Goal: Task Accomplishment & Management: Manage account settings

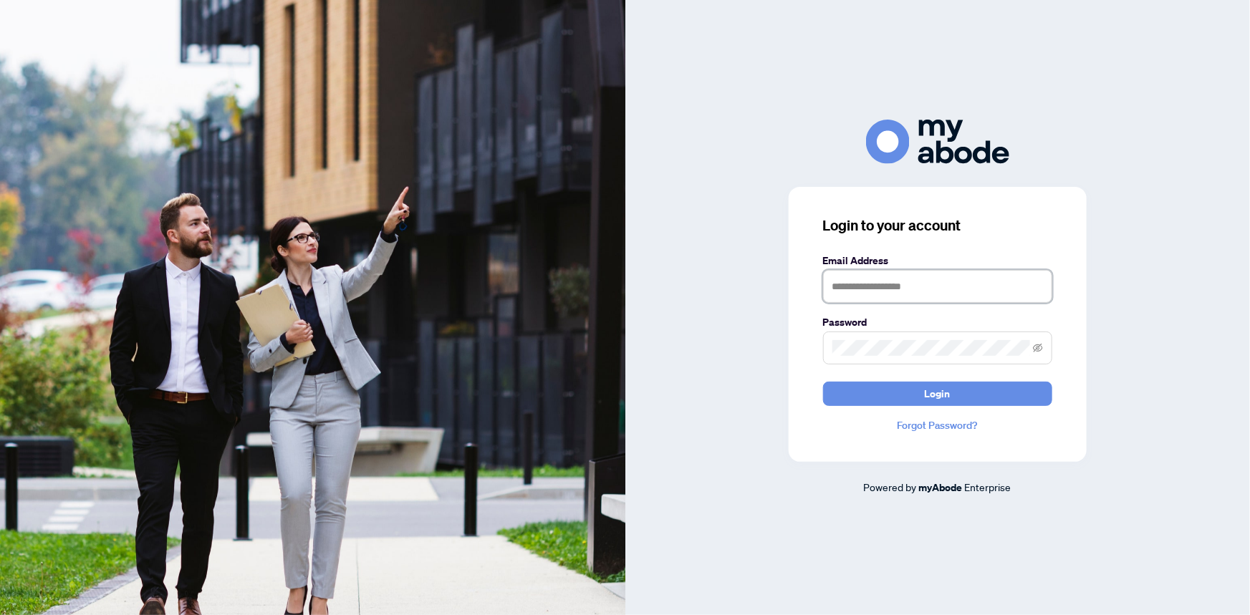
click at [921, 286] on input "text" at bounding box center [937, 286] width 229 height 33
type input "**********"
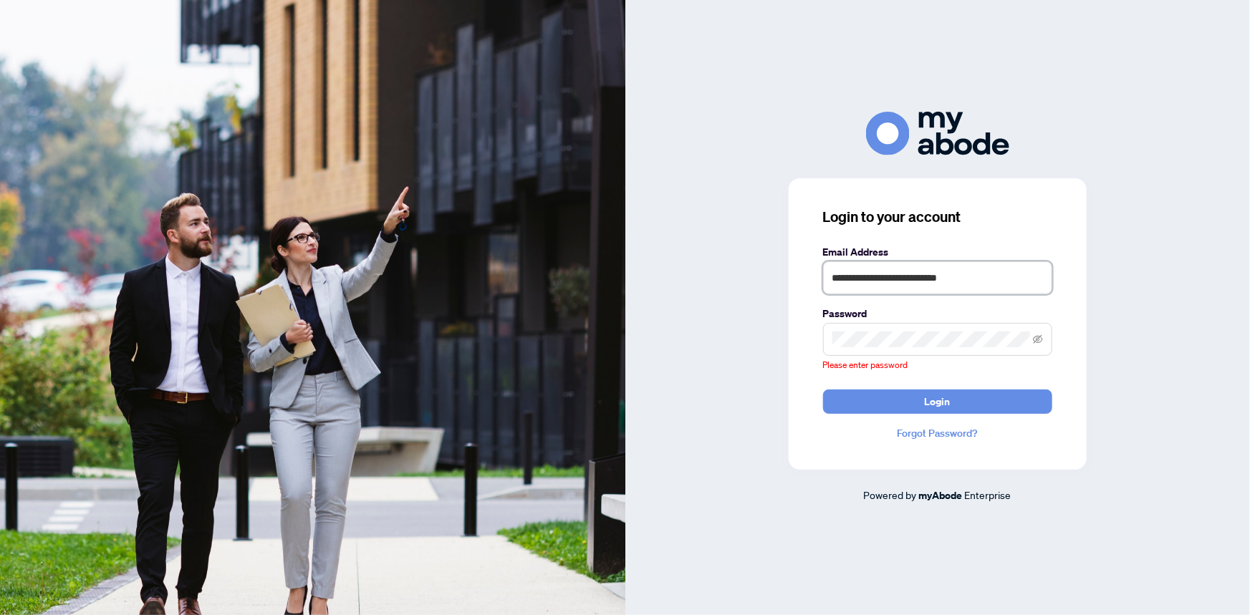
click at [887, 281] on input "**********" at bounding box center [937, 277] width 229 height 33
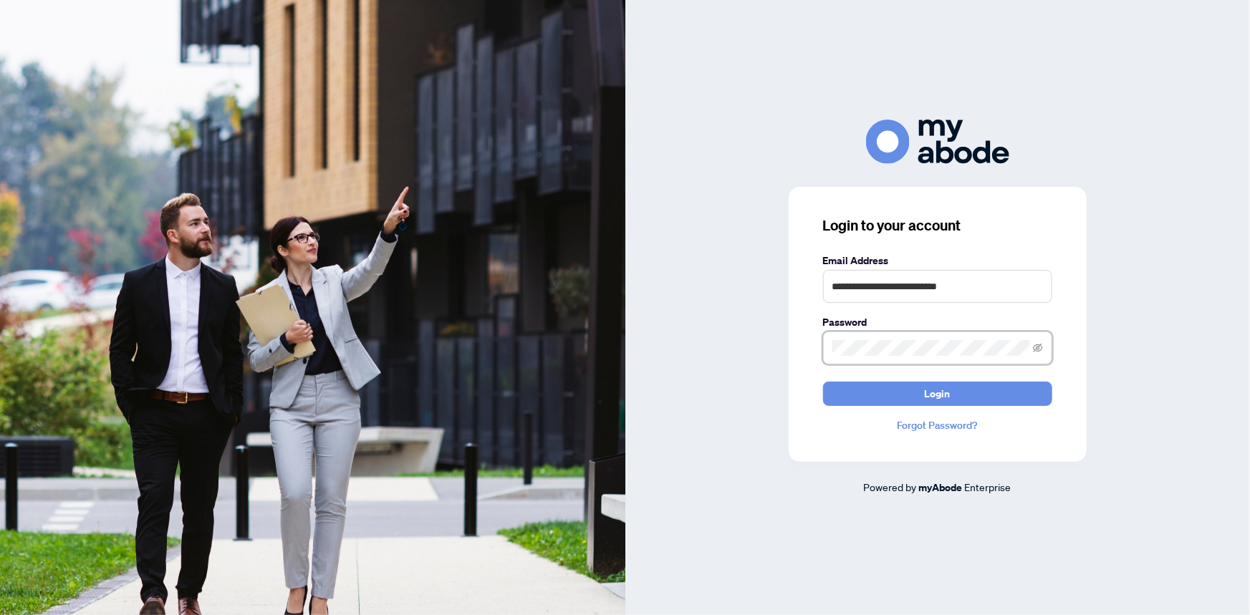
click at [823, 382] on button "Login" at bounding box center [937, 394] width 229 height 24
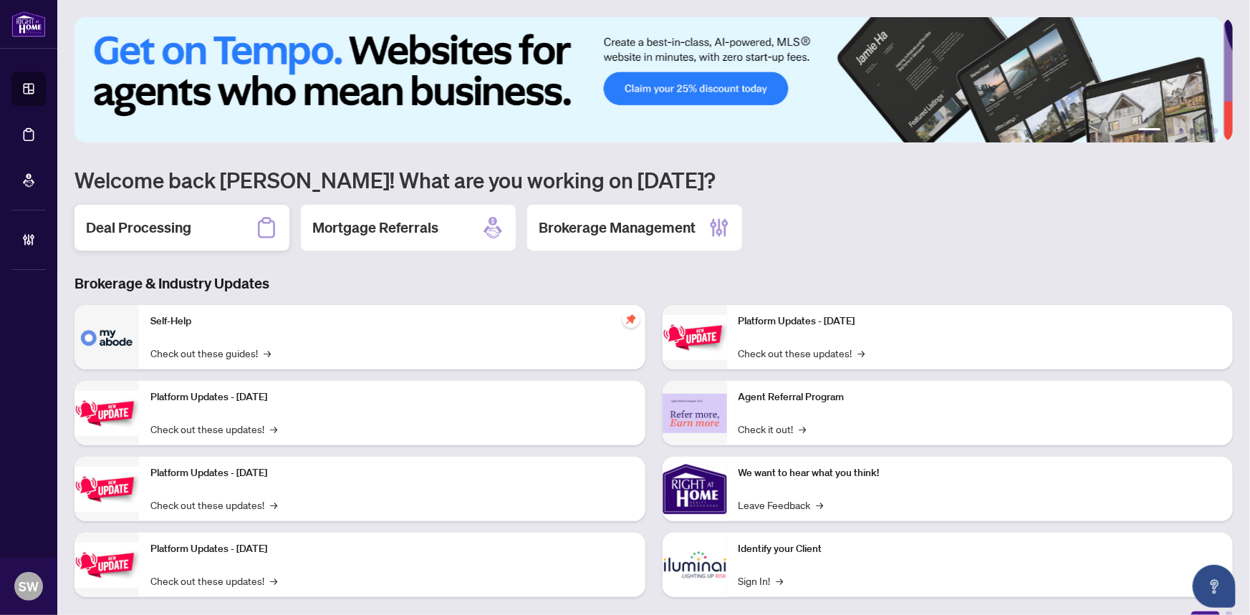
click at [155, 226] on h2 "Deal Processing" at bounding box center [138, 228] width 105 height 20
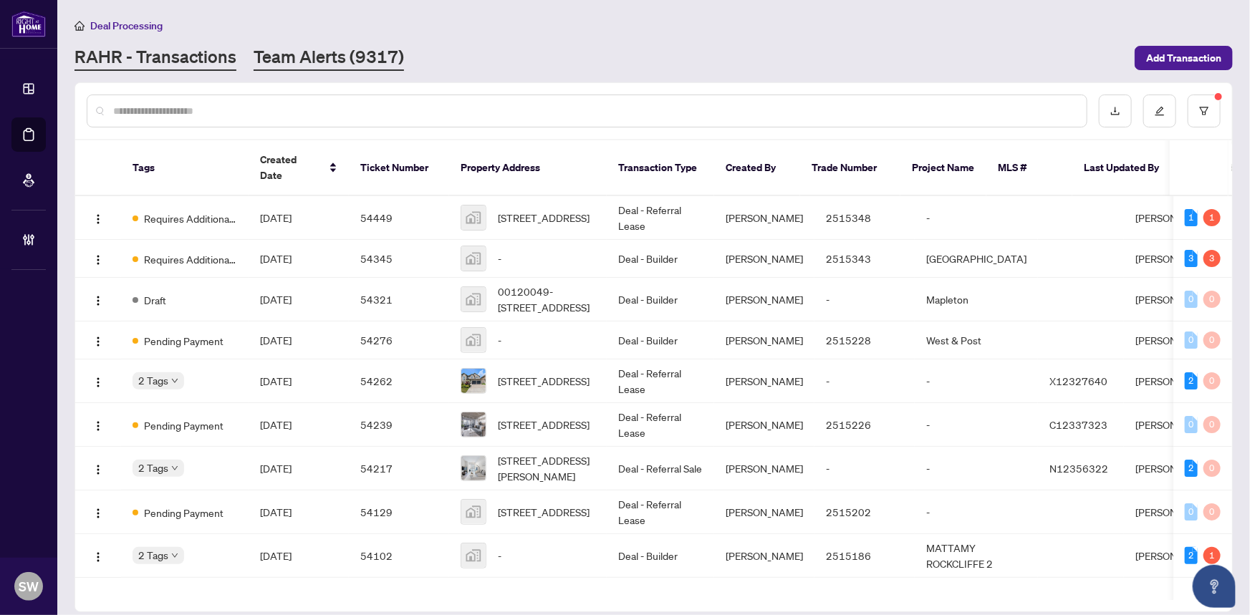
click at [326, 55] on link "Team Alerts (9317)" at bounding box center [329, 58] width 150 height 26
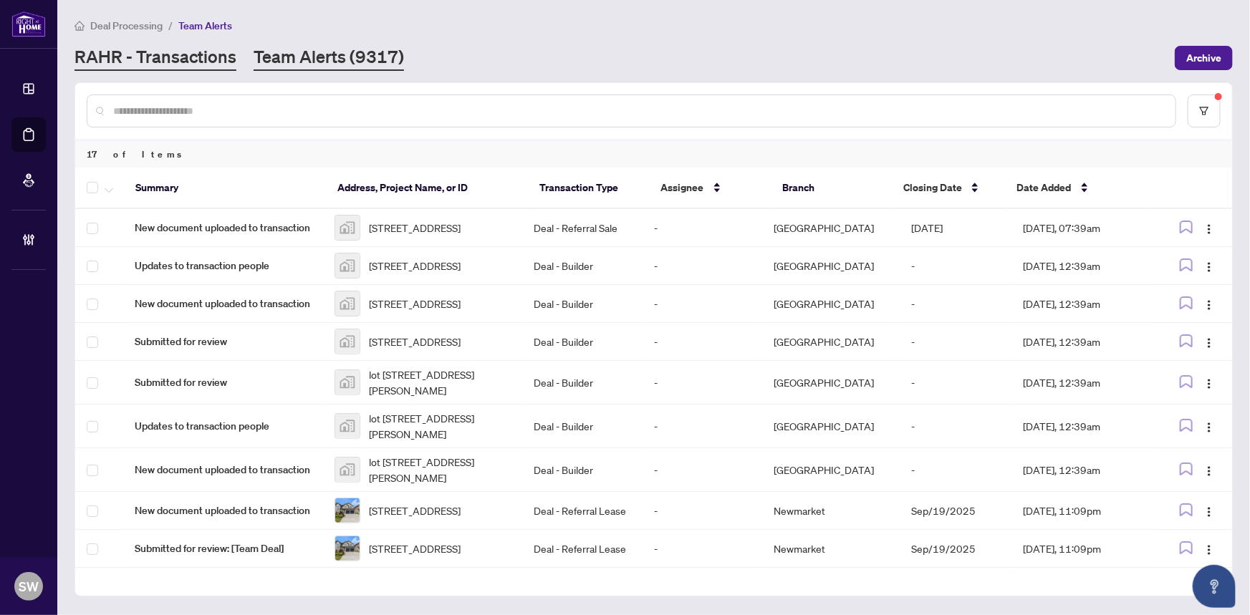
click at [201, 62] on link "RAHR - Transactions" at bounding box center [155, 58] width 162 height 26
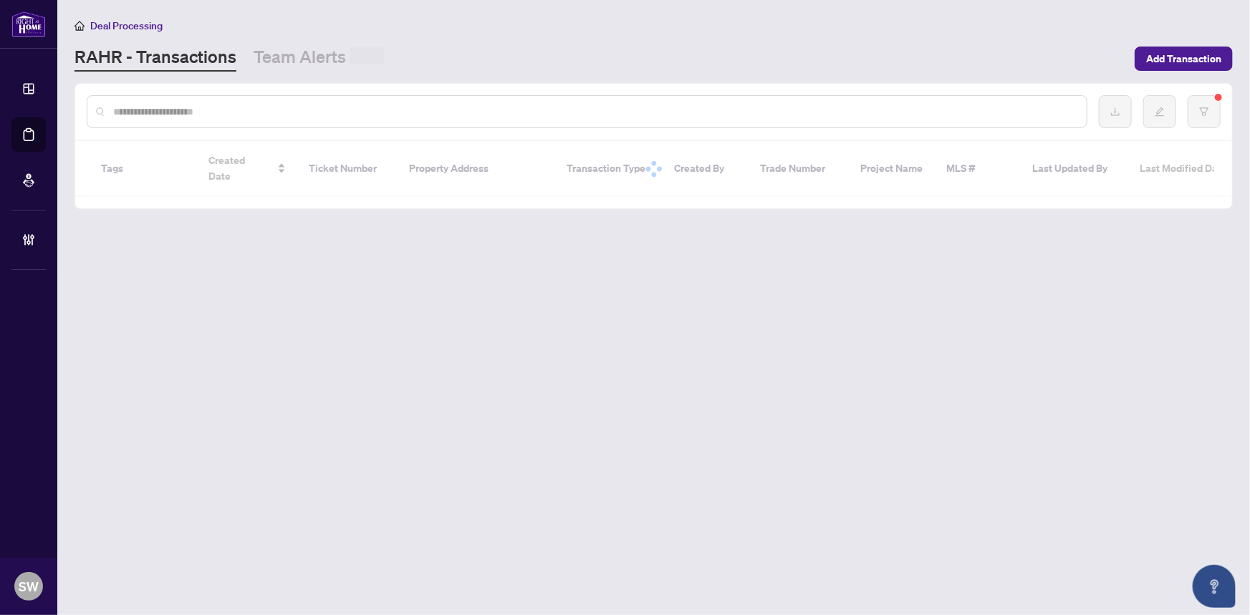
click at [175, 99] on div at bounding box center [587, 111] width 1001 height 33
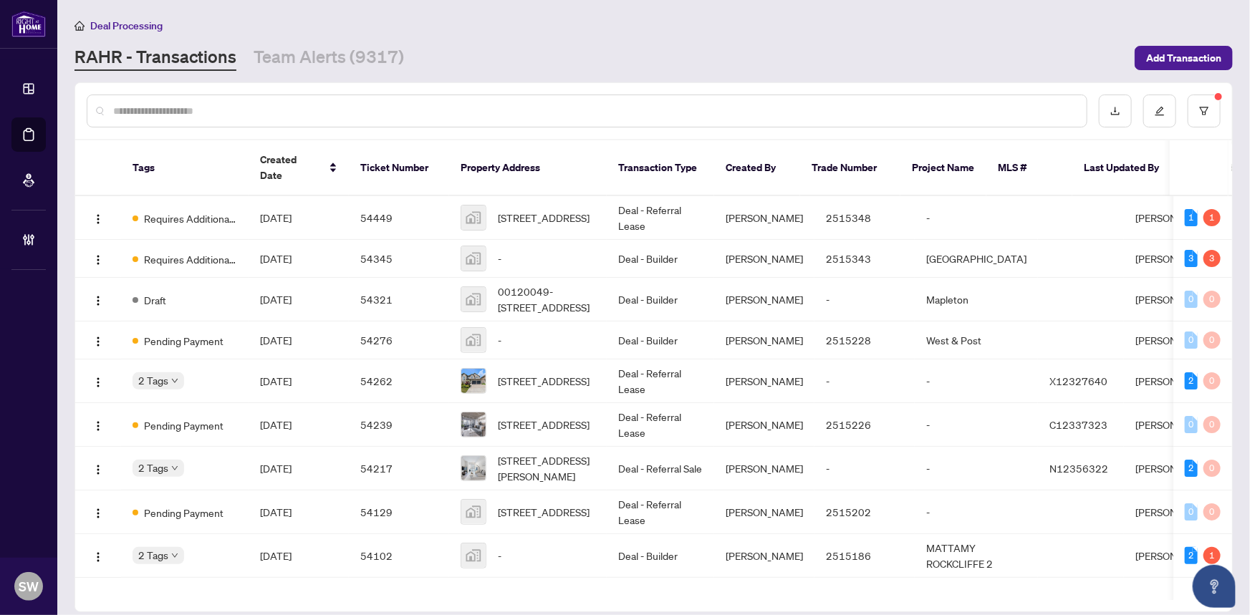
click at [173, 106] on input "text" at bounding box center [594, 111] width 962 height 16
paste input "*******"
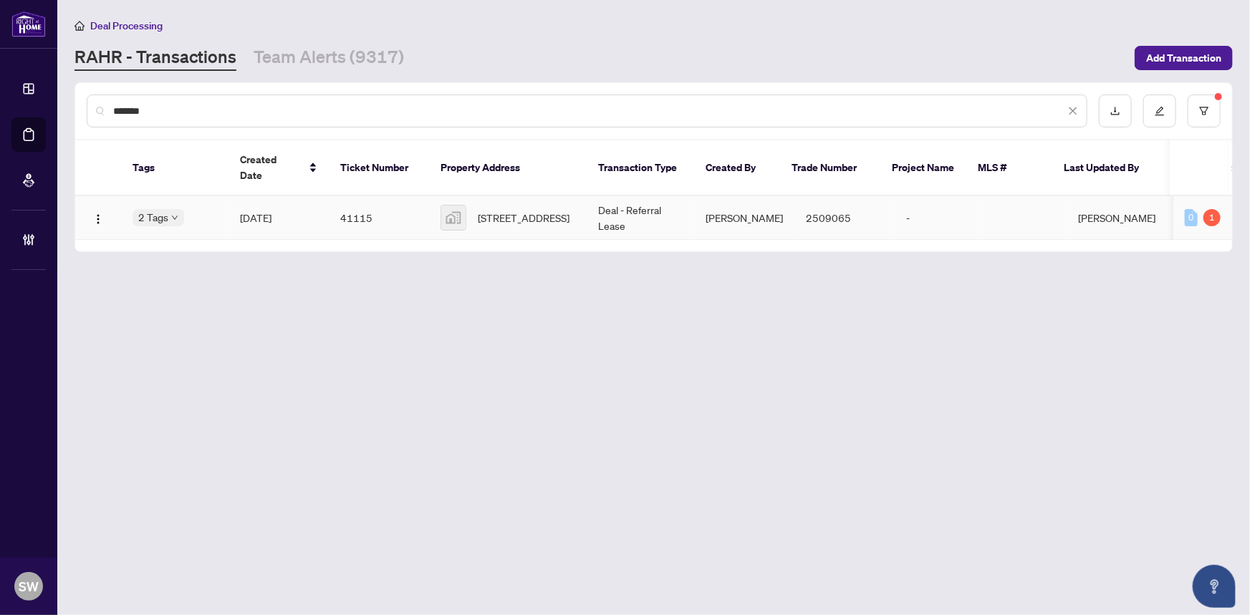
type input "*******"
click at [553, 210] on span "405 Britannia Road East #202, Mississauga, ON, Canada" at bounding box center [524, 218] width 92 height 16
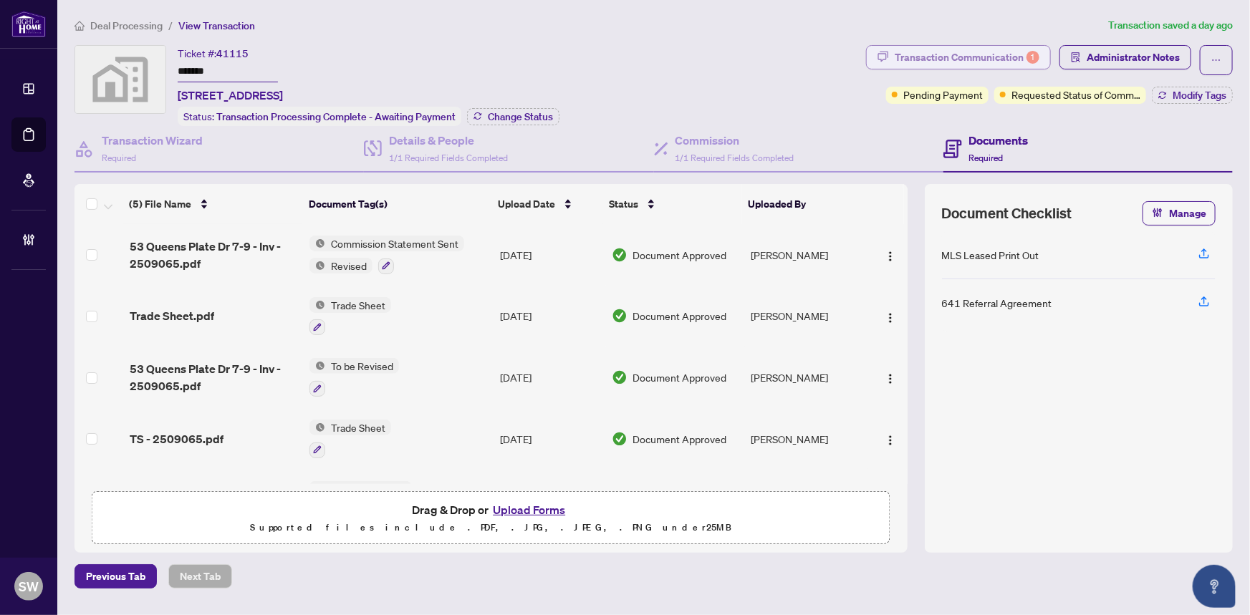
click at [975, 56] on div "Transaction Communication 1" at bounding box center [967, 57] width 145 height 23
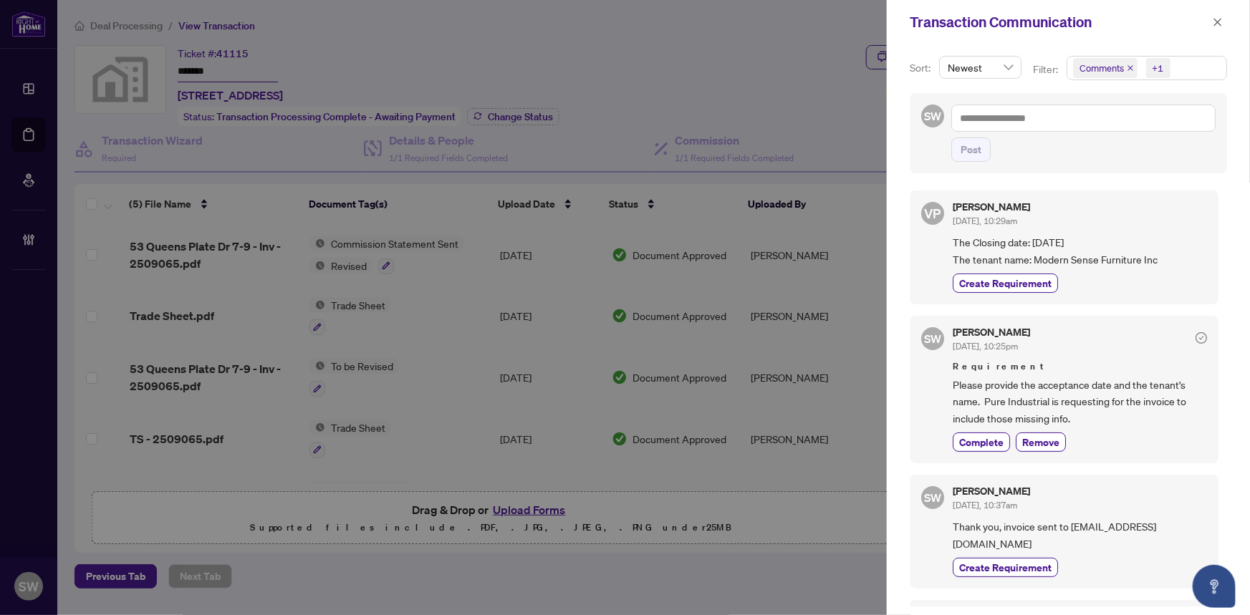
drag, startPoint x: 1033, startPoint y: 257, endPoint x: 1157, endPoint y: 254, distance: 123.9
click at [1157, 254] on span "The Closing date: November 1, 2023 The tenant name: Modern Sense Furniture Inc" at bounding box center [1080, 251] width 254 height 34
copy span "Modern Sense Furniture Inc"
click at [1219, 24] on icon "close" at bounding box center [1218, 22] width 8 height 8
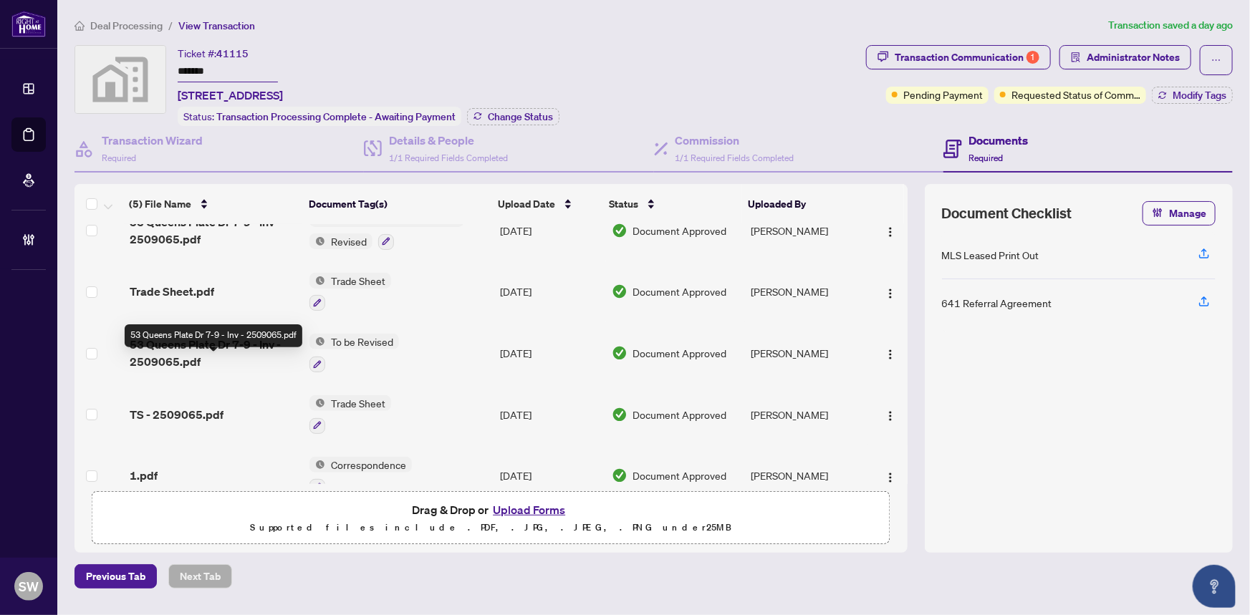
scroll to position [48, 0]
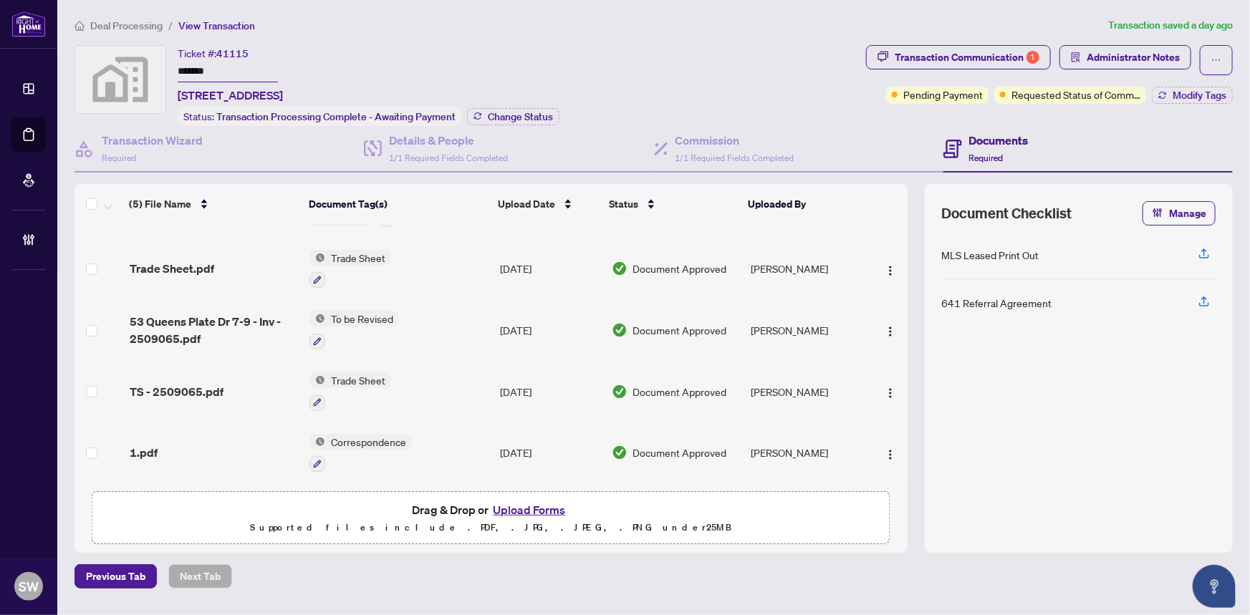
click at [249, 444] on div "1.pdf" at bounding box center [214, 452] width 169 height 17
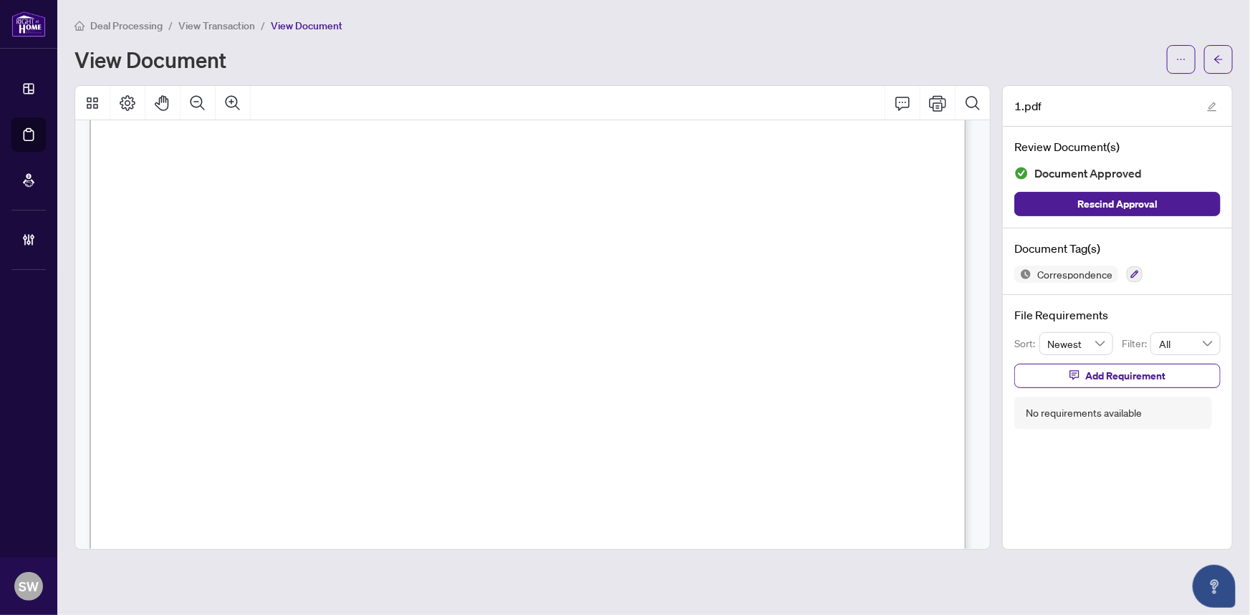
scroll to position [2664, 0]
click at [1223, 55] on icon "arrow-left" at bounding box center [1218, 59] width 10 height 10
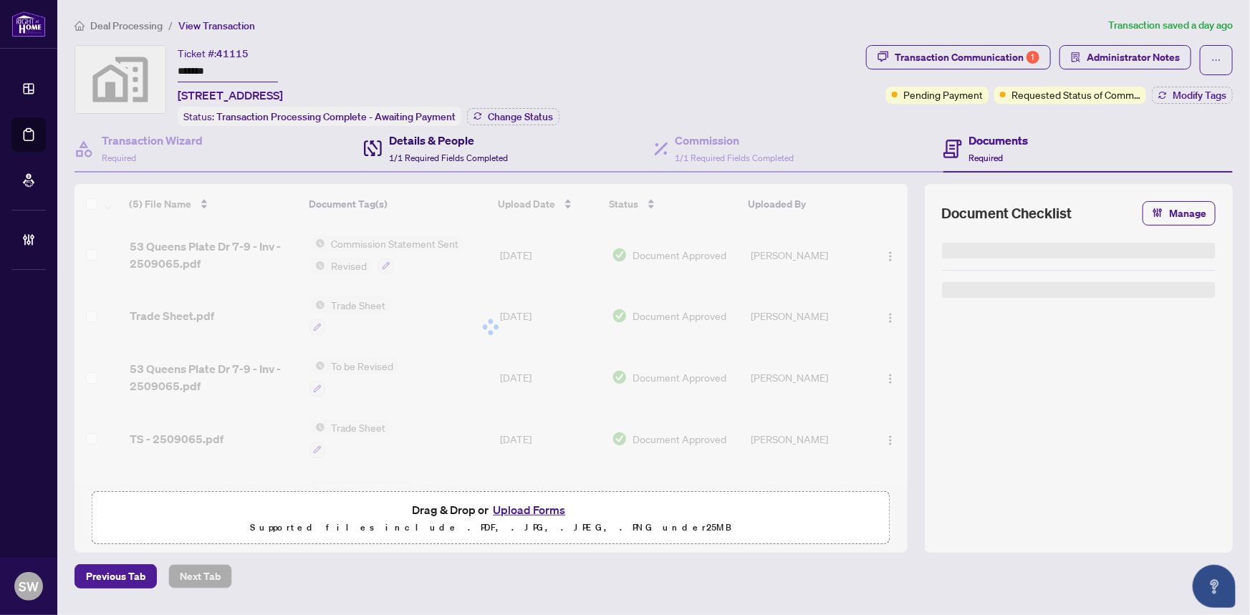
click at [435, 148] on div "Details & People 1/1 Required Fields Completed" at bounding box center [448, 149] width 119 height 34
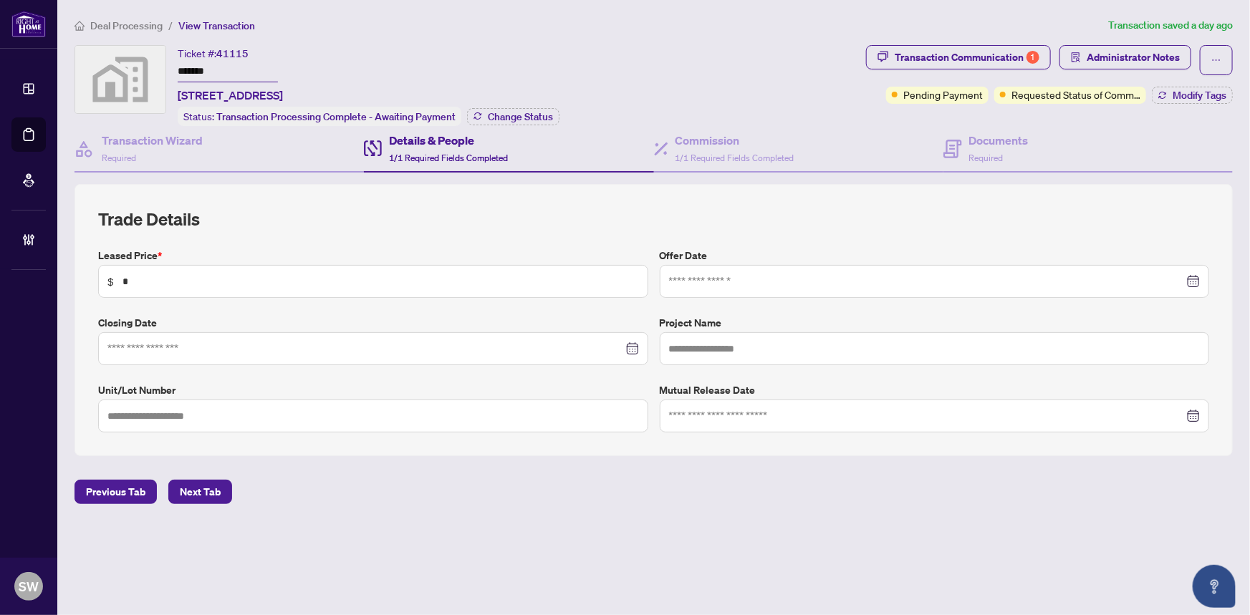
click at [257, 248] on label "Leased Price *" at bounding box center [373, 256] width 550 height 16
click at [975, 56] on div "Transaction Communication 1" at bounding box center [967, 57] width 145 height 23
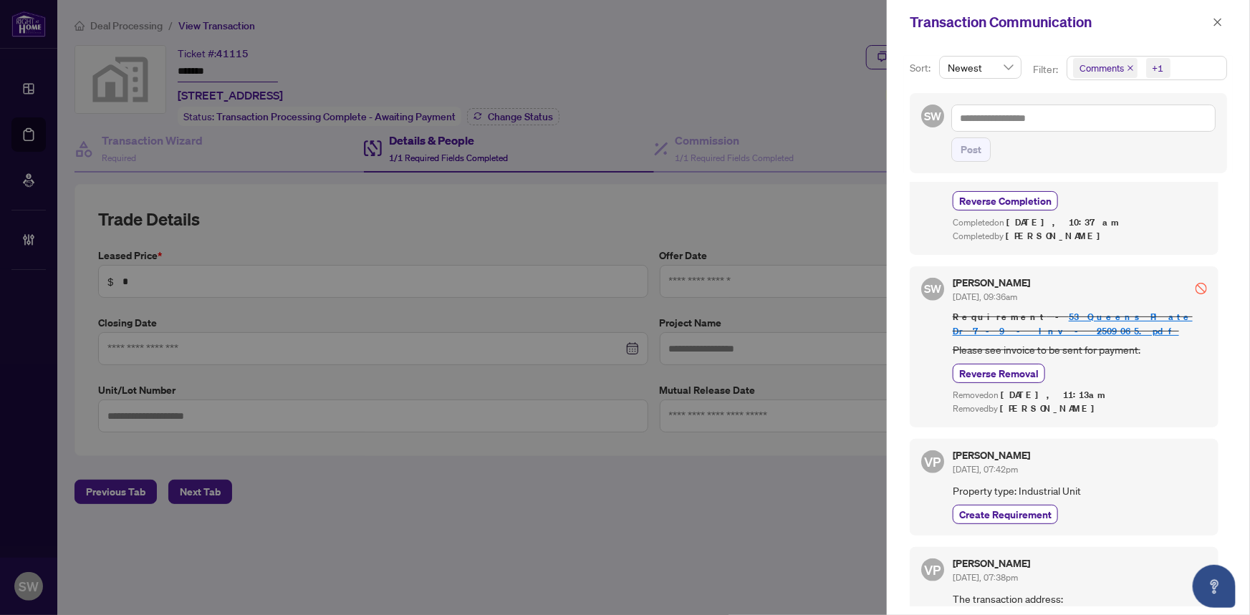
scroll to position [700, 0]
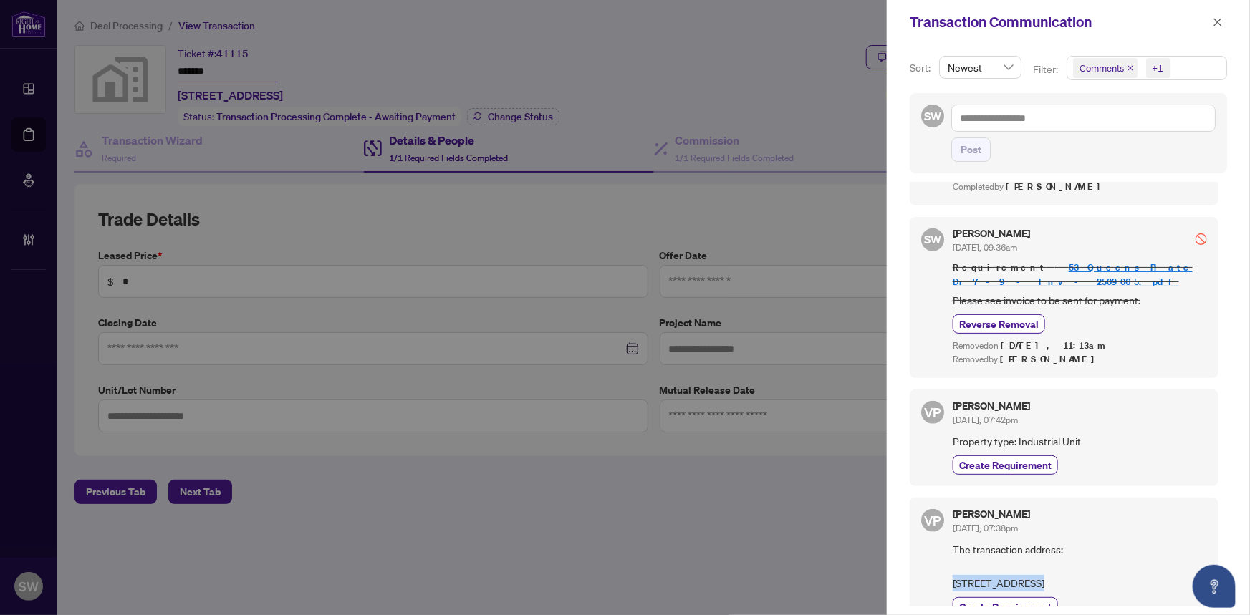
drag, startPoint x: 954, startPoint y: 544, endPoint x: 1028, endPoint y: 546, distance: 74.5
click at [1028, 546] on span "The transaction address: 53 Queens Plate Drive Suite/Unit: 7-9, Etobicoke, Onta…" at bounding box center [1080, 566] width 254 height 50
drag, startPoint x: 1001, startPoint y: 539, endPoint x: 988, endPoint y: 541, distance: 13.8
click at [1001, 539] on span "The transaction address: 53 Queens Plate Drive Suite/Unit: 7-9, Etobicoke, Onta…" at bounding box center [1080, 564] width 254 height 50
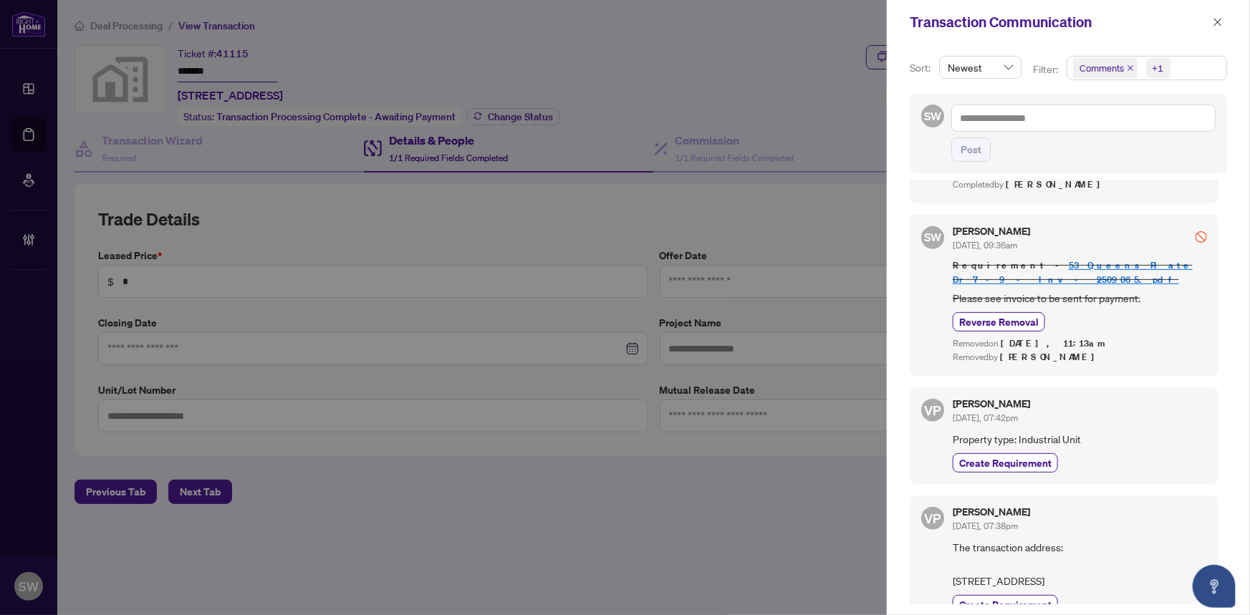
click at [955, 539] on span "The transaction address: 53 Queens Plate Drive Suite/Unit: 7-9, Etobicoke, Onta…" at bounding box center [1080, 564] width 254 height 50
click at [1223, 23] on icon "close" at bounding box center [1218, 22] width 10 height 10
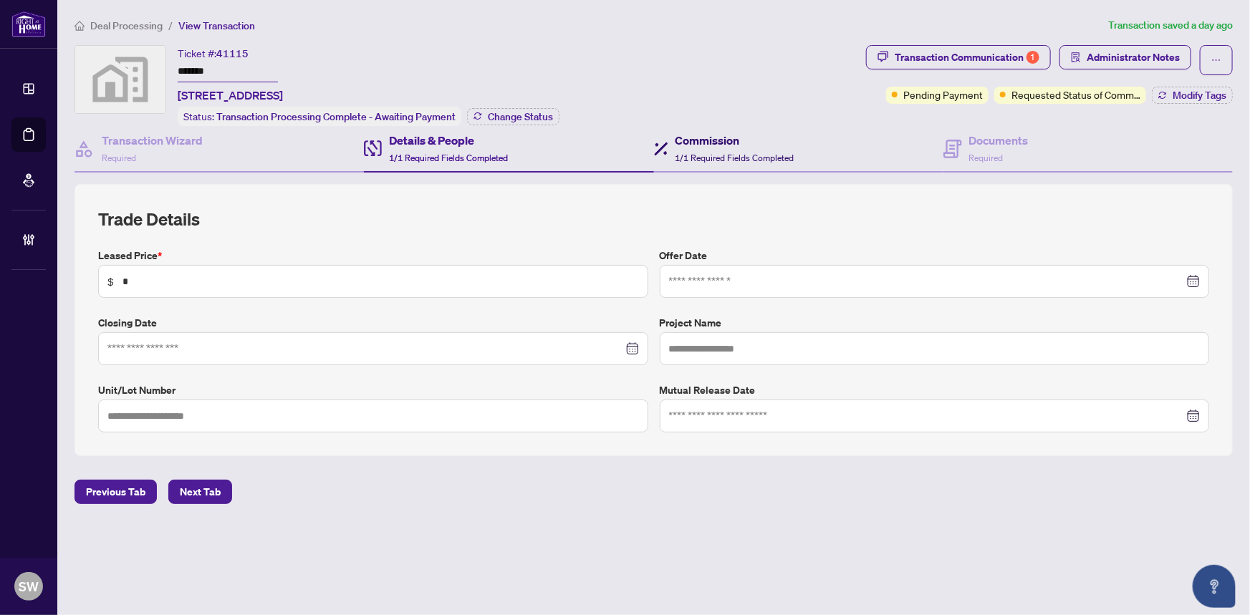
click at [713, 143] on h4 "Commission" at bounding box center [734, 140] width 119 height 17
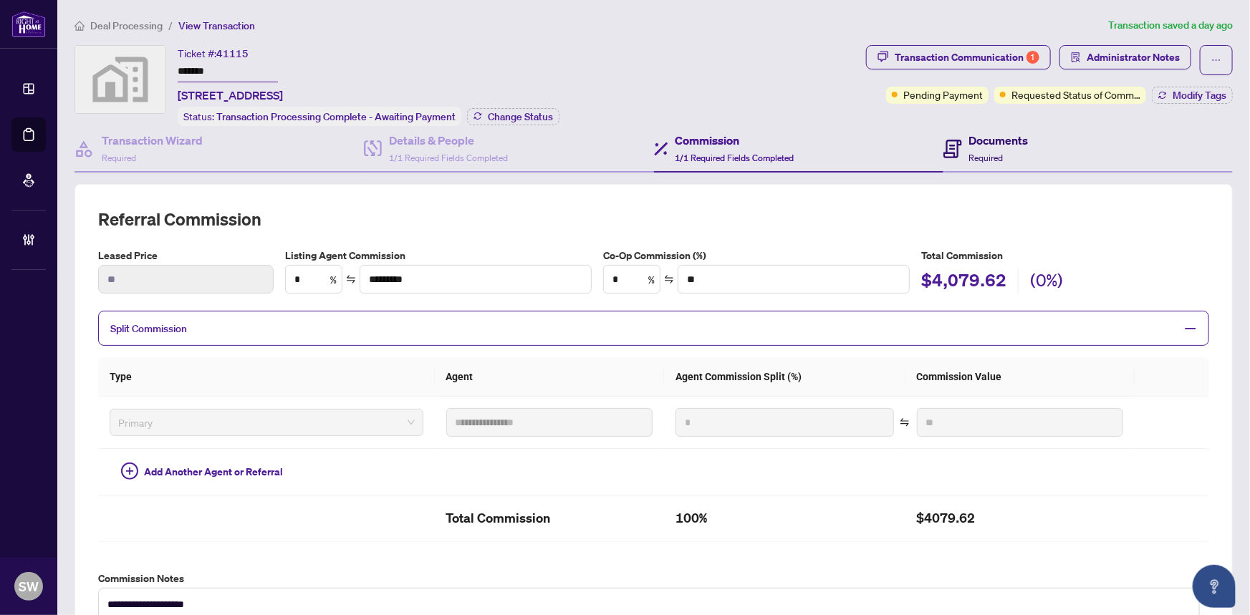
click at [997, 143] on h4 "Documents" at bounding box center [998, 140] width 59 height 17
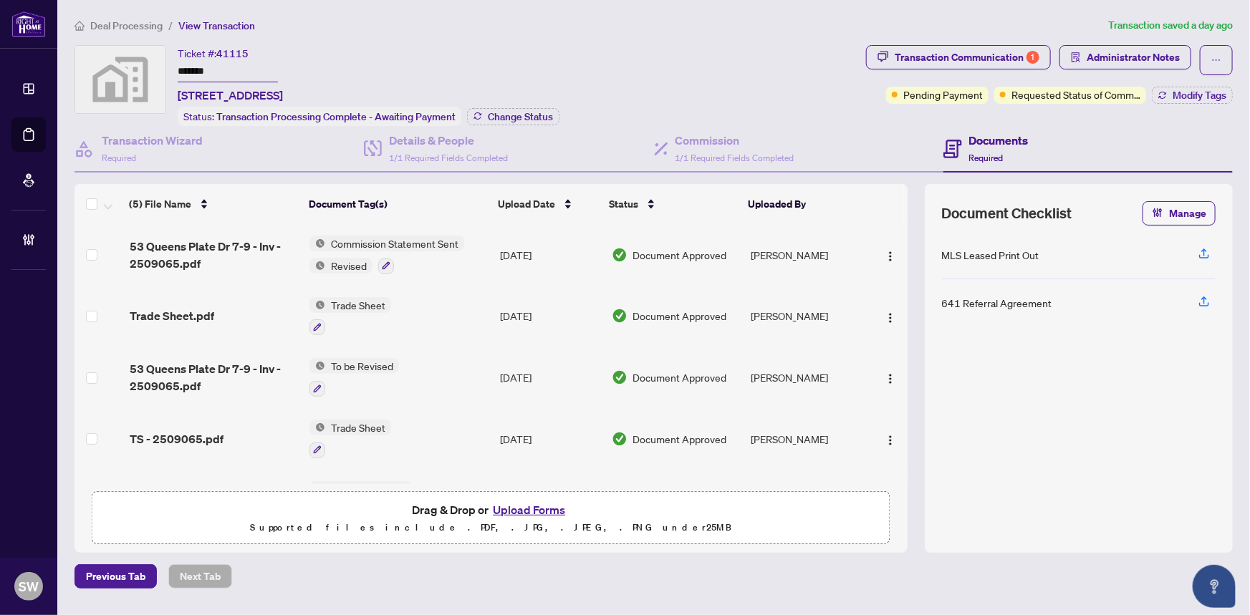
scroll to position [48, 0]
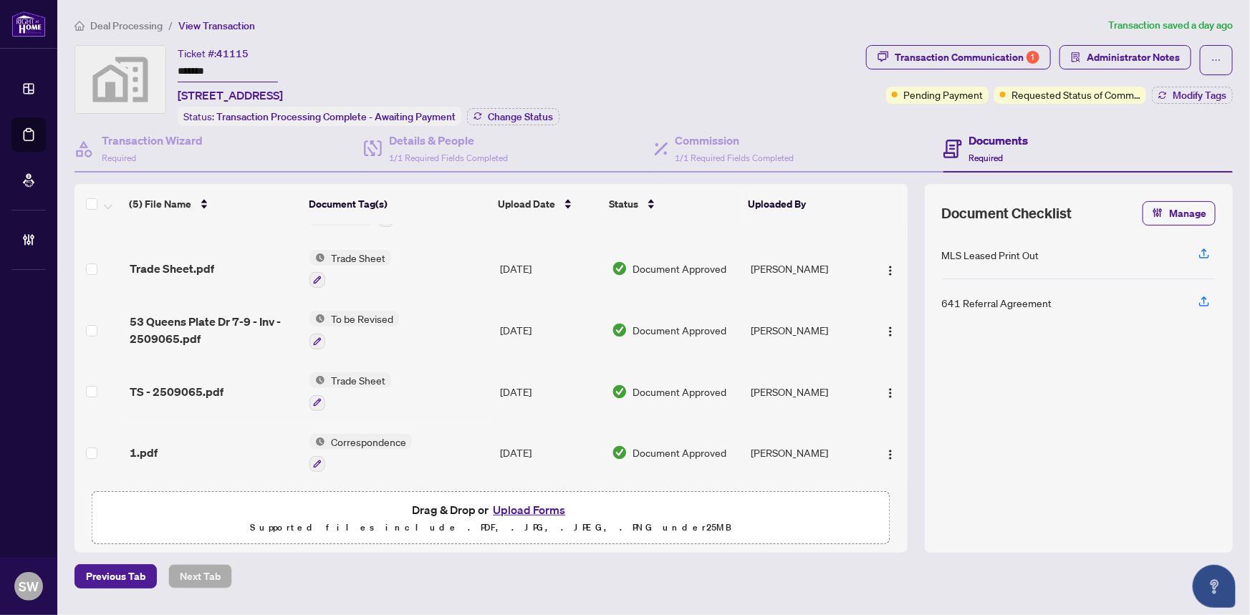
click at [242, 444] on div "1.pdf" at bounding box center [214, 452] width 169 height 17
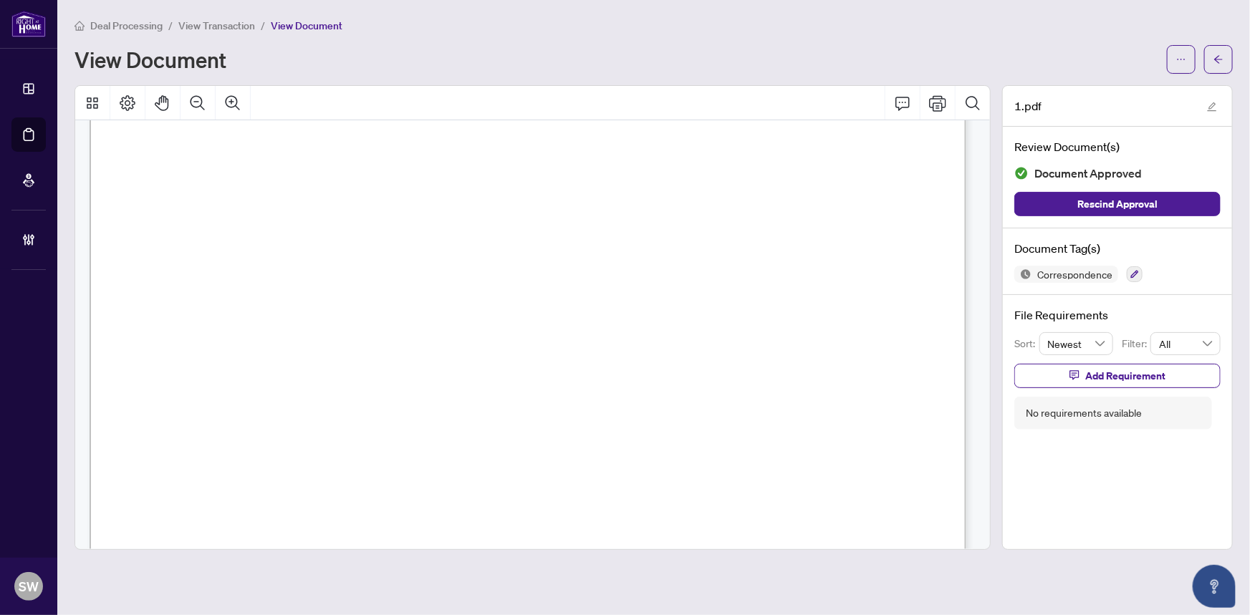
scroll to position [2820, 0]
drag, startPoint x: 1117, startPoint y: 39, endPoint x: 1149, endPoint y: 67, distance: 42.6
click at [1117, 39] on div "Deal Processing / View Transaction / View Document View Document" at bounding box center [653, 45] width 1158 height 57
click at [1232, 55] on button "button" at bounding box center [1218, 59] width 29 height 29
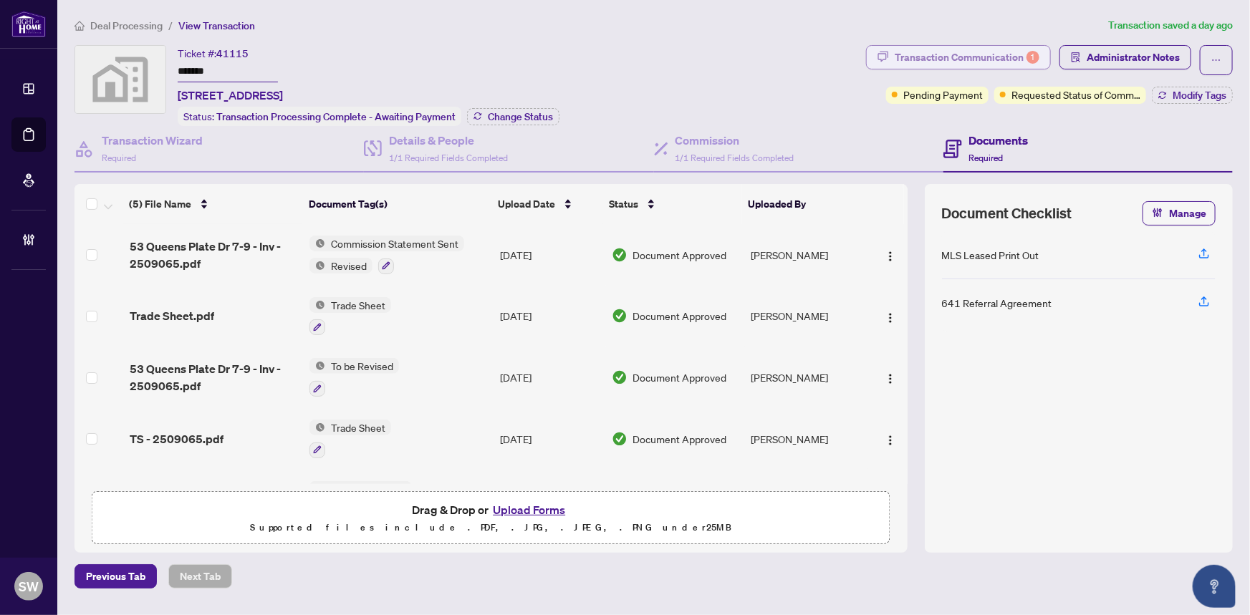
click at [932, 57] on div "Transaction Communication 1" at bounding box center [967, 57] width 145 height 23
type textarea "**********"
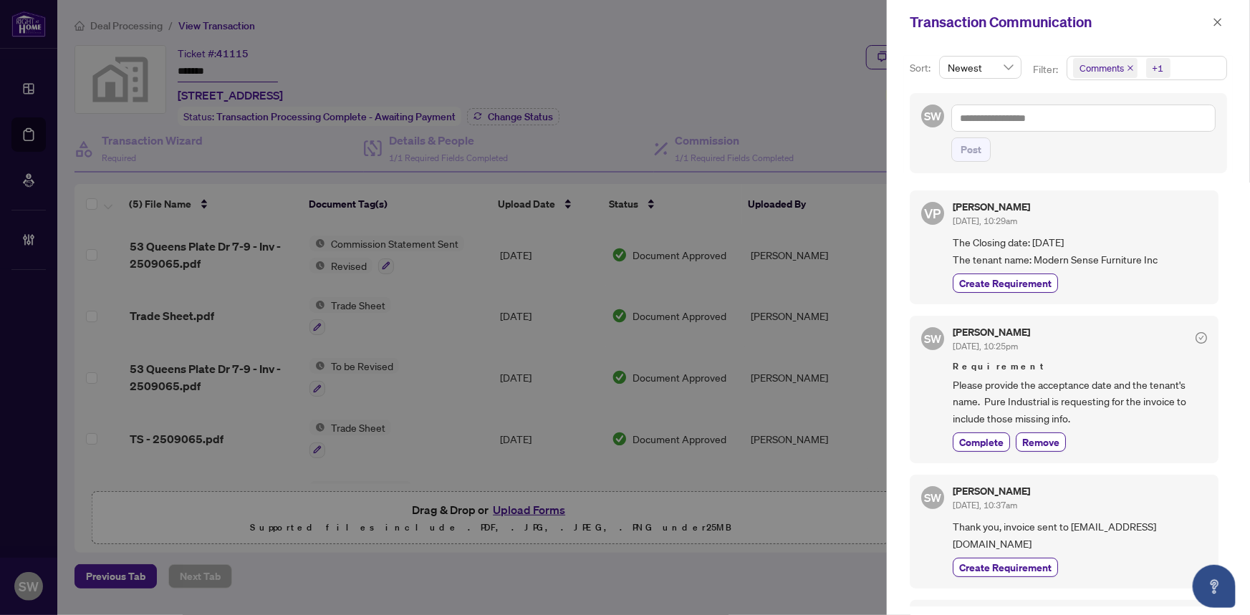
click at [754, 74] on div at bounding box center [625, 307] width 1250 height 615
click at [1220, 21] on icon "close" at bounding box center [1218, 22] width 10 height 10
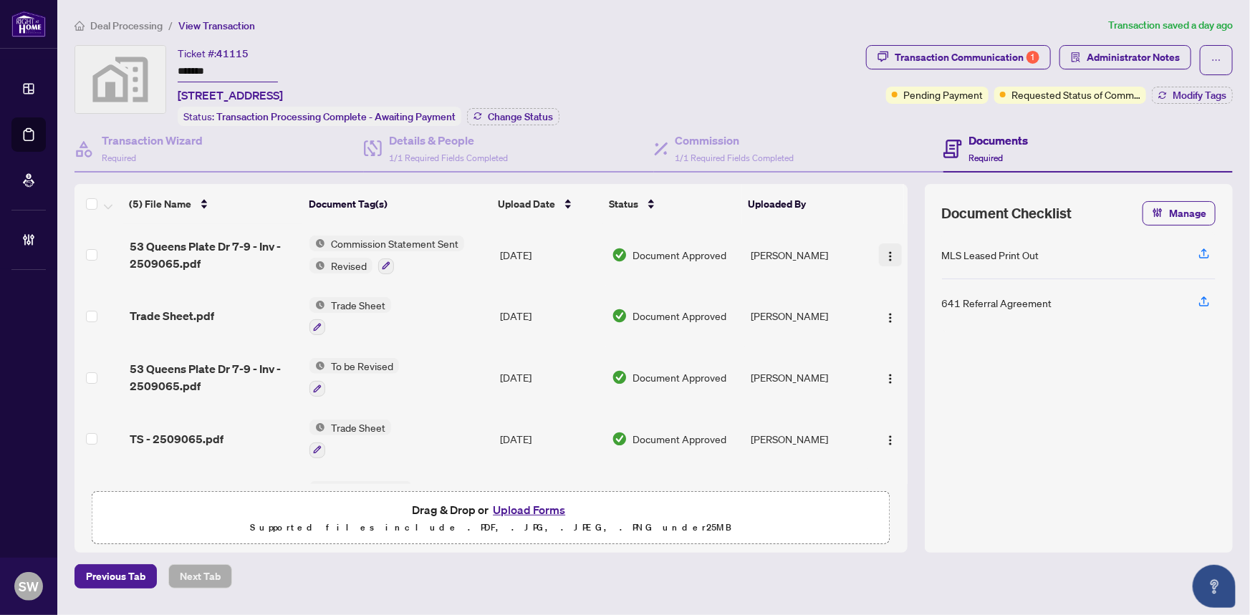
click at [885, 251] on img "button" at bounding box center [890, 256] width 11 height 11
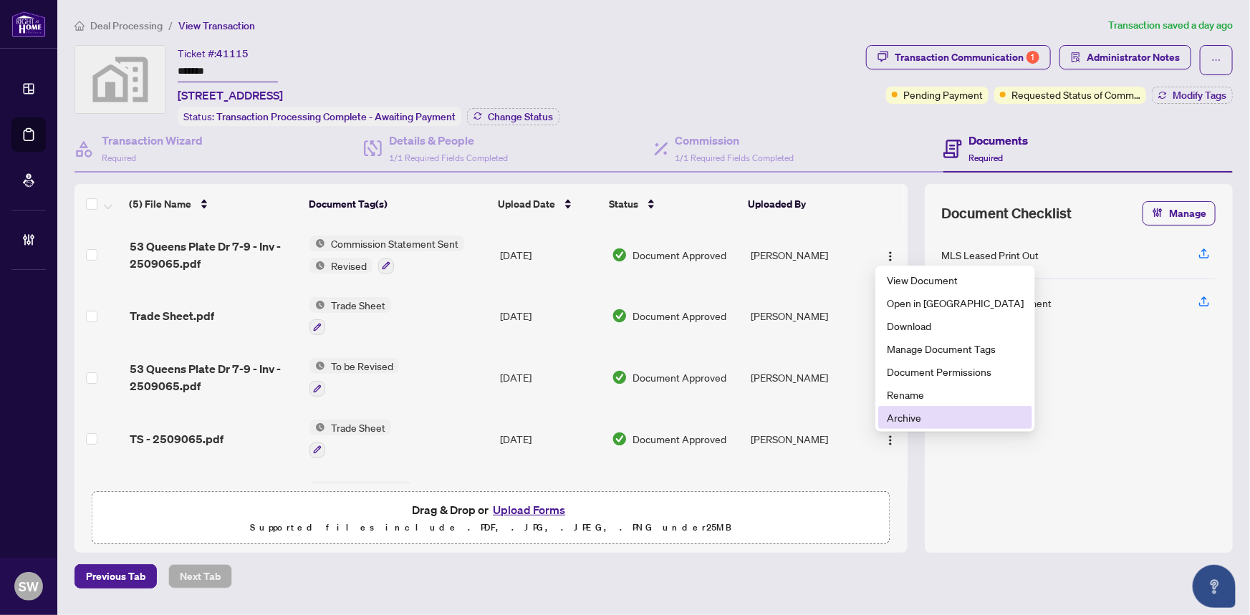
click at [901, 416] on span "Archive" at bounding box center [955, 418] width 137 height 16
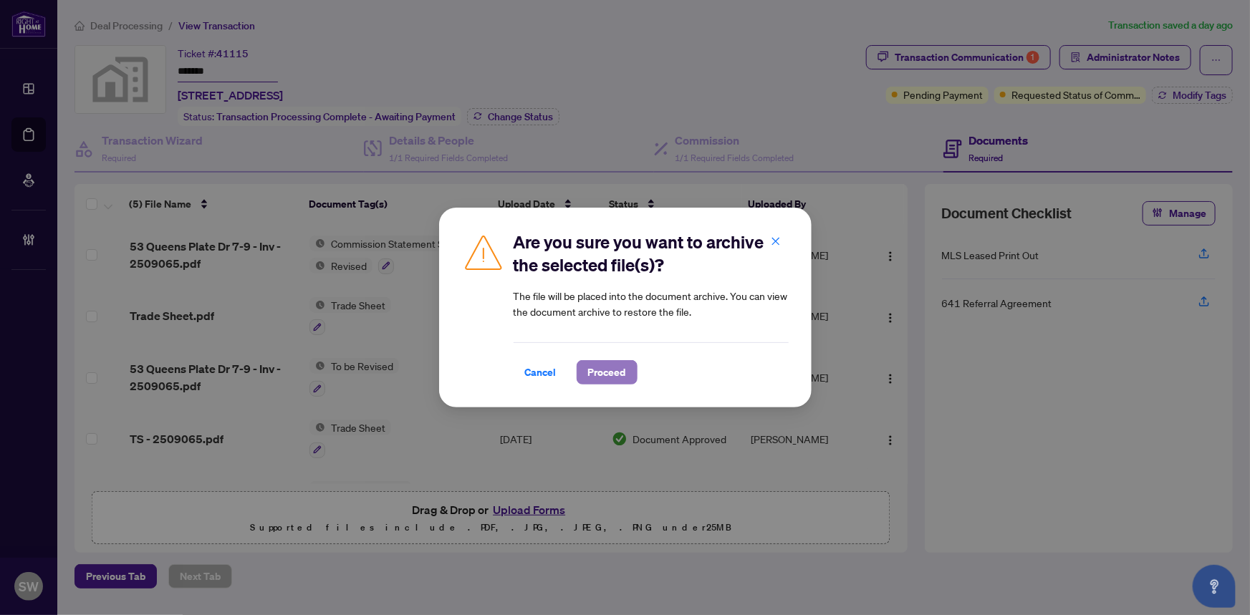
click at [608, 375] on span "Proceed" at bounding box center [607, 372] width 38 height 23
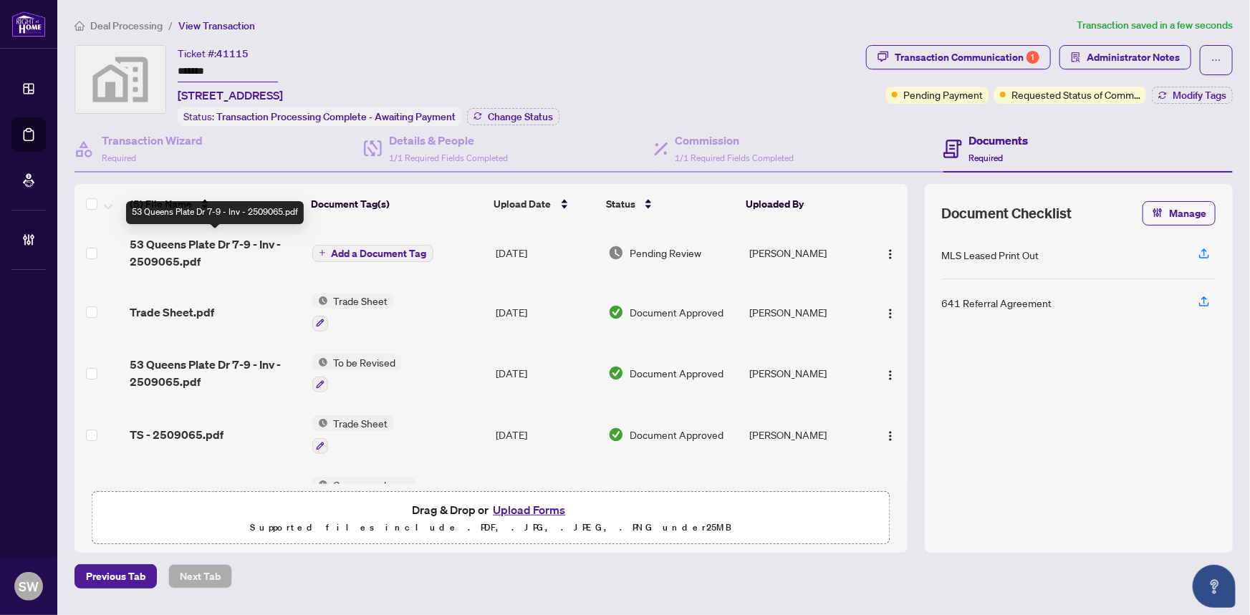
click at [193, 248] on span "53 Queens Plate Dr 7-9 - Inv - 2509065.pdf" at bounding box center [215, 253] width 170 height 34
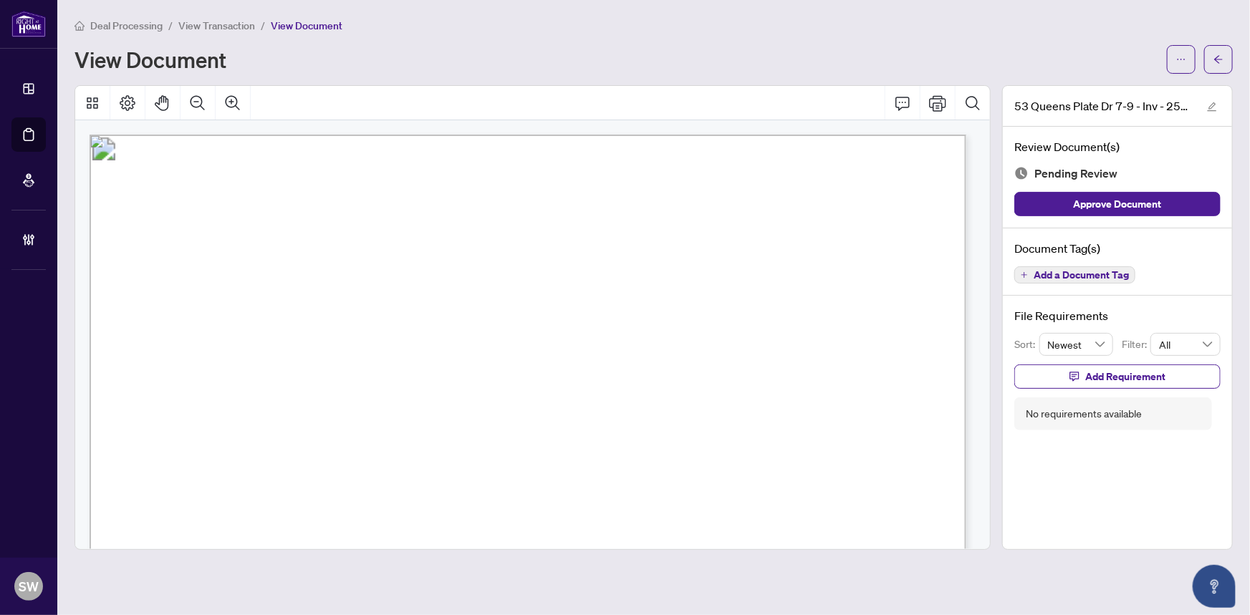
click at [1067, 276] on span "Add a Document Tag" at bounding box center [1080, 275] width 95 height 10
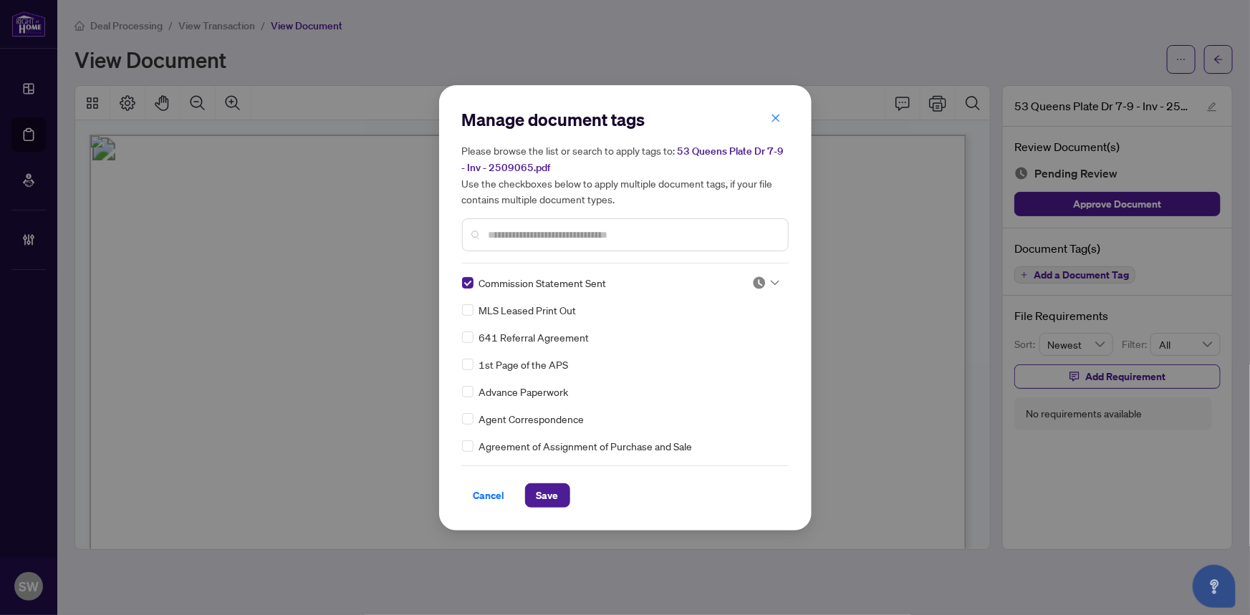
click at [762, 271] on div "Manage document tags Please browse the list or search to apply tags to: 53 Quee…" at bounding box center [625, 308] width 327 height 400
click at [760, 279] on img at bounding box center [759, 283] width 14 height 14
click at [733, 350] on div "Approved" at bounding box center [719, 352] width 92 height 16
click at [540, 492] on span "Save" at bounding box center [547, 495] width 22 height 23
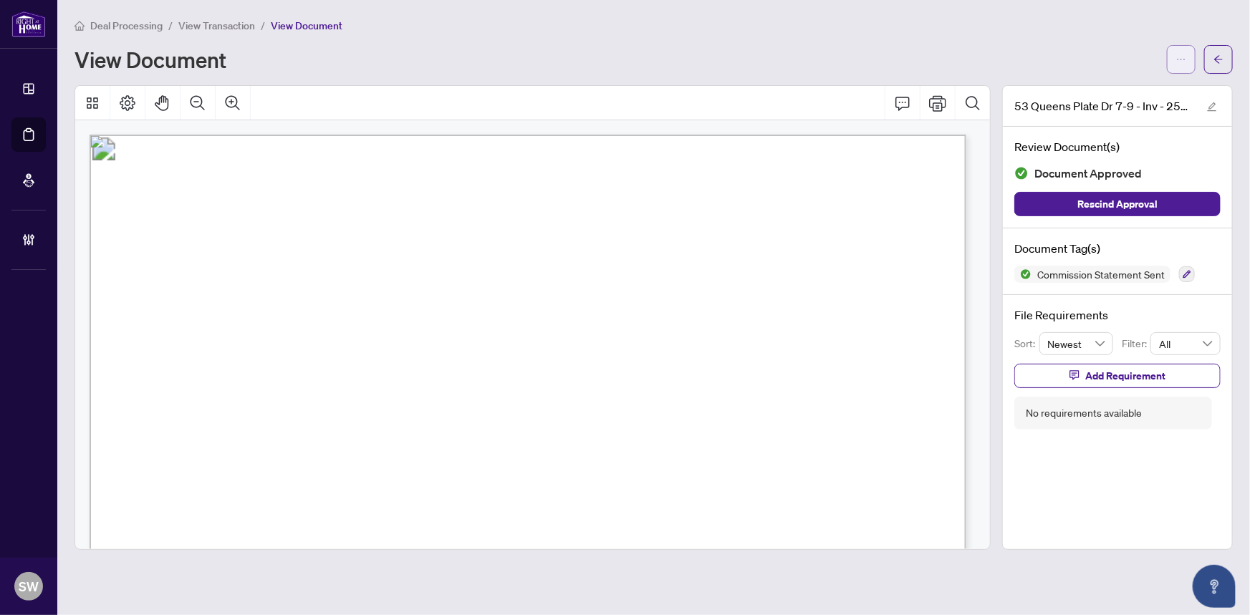
click at [1185, 66] on span "button" at bounding box center [1181, 59] width 10 height 23
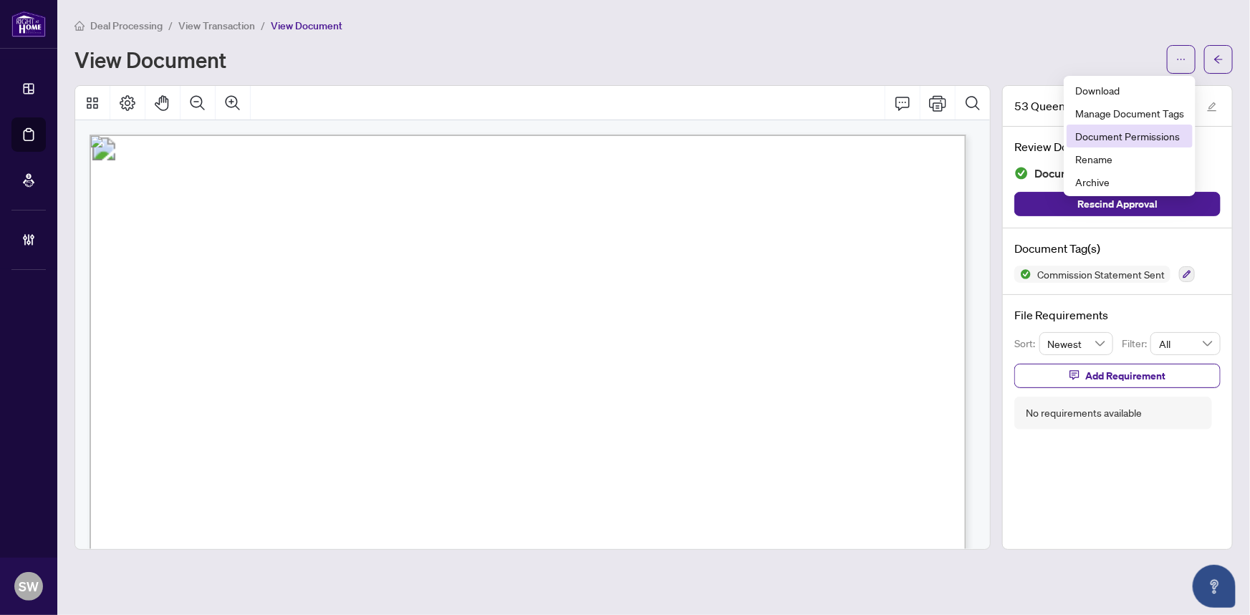
click at [1165, 134] on span "Document Permissions" at bounding box center [1129, 136] width 109 height 16
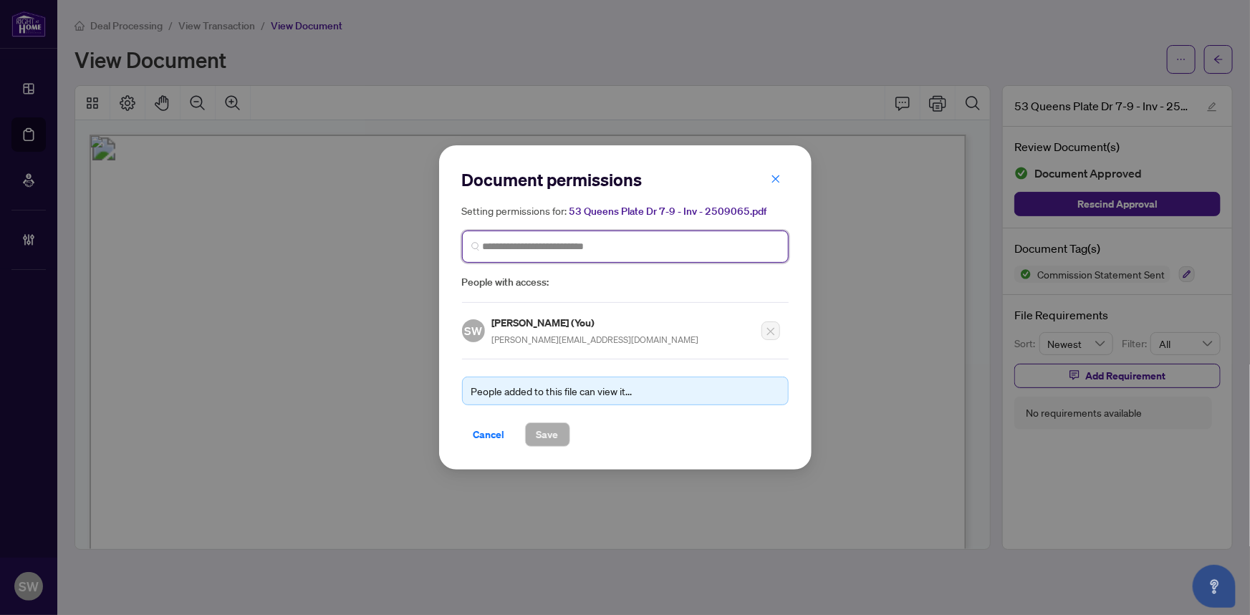
click at [500, 251] on input "search" at bounding box center [631, 246] width 297 height 15
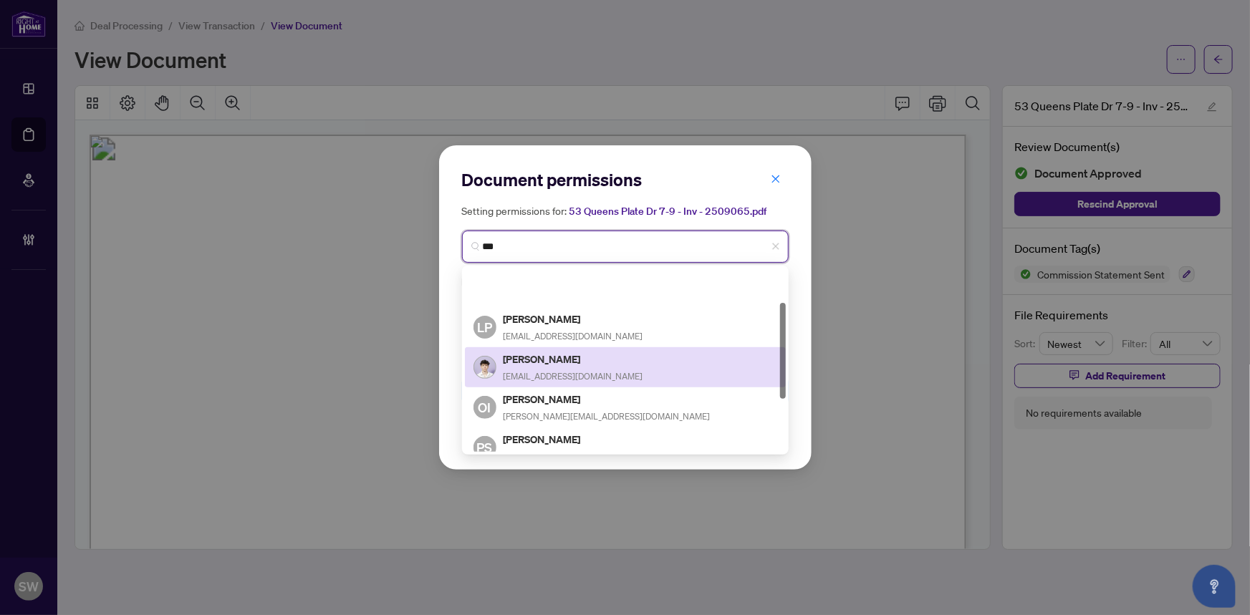
scroll to position [130, 0]
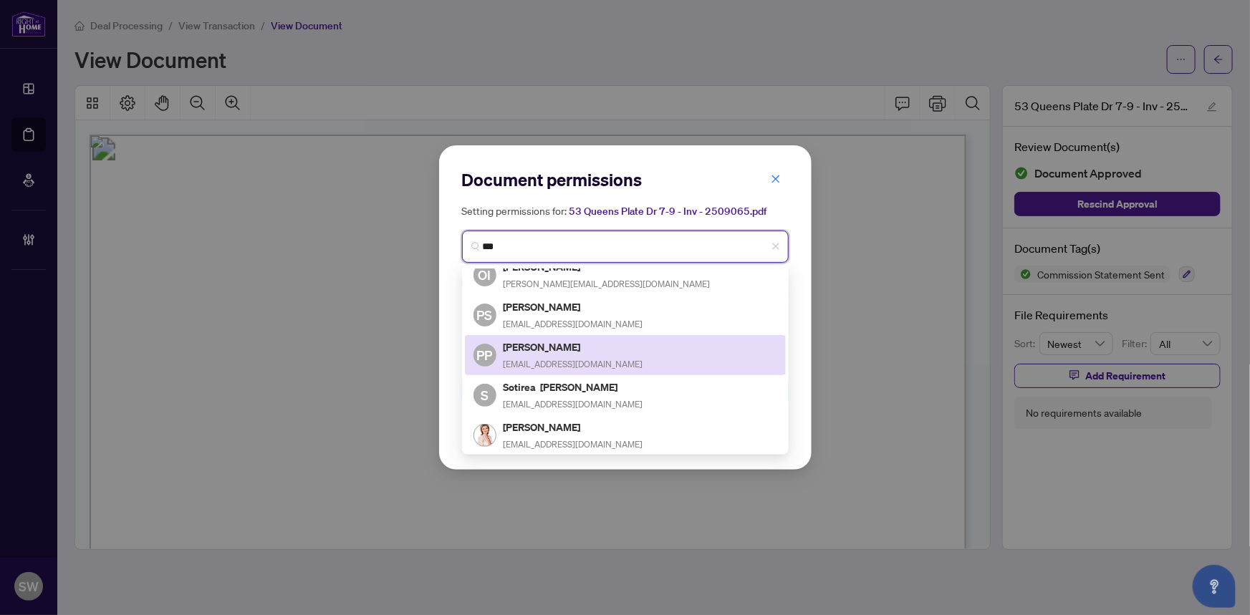
type input "****"
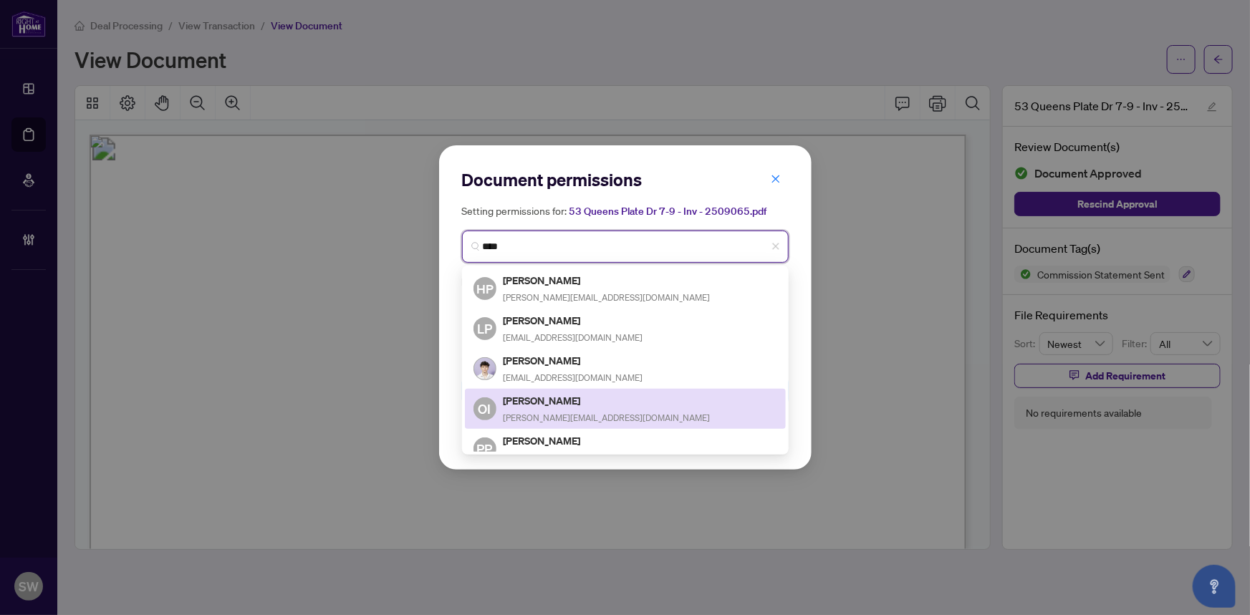
scroll to position [125, 0]
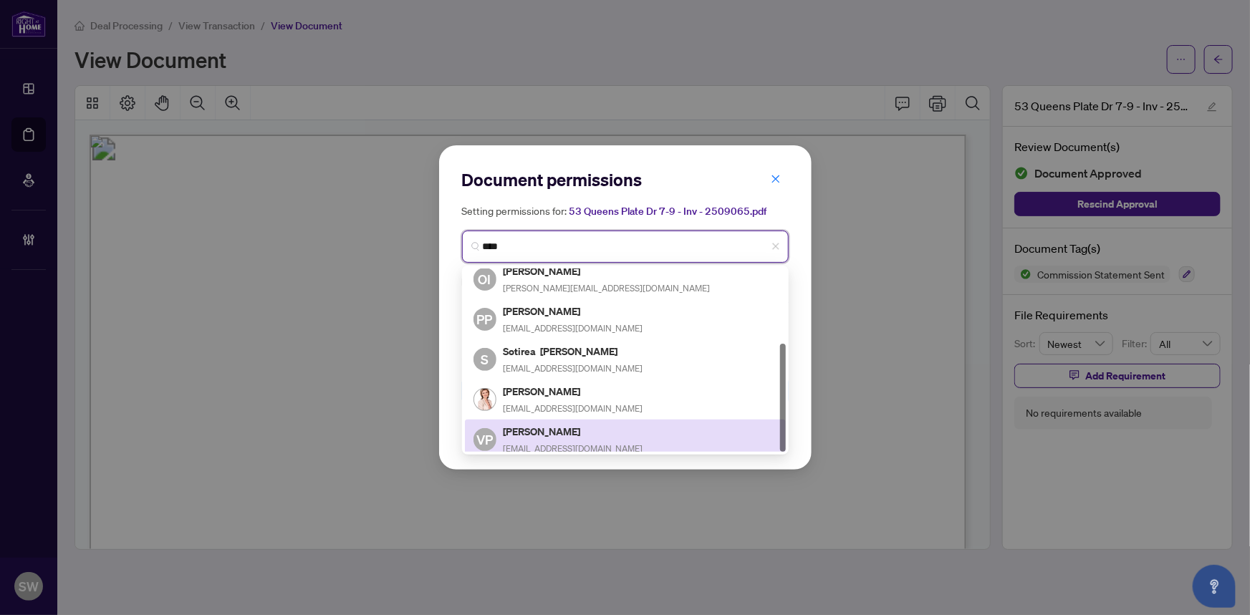
click at [555, 430] on h5 "Viktor Pavlovsky" at bounding box center [573, 431] width 140 height 16
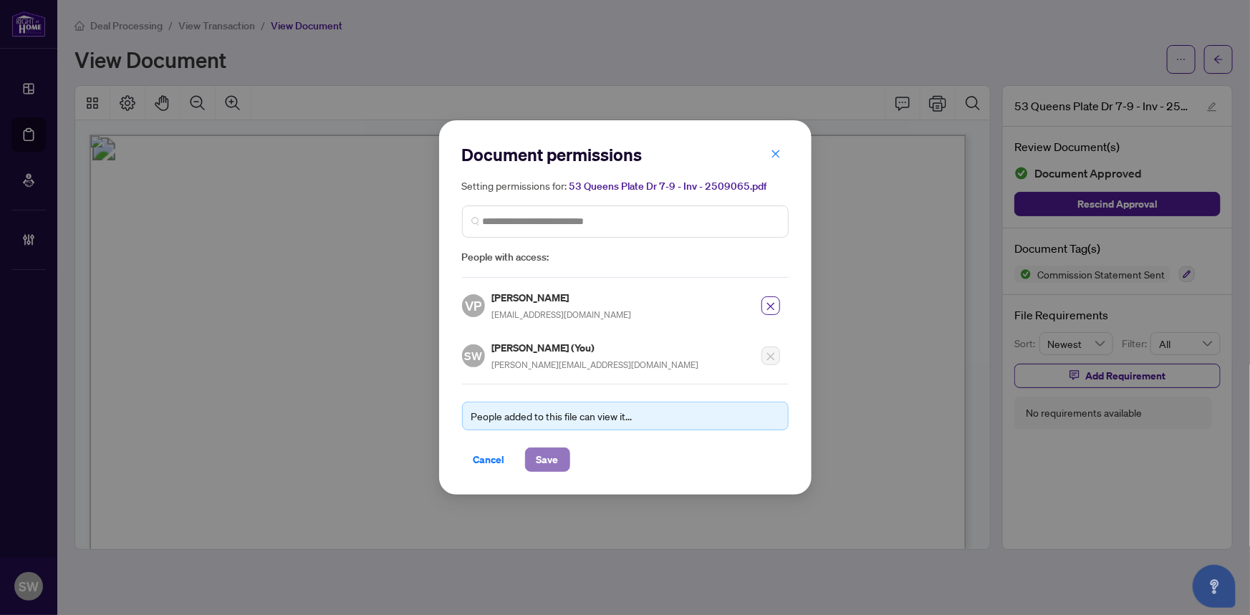
click at [547, 458] on span "Save" at bounding box center [547, 459] width 22 height 23
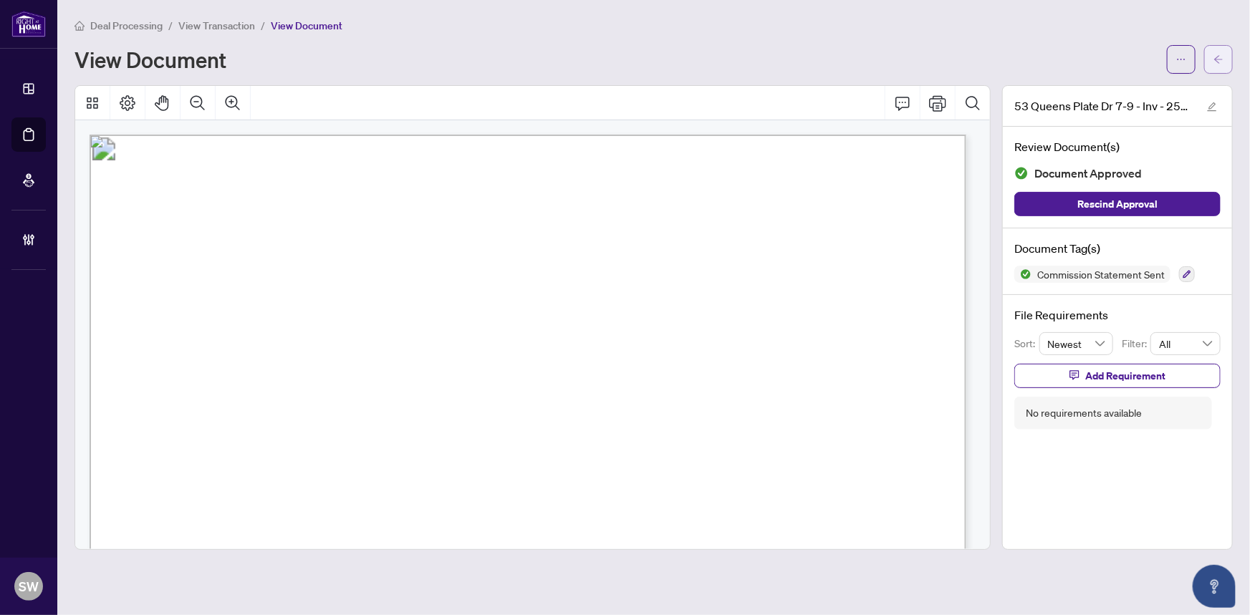
click at [1222, 64] on span "button" at bounding box center [1218, 59] width 10 height 23
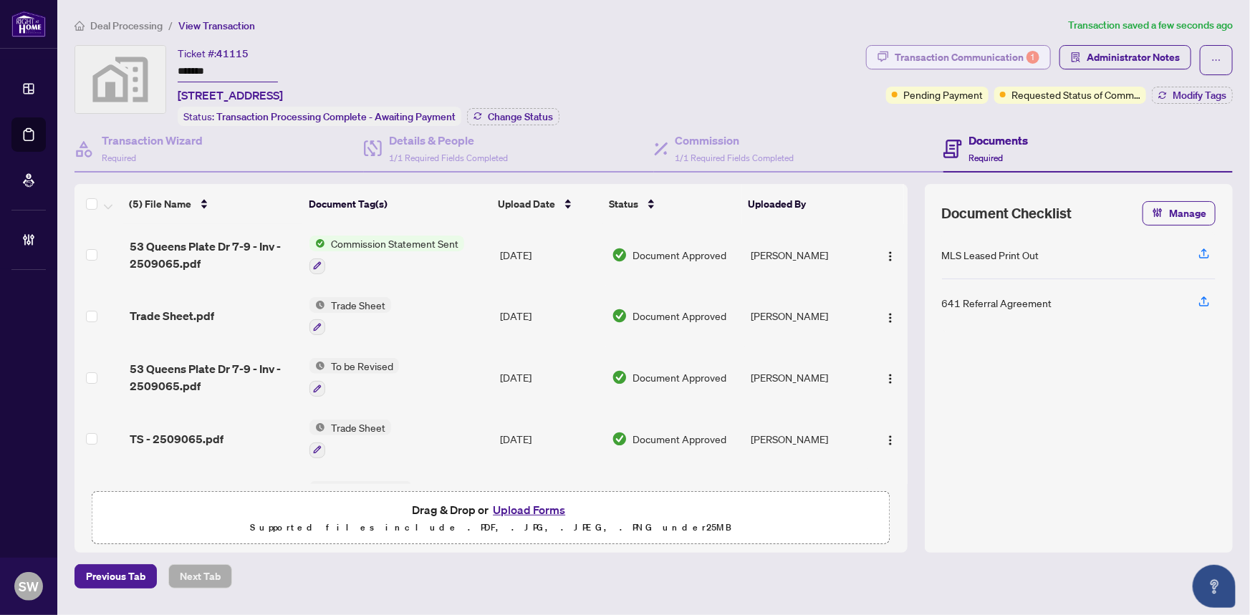
click at [1003, 51] on div "Transaction Communication 1" at bounding box center [967, 57] width 145 height 23
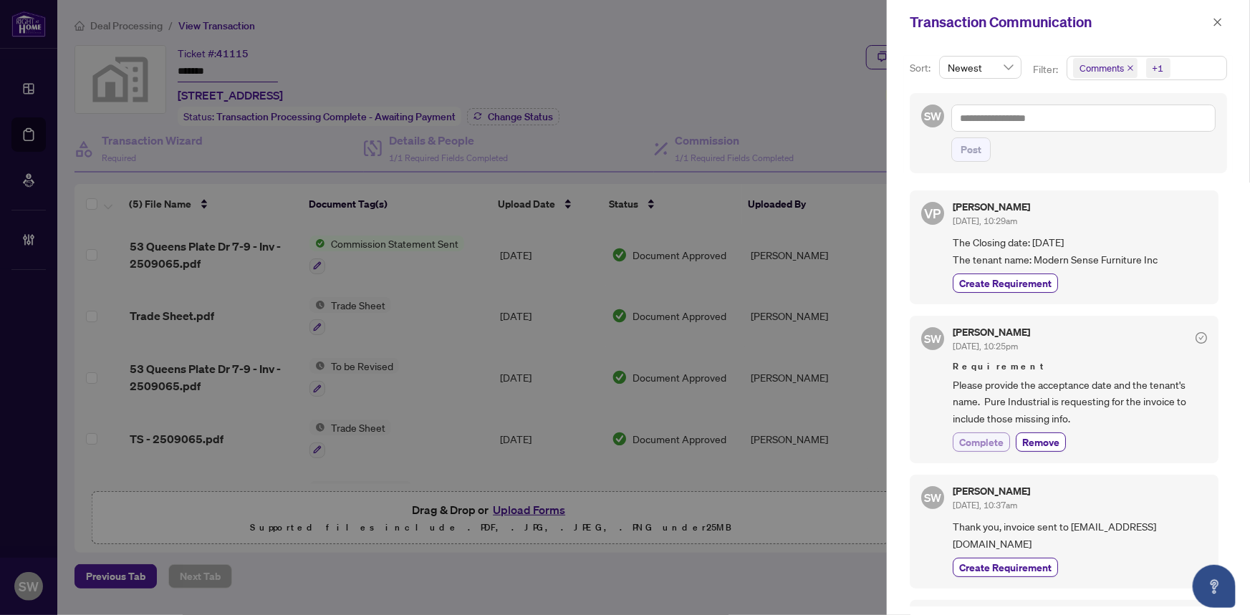
click at [990, 439] on span "Complete" at bounding box center [981, 442] width 44 height 15
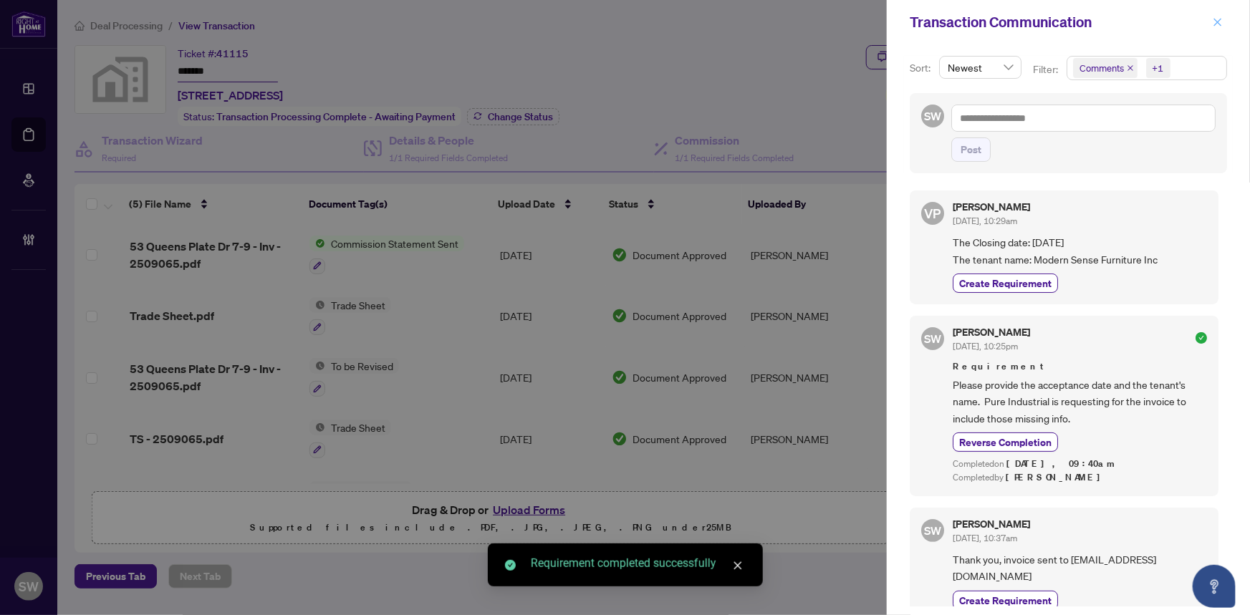
click at [1220, 21] on icon "close" at bounding box center [1218, 22] width 10 height 10
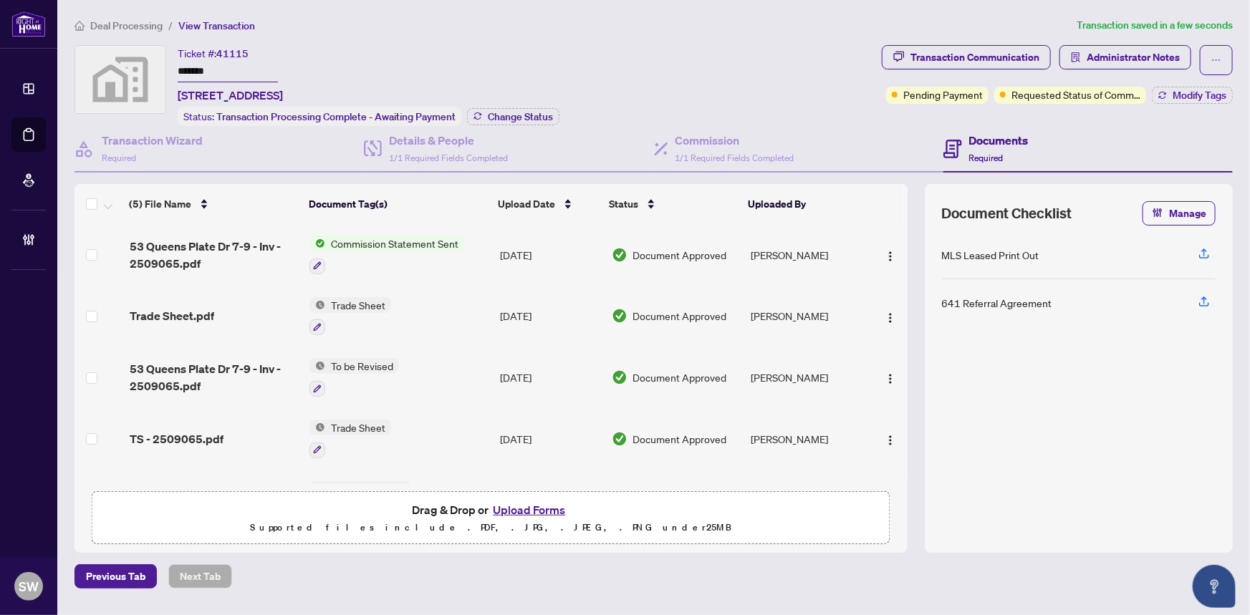
click at [112, 22] on span "Deal Processing" at bounding box center [126, 25] width 72 height 13
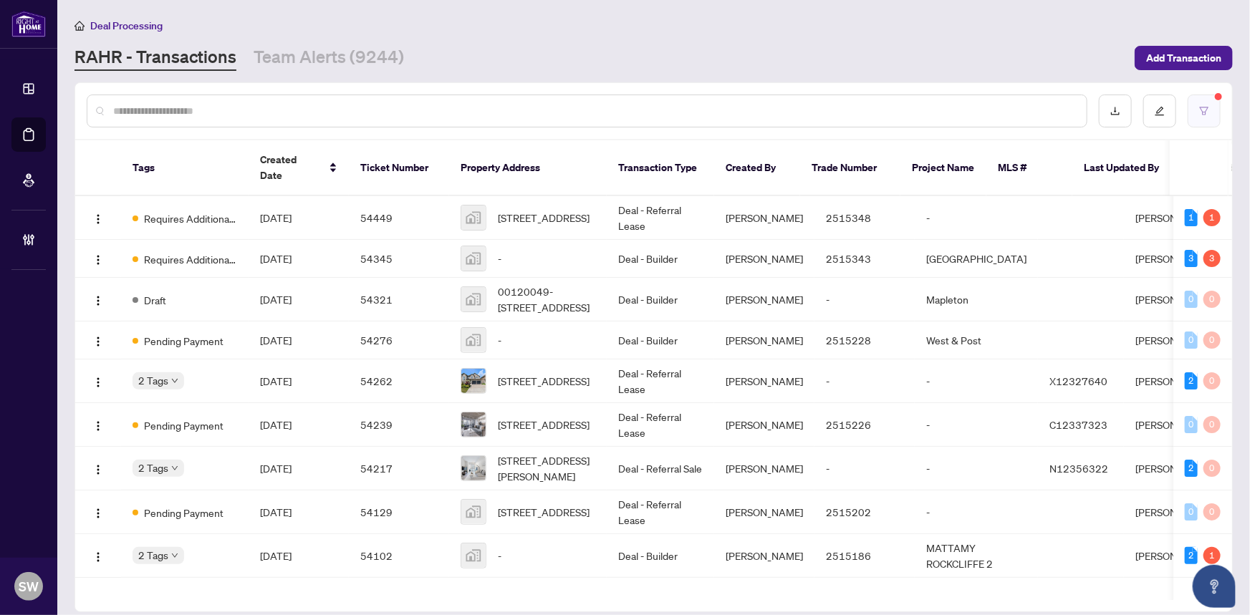
click at [1200, 100] on button "button" at bounding box center [1203, 111] width 33 height 33
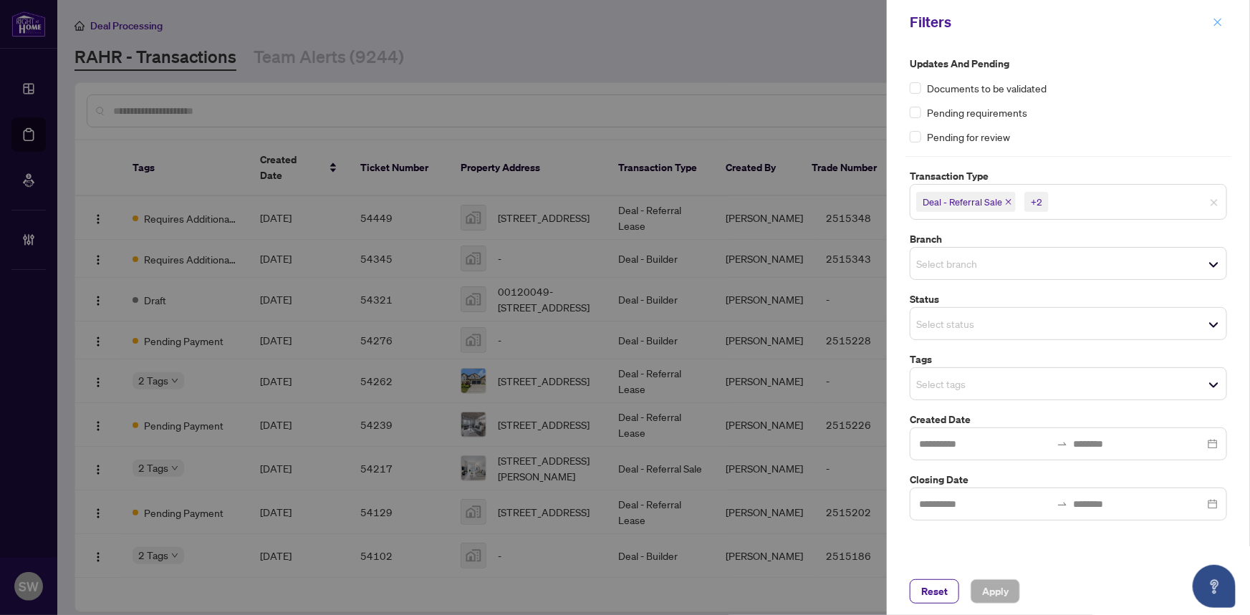
click at [1220, 23] on icon "close" at bounding box center [1218, 22] width 10 height 10
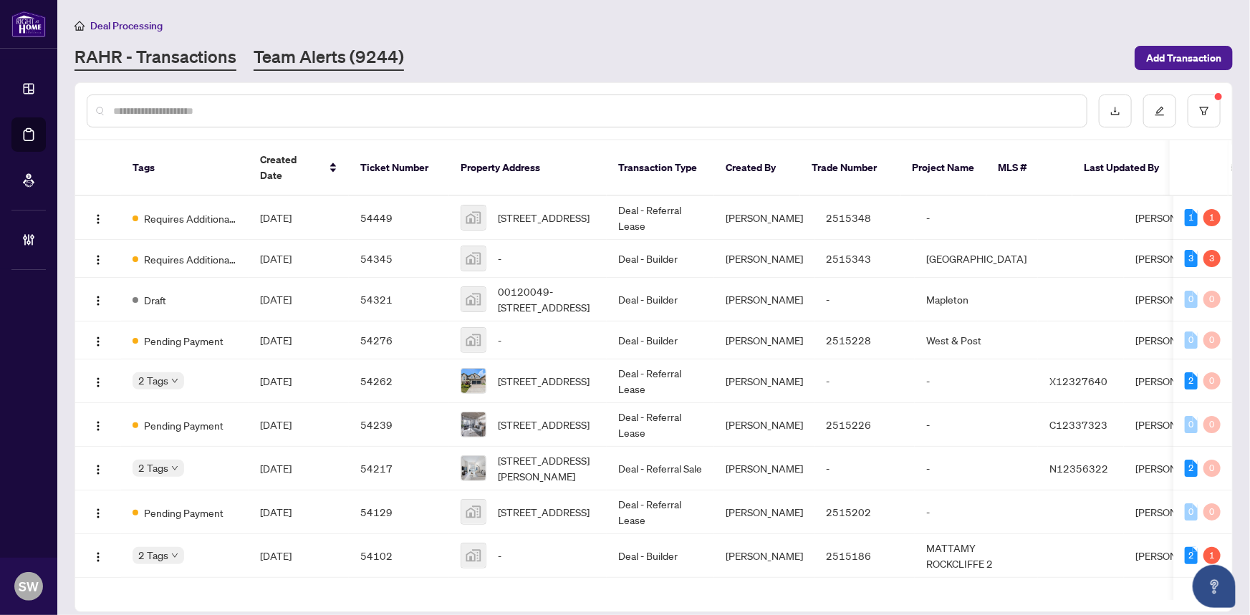
click at [336, 54] on link "Team Alerts (9244)" at bounding box center [329, 58] width 150 height 26
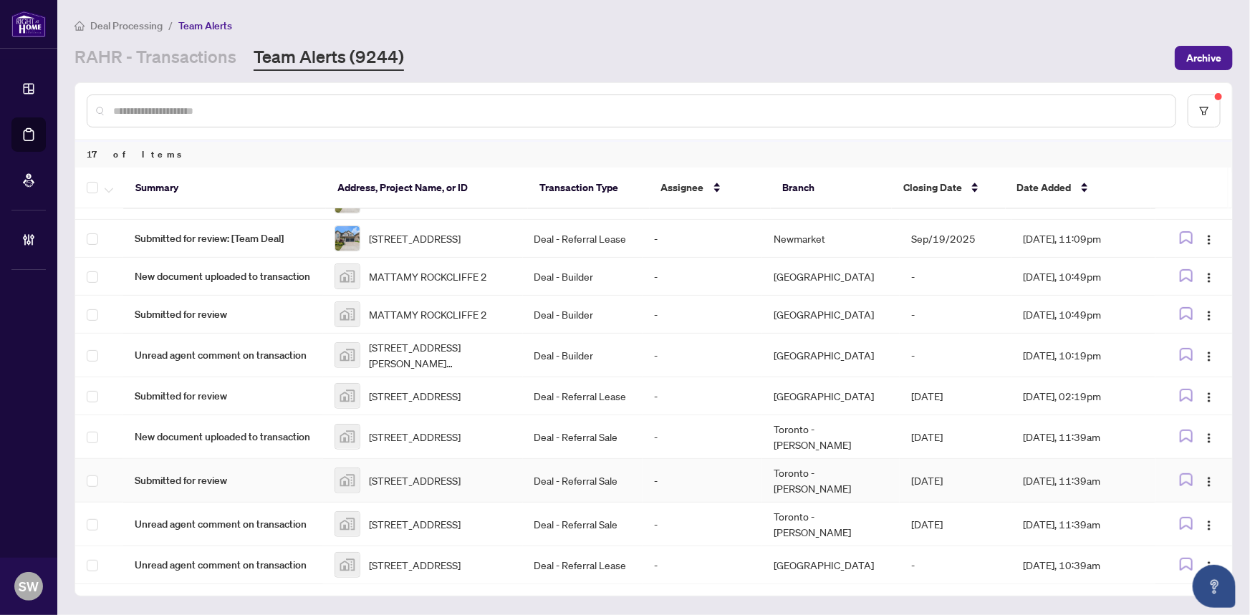
scroll to position [354, 0]
click at [395, 557] on span "405 Britannia Road East #202, Mississauga, ON, Canada" at bounding box center [415, 565] width 92 height 16
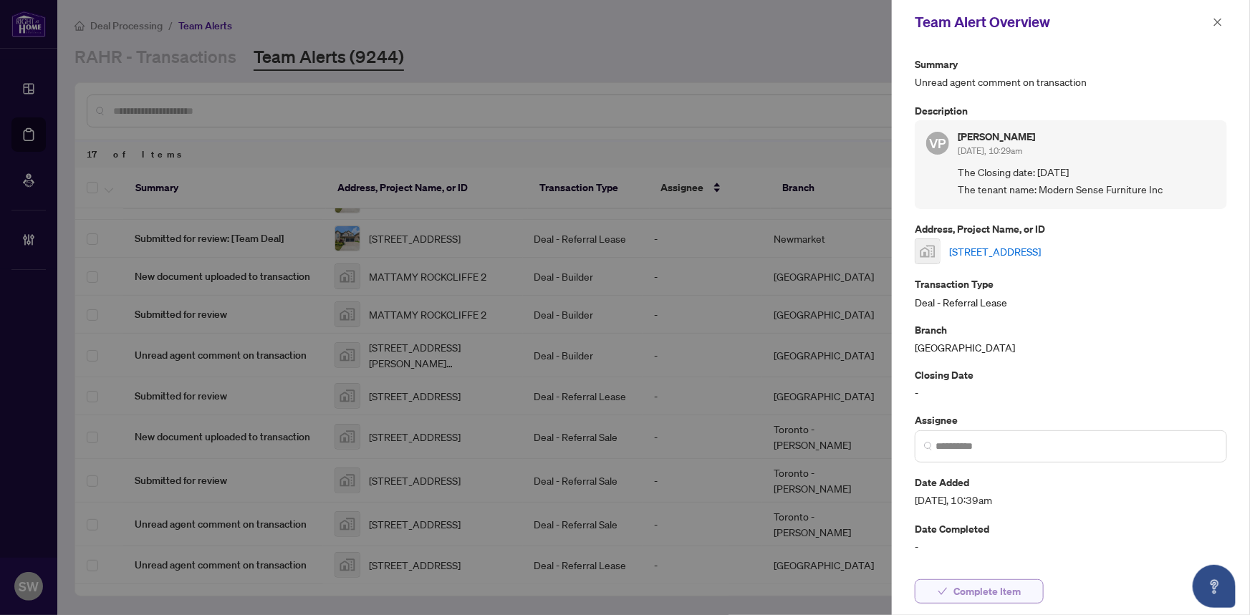
click at [972, 587] on span "Complete Item" at bounding box center [986, 591] width 67 height 23
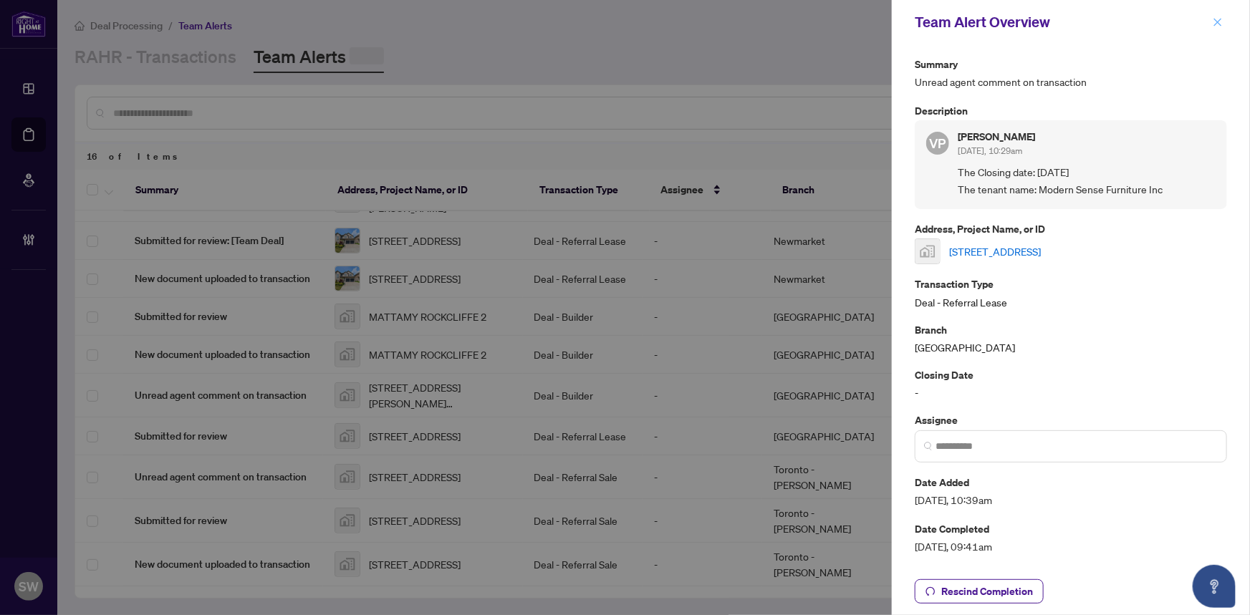
scroll to position [310, 0]
click at [1220, 23] on icon "close" at bounding box center [1218, 22] width 10 height 10
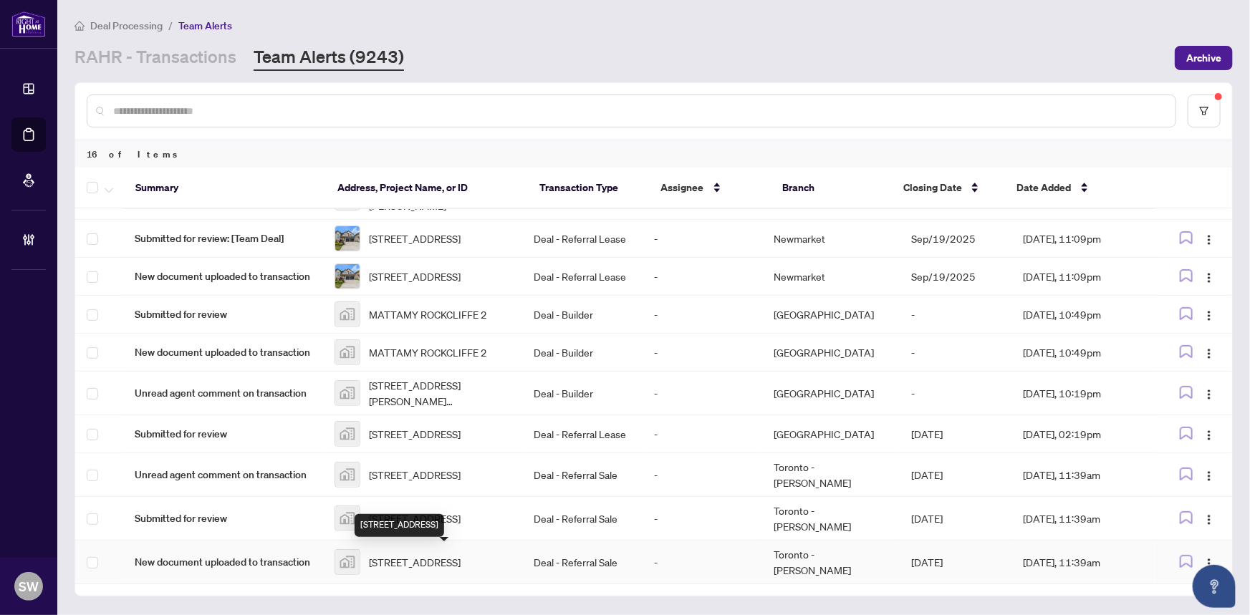
click at [403, 565] on span "169 Fort York Boulevard #920, Toronto, ON, Canada" at bounding box center [415, 562] width 92 height 16
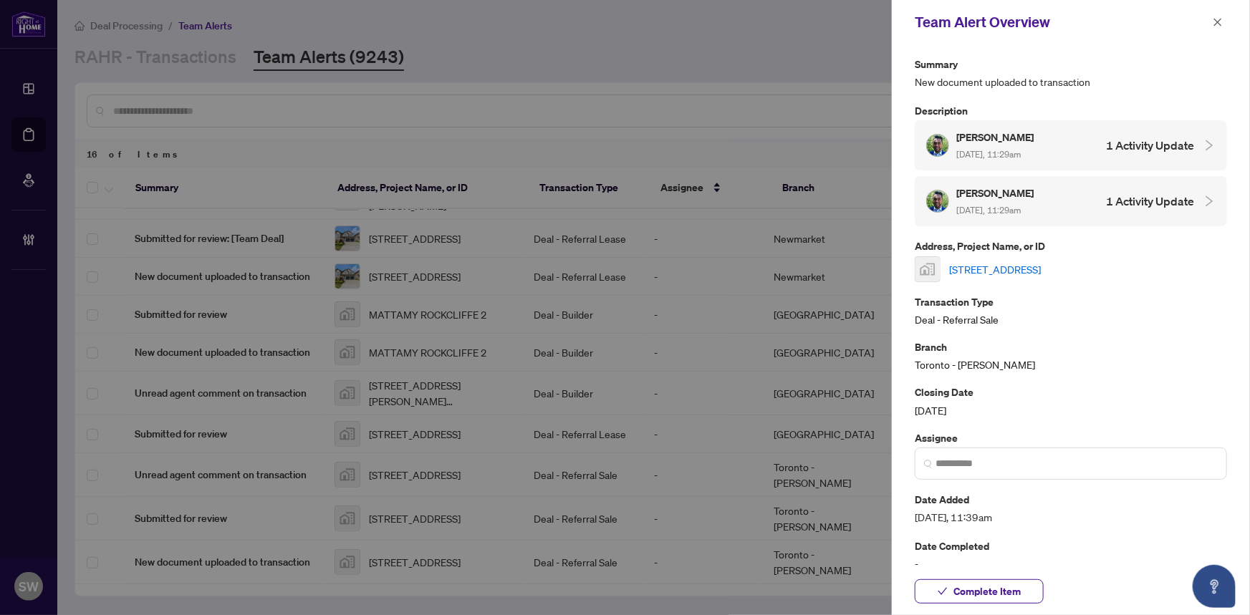
click at [1041, 266] on link "169 Fort York Boulevard #920, Toronto, ON, Canada" at bounding box center [995, 269] width 92 height 16
click at [973, 587] on span "Complete Item" at bounding box center [986, 591] width 67 height 23
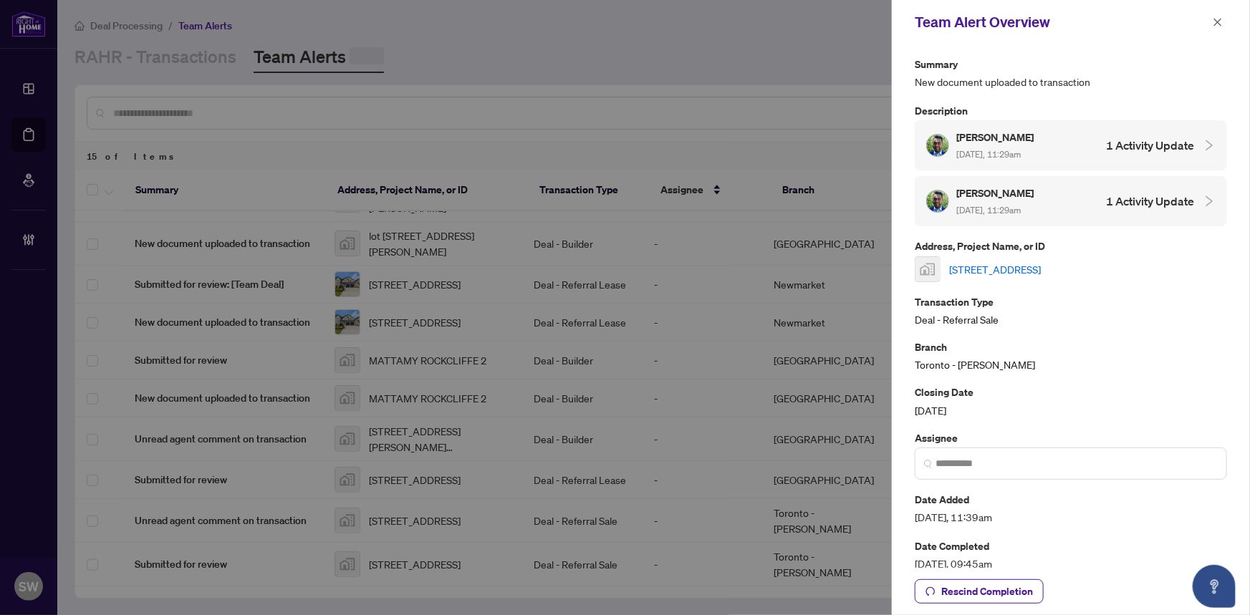
scroll to position [266, 0]
click at [1214, 19] on icon "close" at bounding box center [1218, 22] width 8 height 8
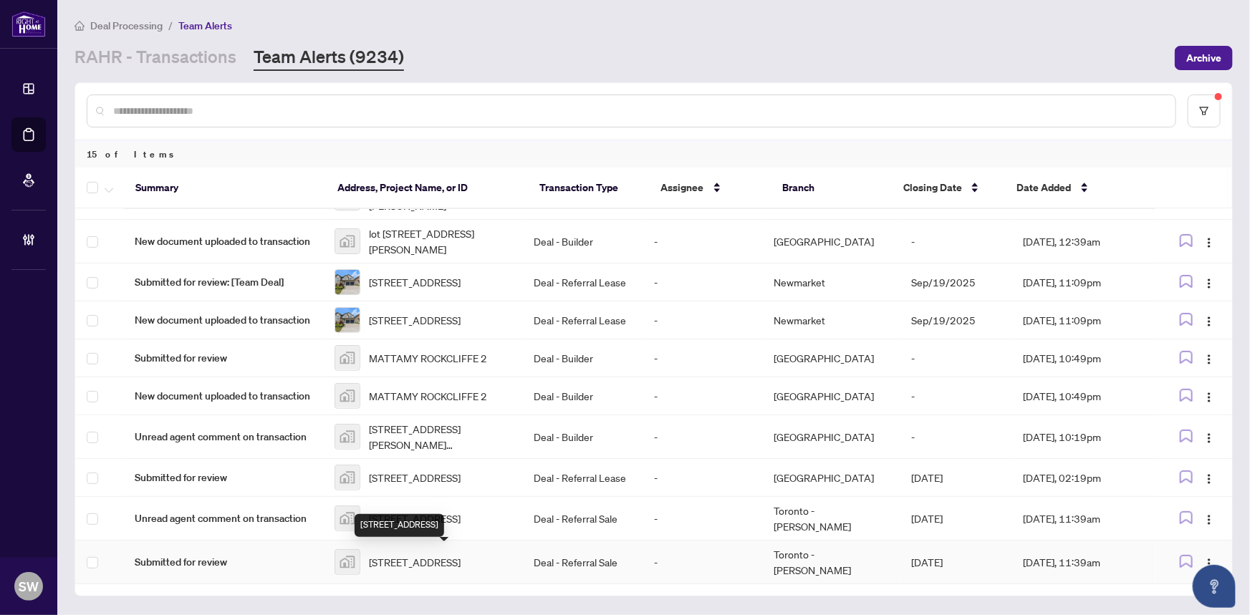
click at [435, 557] on span "169 Fort York Boulevard #920, Toronto, ON, Canada" at bounding box center [415, 562] width 92 height 16
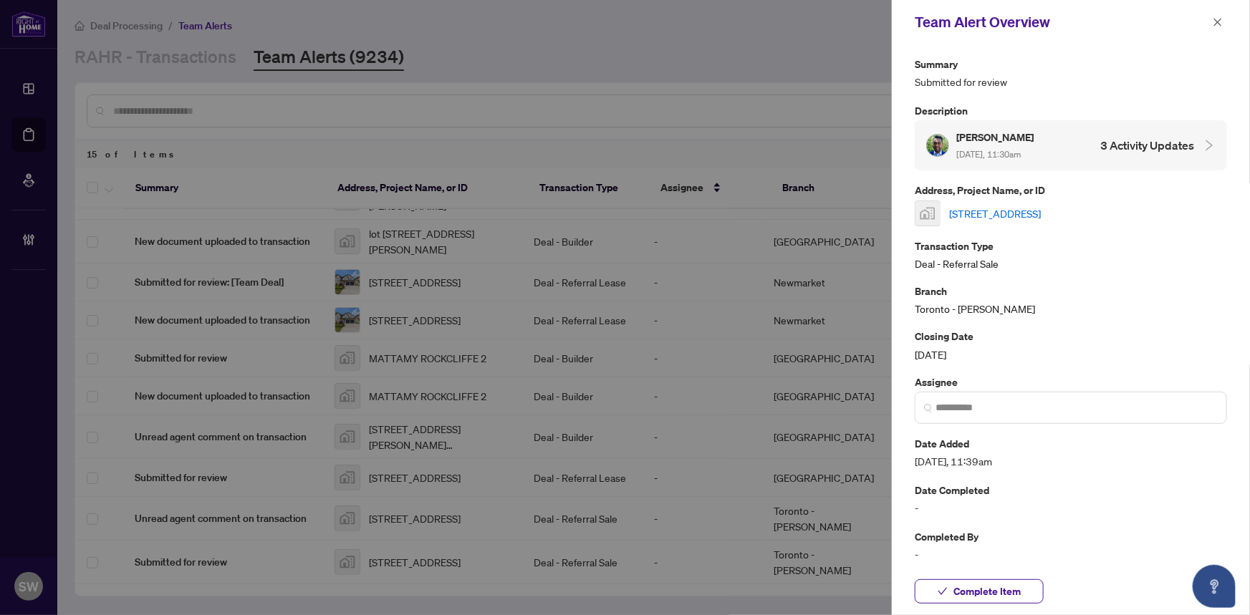
click at [1041, 215] on link "169 Fort York Boulevard #920, Toronto, ON, Canada" at bounding box center [995, 214] width 92 height 16
click at [1007, 585] on span "Complete Item" at bounding box center [986, 591] width 67 height 23
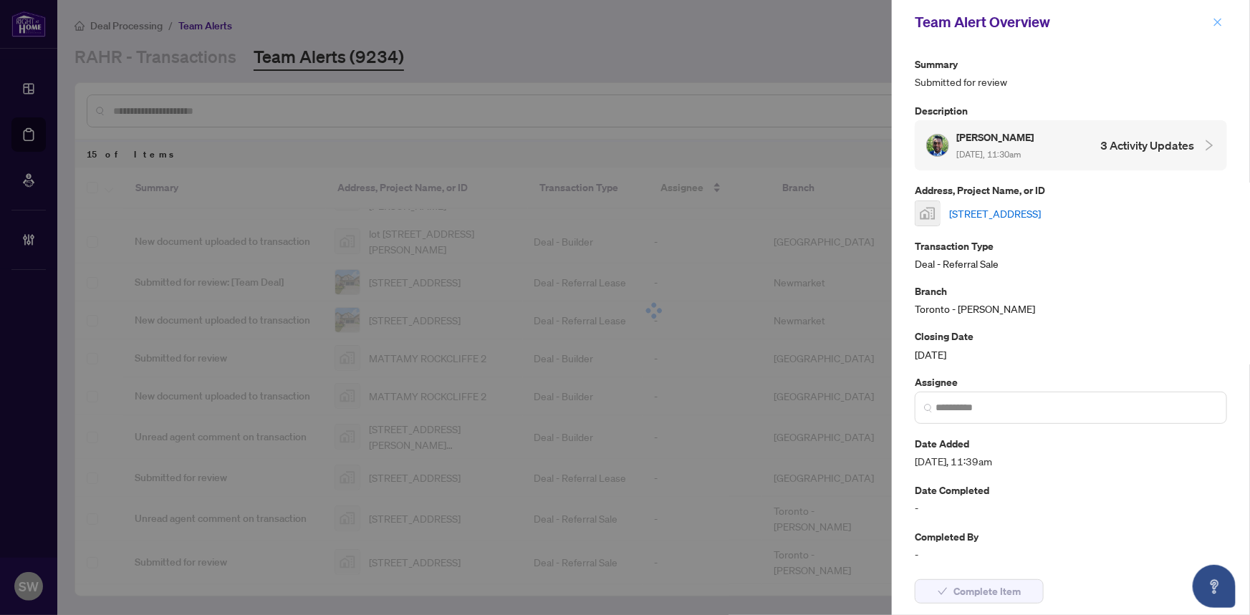
click at [1218, 17] on icon "close" at bounding box center [1218, 22] width 10 height 10
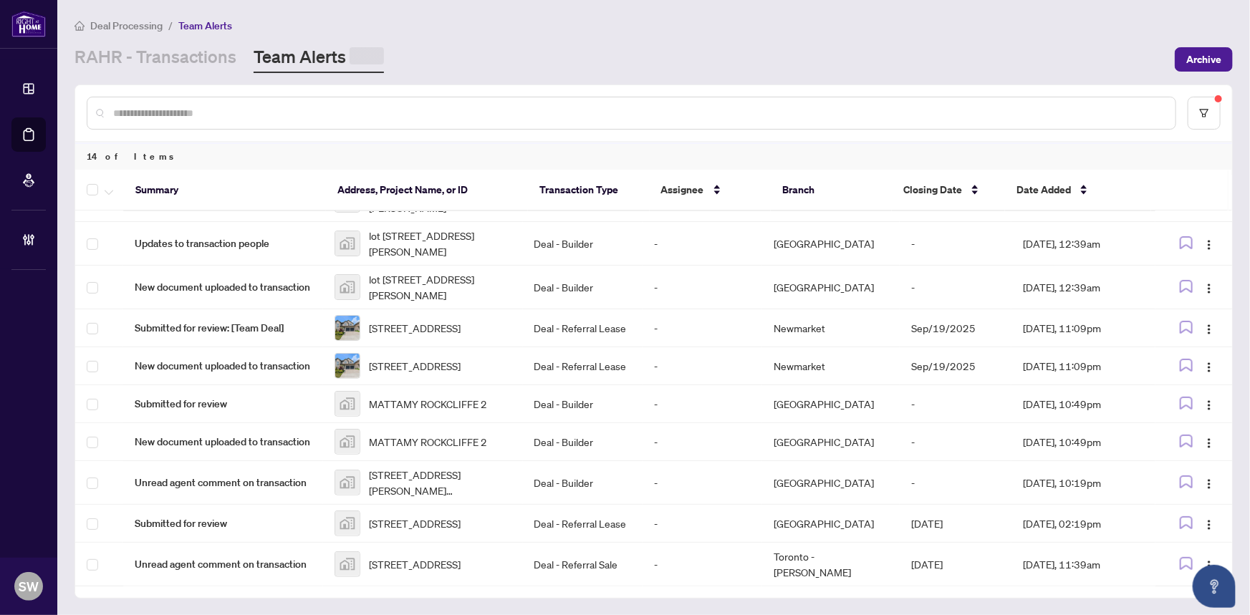
scroll to position [223, 0]
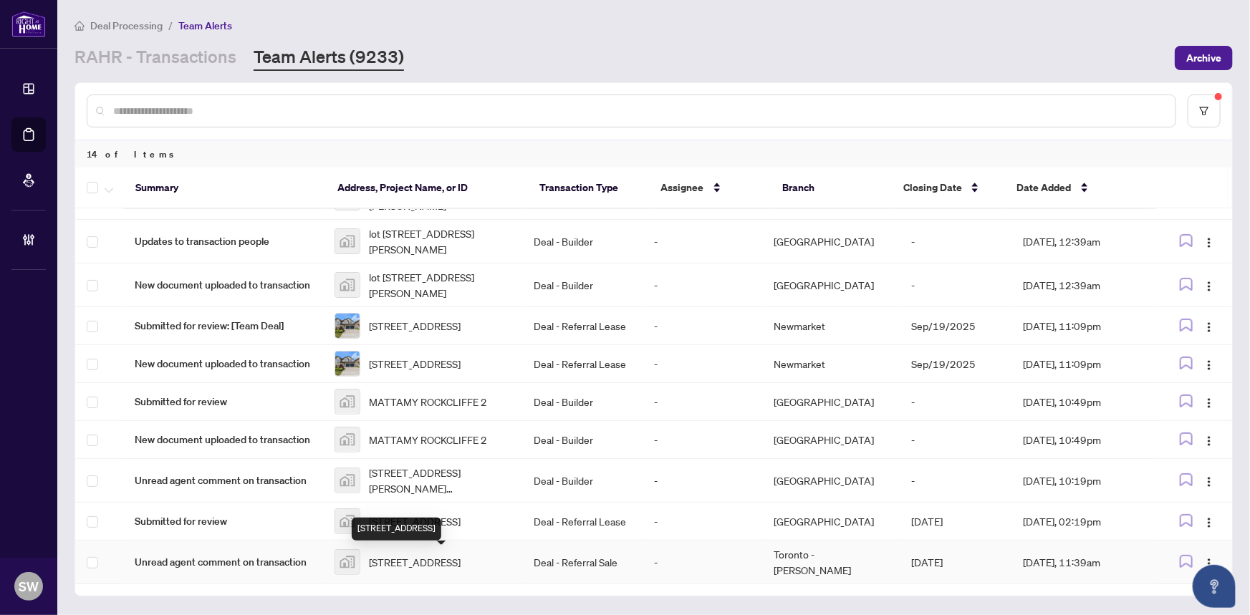
click at [426, 565] on span "169 Fort York Boulevard #920, Toronto, ON, Canada" at bounding box center [415, 562] width 92 height 16
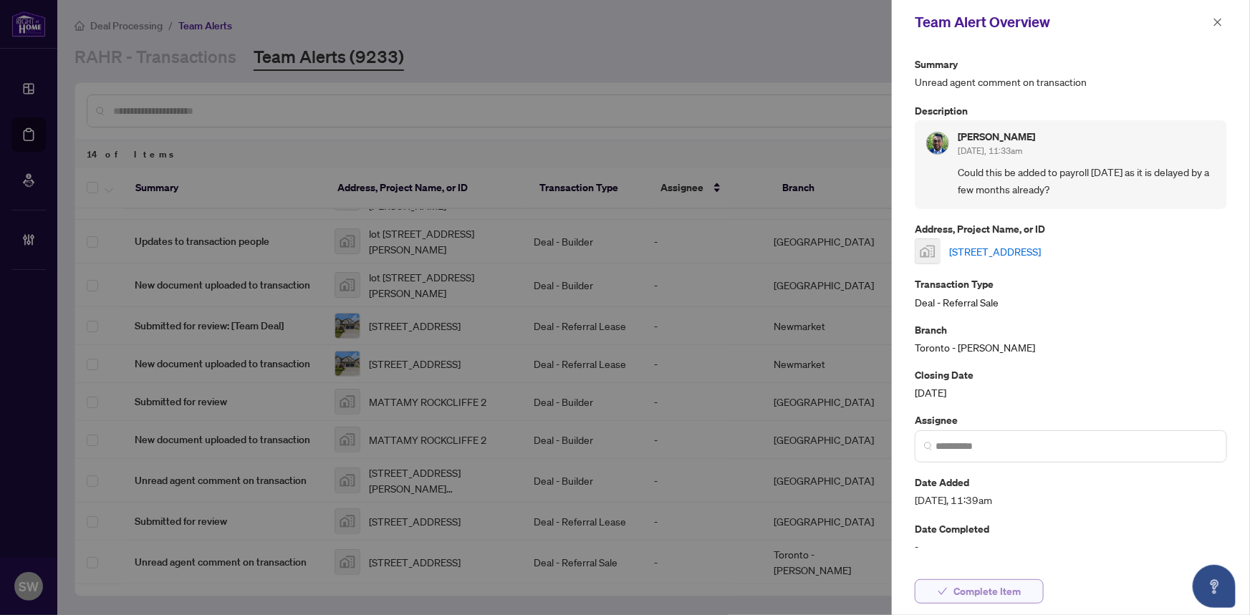
click at [991, 586] on span "Complete Item" at bounding box center [986, 591] width 67 height 23
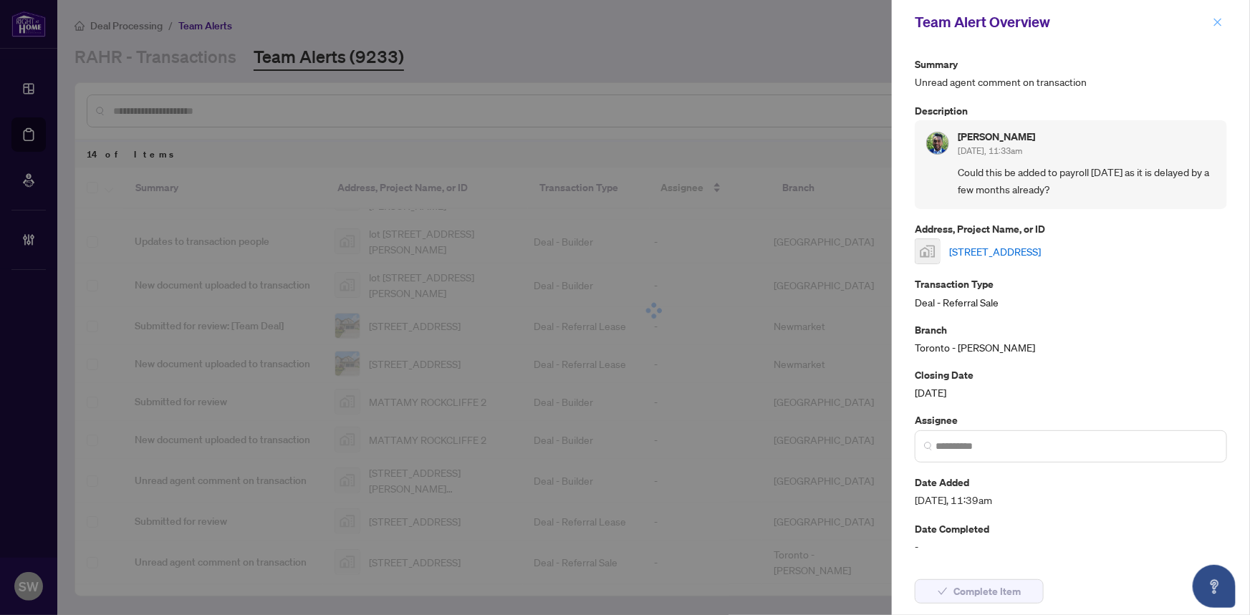
scroll to position [179, 0]
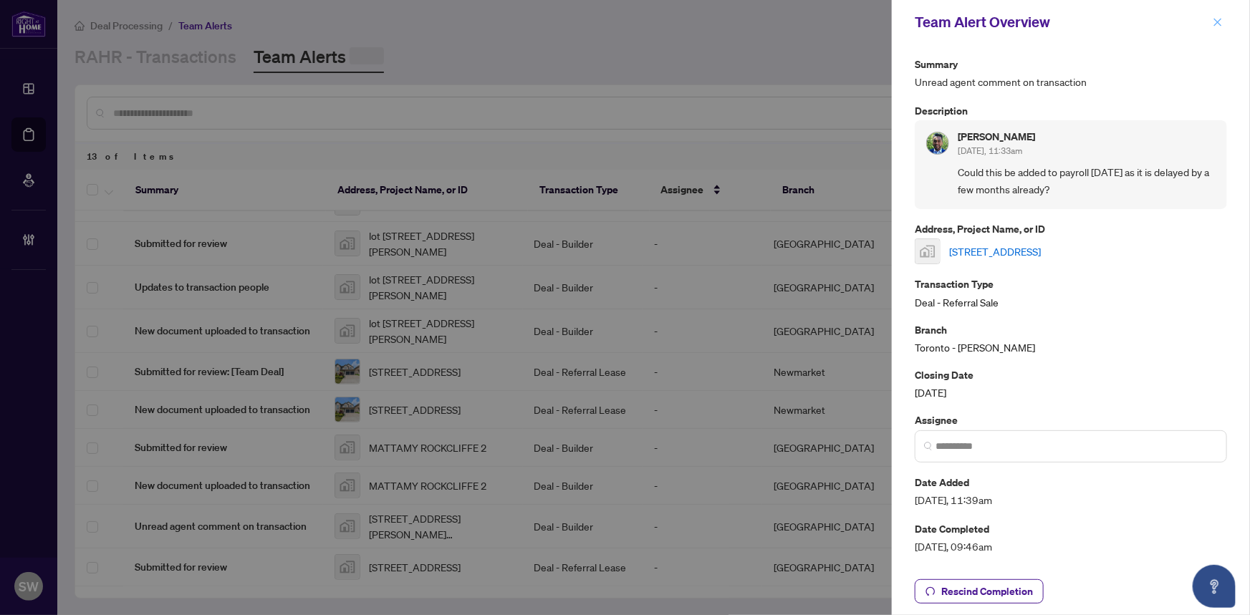
click at [1218, 17] on icon "close" at bounding box center [1218, 22] width 10 height 10
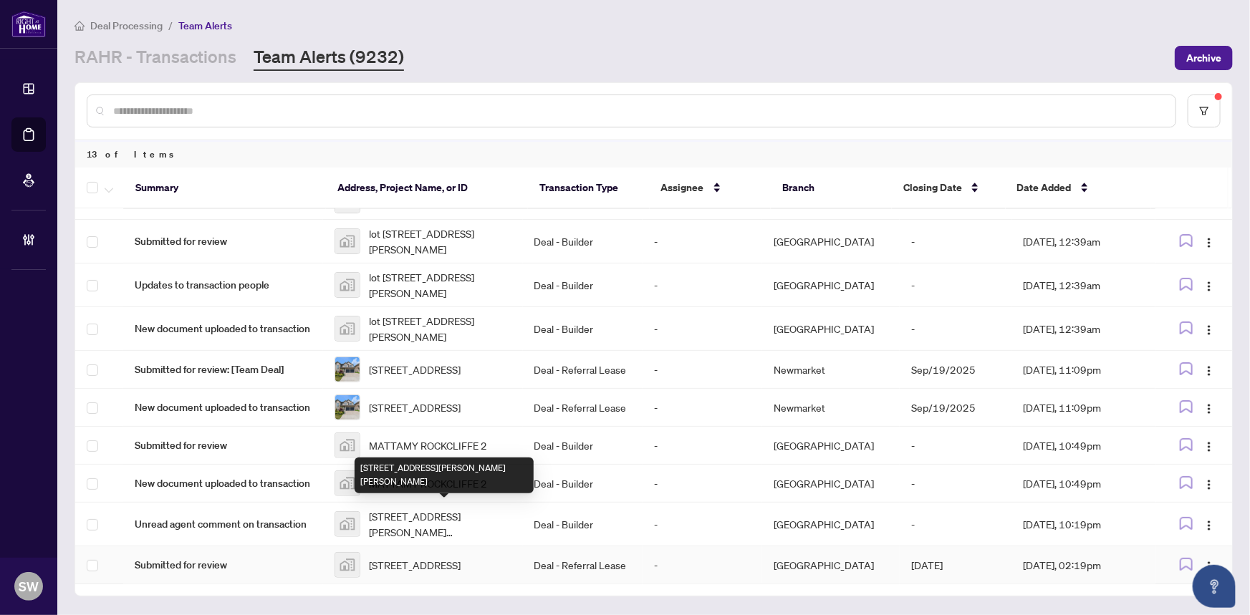
click at [394, 557] on span "3 Promenade Way, Crystal Beach, ON, Canada" at bounding box center [415, 565] width 92 height 16
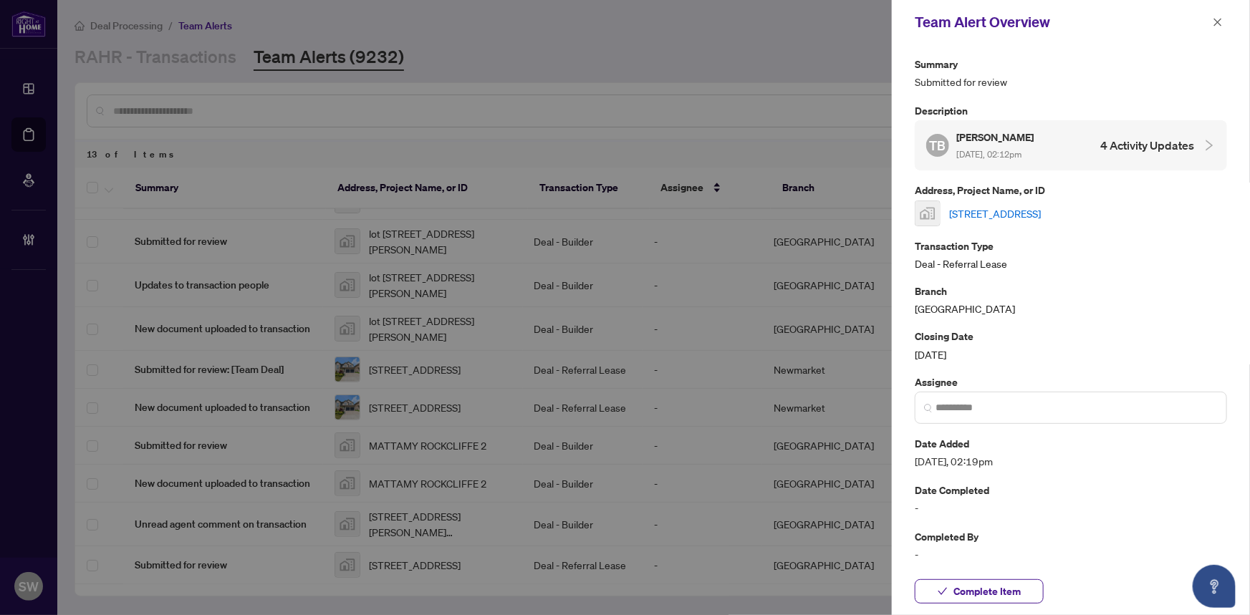
click at [1024, 213] on link "3 Promenade Way, Crystal Beach, ON, Canada" at bounding box center [995, 214] width 92 height 16
click at [1017, 596] on span "Complete Item" at bounding box center [986, 591] width 67 height 23
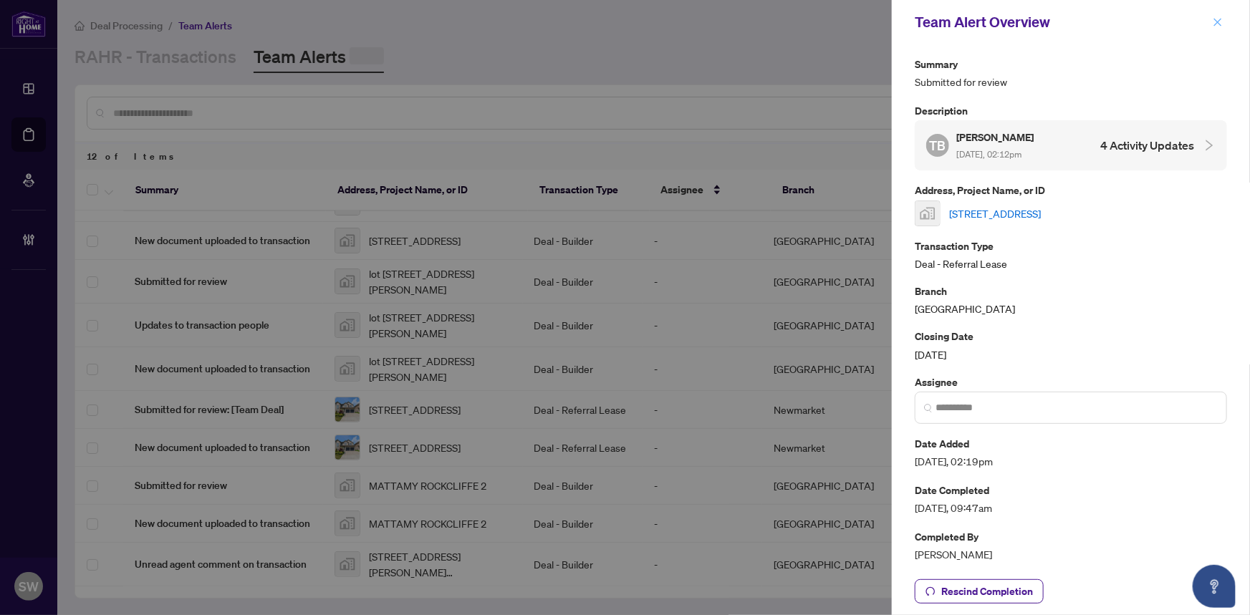
scroll to position [136, 0]
click at [1217, 21] on icon "close" at bounding box center [1218, 22] width 10 height 10
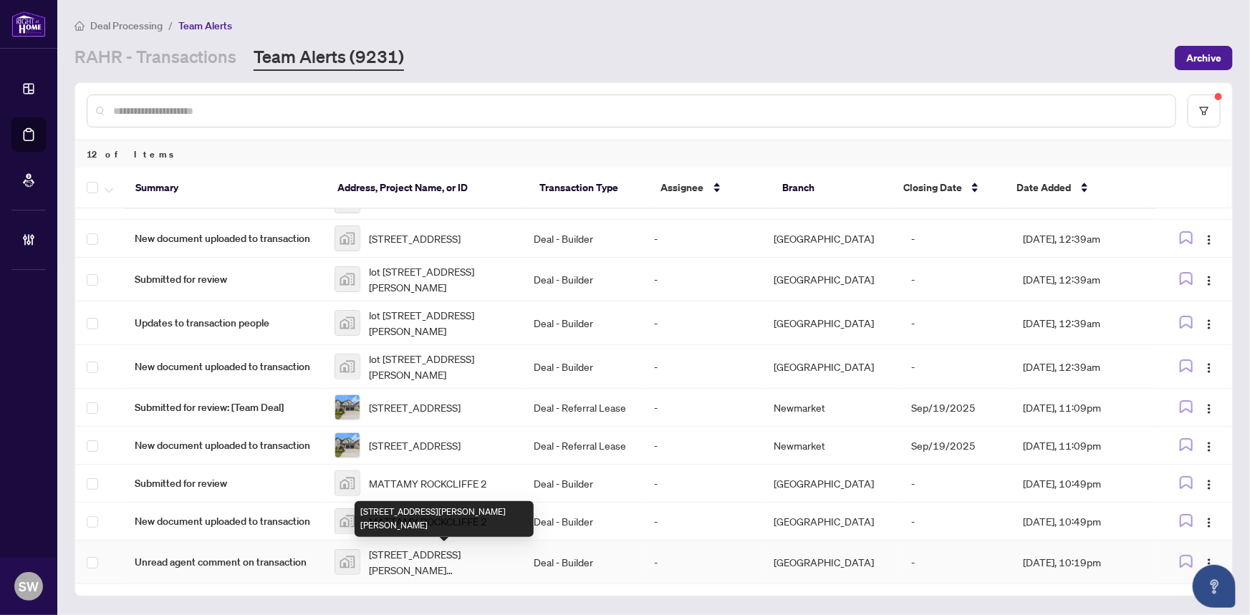
click at [423, 558] on span "4001-1333 Richardson Way, Milton, ON, Canada" at bounding box center [440, 562] width 143 height 32
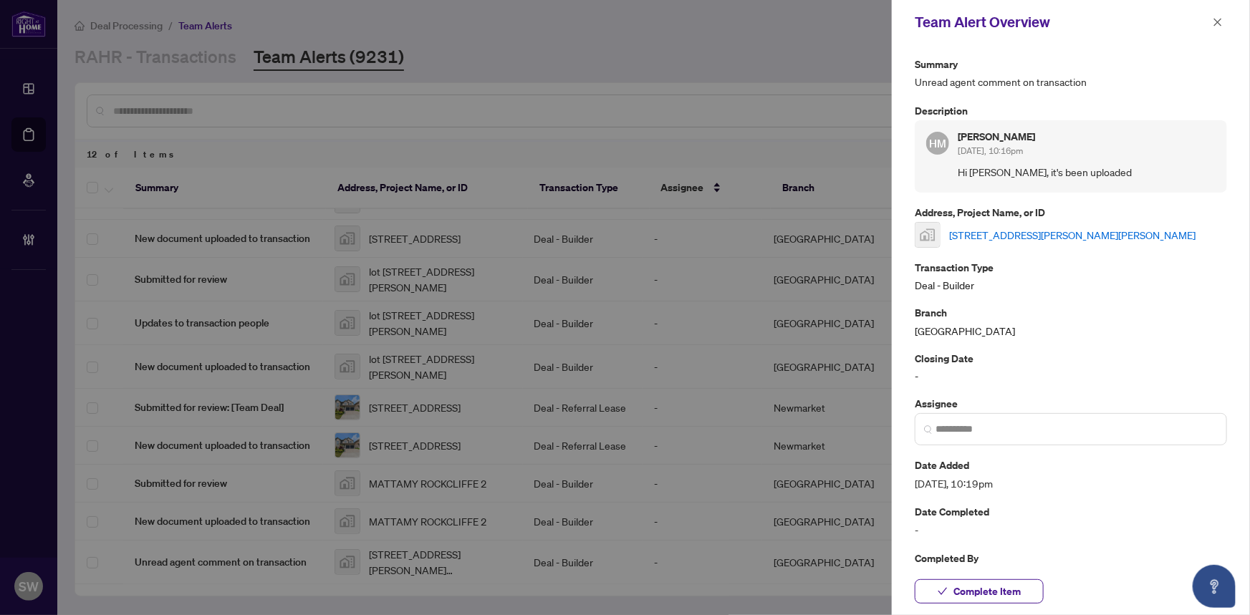
click at [1014, 228] on link "4001-1333 Richardson Way, Milton, ON, Canada" at bounding box center [1072, 235] width 246 height 16
click at [960, 589] on span "Complete Item" at bounding box center [986, 591] width 67 height 23
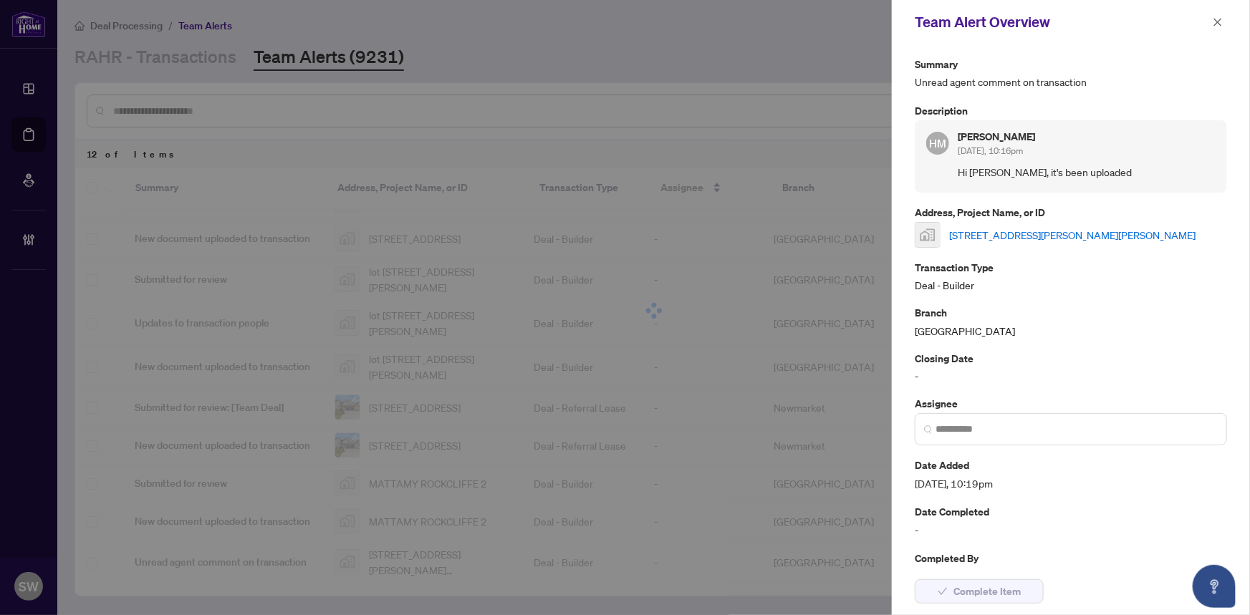
drag, startPoint x: 1213, startPoint y: 21, endPoint x: 1178, endPoint y: 39, distance: 38.8
click at [1213, 21] on icon "close" at bounding box center [1218, 22] width 10 height 10
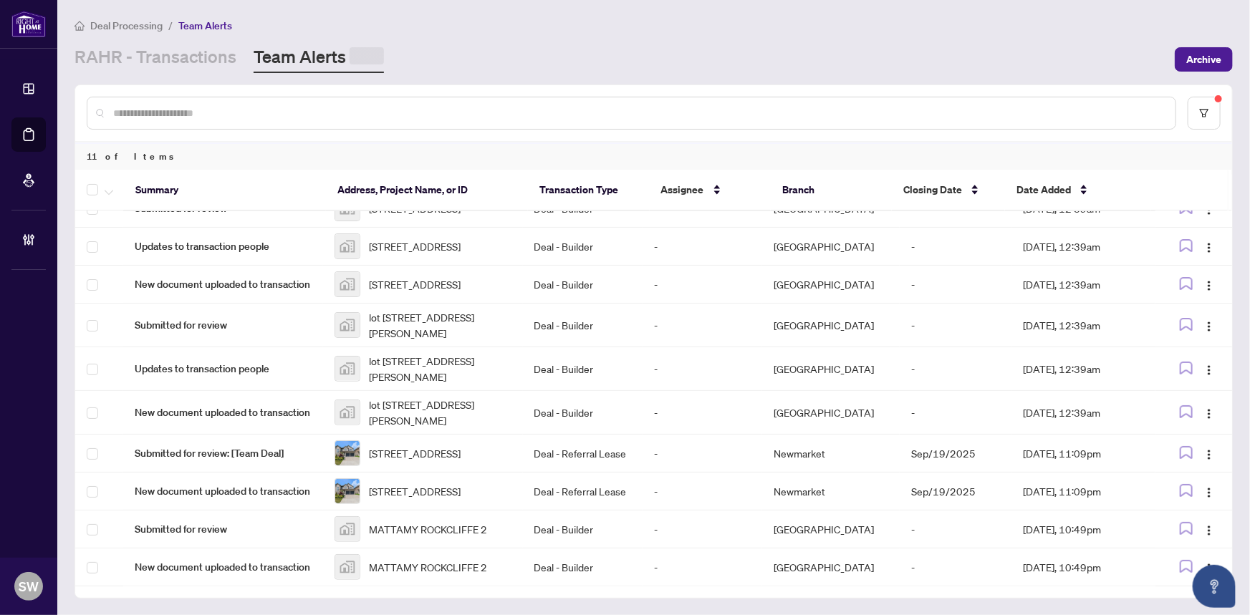
scroll to position [92, 0]
click at [286, 236] on span "Updates to transaction people" at bounding box center [223, 244] width 177 height 16
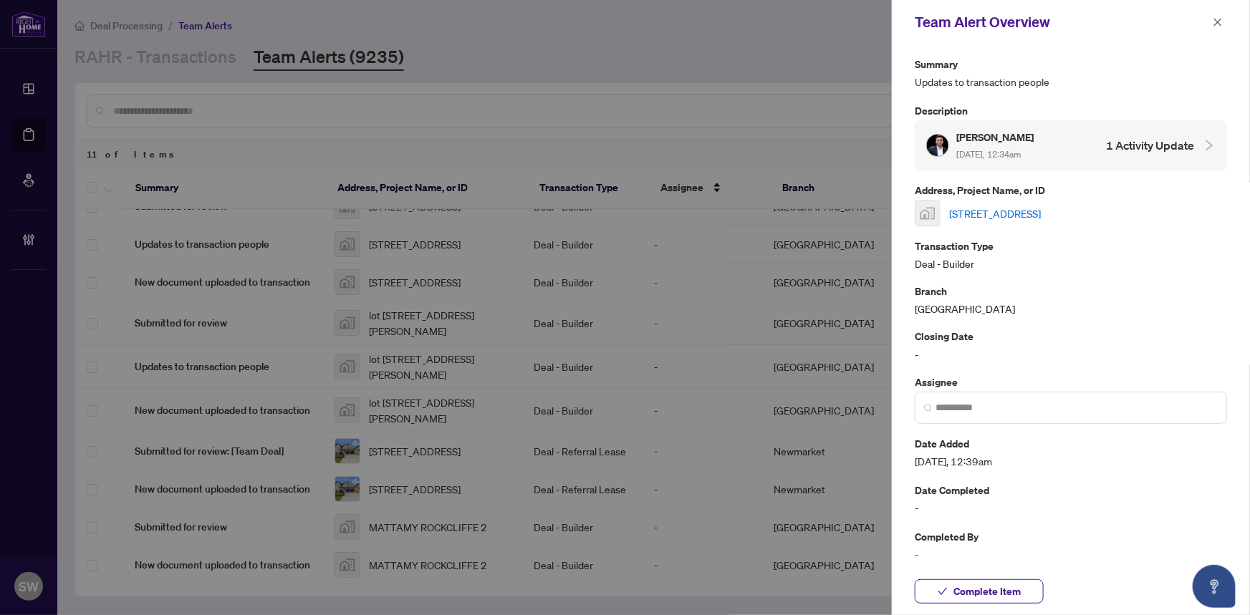
click at [1023, 211] on link "3012-6347 Ottawa Street, Richmond, ON, Canada" at bounding box center [995, 214] width 92 height 16
click at [992, 589] on span "Complete Item" at bounding box center [986, 591] width 67 height 23
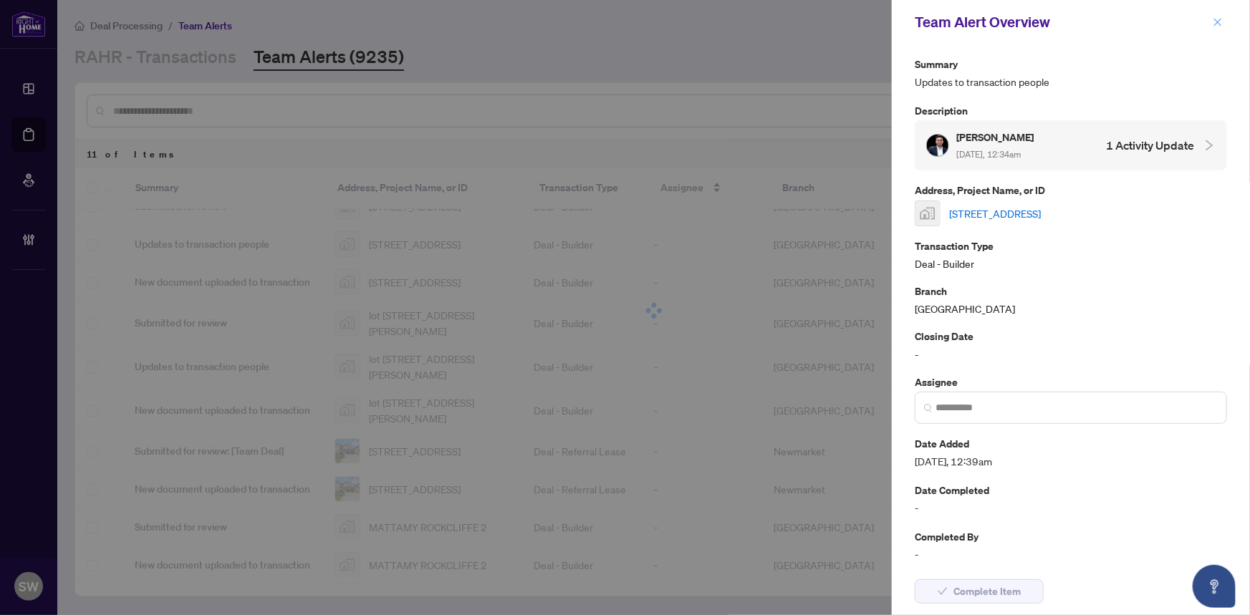
click at [1211, 19] on button "button" at bounding box center [1217, 22] width 19 height 17
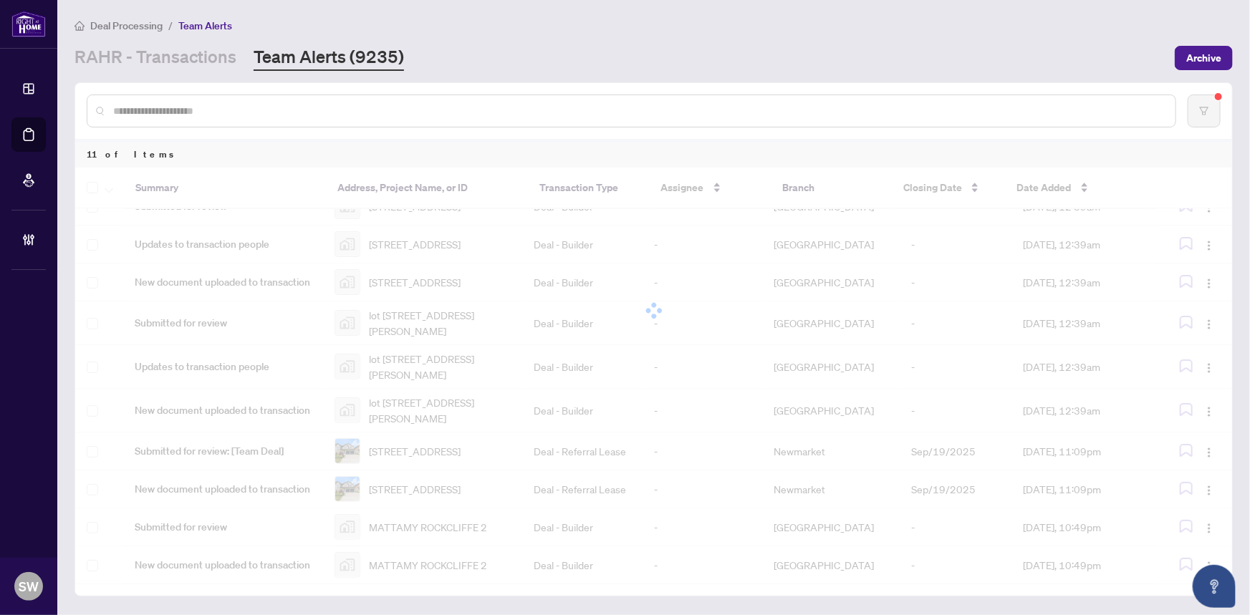
scroll to position [49, 0]
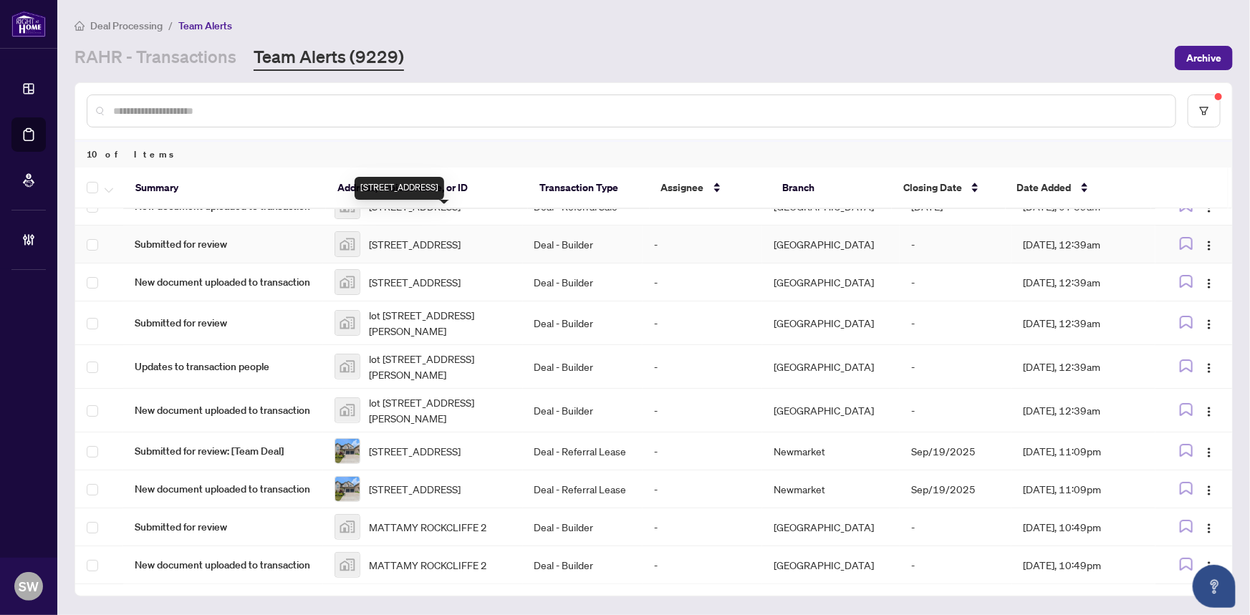
click at [430, 236] on span "3012-6347 Ottawa Street, Richmond, ON, Canada" at bounding box center [415, 244] width 92 height 16
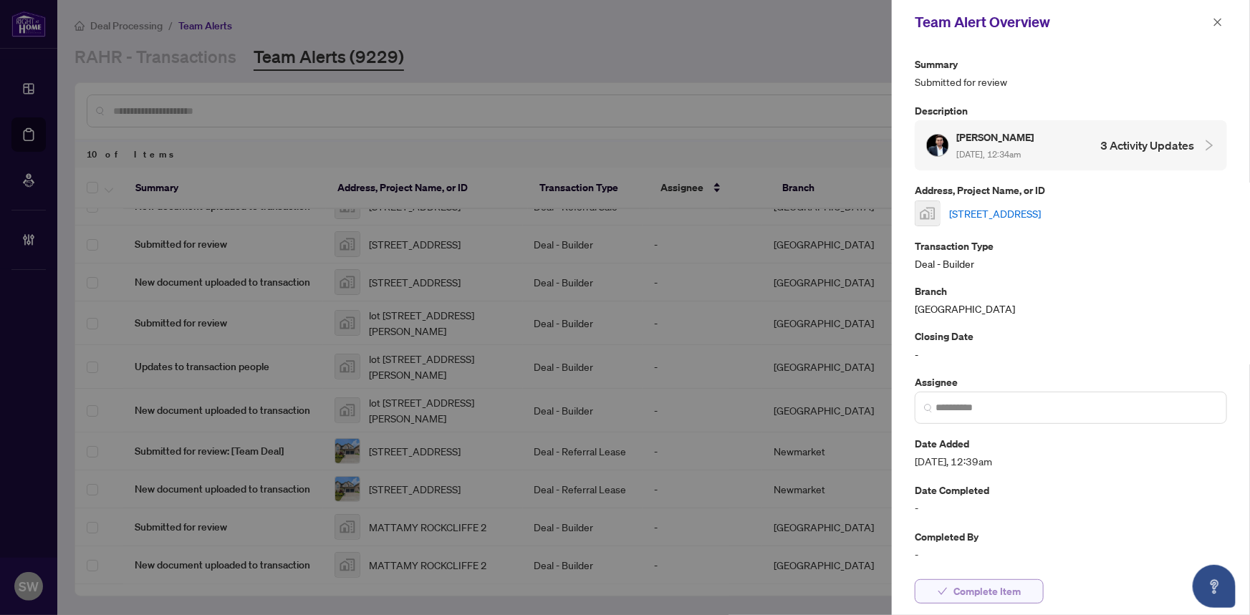
click at [1019, 594] on span "Complete Item" at bounding box center [986, 591] width 67 height 23
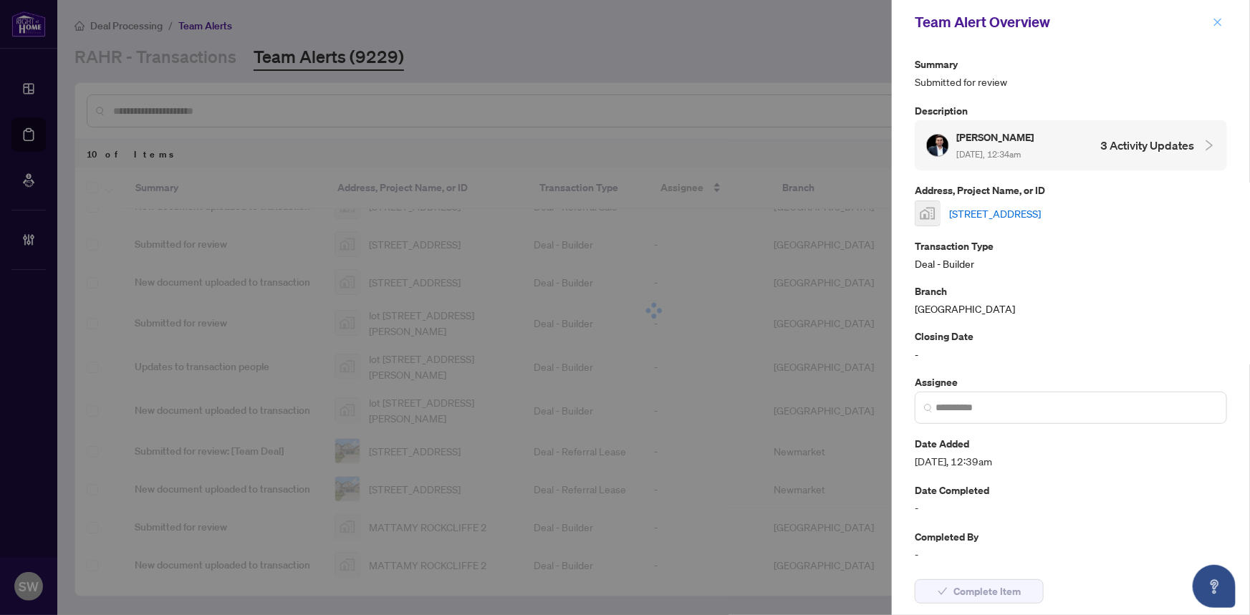
click at [1218, 20] on icon "close" at bounding box center [1218, 22] width 10 height 10
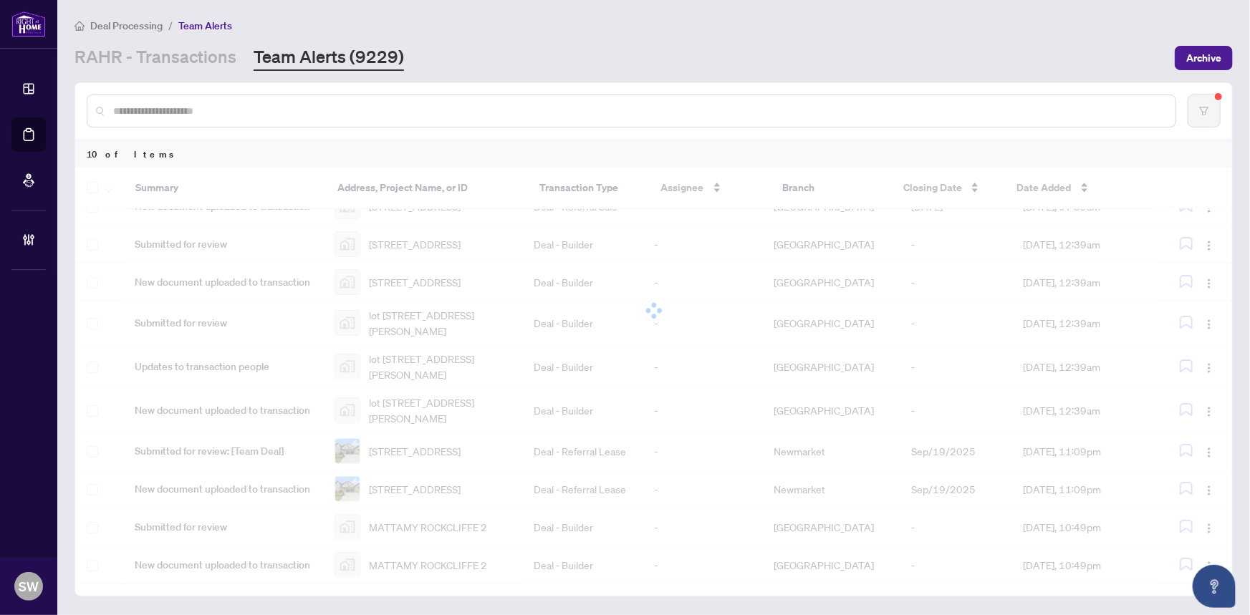
scroll to position [5, 0]
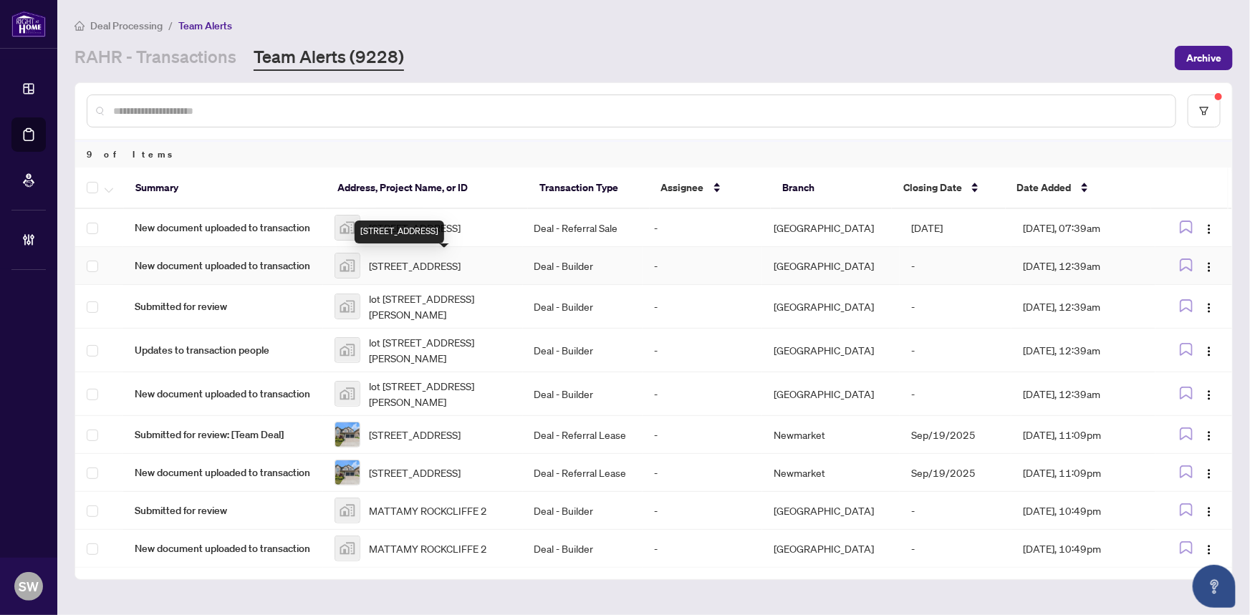
click at [430, 264] on span "3012-6347 Ottawa Street, Richmond, ON, Canada" at bounding box center [415, 266] width 92 height 16
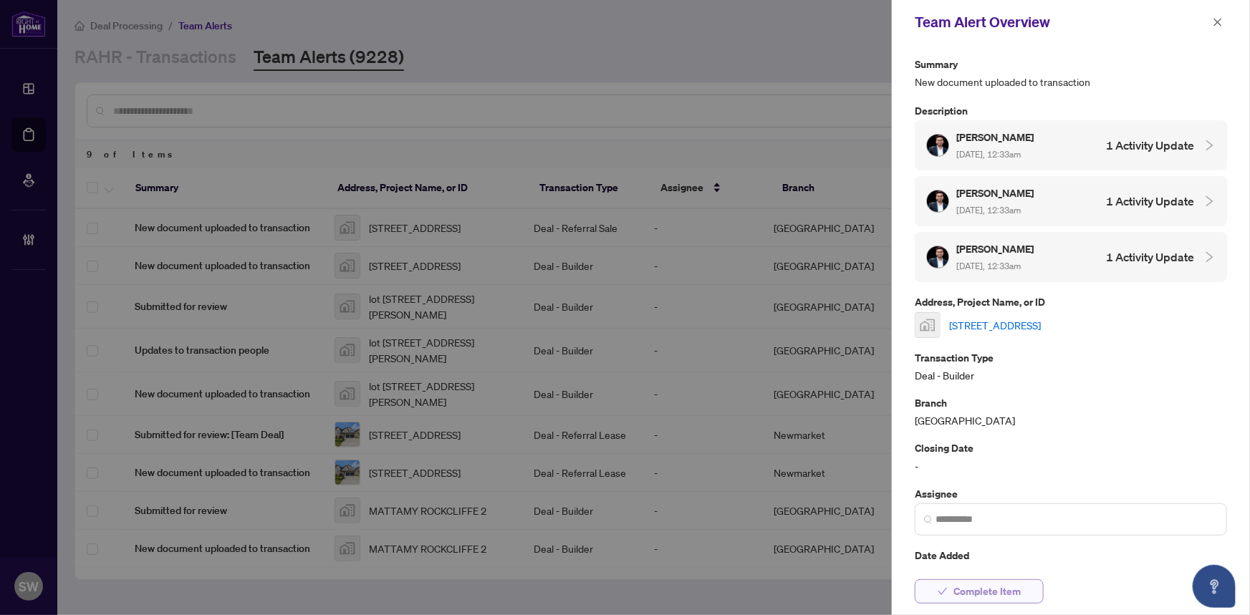
click at [1028, 591] on button "Complete Item" at bounding box center [979, 591] width 129 height 24
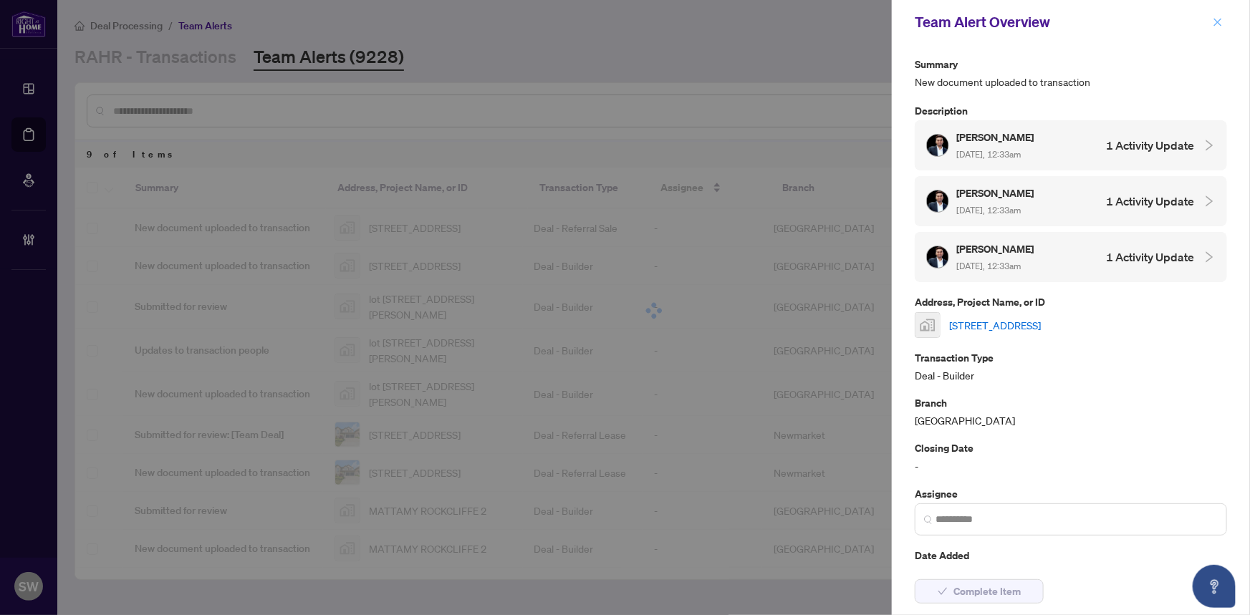
click at [1214, 18] on icon "close" at bounding box center [1218, 22] width 10 height 10
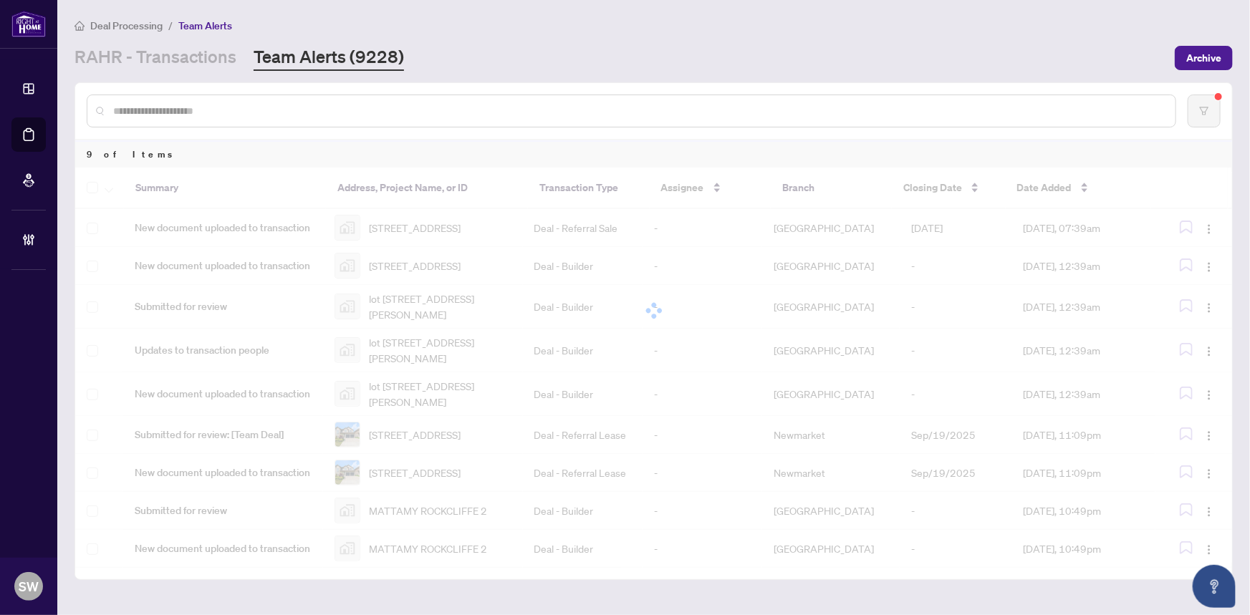
scroll to position [0, 0]
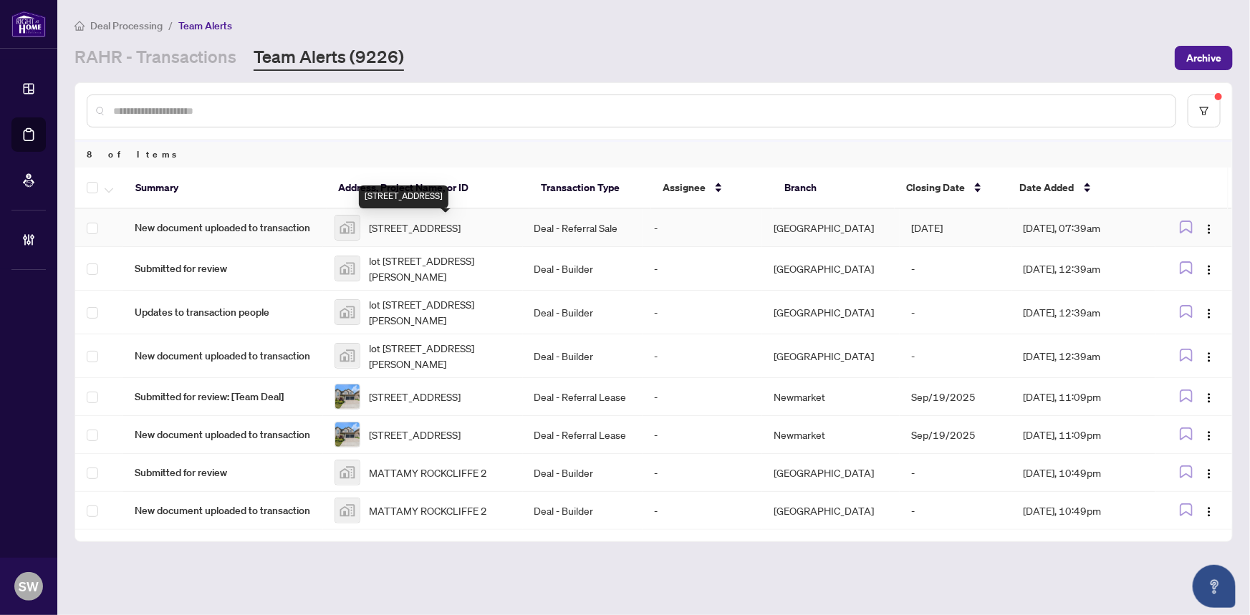
click at [419, 229] on span "216-5-2 Ziibi Way, Clarington, ON, Canada" at bounding box center [415, 228] width 92 height 16
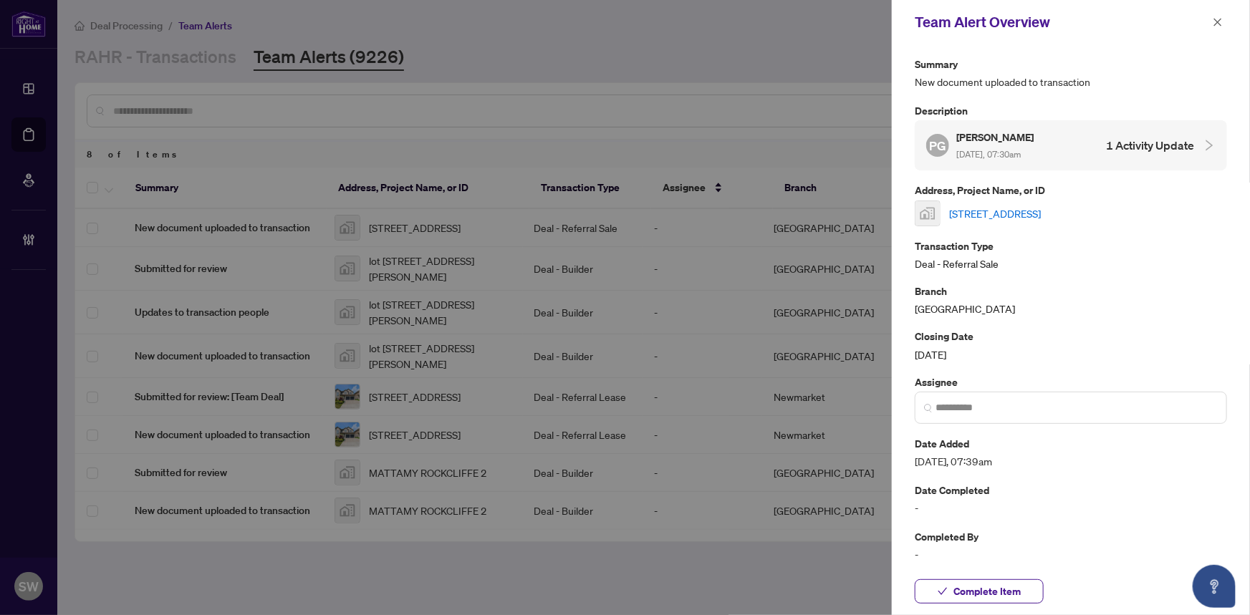
click at [1001, 213] on link "216-5-2 Ziibi Way, Clarington, ON, Canada" at bounding box center [995, 214] width 92 height 16
click at [982, 589] on span "Complete Item" at bounding box center [986, 591] width 67 height 23
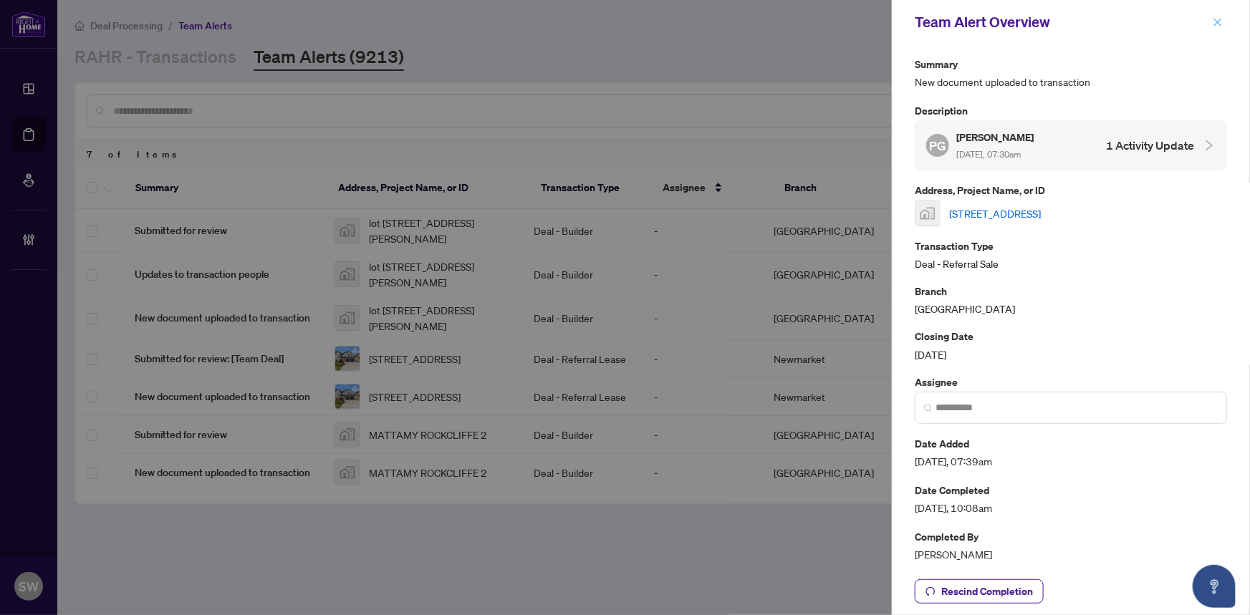
click at [1222, 20] on icon "close" at bounding box center [1218, 22] width 10 height 10
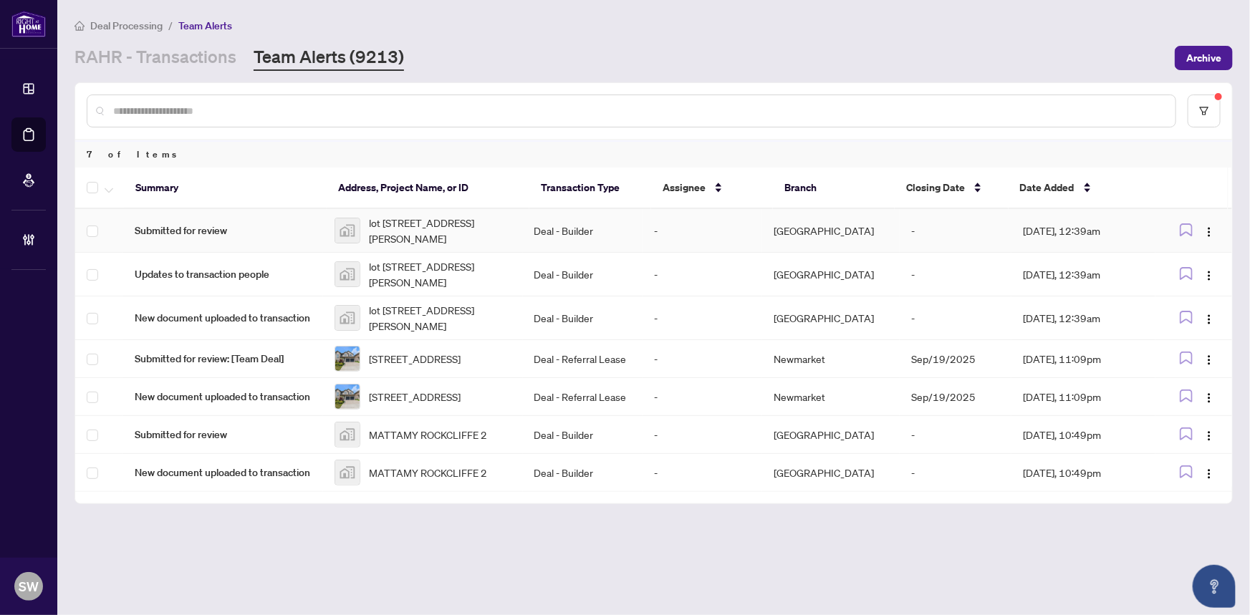
click at [442, 221] on span "lot 111-309 Rue Labelle St, Embrun, ON, Canada" at bounding box center [440, 231] width 143 height 32
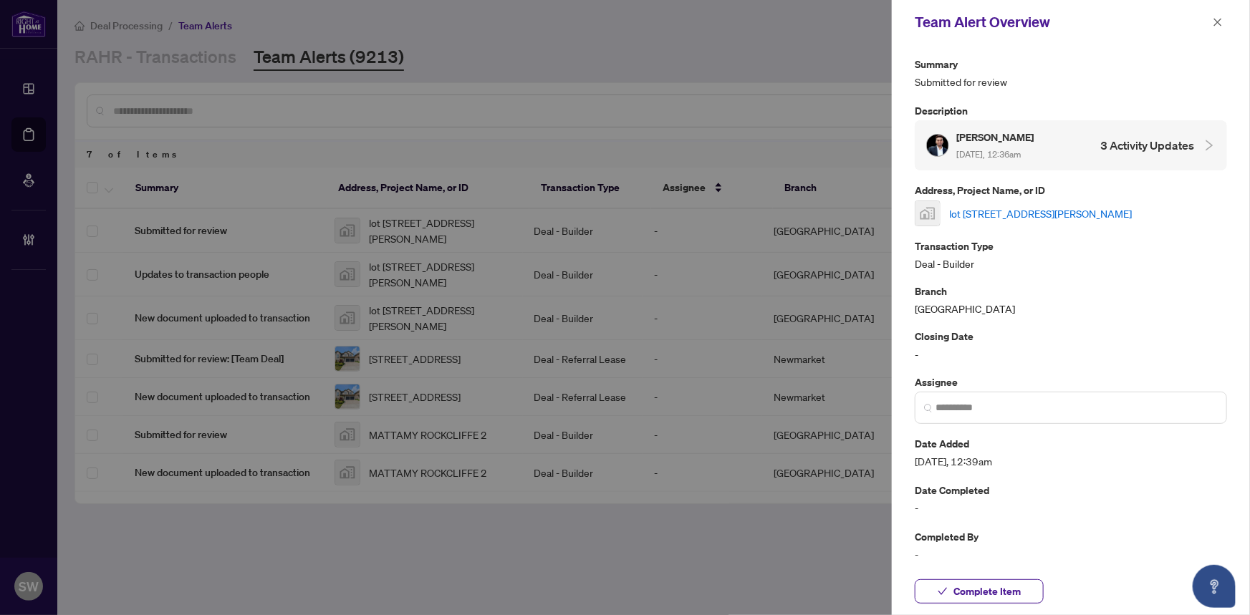
click at [1038, 211] on link "lot 111-309 Rue Labelle St, Embrun, ON, Canada" at bounding box center [1040, 214] width 183 height 16
click at [1010, 590] on span "Complete Item" at bounding box center [986, 591] width 67 height 23
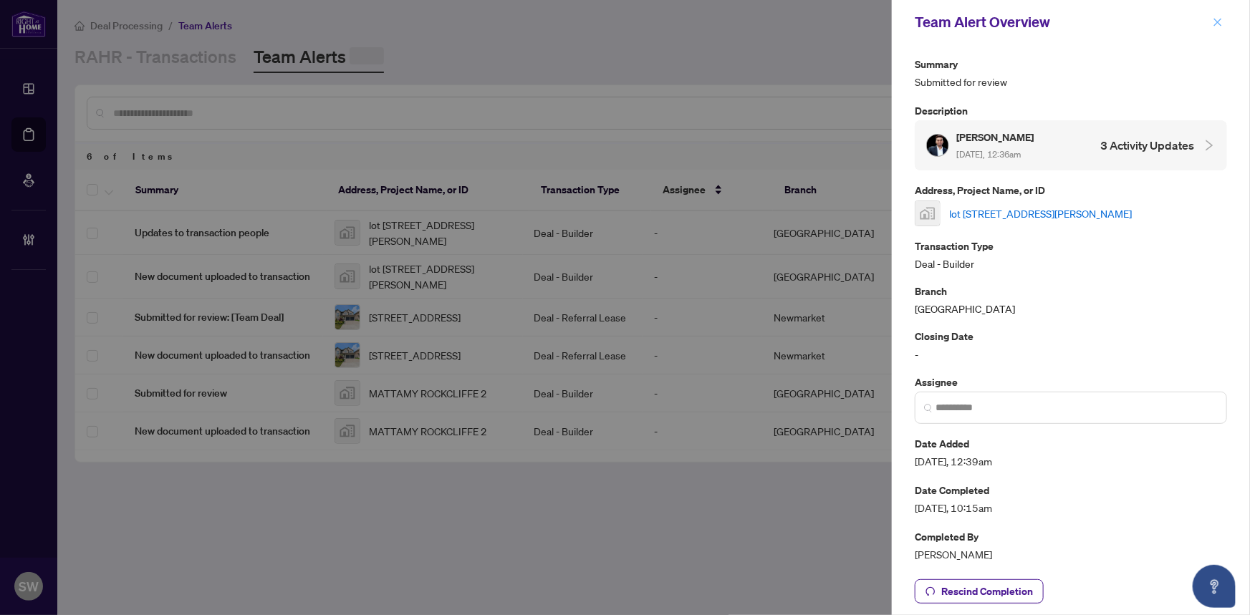
click at [1220, 21] on icon "close" at bounding box center [1218, 22] width 10 height 10
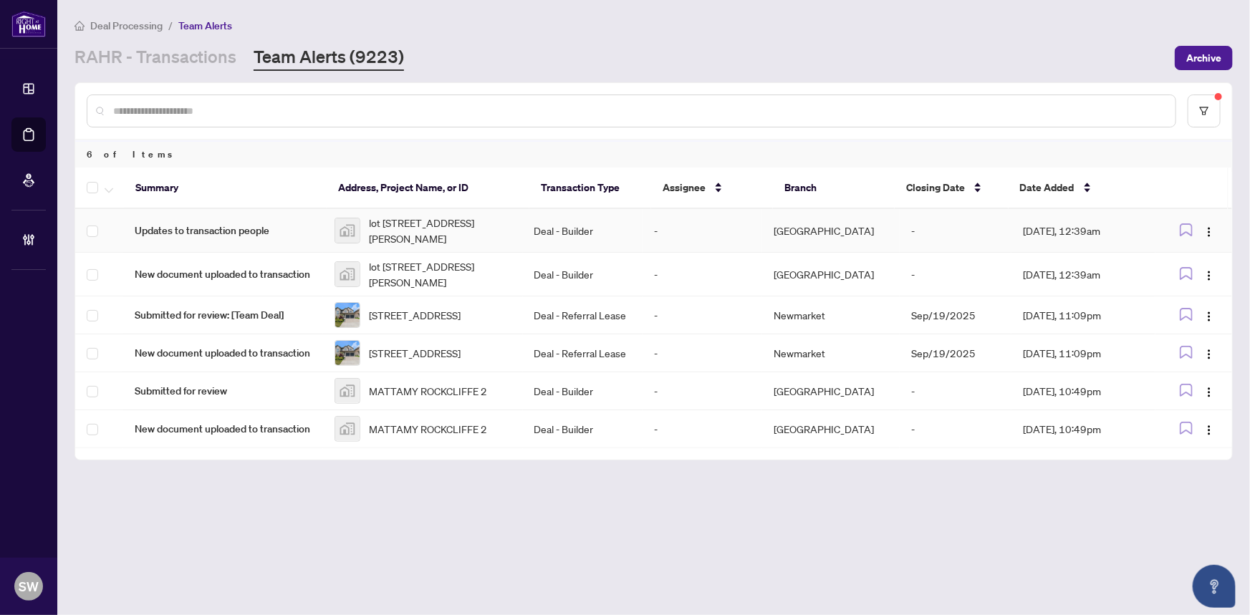
click at [478, 229] on span "lot 111-309 Rue Labelle St, Embrun, ON, Canada" at bounding box center [440, 231] width 143 height 32
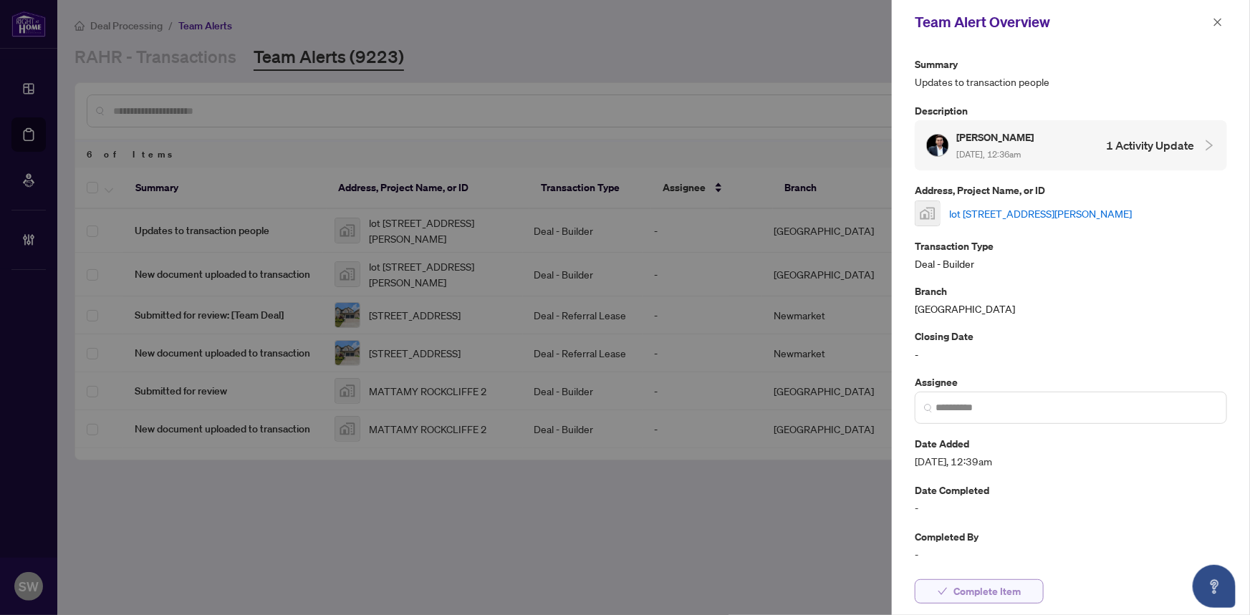
click at [1011, 585] on span "Complete Item" at bounding box center [986, 591] width 67 height 23
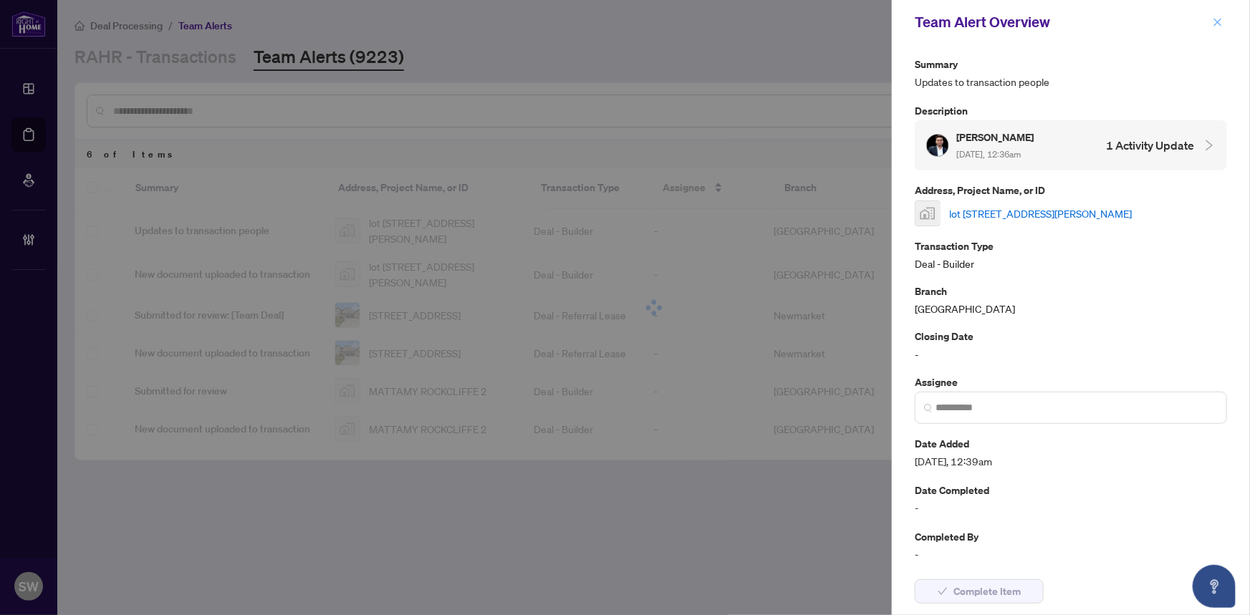
click at [1213, 14] on span "button" at bounding box center [1218, 22] width 10 height 23
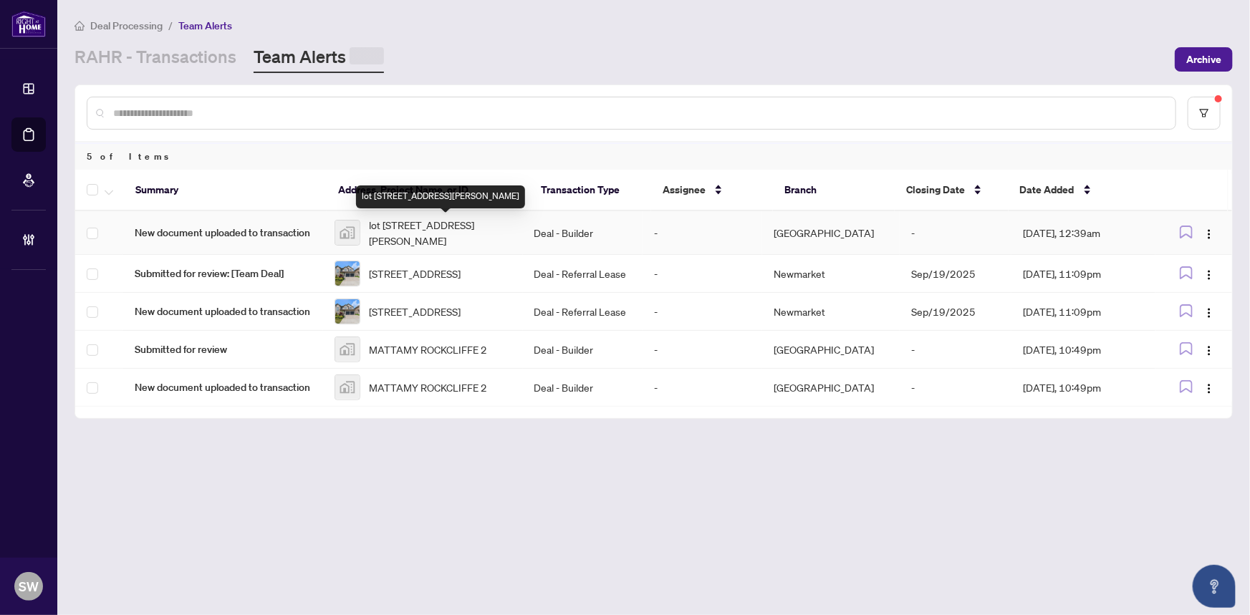
click at [423, 234] on span "lot 111-309 Rue Labelle St, Embrun, ON, Canada" at bounding box center [440, 233] width 143 height 32
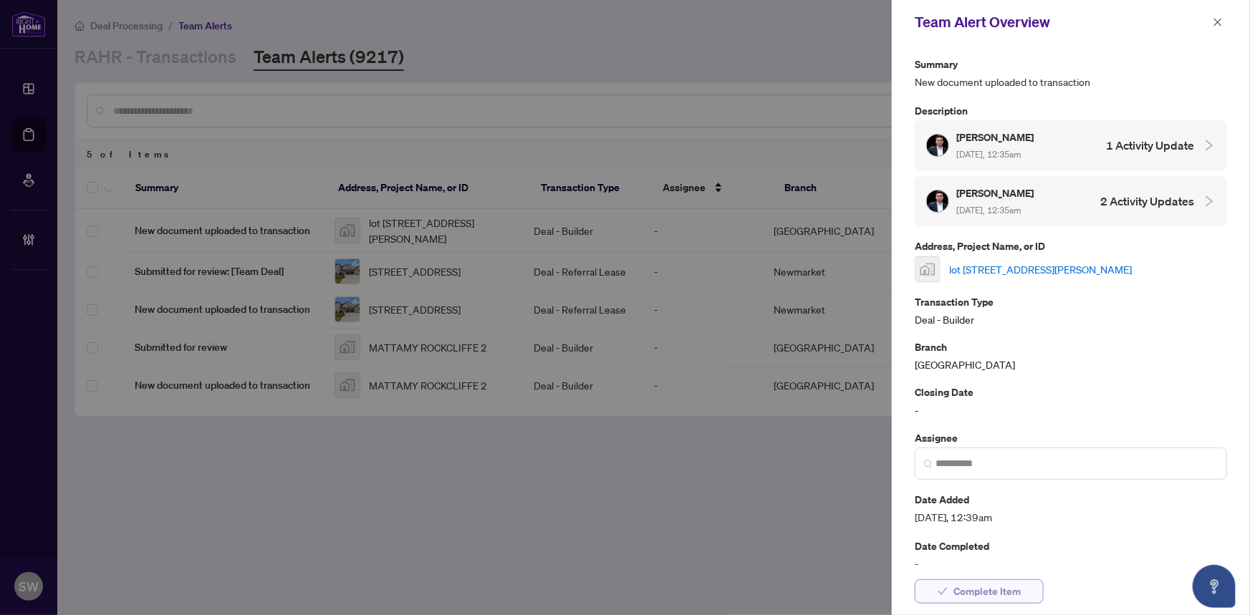
click at [1018, 594] on span "Complete Item" at bounding box center [986, 591] width 67 height 23
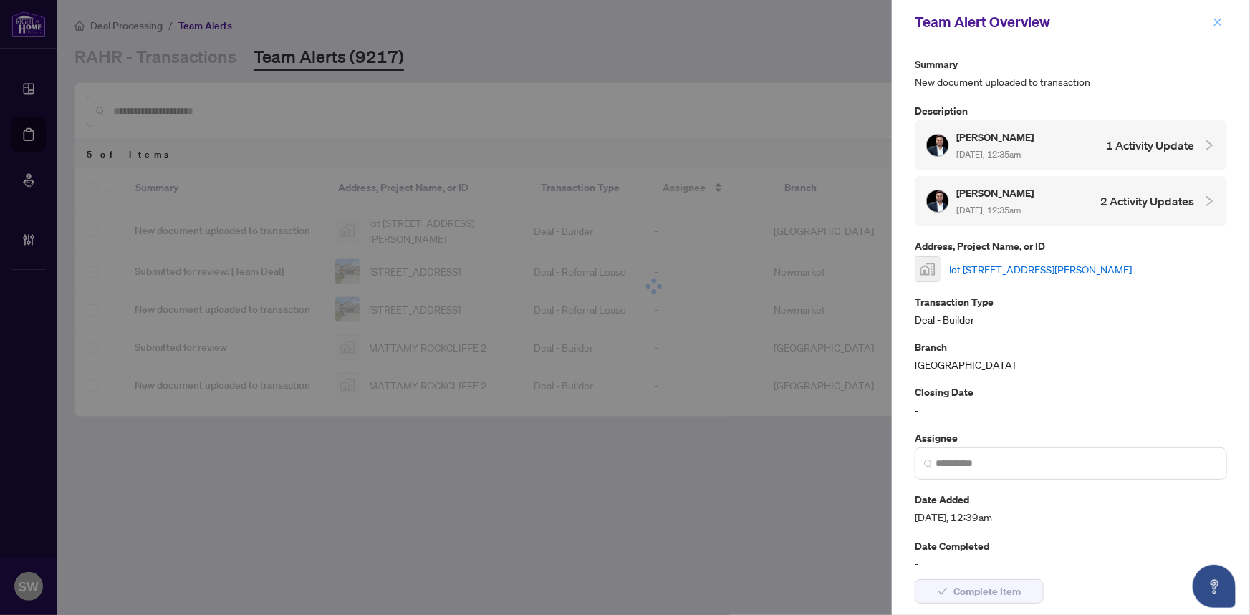
click at [1215, 15] on span "button" at bounding box center [1218, 22] width 10 height 23
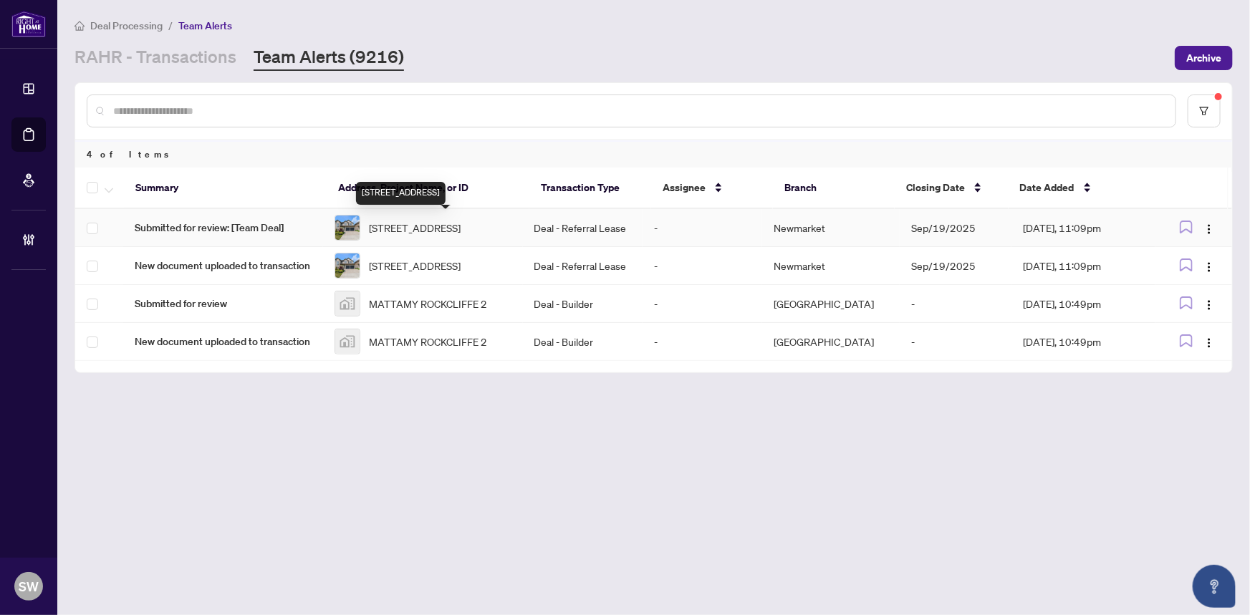
click at [435, 226] on span "[STREET_ADDRESS]" at bounding box center [415, 228] width 92 height 16
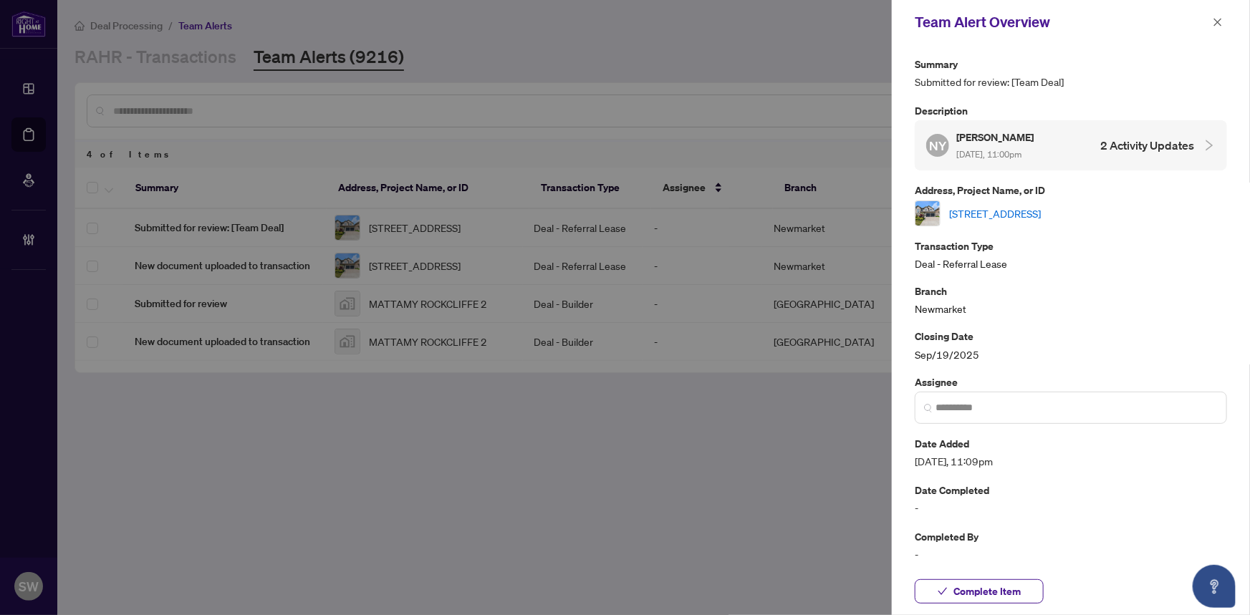
click at [1006, 206] on link "[STREET_ADDRESS]" at bounding box center [995, 214] width 92 height 16
click at [1021, 587] on button "Complete Item" at bounding box center [979, 591] width 129 height 24
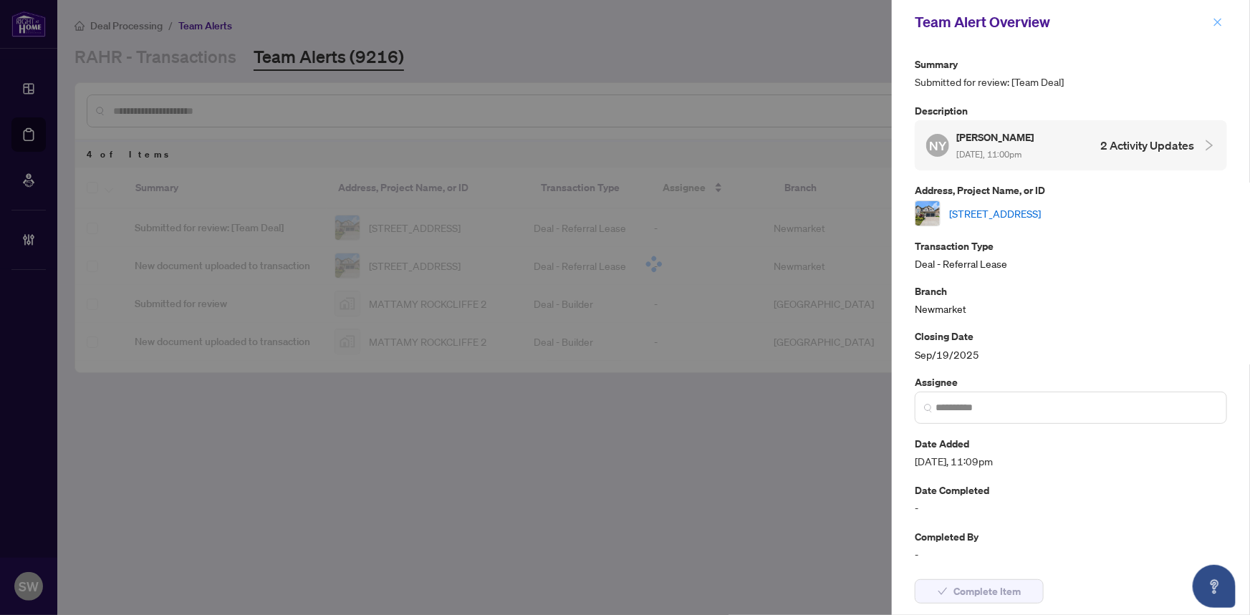
click at [1214, 19] on icon "close" at bounding box center [1218, 22] width 10 height 10
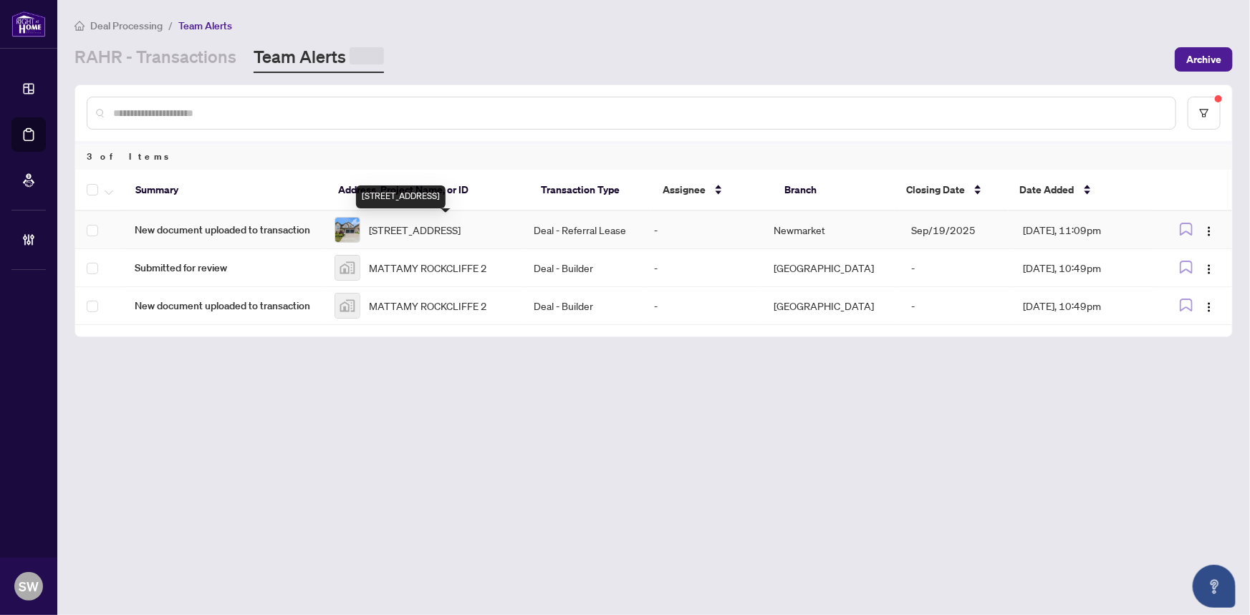
click at [430, 228] on span "[STREET_ADDRESS]" at bounding box center [415, 230] width 92 height 16
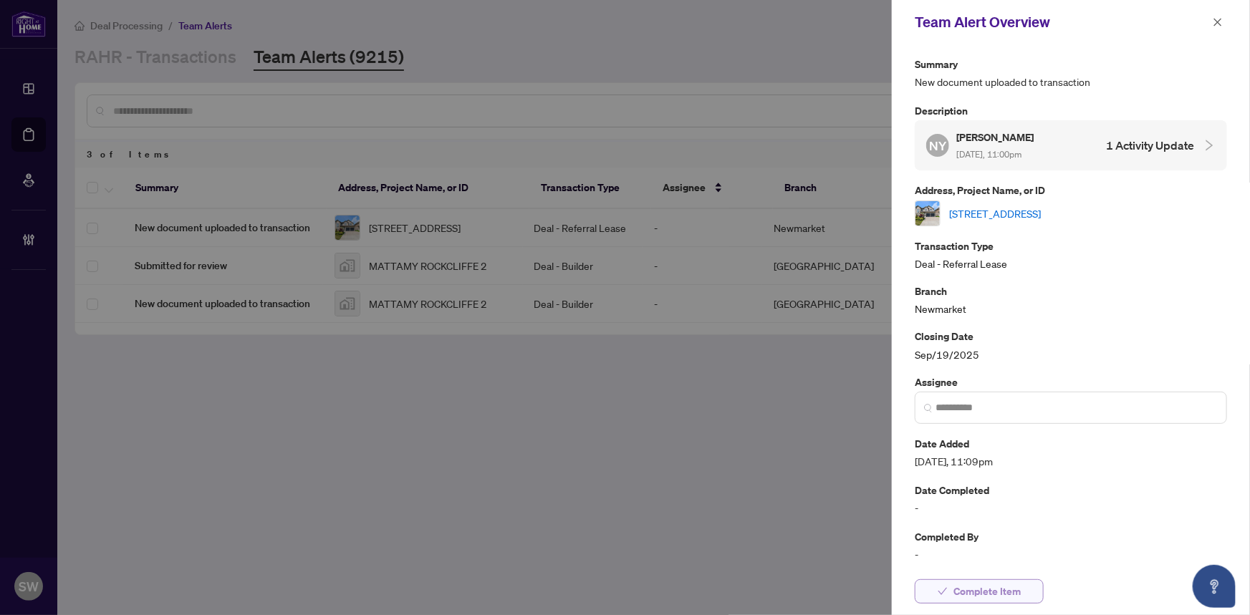
click at [998, 591] on span "Complete Item" at bounding box center [986, 591] width 67 height 23
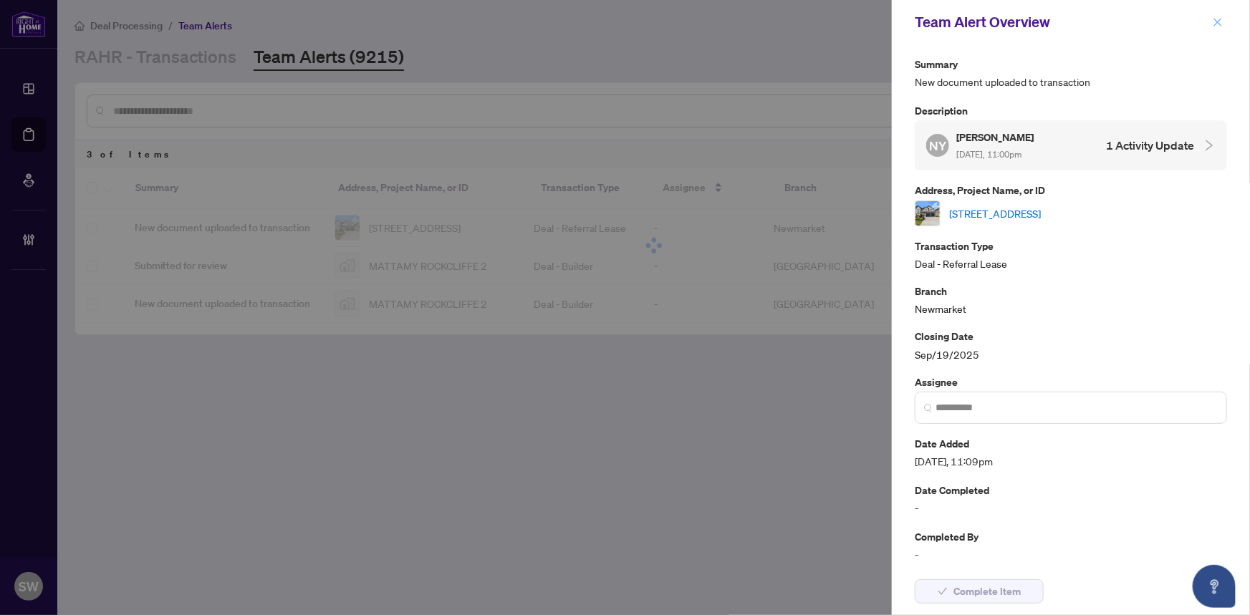
click at [1223, 19] on button "button" at bounding box center [1217, 22] width 19 height 17
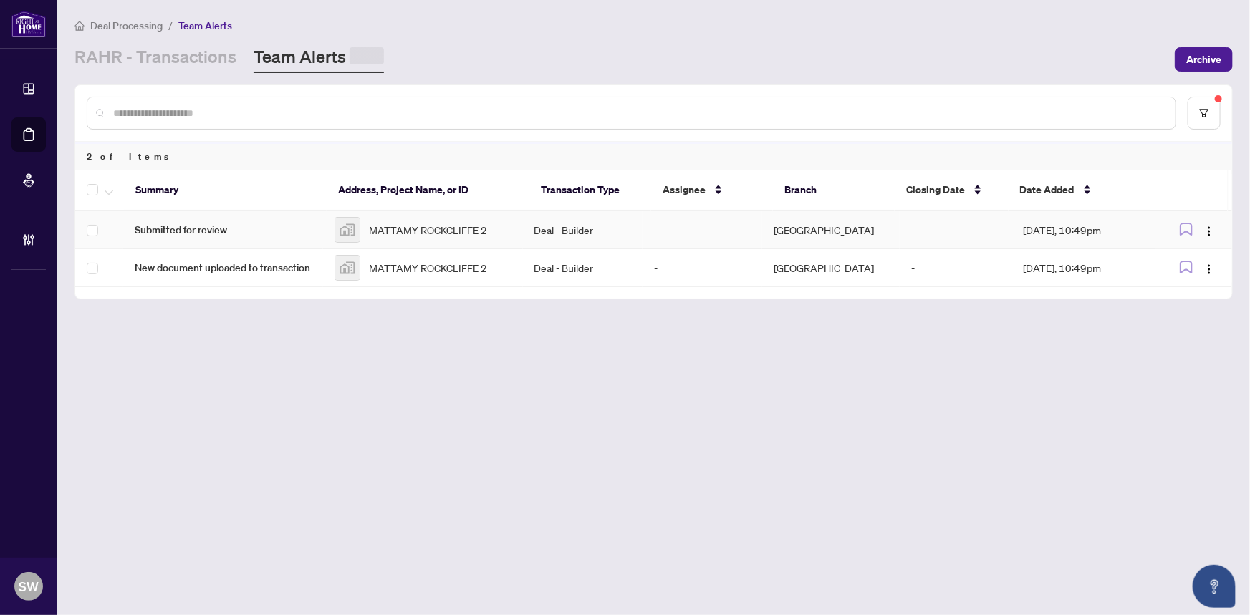
click at [453, 226] on span "MATTAMY ROCKCLIFFE 2" at bounding box center [428, 230] width 118 height 16
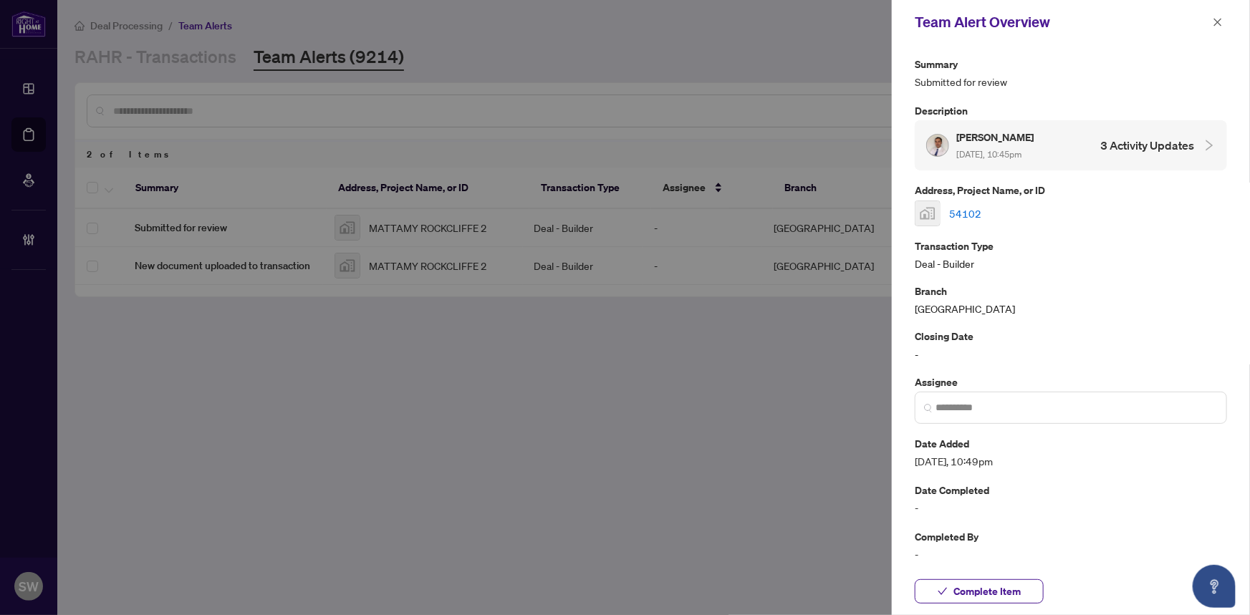
click at [959, 208] on link "54102" at bounding box center [965, 214] width 32 height 16
click at [1020, 589] on span "Complete Item" at bounding box center [986, 591] width 67 height 23
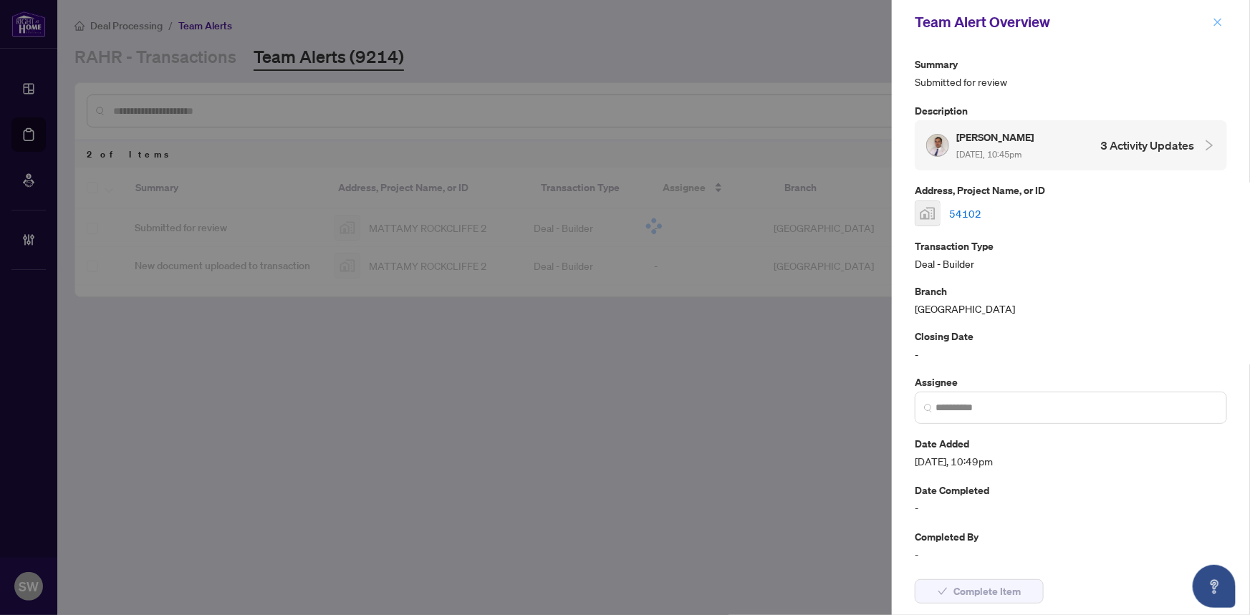
click at [1216, 26] on icon "close" at bounding box center [1218, 22] width 10 height 10
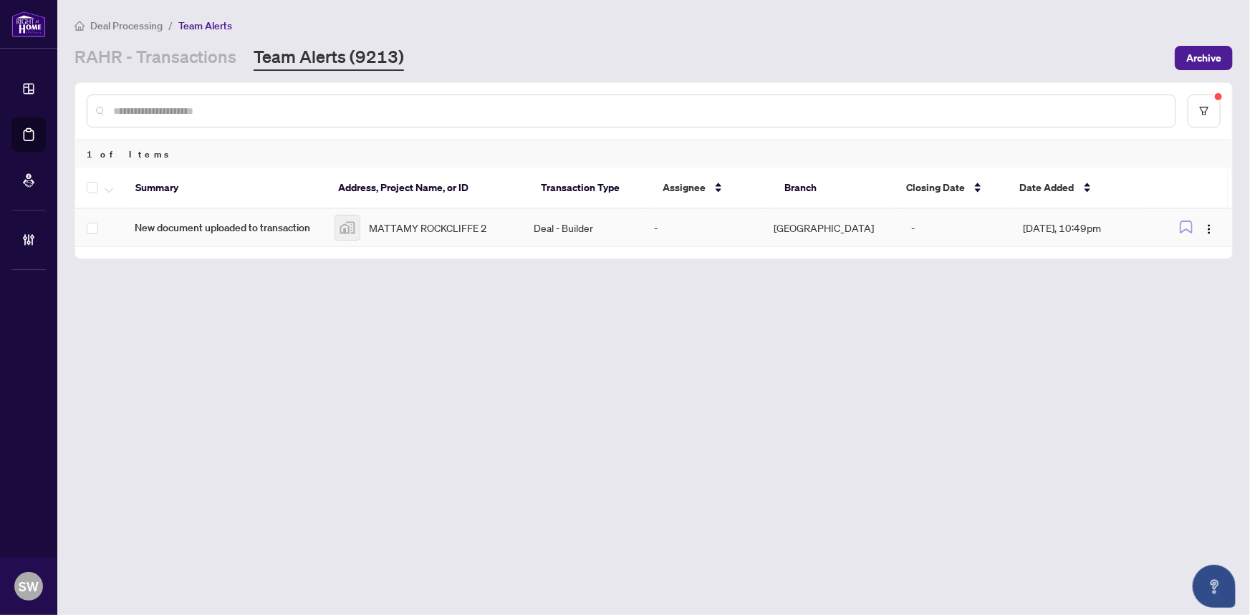
click at [411, 232] on span "MATTAMY ROCKCLIFFE 2" at bounding box center [428, 228] width 118 height 16
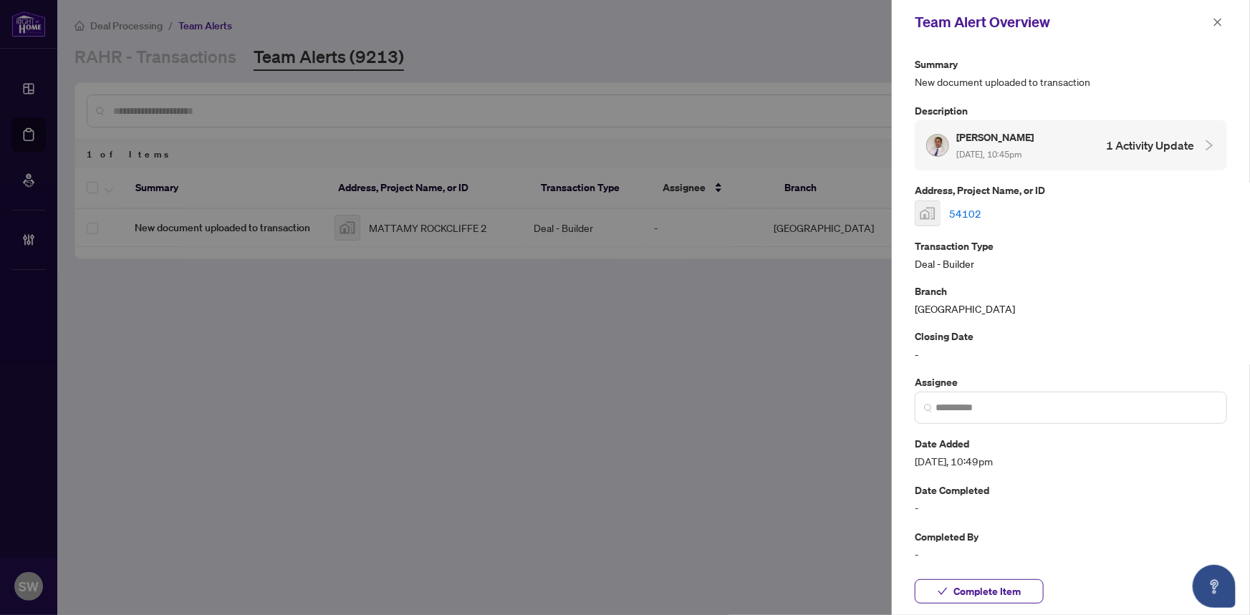
click at [968, 211] on link "54102" at bounding box center [965, 214] width 32 height 16
click at [991, 594] on span "Complete Item" at bounding box center [986, 591] width 67 height 23
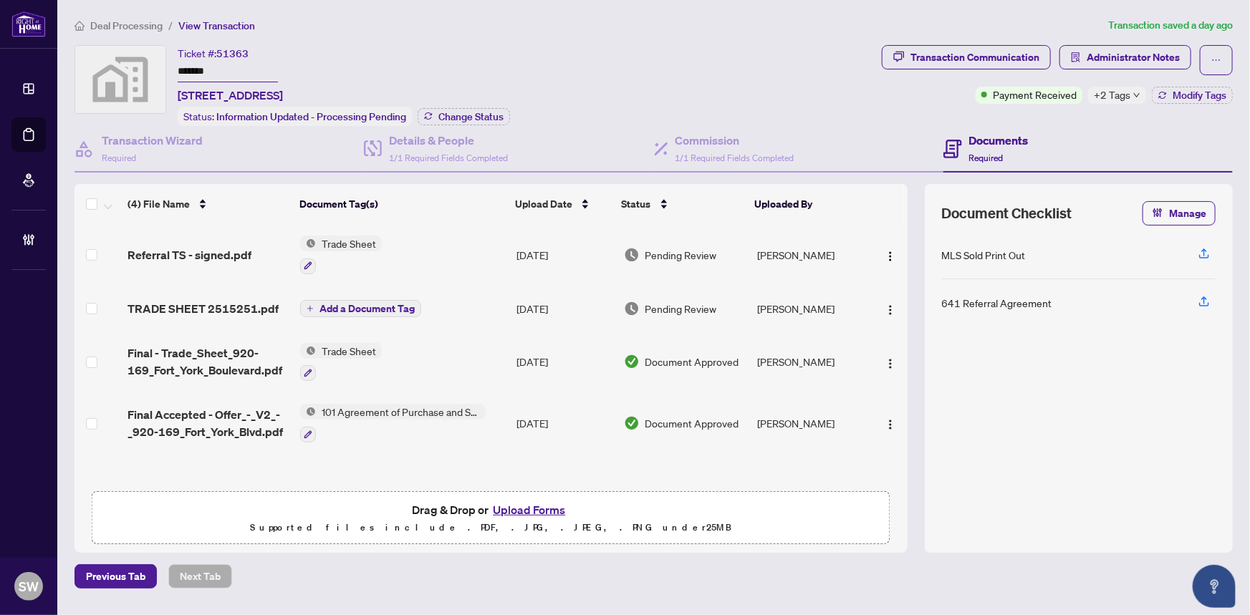
click at [193, 72] on input "*******" at bounding box center [228, 72] width 100 height 21
click at [198, 249] on span "Referral TS - signed.pdf" at bounding box center [189, 254] width 124 height 17
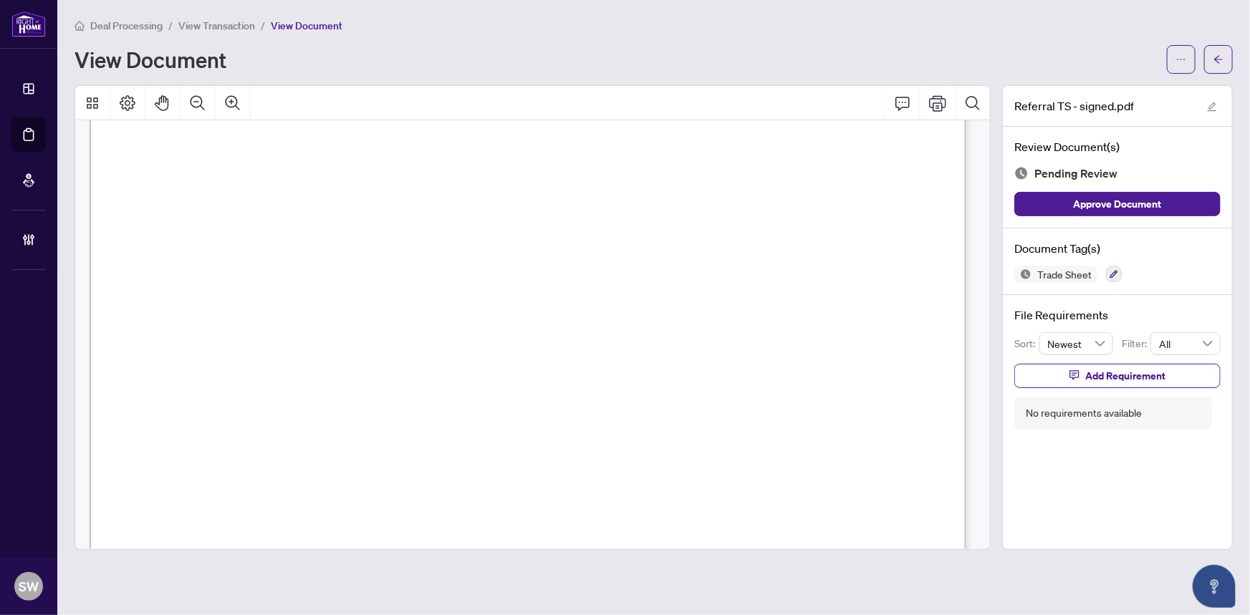
scroll to position [456, 0]
click at [1115, 272] on icon "button" at bounding box center [1114, 275] width 8 height 8
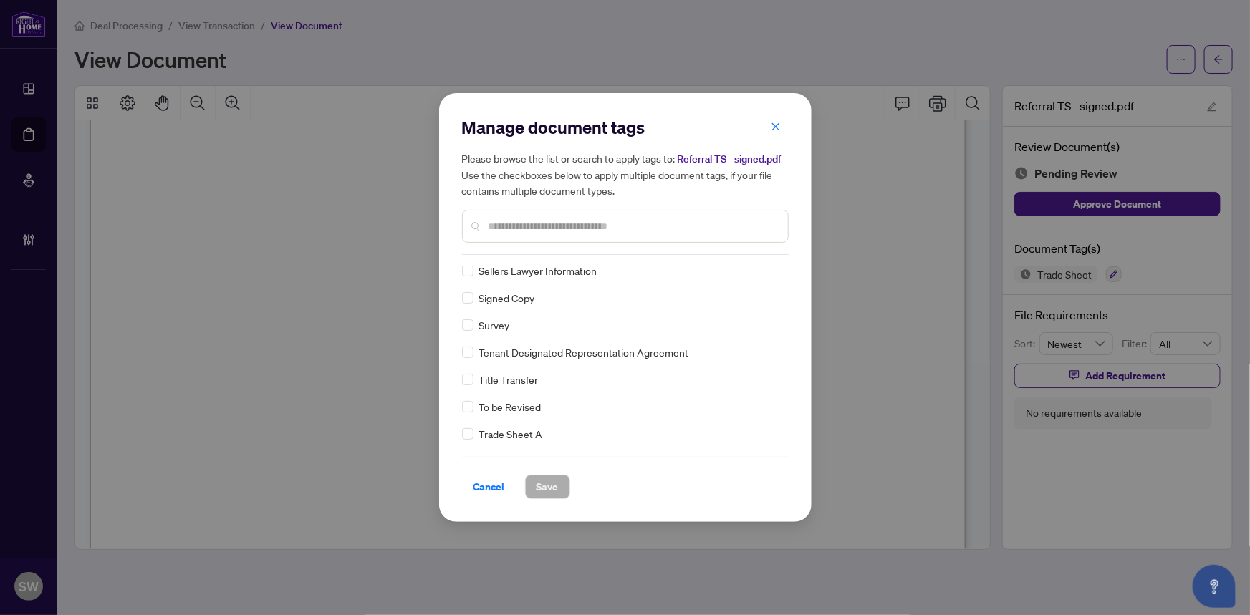
scroll to position [0, 0]
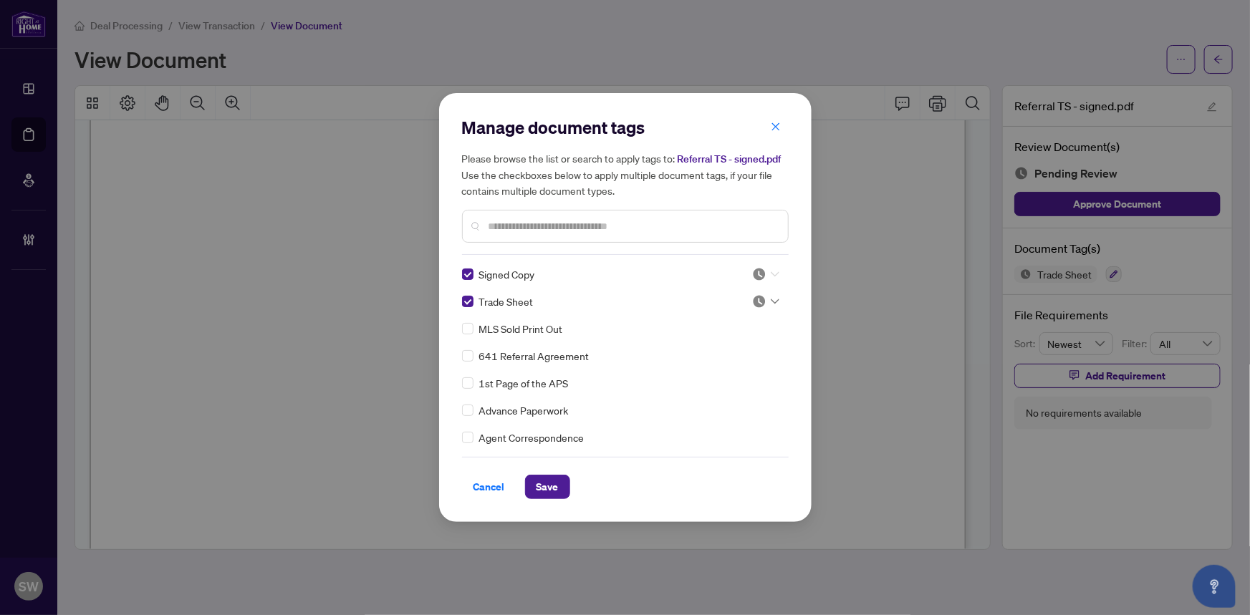
click at [771, 272] on icon at bounding box center [775, 274] width 9 height 6
click at [728, 344] on div "Approved" at bounding box center [719, 344] width 92 height 16
click at [763, 302] on div at bounding box center [765, 301] width 27 height 14
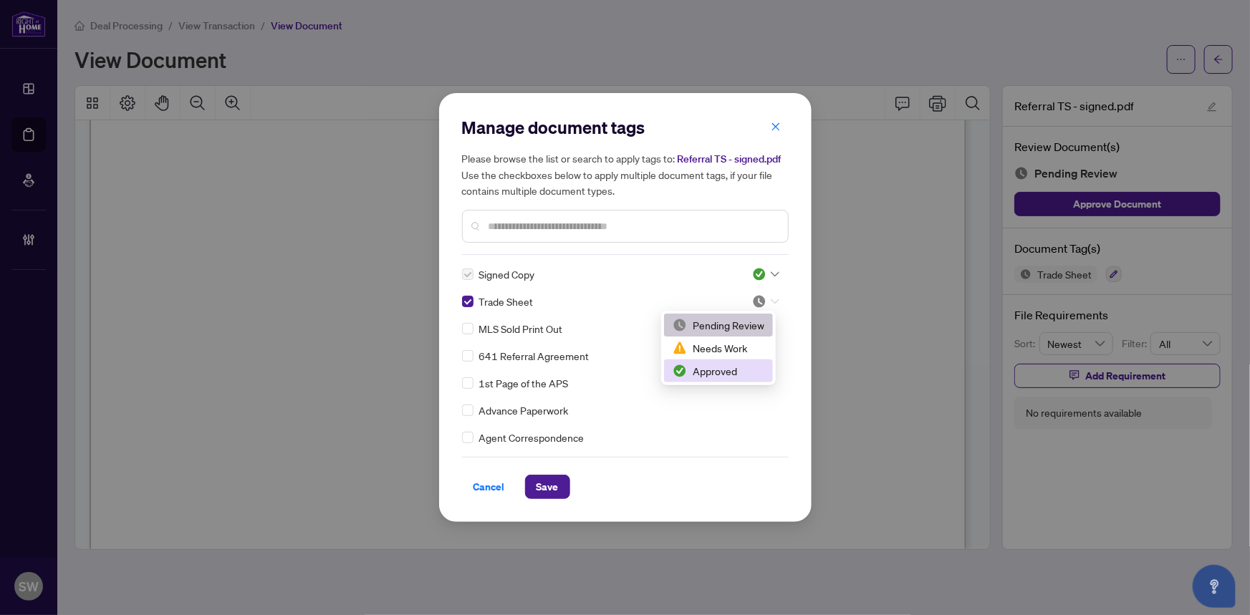
click at [718, 370] on div "Approved" at bounding box center [719, 371] width 92 height 16
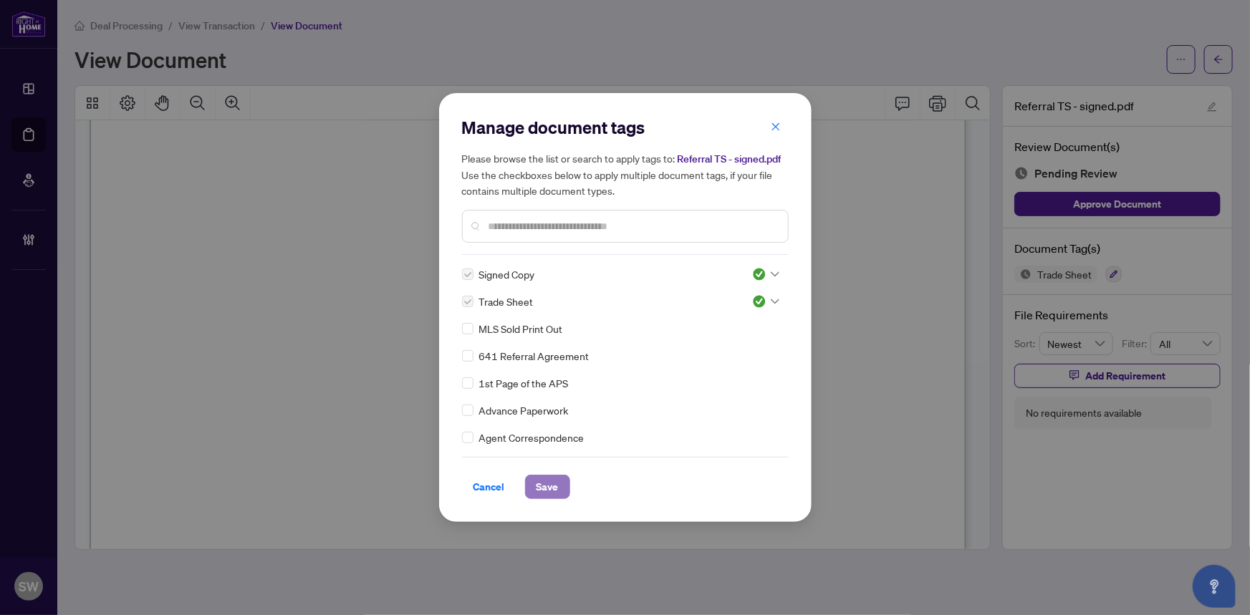
click at [551, 490] on span "Save" at bounding box center [547, 487] width 22 height 23
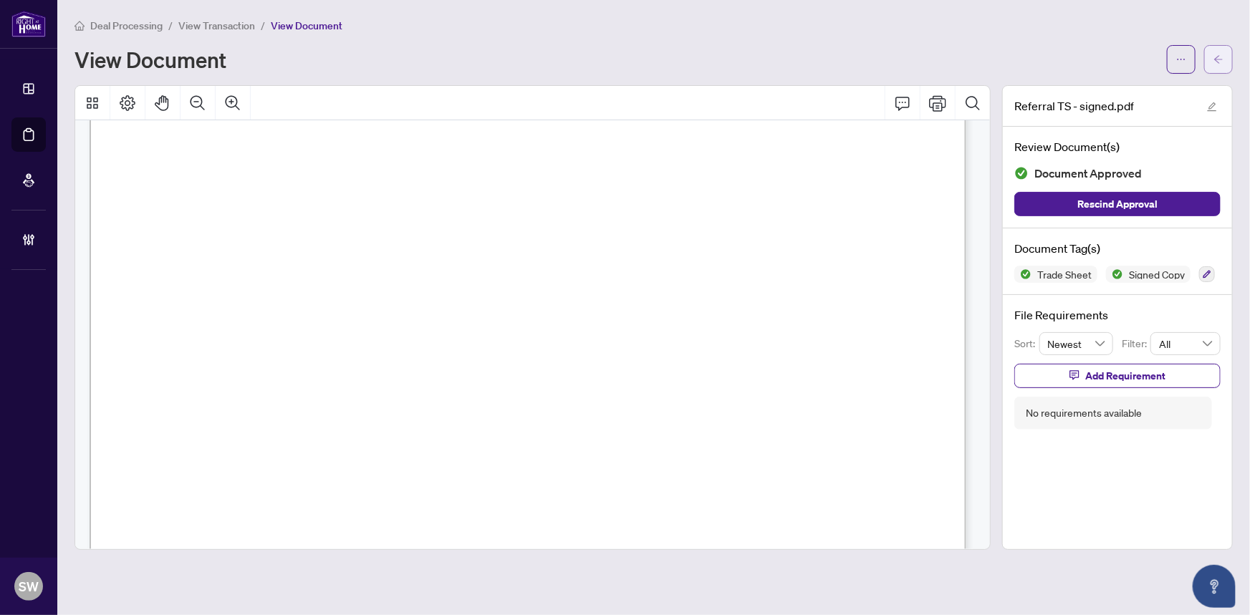
click at [1215, 59] on icon "arrow-left" at bounding box center [1218, 59] width 9 height 8
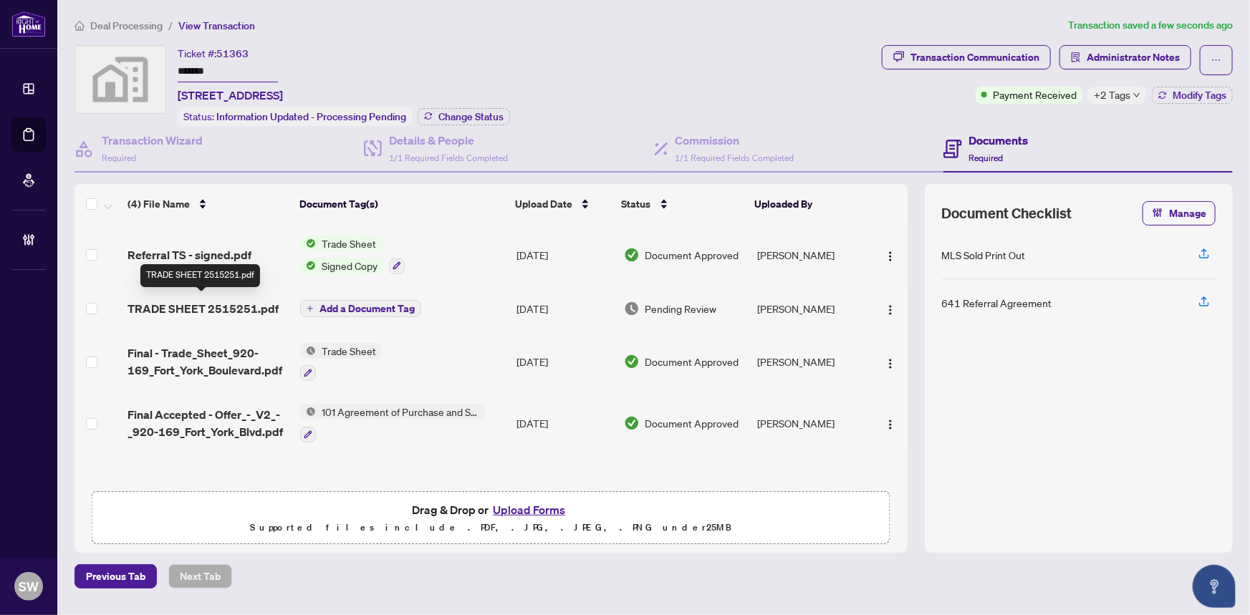
click at [244, 307] on span "TRADE SHEET 2515251.pdf" at bounding box center [202, 308] width 151 height 17
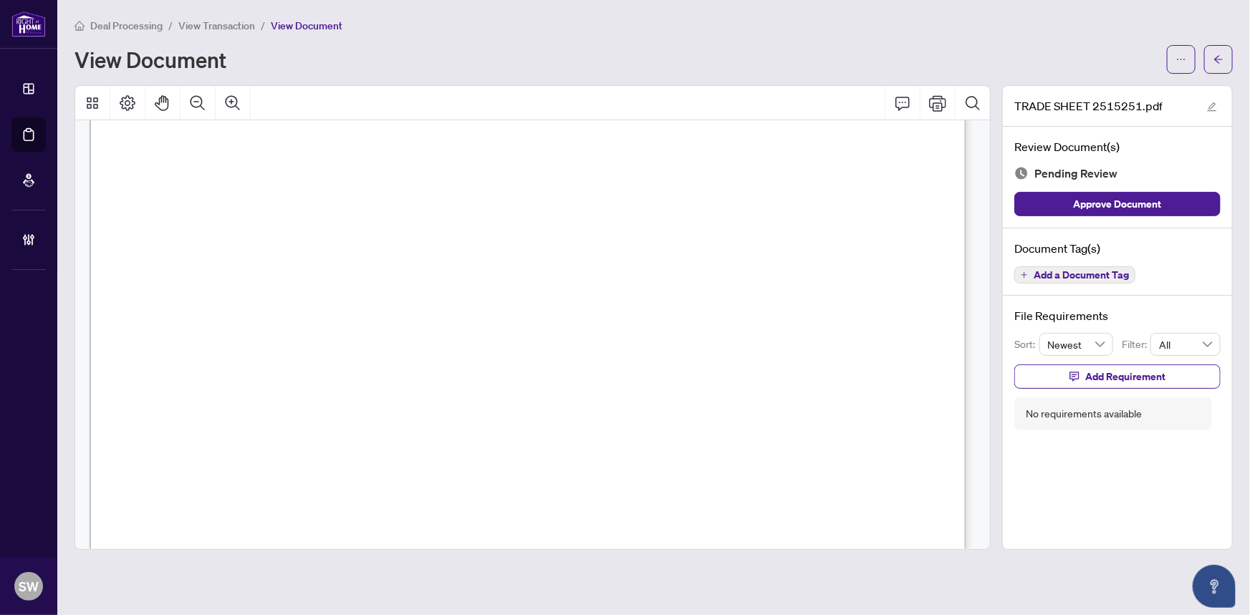
scroll to position [567, 0]
click at [1096, 272] on span "Add a Document Tag" at bounding box center [1080, 275] width 95 height 10
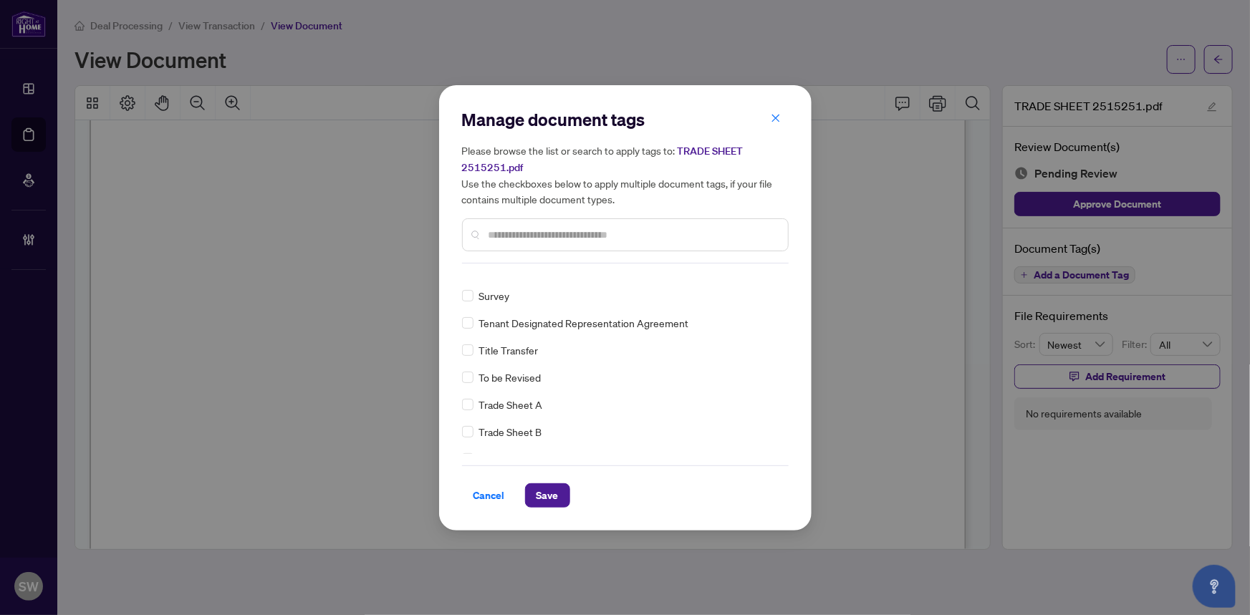
scroll to position [0, 0]
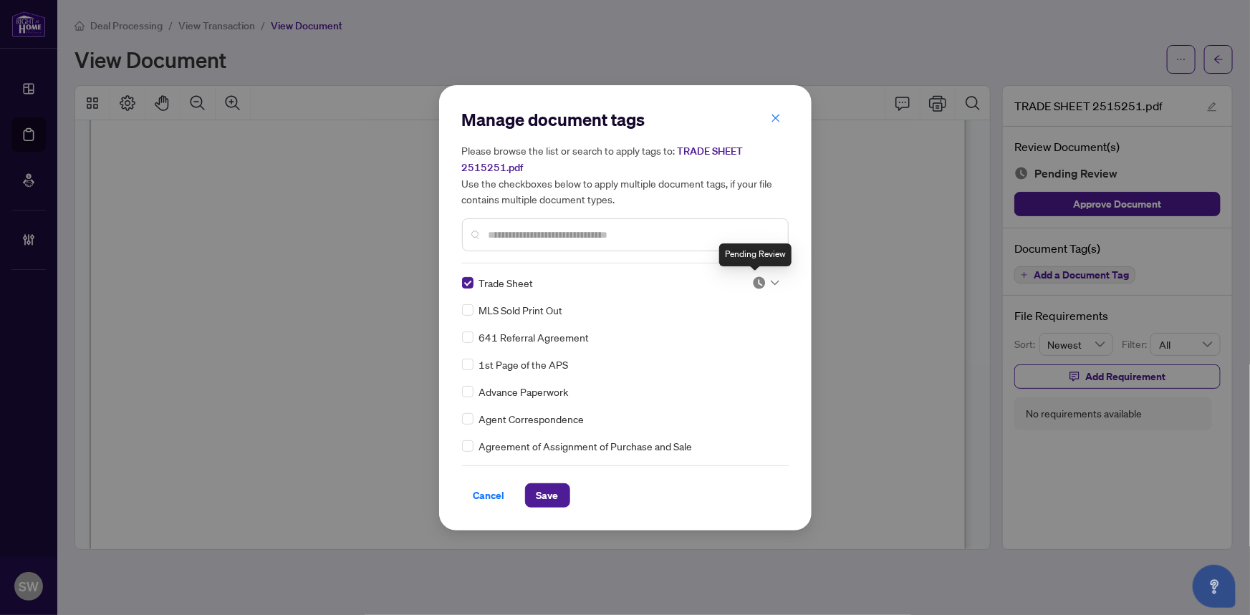
click at [758, 282] on img at bounding box center [759, 283] width 14 height 14
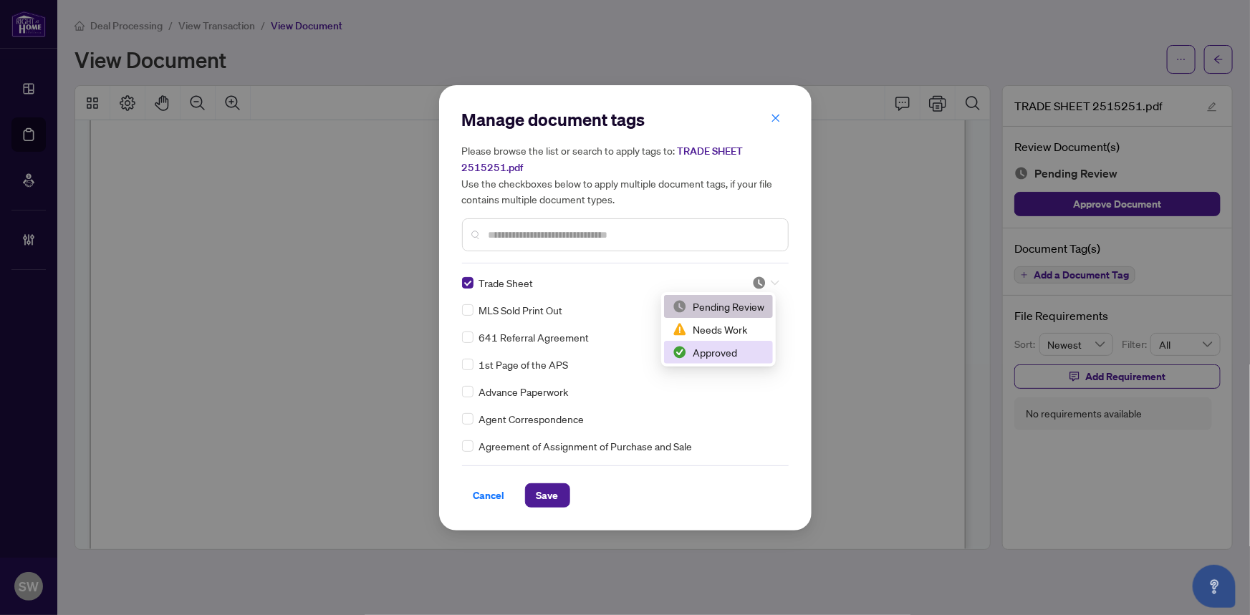
click at [738, 353] on div "Approved" at bounding box center [719, 352] width 92 height 16
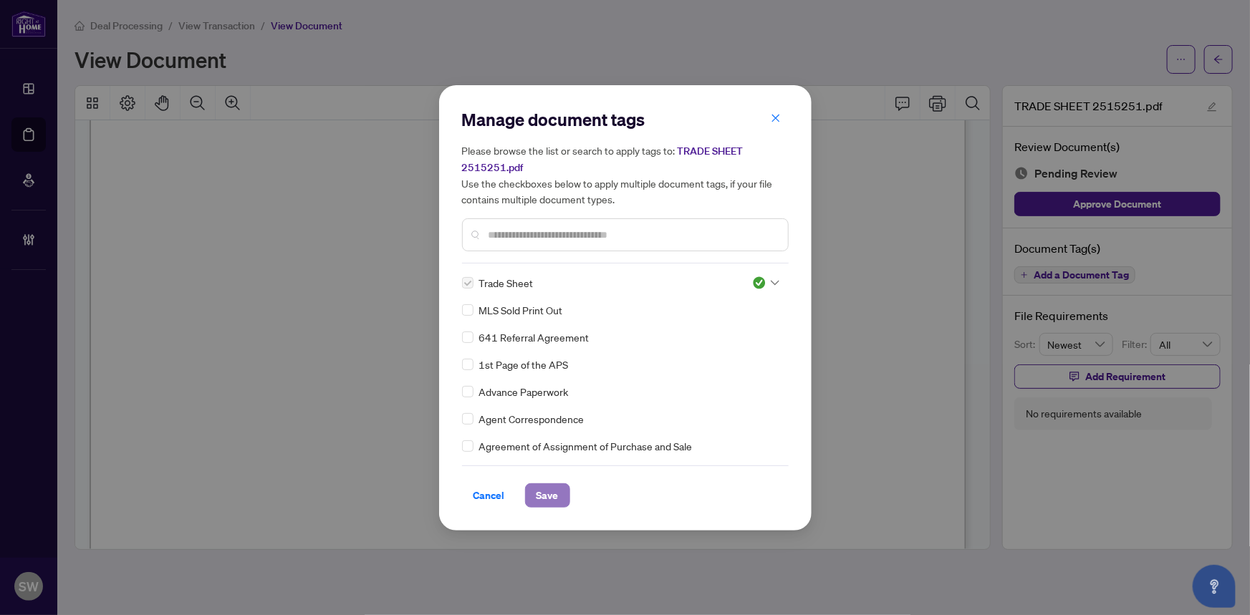
click at [551, 493] on span "Save" at bounding box center [547, 495] width 22 height 23
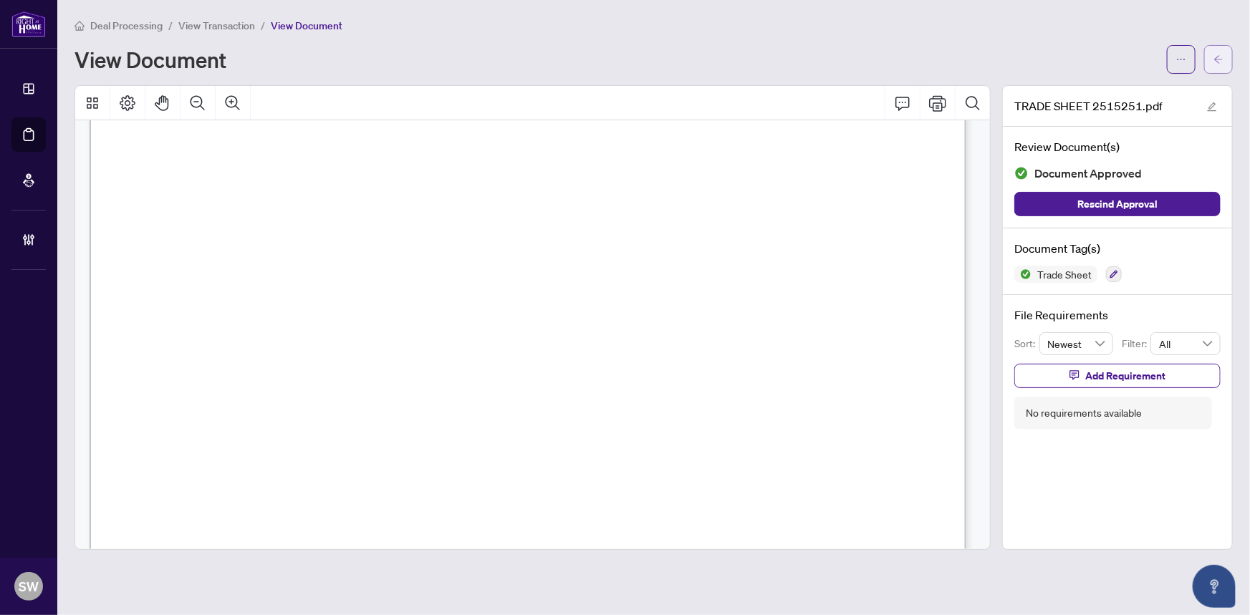
click at [1219, 60] on icon "arrow-left" at bounding box center [1218, 59] width 10 height 10
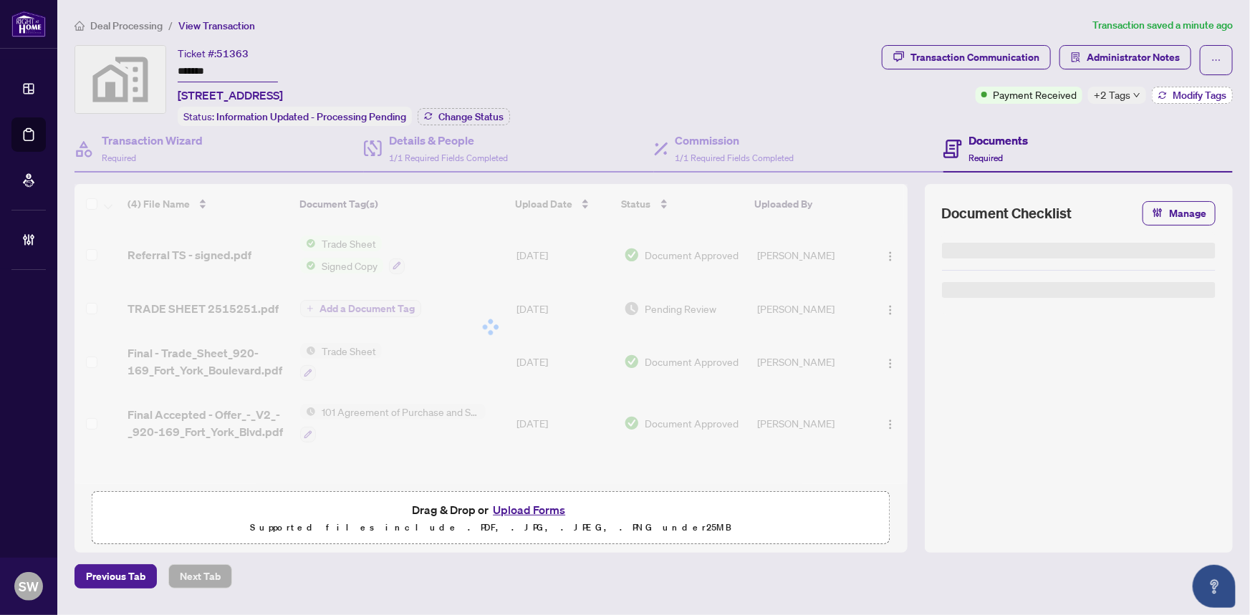
click at [1187, 93] on span "Modify Tags" at bounding box center [1199, 95] width 54 height 10
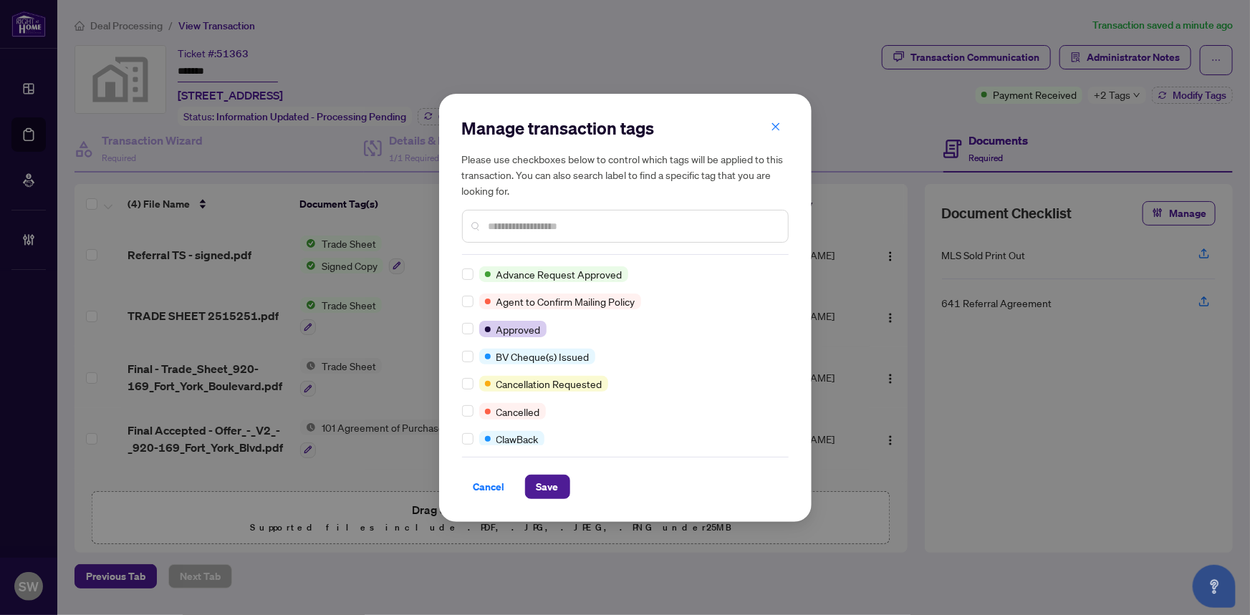
click at [514, 223] on input "text" at bounding box center [632, 226] width 288 height 16
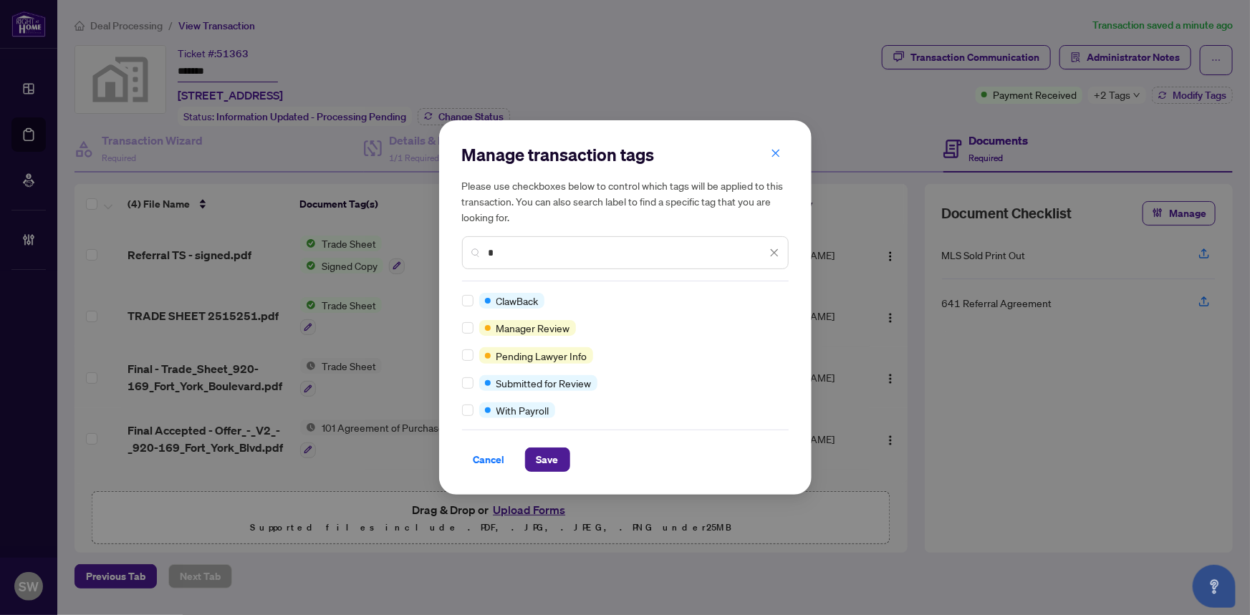
type input "*"
click at [554, 461] on span "Save" at bounding box center [547, 459] width 22 height 23
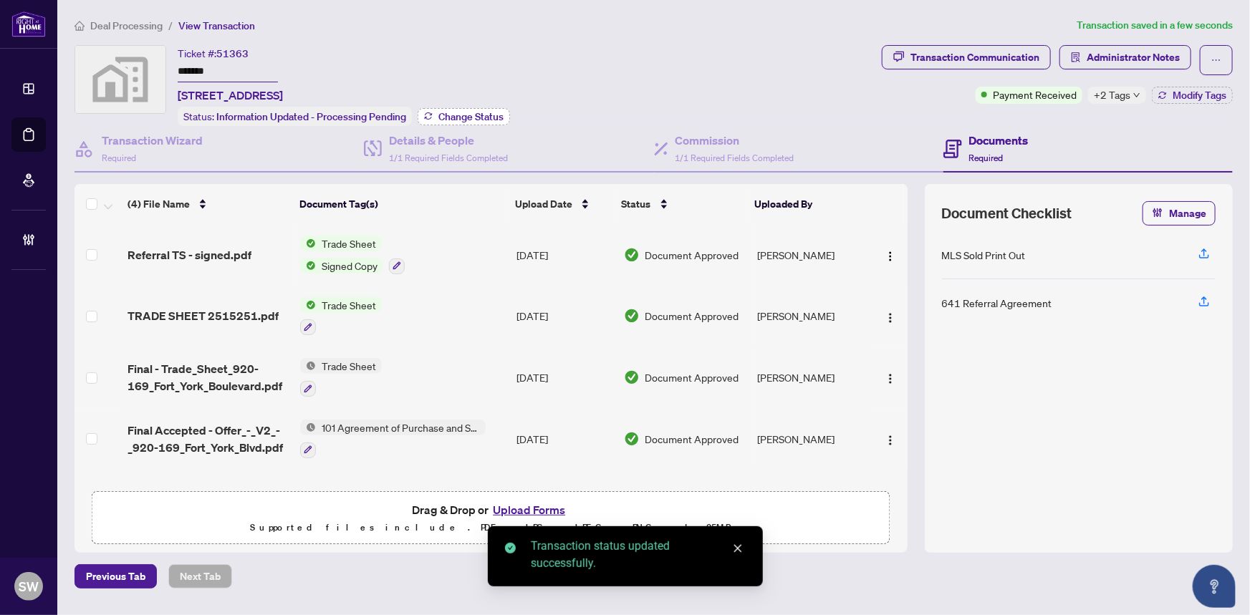
click at [451, 117] on span "Change Status" at bounding box center [470, 117] width 65 height 10
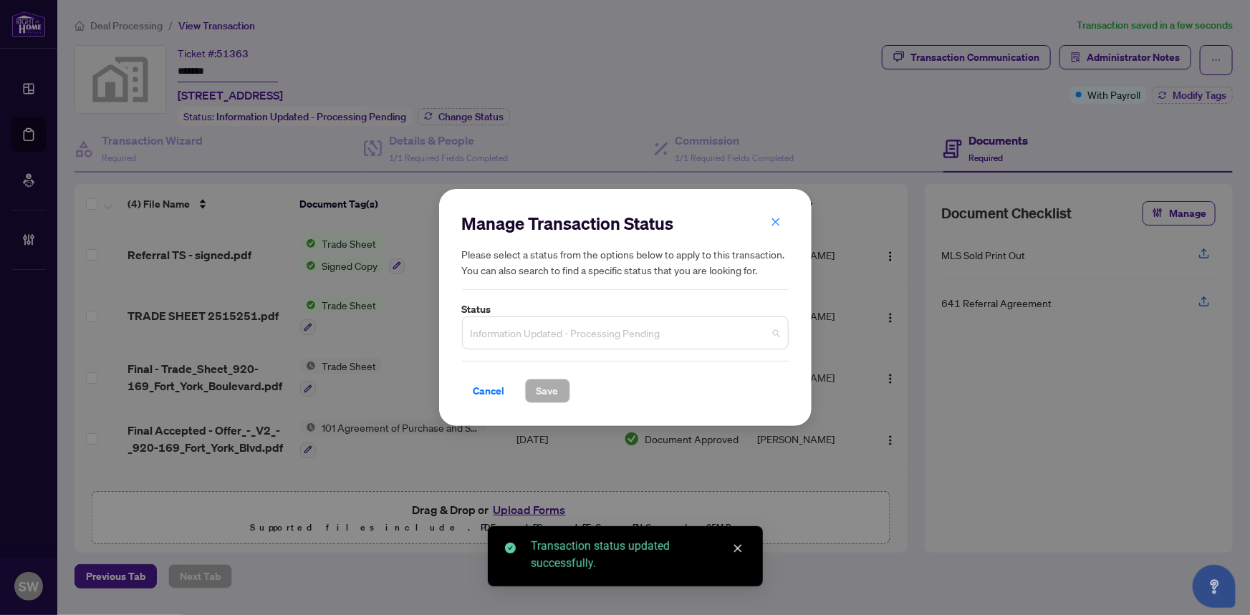
click at [565, 336] on span "Information Updated - Processing Pending" at bounding box center [625, 332] width 309 height 27
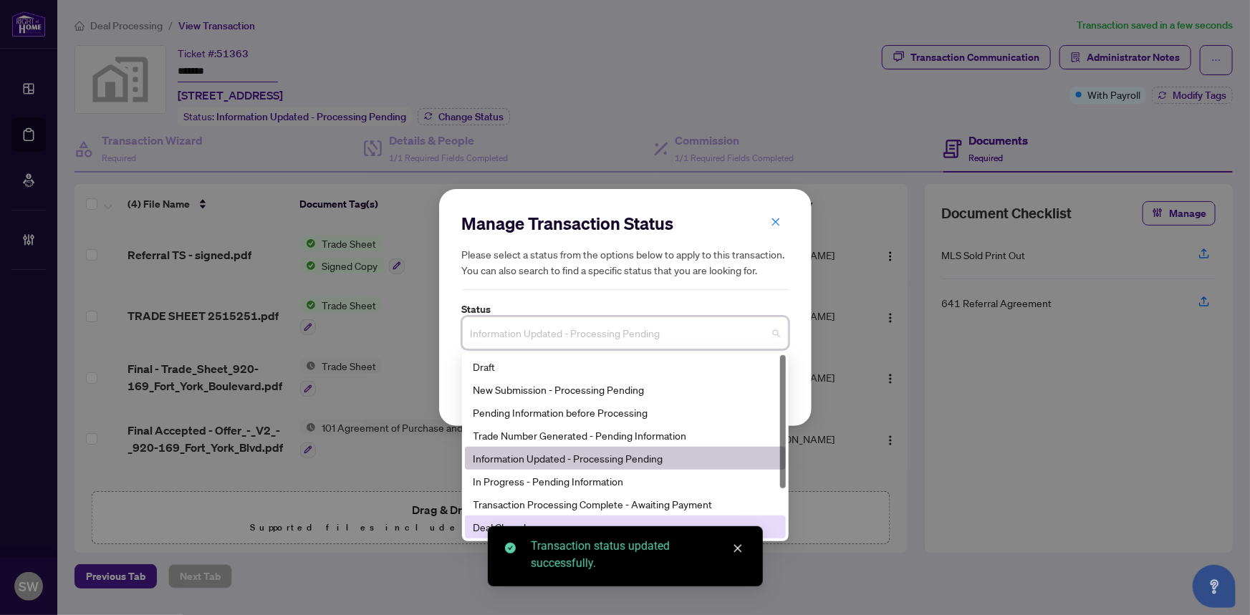
click at [475, 523] on div "Deal Closed" at bounding box center [625, 527] width 304 height 16
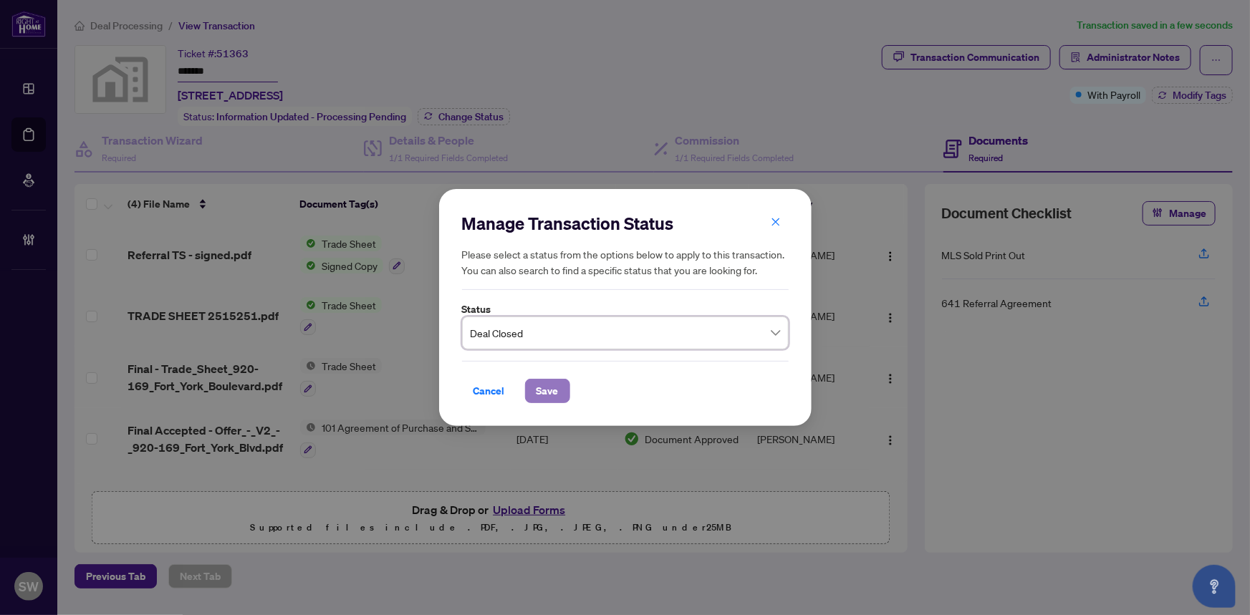
click at [549, 385] on span "Save" at bounding box center [547, 391] width 22 height 23
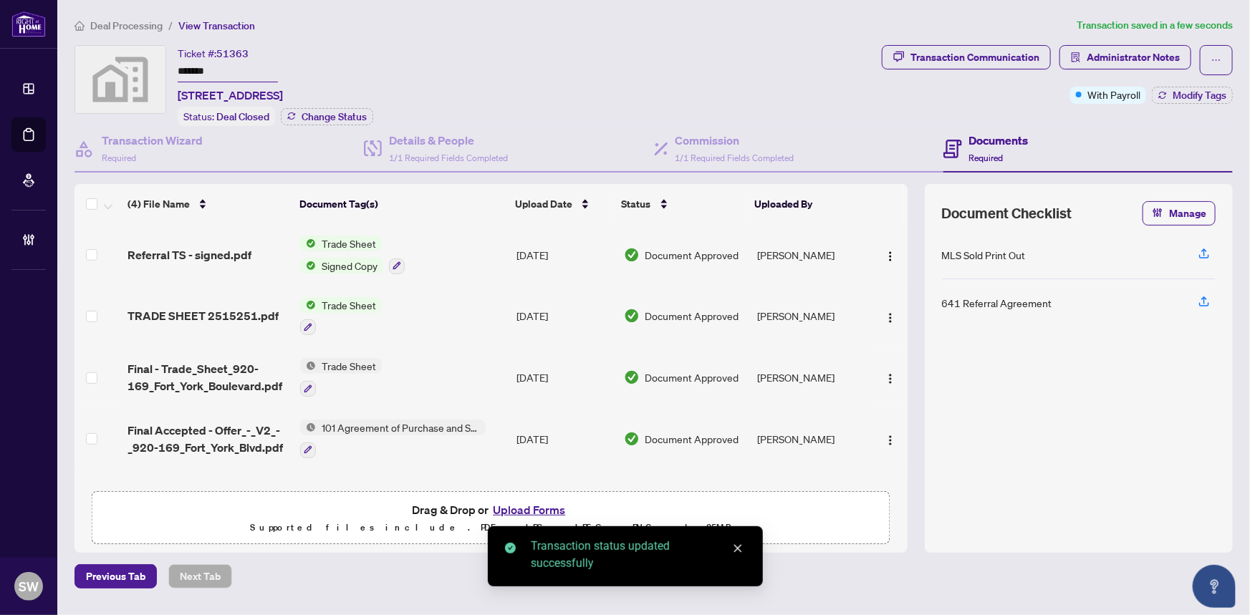
click at [185, 66] on input "*******" at bounding box center [228, 72] width 100 height 21
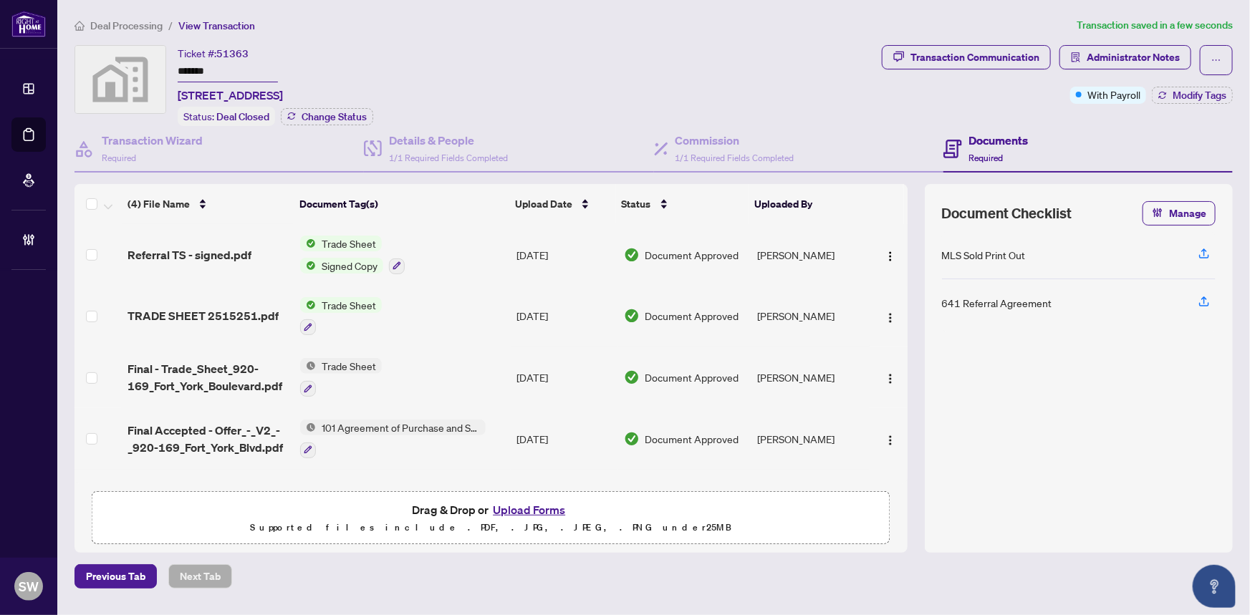
click at [244, 50] on span "51363" at bounding box center [232, 53] width 32 height 13
copy span "51363"
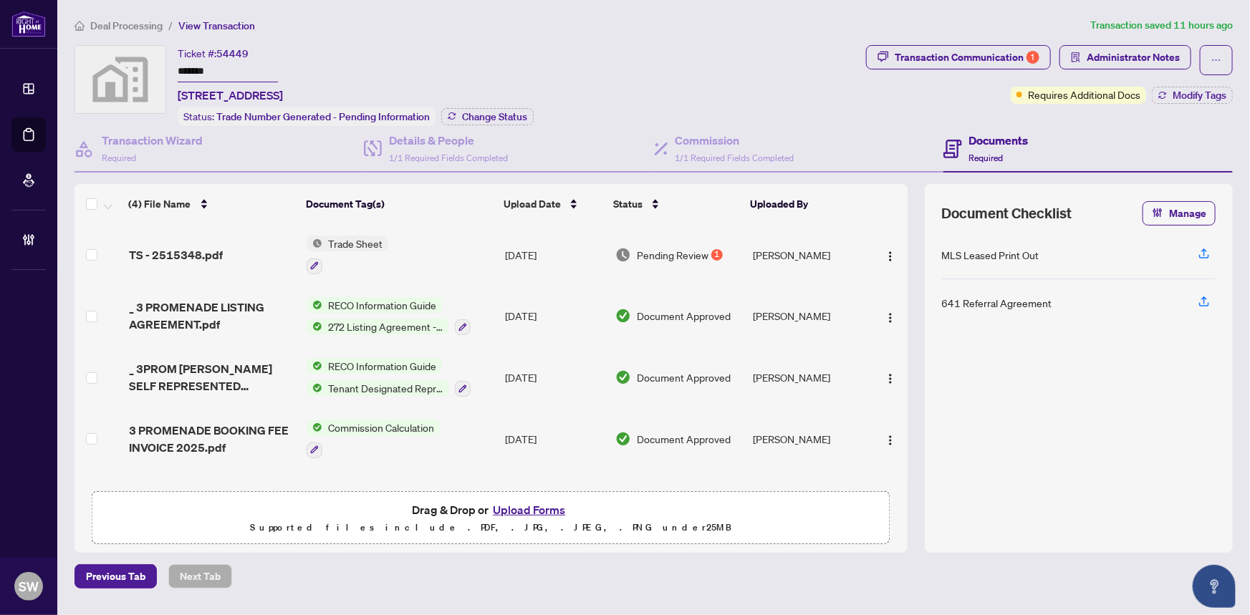
click at [221, 249] on div "TS - 2515348.pdf" at bounding box center [212, 254] width 167 height 17
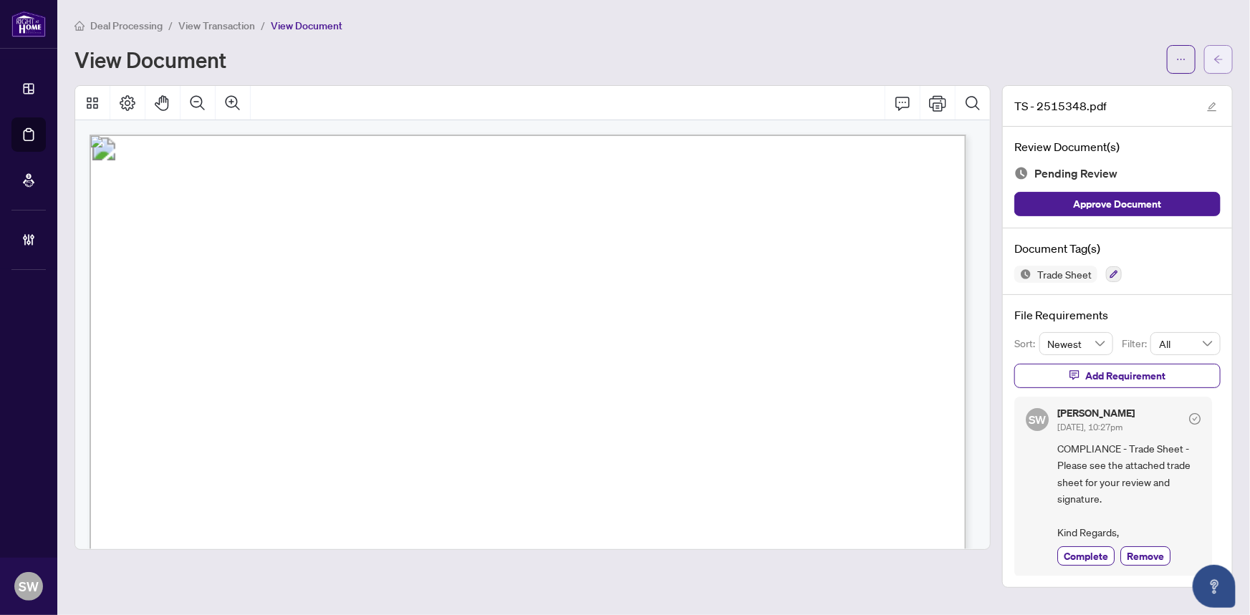
click at [1222, 57] on icon "arrow-left" at bounding box center [1218, 59] width 10 height 10
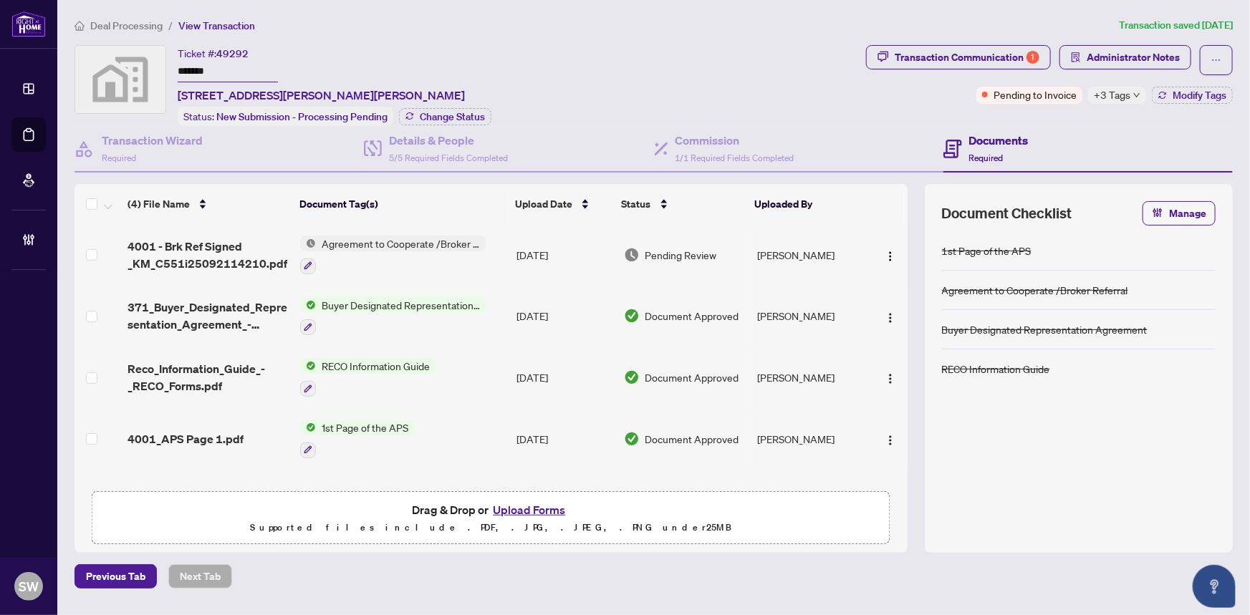
click at [188, 72] on input "*******" at bounding box center [228, 72] width 100 height 21
click at [193, 246] on span "4001 - Brk Ref Signed _KM_C551i25092114210.pdf" at bounding box center [208, 255] width 162 height 34
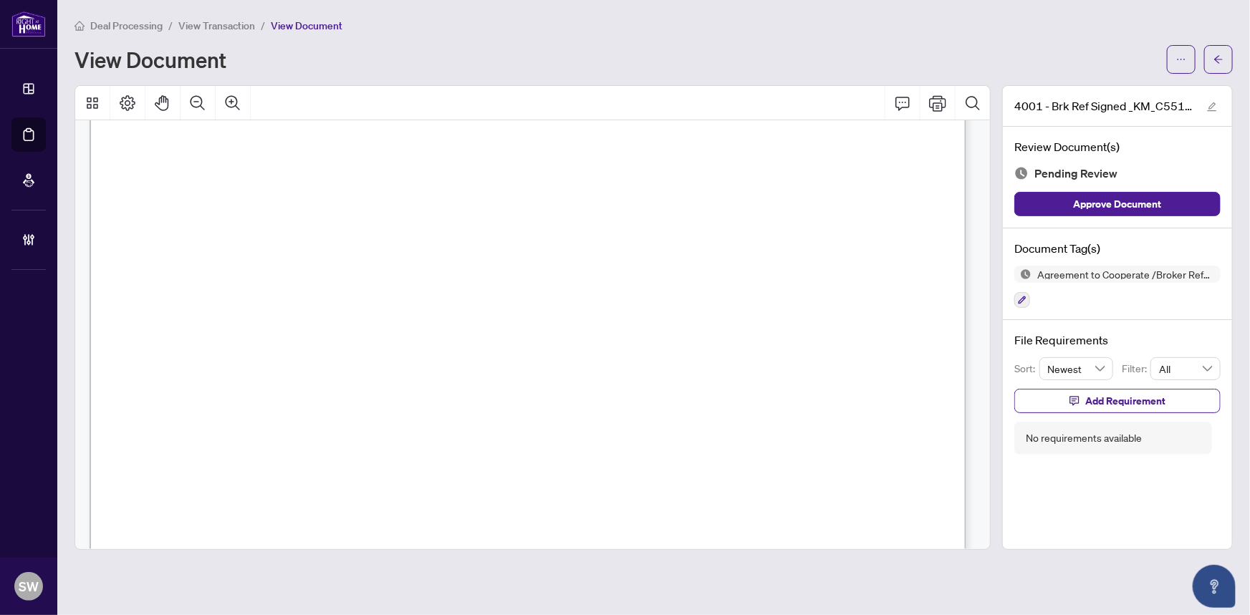
scroll to position [195, 0]
click at [1224, 64] on button "button" at bounding box center [1218, 59] width 29 height 29
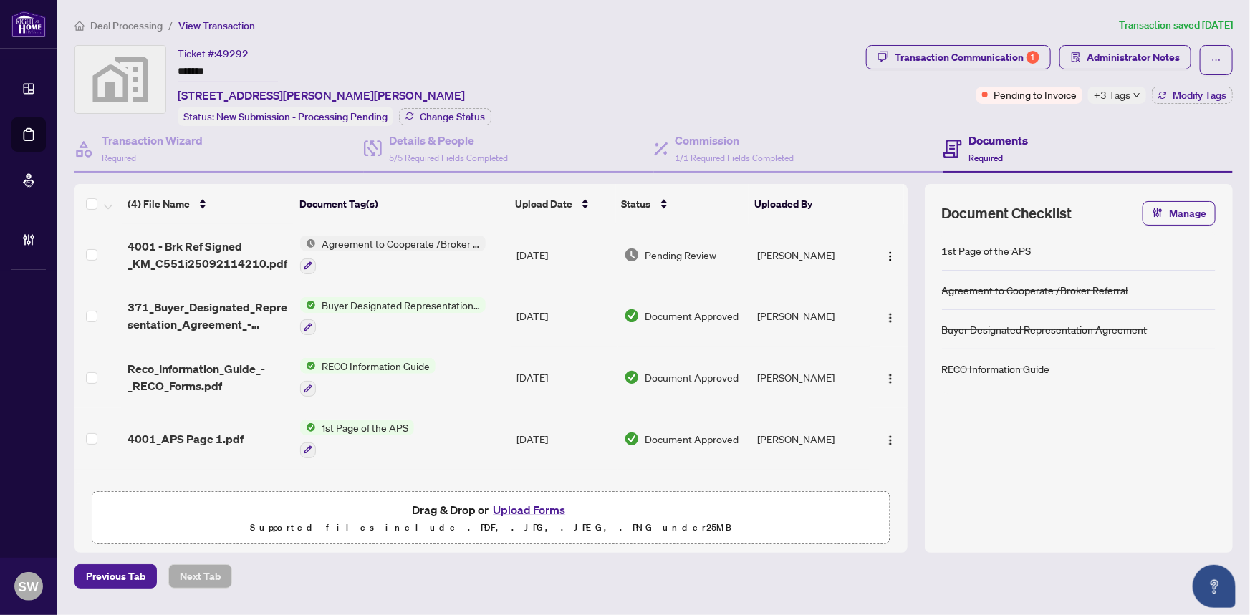
click at [200, 71] on input "*******" at bounding box center [228, 72] width 100 height 21
click at [240, 254] on span "4001 - Brk Ref Signed _KM_C551i25092114210.pdf" at bounding box center [208, 255] width 162 height 34
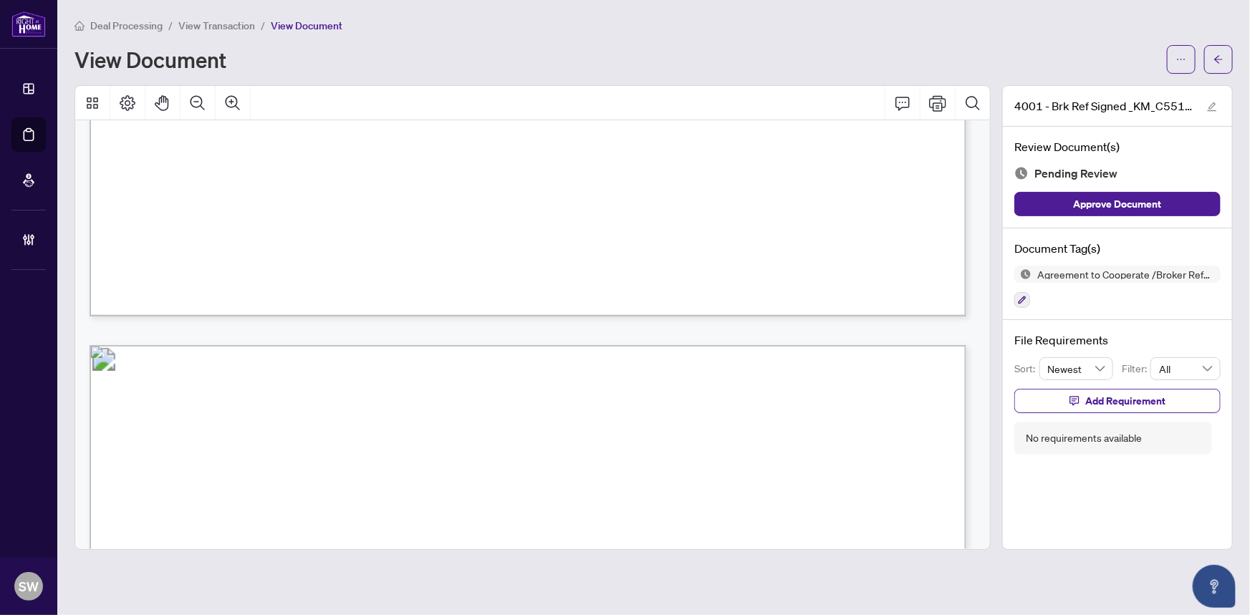
scroll to position [3060, 0]
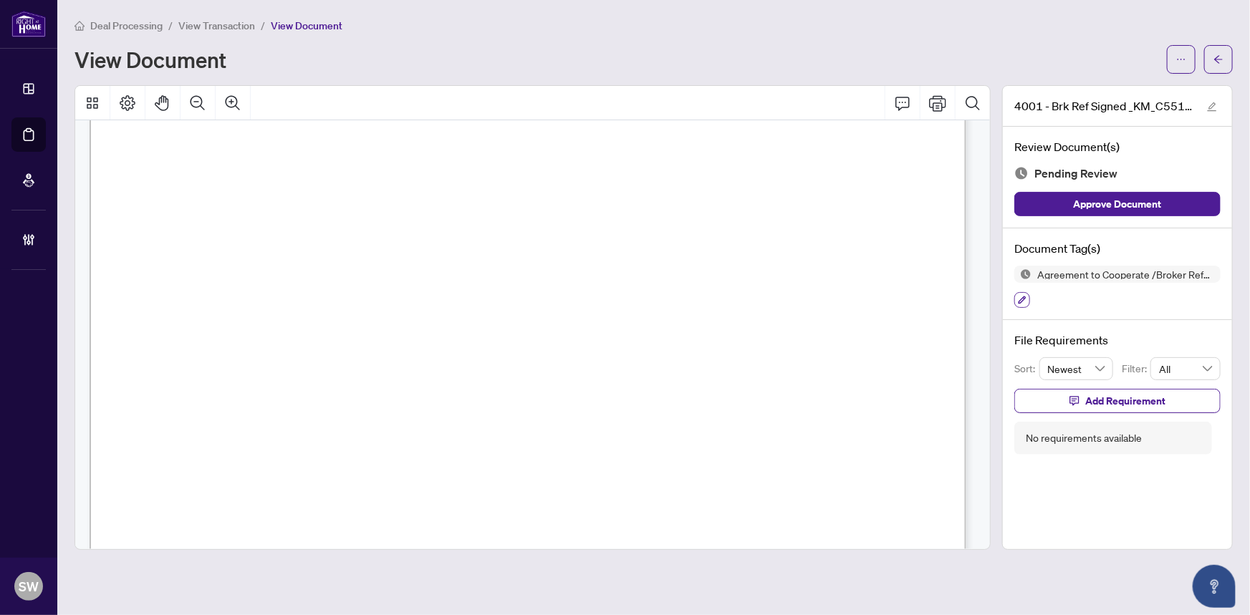
click at [1026, 299] on icon "button" at bounding box center [1022, 300] width 9 height 9
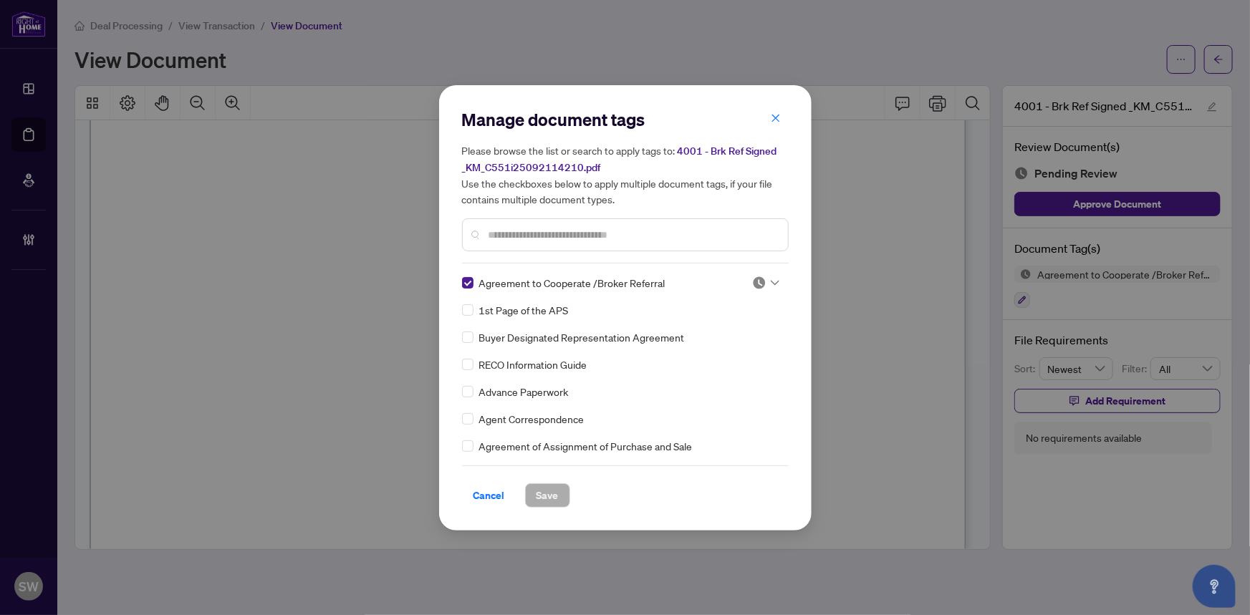
click at [766, 272] on div "Manage document tags Please browse the list or search to apply tags to: 4001 - …" at bounding box center [625, 308] width 327 height 400
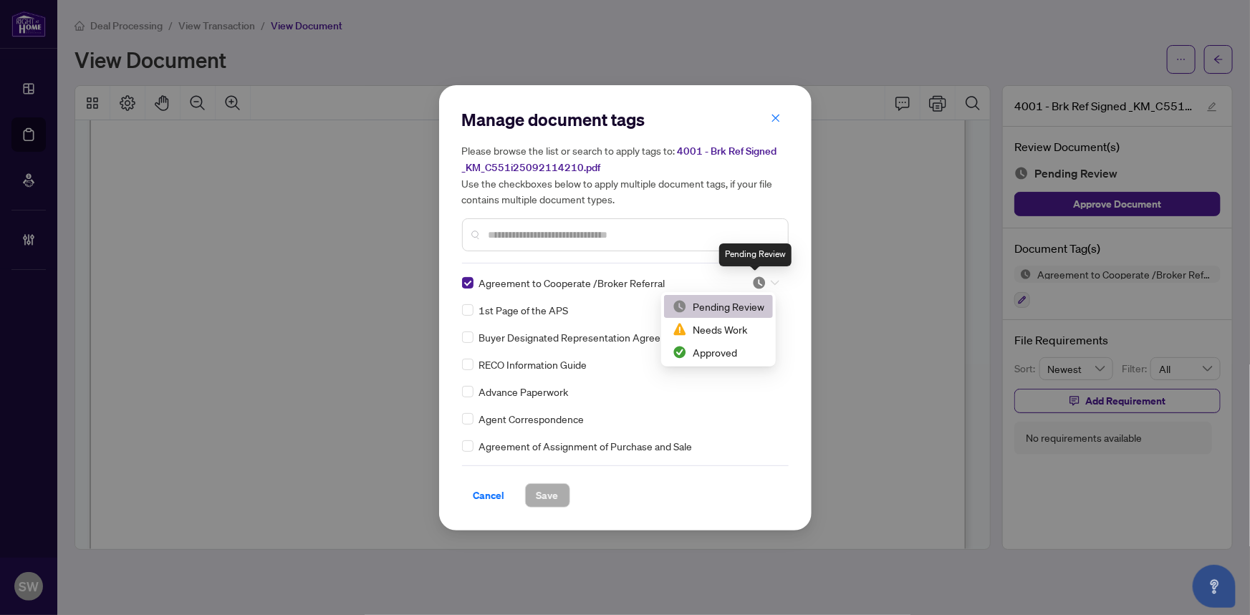
click at [759, 280] on img at bounding box center [759, 283] width 14 height 14
drag, startPoint x: 720, startPoint y: 349, endPoint x: 705, endPoint y: 365, distance: 22.3
click at [722, 349] on div "Approved" at bounding box center [719, 352] width 92 height 16
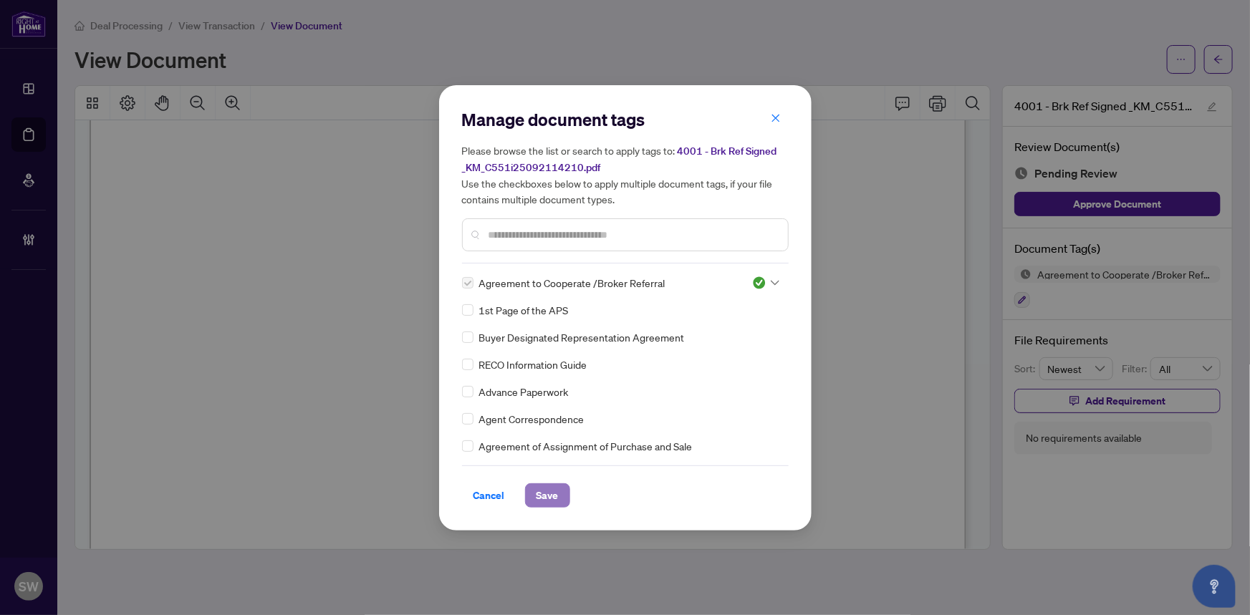
click at [543, 494] on span "Save" at bounding box center [547, 495] width 22 height 23
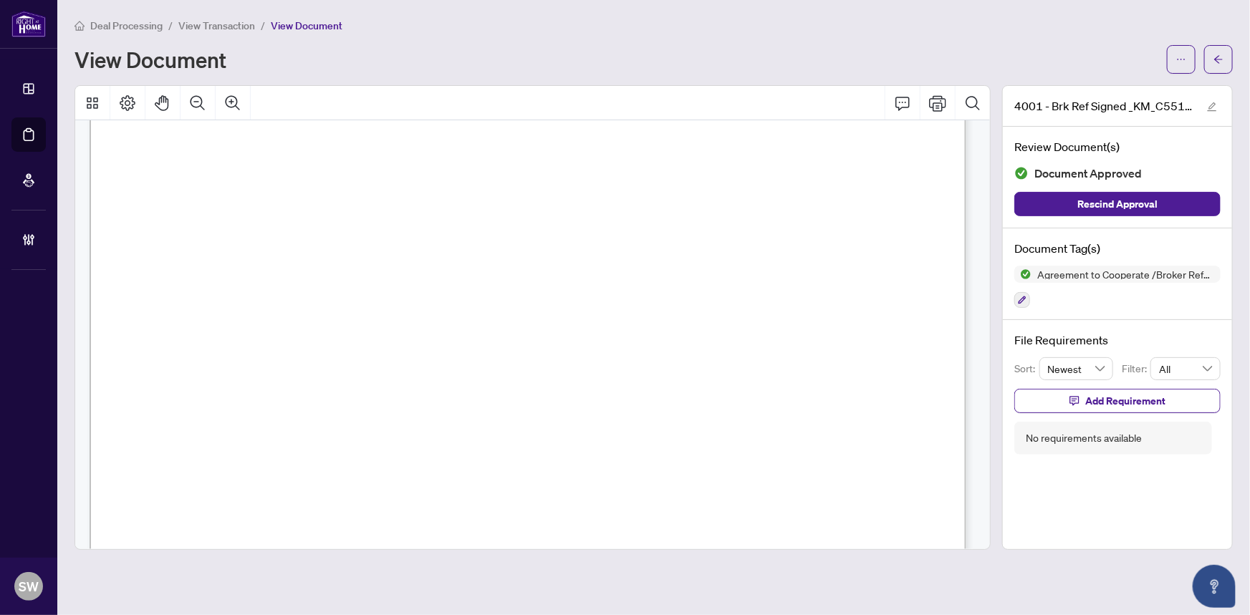
scroll to position [349, 0]
drag, startPoint x: 1182, startPoint y: 54, endPoint x: 1175, endPoint y: 75, distance: 22.9
click at [1182, 54] on icon "ellipsis" at bounding box center [1181, 59] width 10 height 10
click at [1127, 94] on span "Download" at bounding box center [1129, 90] width 109 height 16
click at [226, 21] on span "View Transaction" at bounding box center [216, 25] width 77 height 13
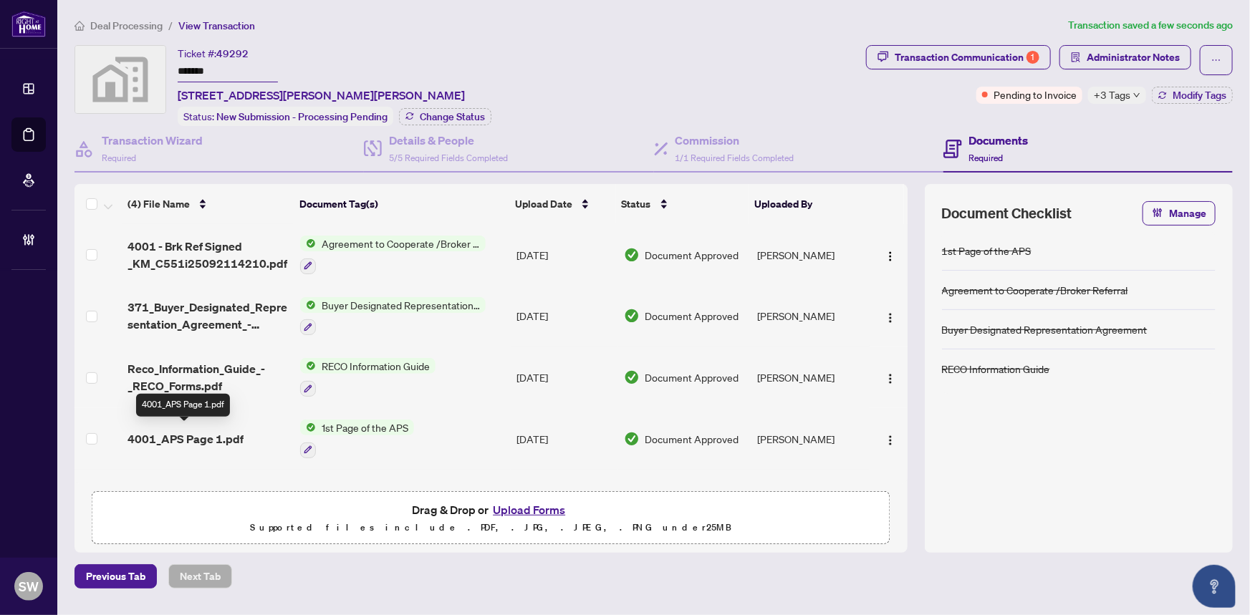
click at [220, 430] on span "4001_APS Page 1.pdf" at bounding box center [185, 438] width 116 height 17
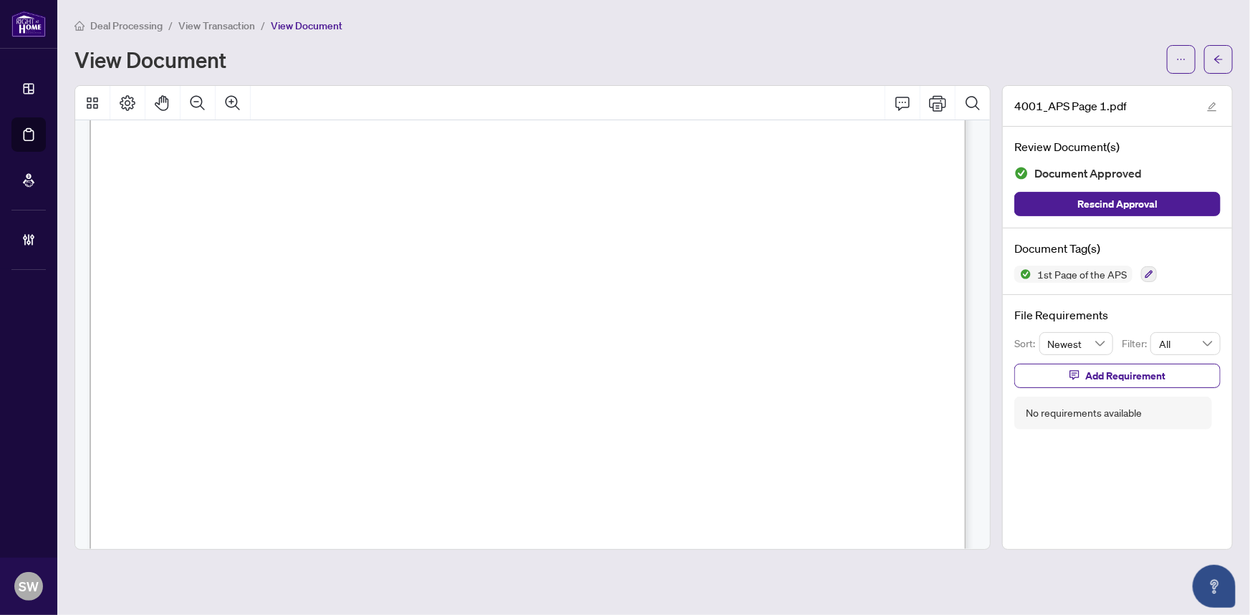
scroll to position [195, 0]
click at [229, 21] on span "View Transaction" at bounding box center [216, 25] width 77 height 13
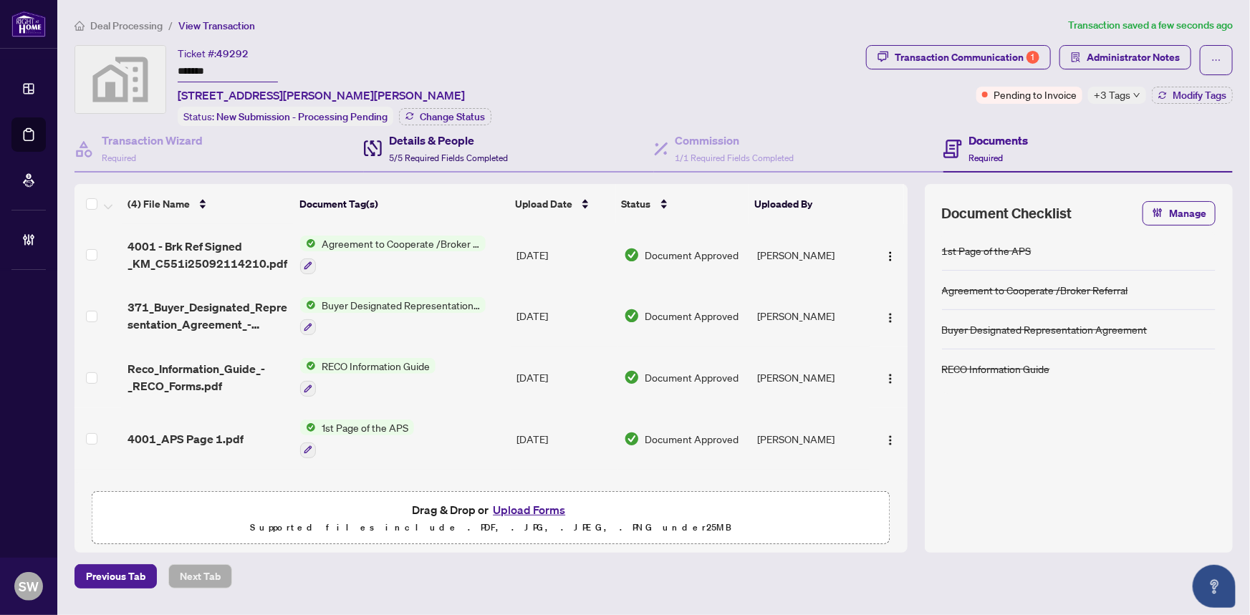
click at [462, 145] on h4 "Details & People" at bounding box center [448, 140] width 119 height 17
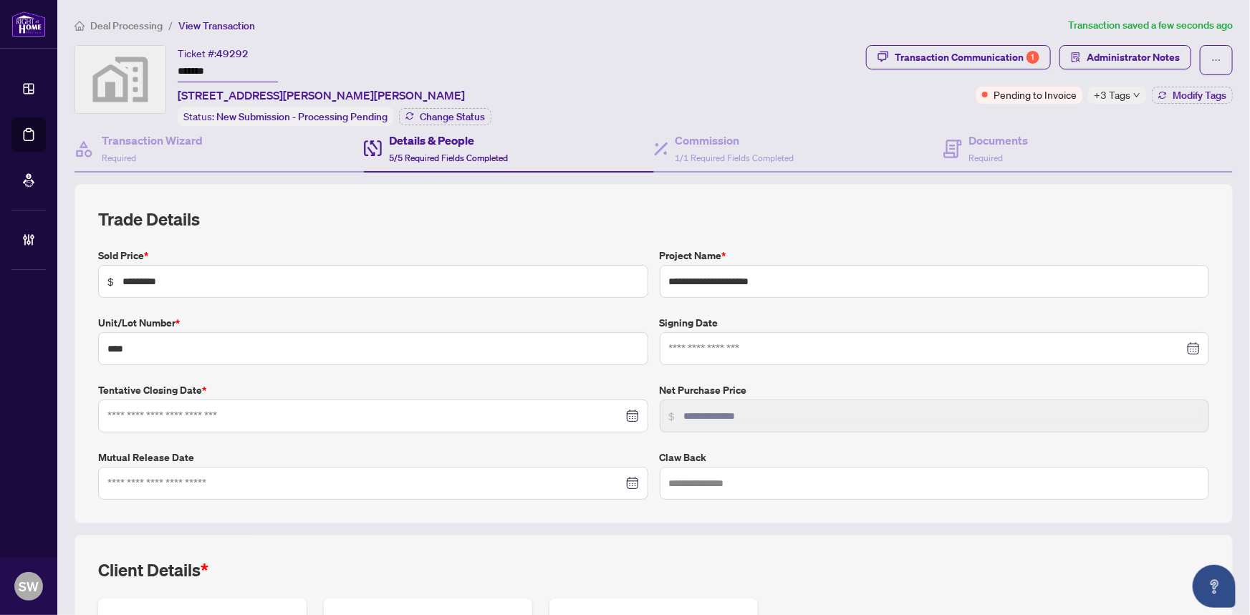
type input "**********"
click at [699, 148] on div "Commission 1/1 Required Fields Completed" at bounding box center [734, 149] width 119 height 34
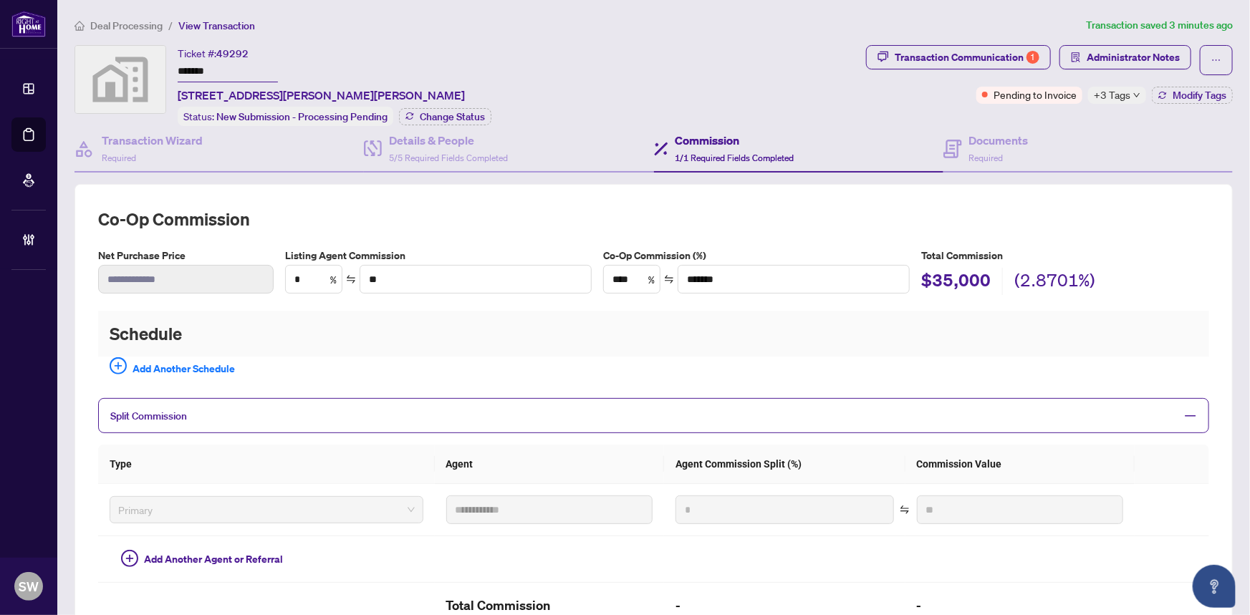
click at [611, 193] on div "**********" at bounding box center [653, 458] width 1158 height 548
click at [980, 153] on span "Required" at bounding box center [986, 158] width 34 height 11
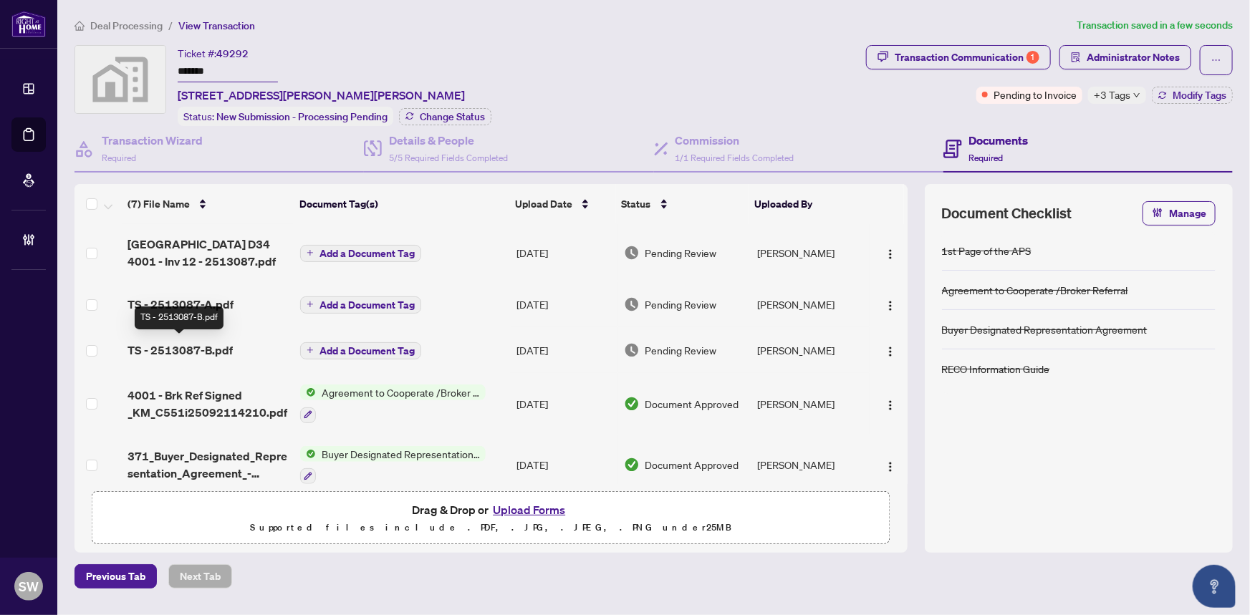
click at [206, 345] on span "TS - 2513087-B.pdf" at bounding box center [179, 350] width 105 height 17
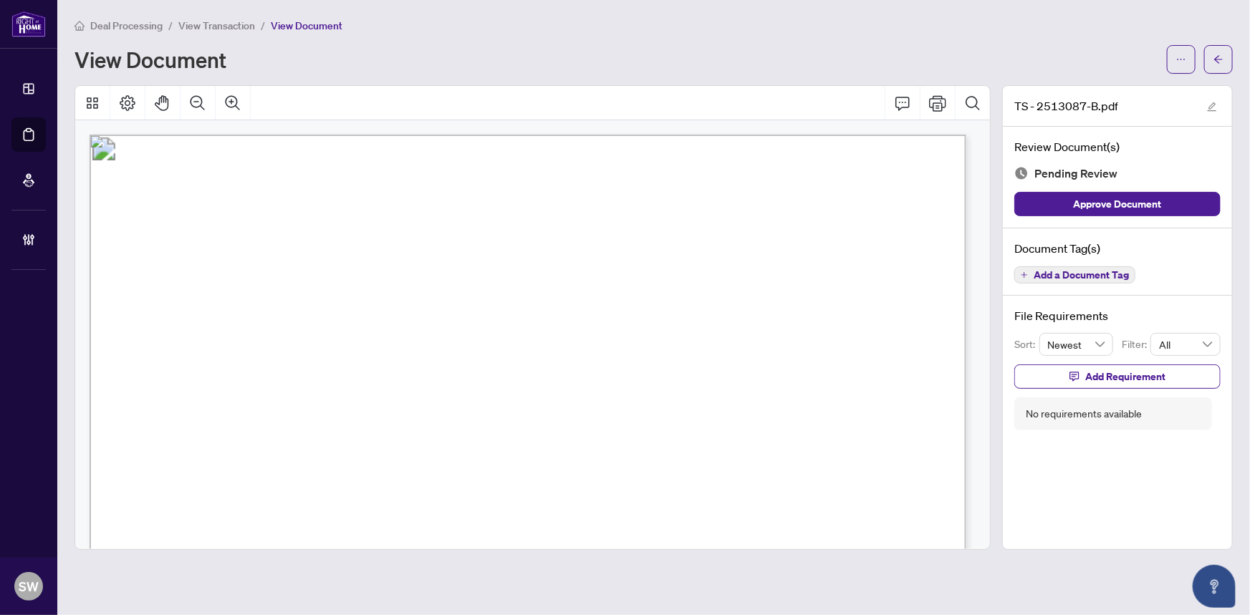
click at [1106, 271] on span "Add a Document Tag" at bounding box center [1080, 275] width 95 height 10
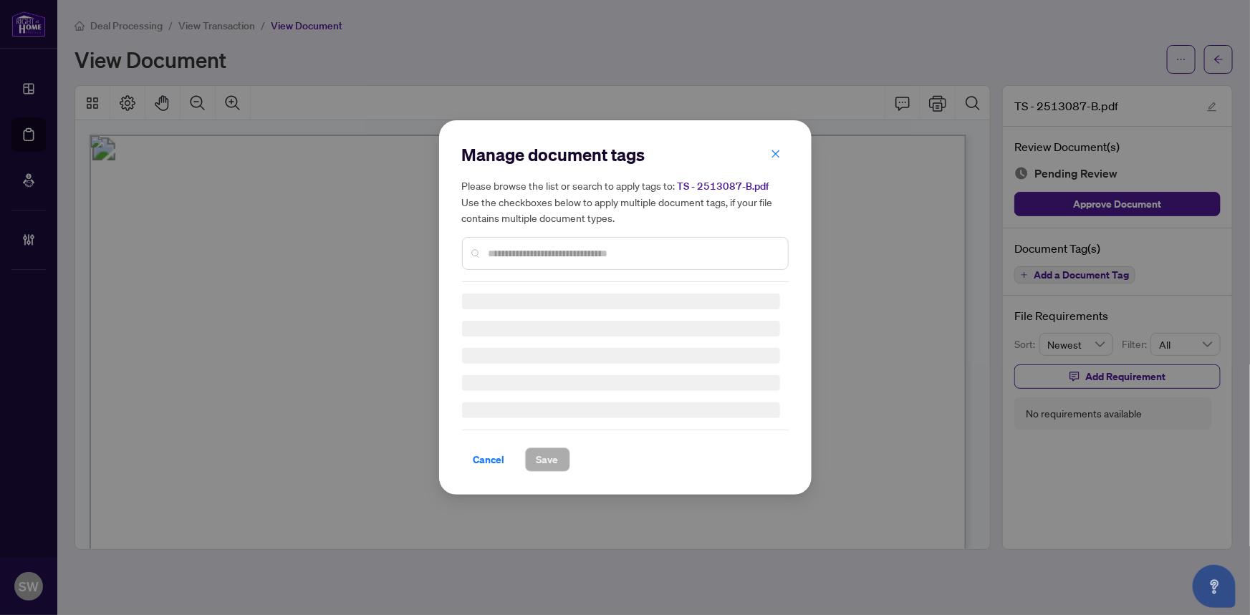
click at [584, 256] on input "text" at bounding box center [632, 254] width 288 height 16
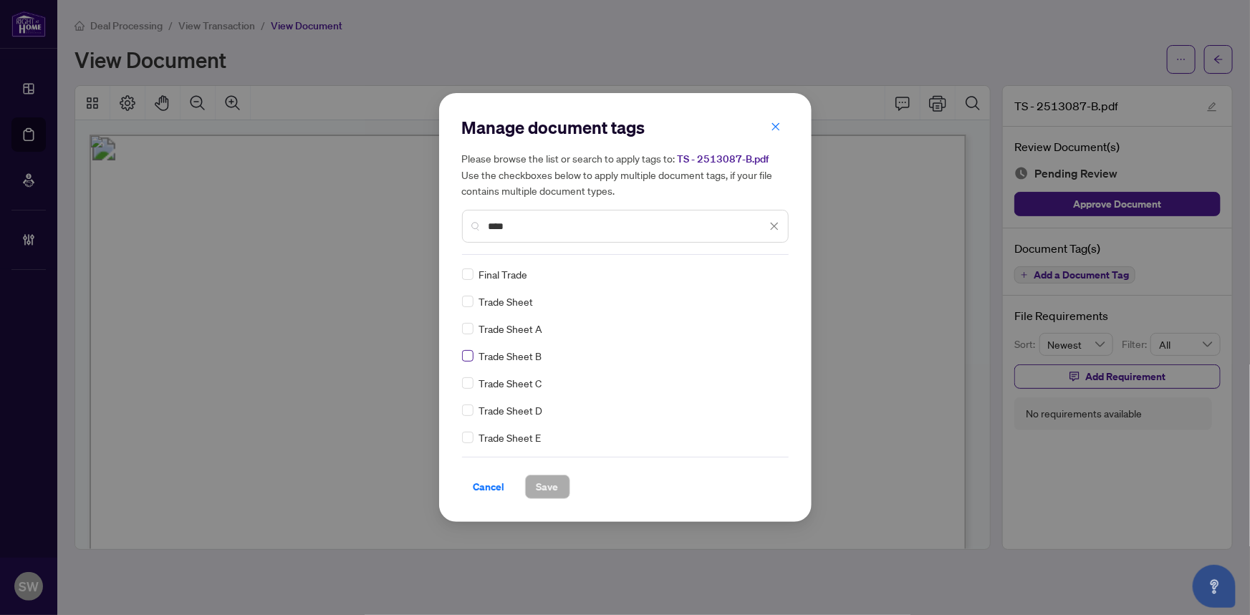
type input "****"
click at [550, 486] on span "Save" at bounding box center [547, 487] width 22 height 23
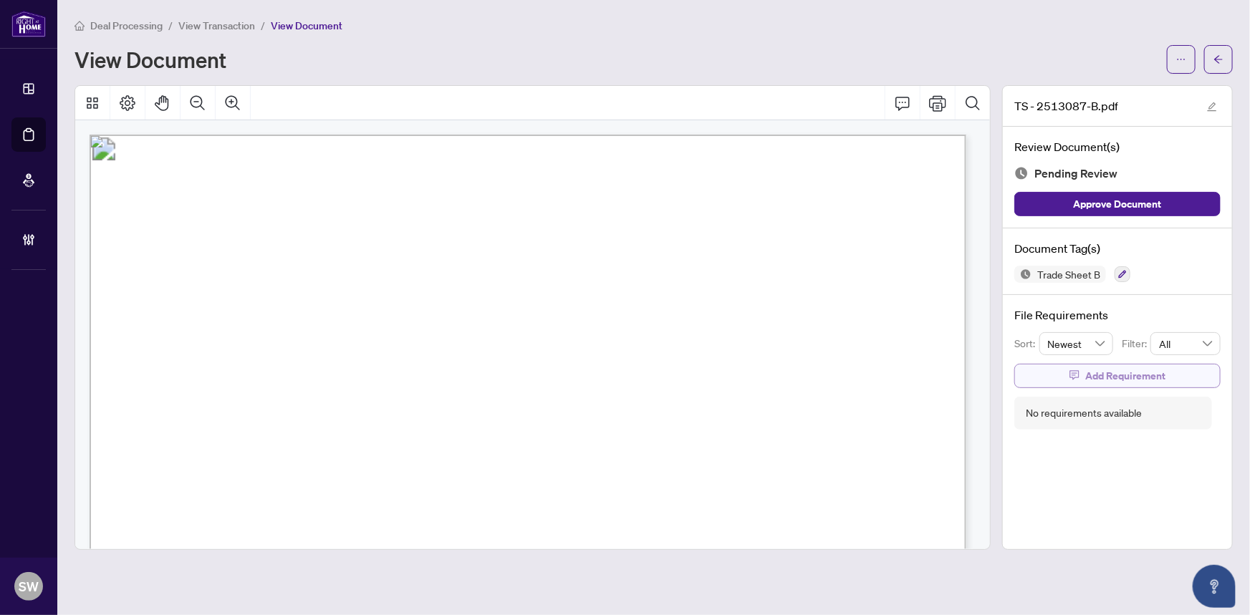
click at [1109, 372] on span "Add Requirement" at bounding box center [1125, 376] width 80 height 23
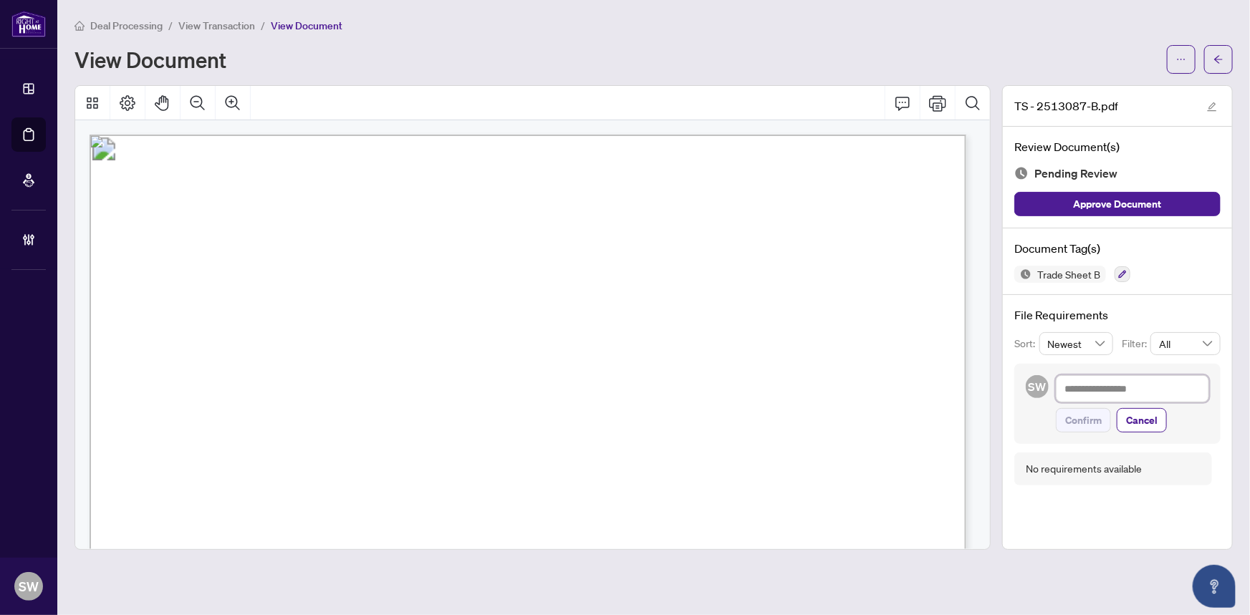
click at [1107, 392] on textarea at bounding box center [1132, 388] width 153 height 27
paste textarea "**********"
type textarea "**********"
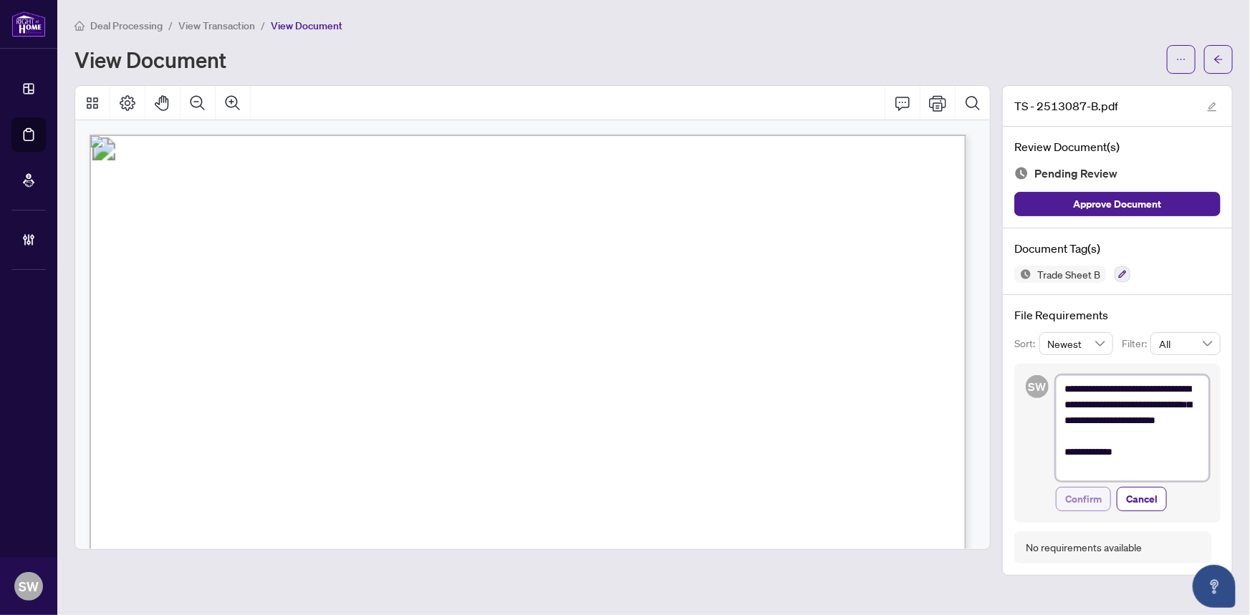
type textarea "**********"
click at [1086, 501] on span "Confirm" at bounding box center [1083, 499] width 37 height 23
type textarea "**********"
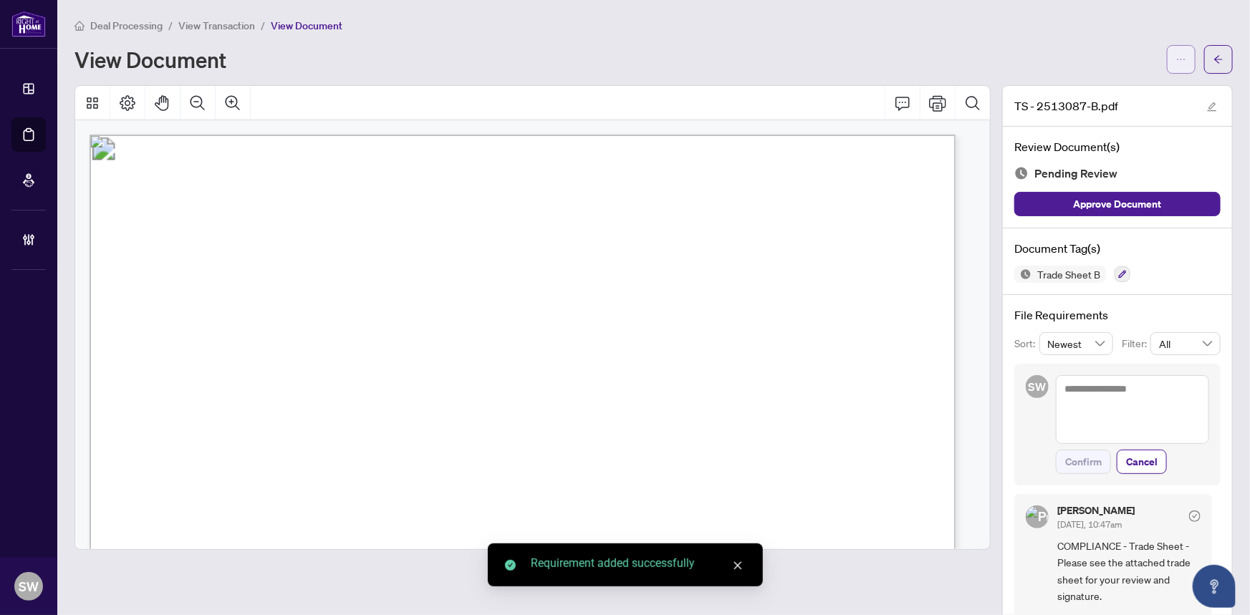
click at [1180, 59] on button "button" at bounding box center [1181, 59] width 29 height 29
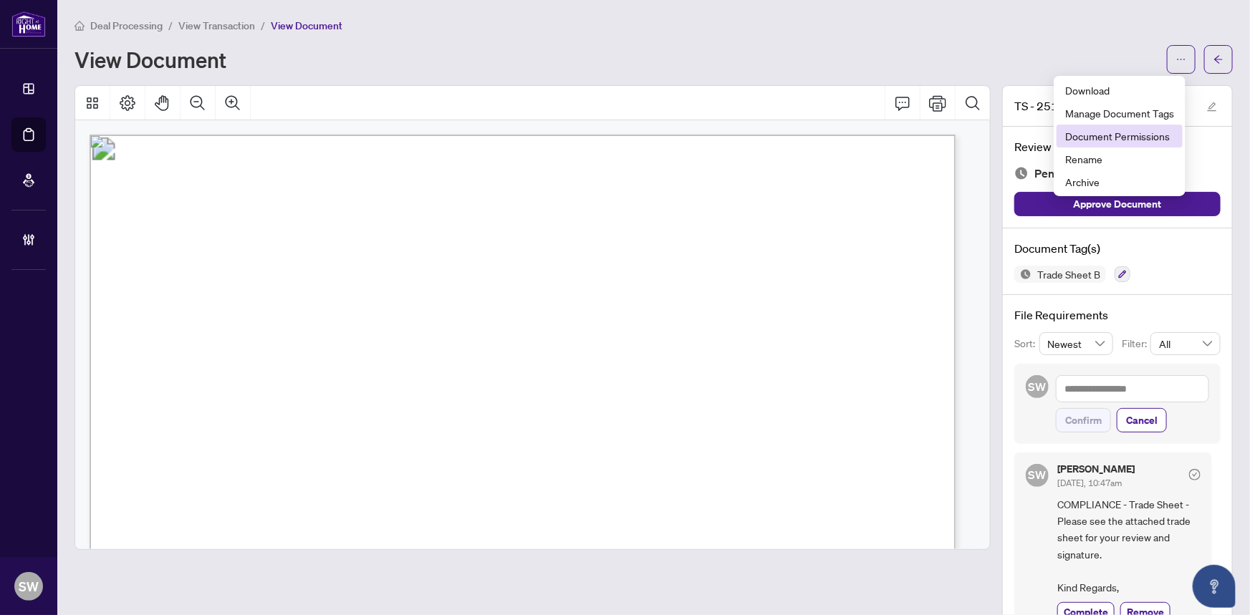
click at [1101, 134] on span "Document Permissions" at bounding box center [1119, 136] width 109 height 16
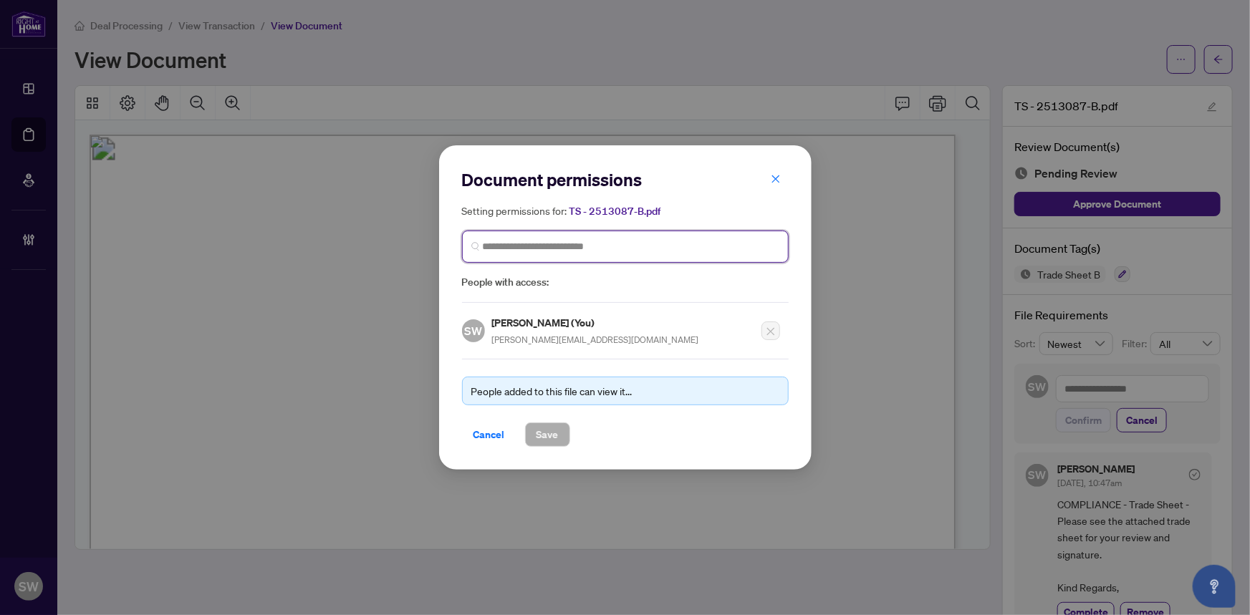
click at [531, 241] on input "search" at bounding box center [631, 246] width 297 height 15
type input "****"
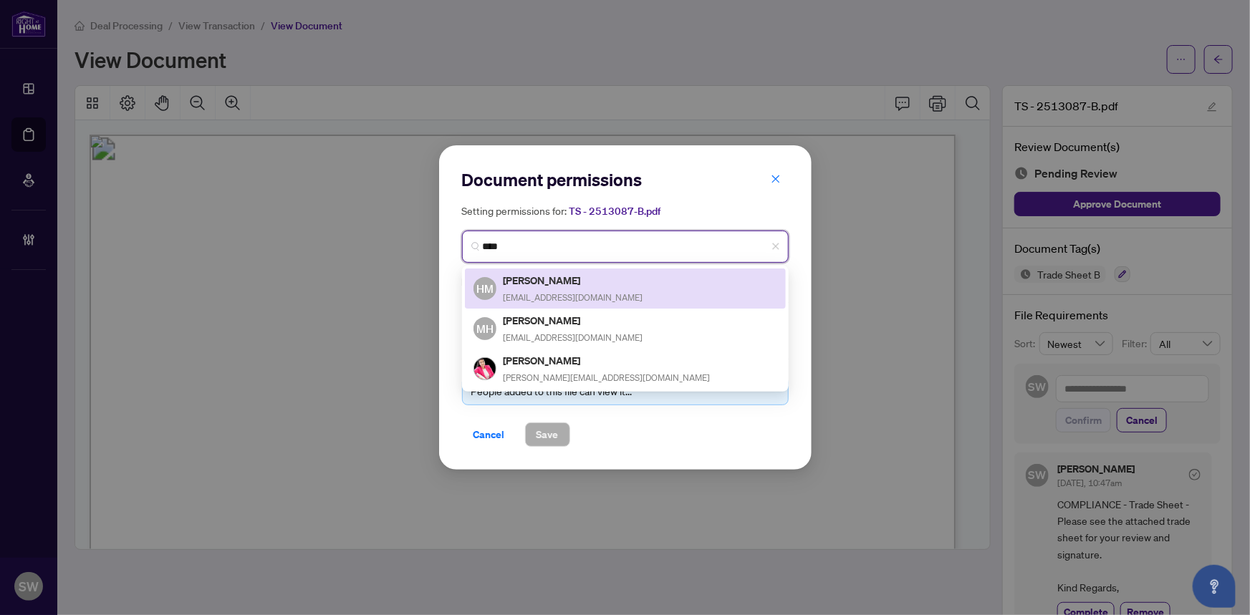
click at [539, 285] on h5 "Hamza Moazam" at bounding box center [573, 280] width 140 height 16
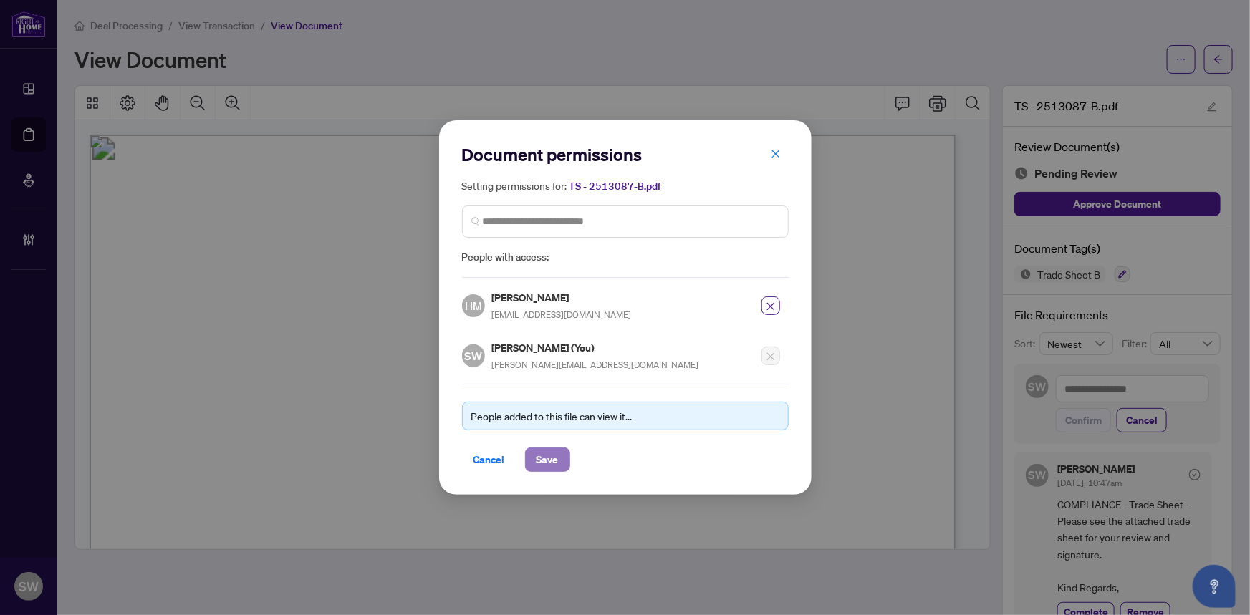
click at [548, 453] on span "Save" at bounding box center [547, 459] width 22 height 23
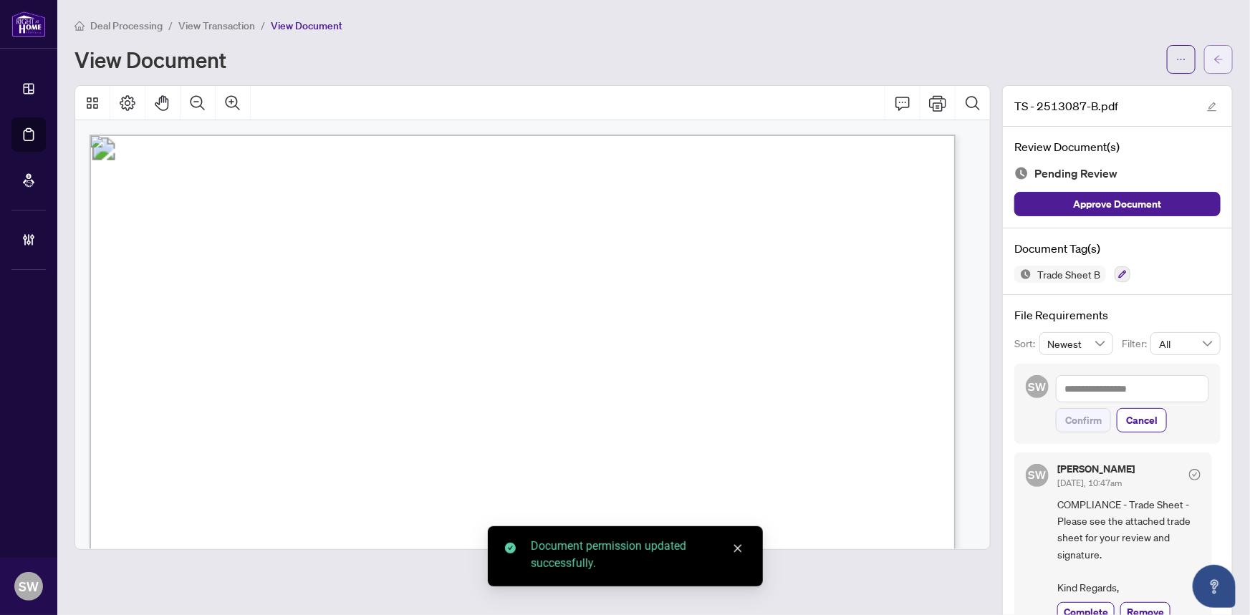
click at [1213, 59] on icon "arrow-left" at bounding box center [1218, 59] width 10 height 10
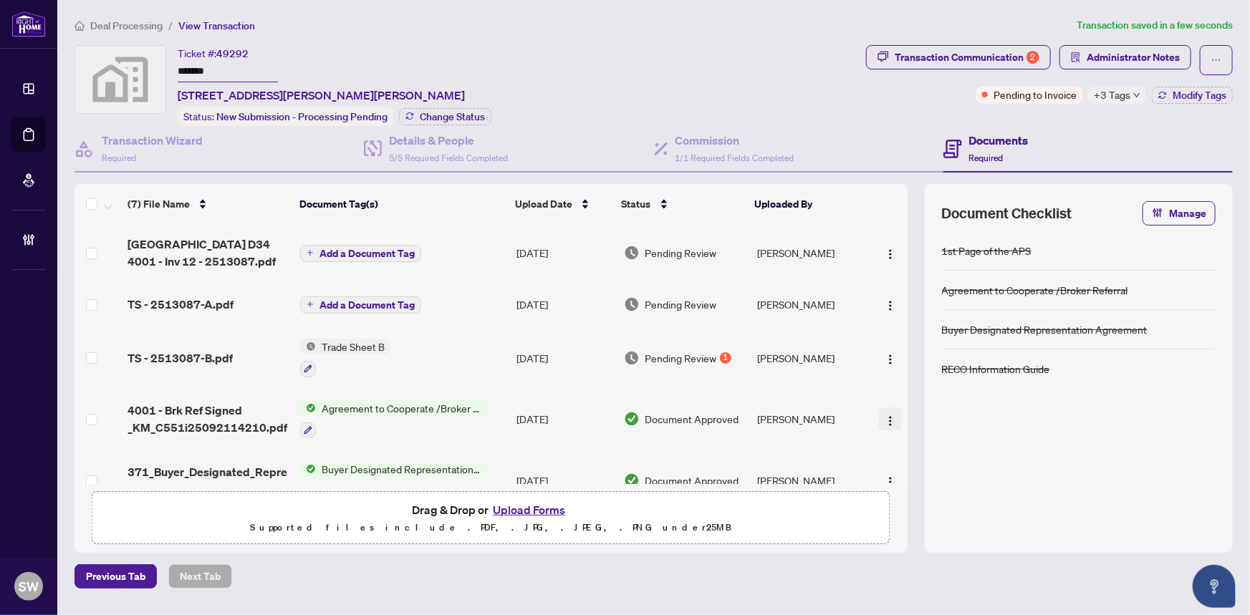
click at [887, 418] on img "button" at bounding box center [890, 420] width 11 height 11
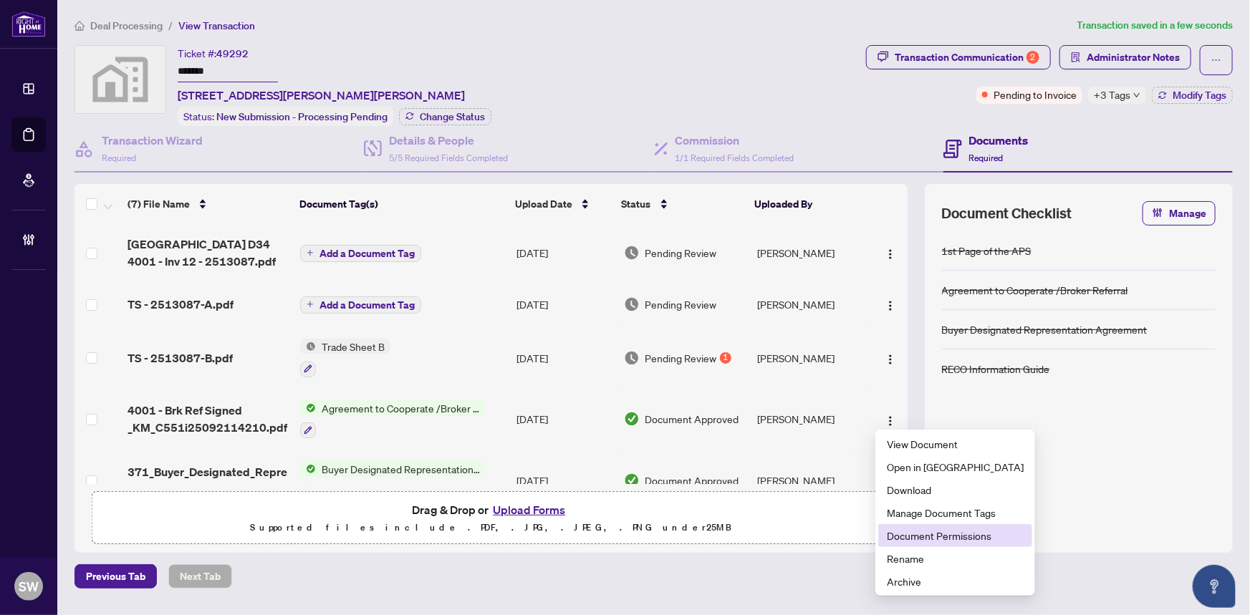
click at [912, 532] on span "Document Permissions" at bounding box center [955, 536] width 137 height 16
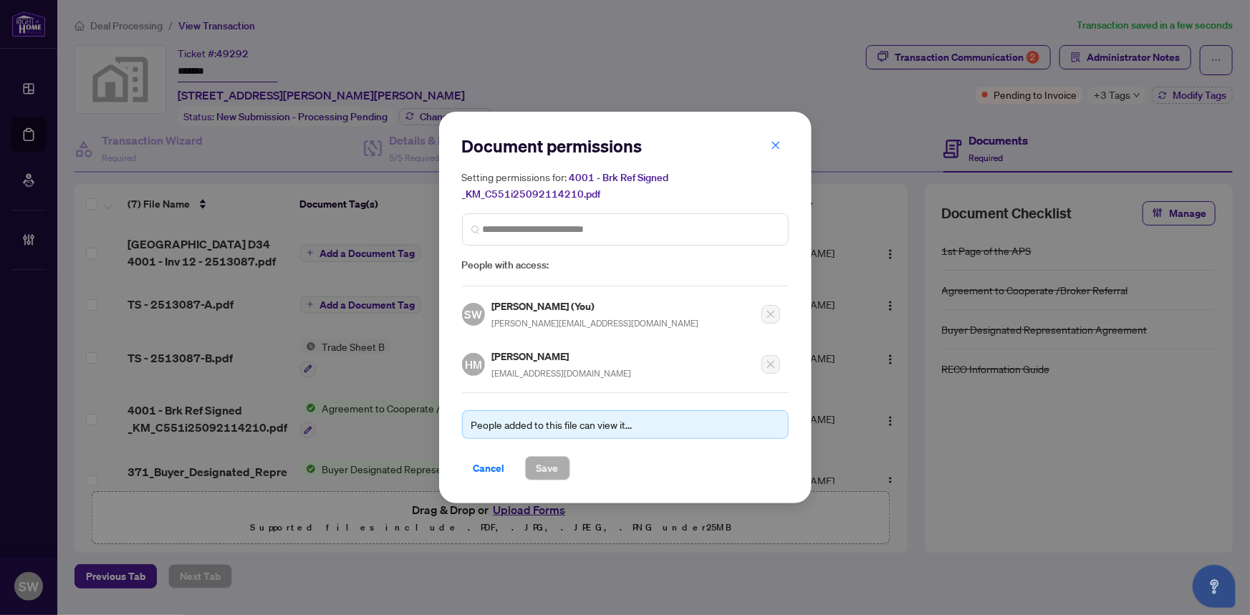
click at [510, 349] on h5 "Hamza Moazam" at bounding box center [562, 356] width 140 height 16
copy h5 "Hamza Moazam"
click at [493, 463] on span "Cancel" at bounding box center [489, 468] width 32 height 23
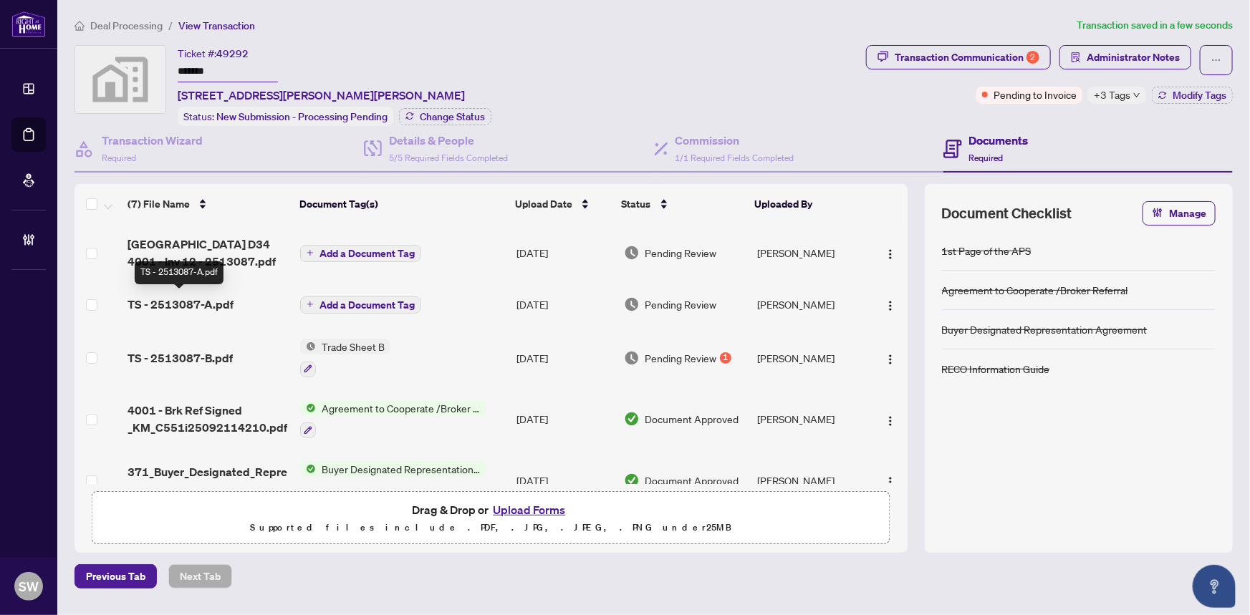
click at [217, 302] on span "TS - 2513087-A.pdf" at bounding box center [180, 304] width 106 height 17
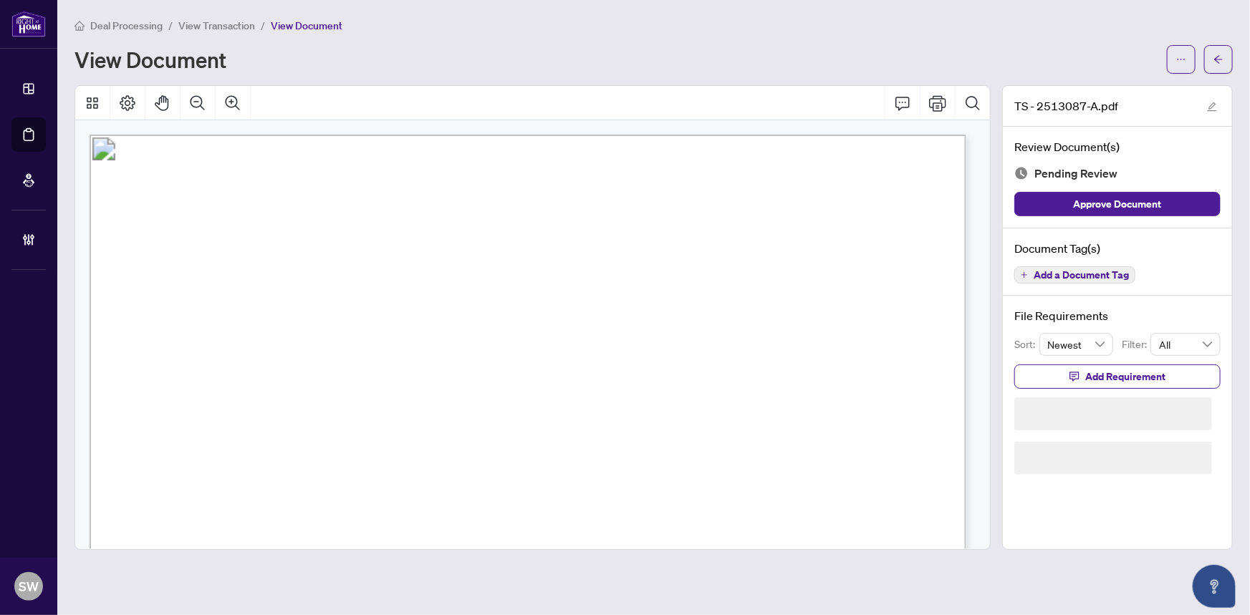
click at [1107, 274] on span "Add a Document Tag" at bounding box center [1080, 275] width 95 height 10
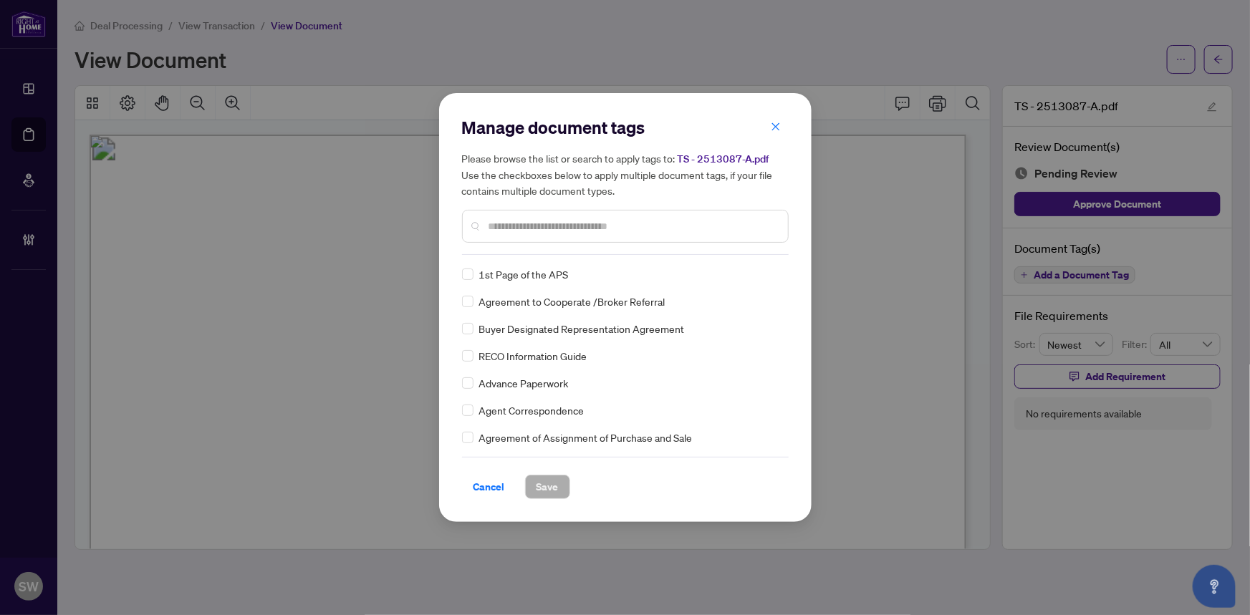
click at [560, 229] on input "text" at bounding box center [632, 226] width 288 height 16
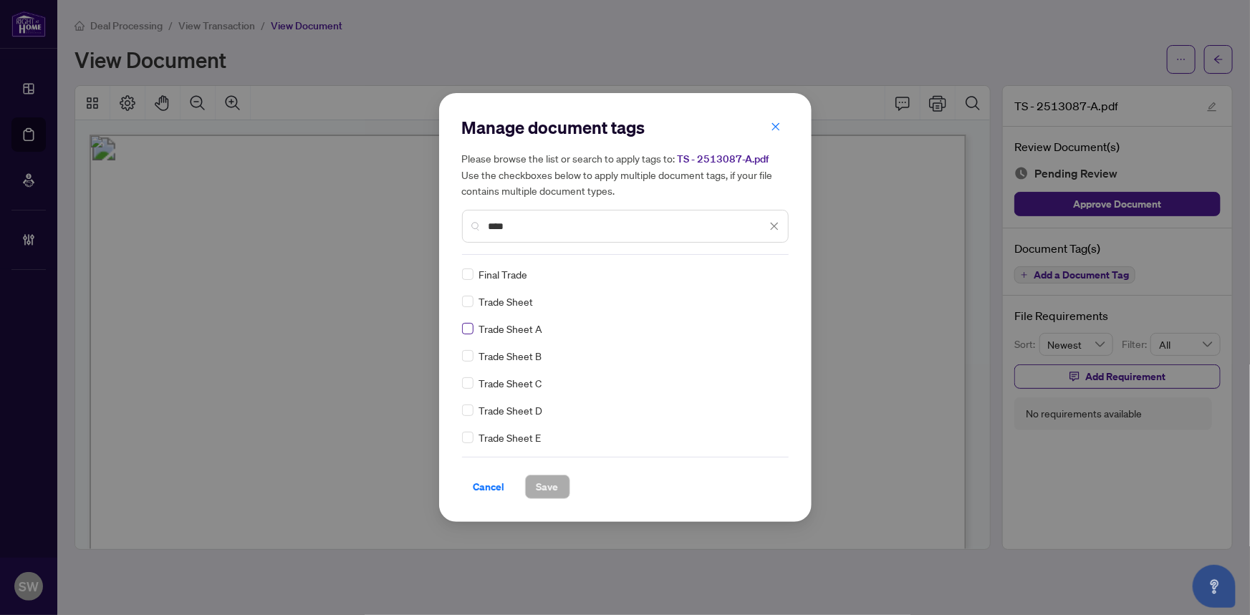
type input "****"
click at [556, 486] on span "Save" at bounding box center [547, 487] width 22 height 23
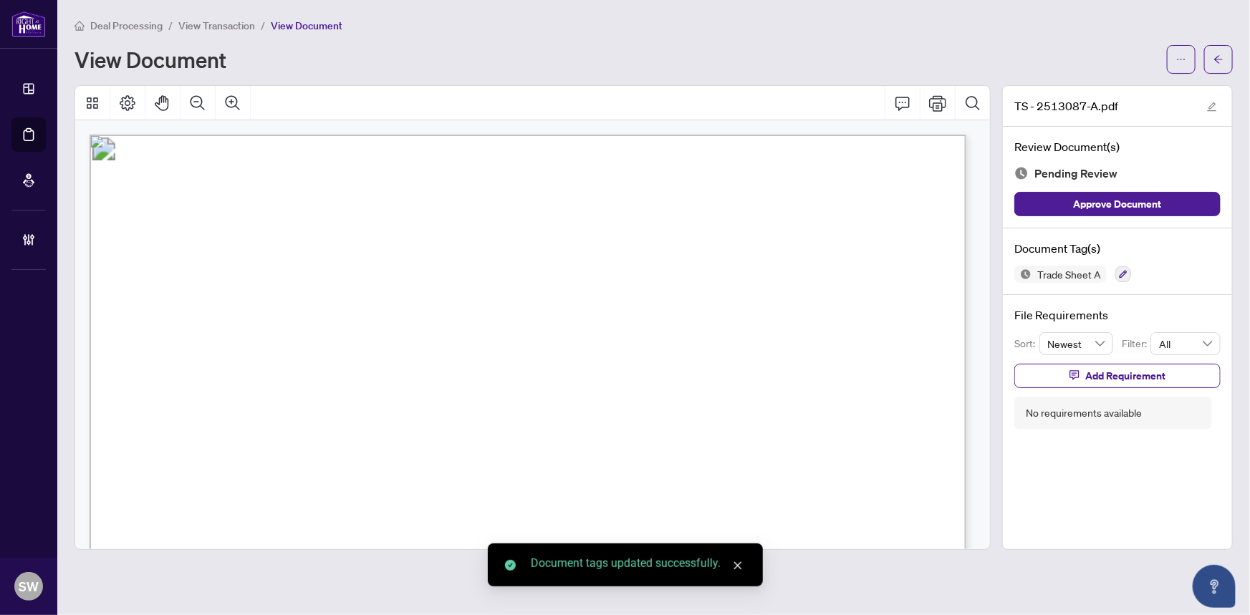
click at [1180, 59] on icon "ellipsis" at bounding box center [1181, 59] width 10 height 10
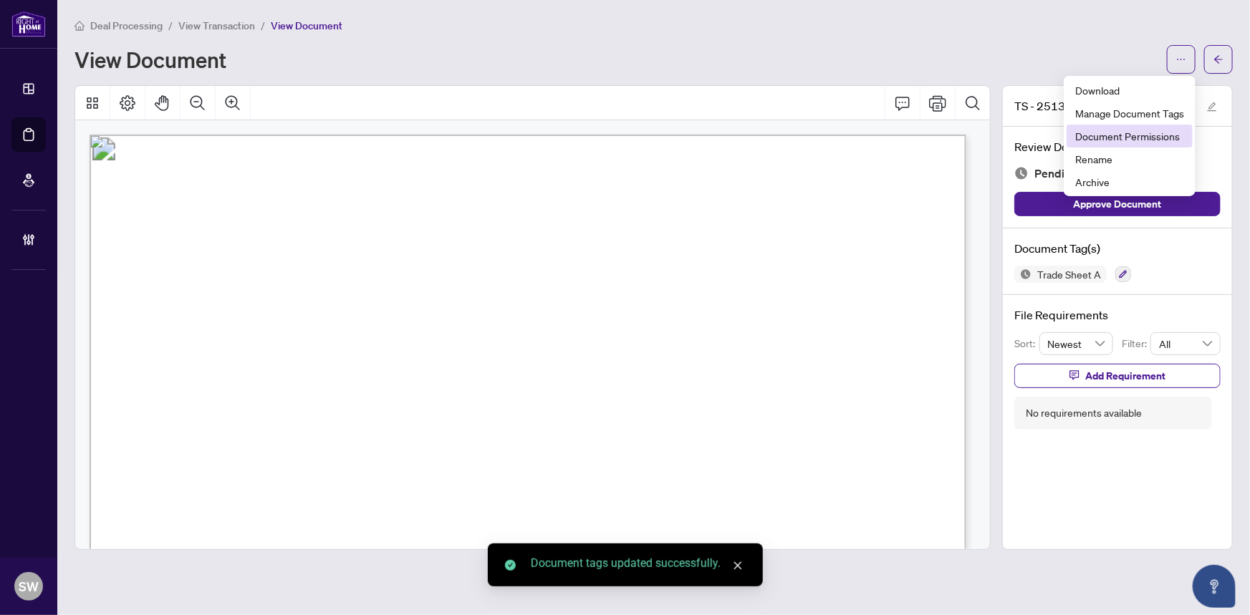
click at [1153, 138] on span "Document Permissions" at bounding box center [1129, 136] width 109 height 16
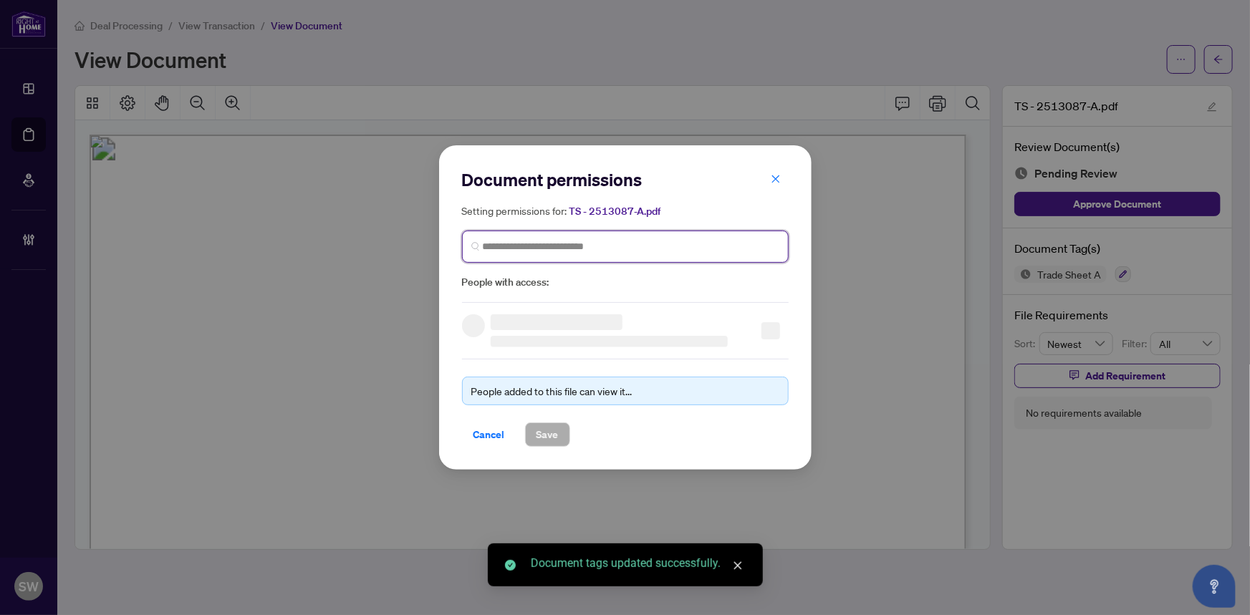
click at [626, 238] on span at bounding box center [625, 247] width 327 height 32
paste input "**********"
type input "**********"
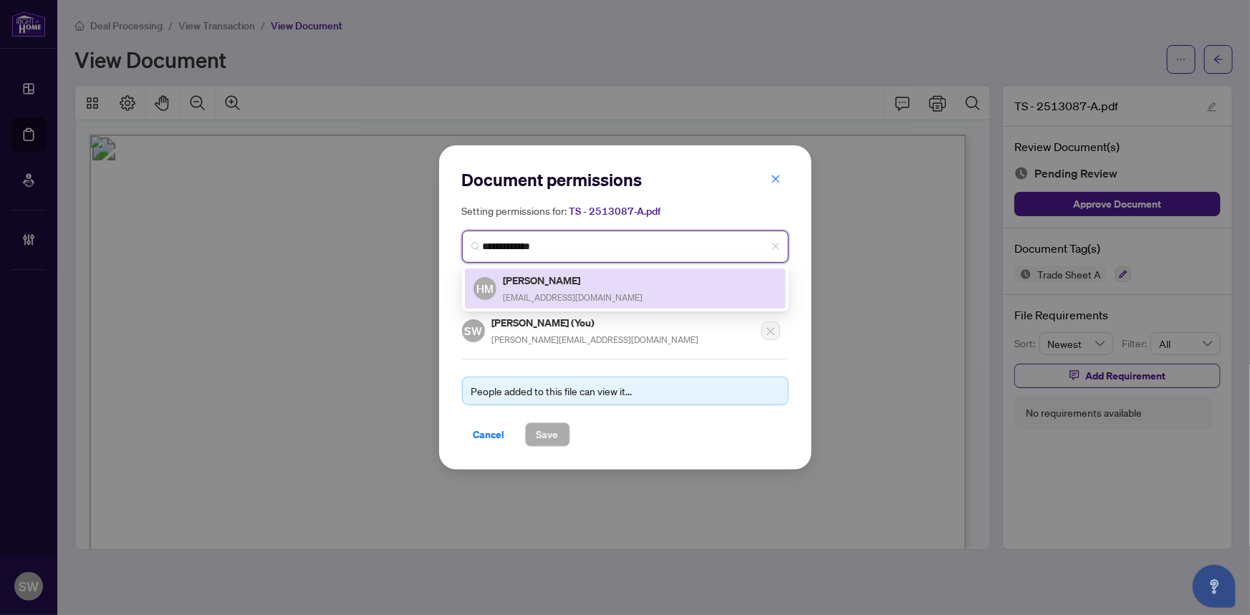
click at [570, 292] on span "synergy.estates@hotmail.com" at bounding box center [573, 297] width 140 height 11
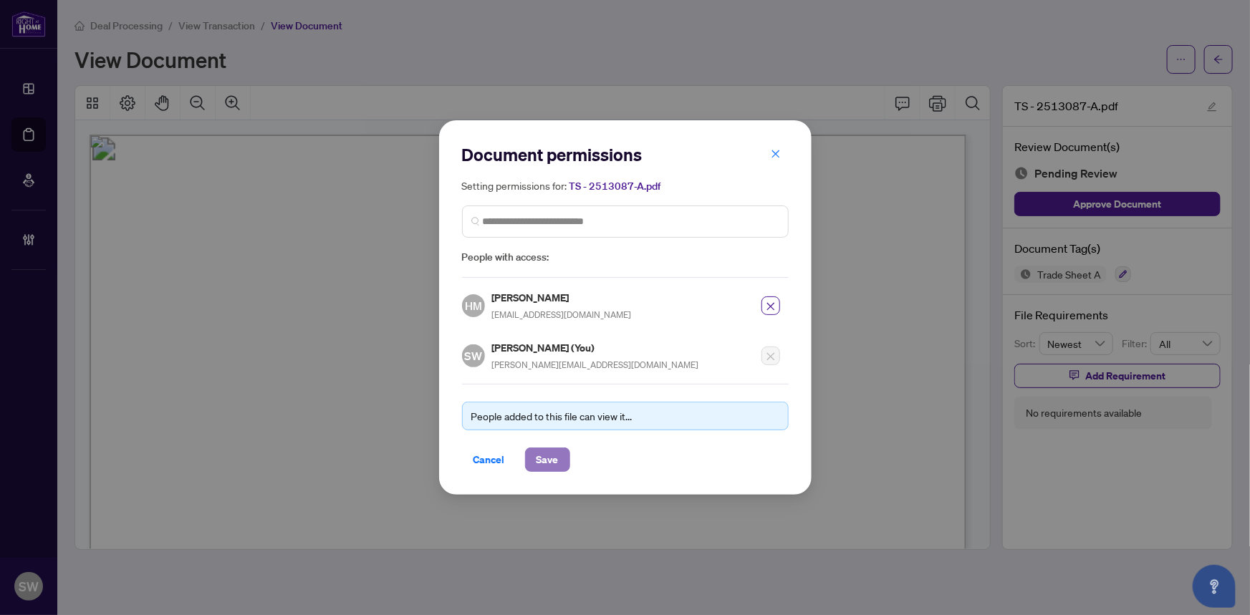
click at [554, 466] on span "Save" at bounding box center [547, 459] width 22 height 23
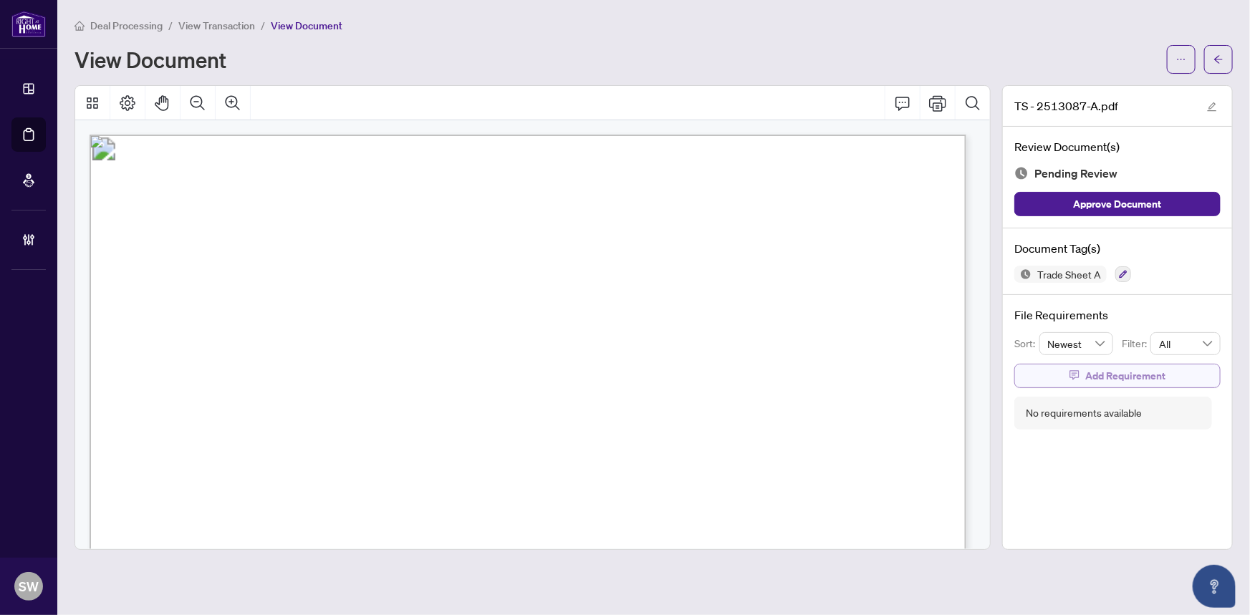
click at [1142, 370] on span "Add Requirement" at bounding box center [1125, 376] width 80 height 23
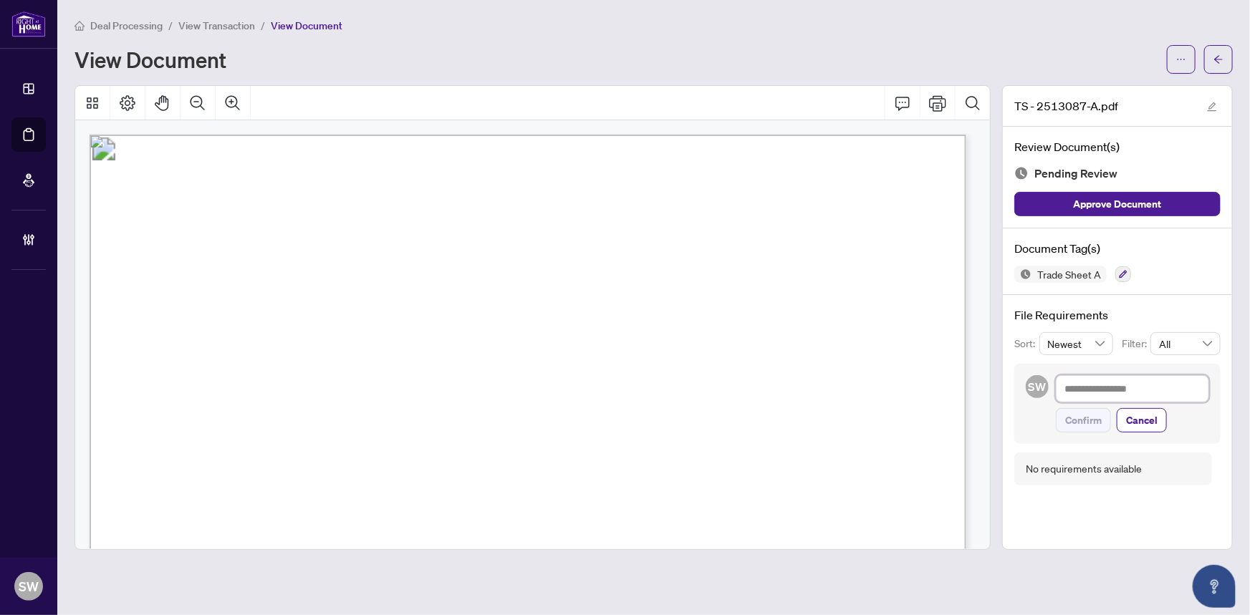
click at [1099, 387] on textarea at bounding box center [1132, 388] width 153 height 27
paste textarea "**********"
type textarea "**********"
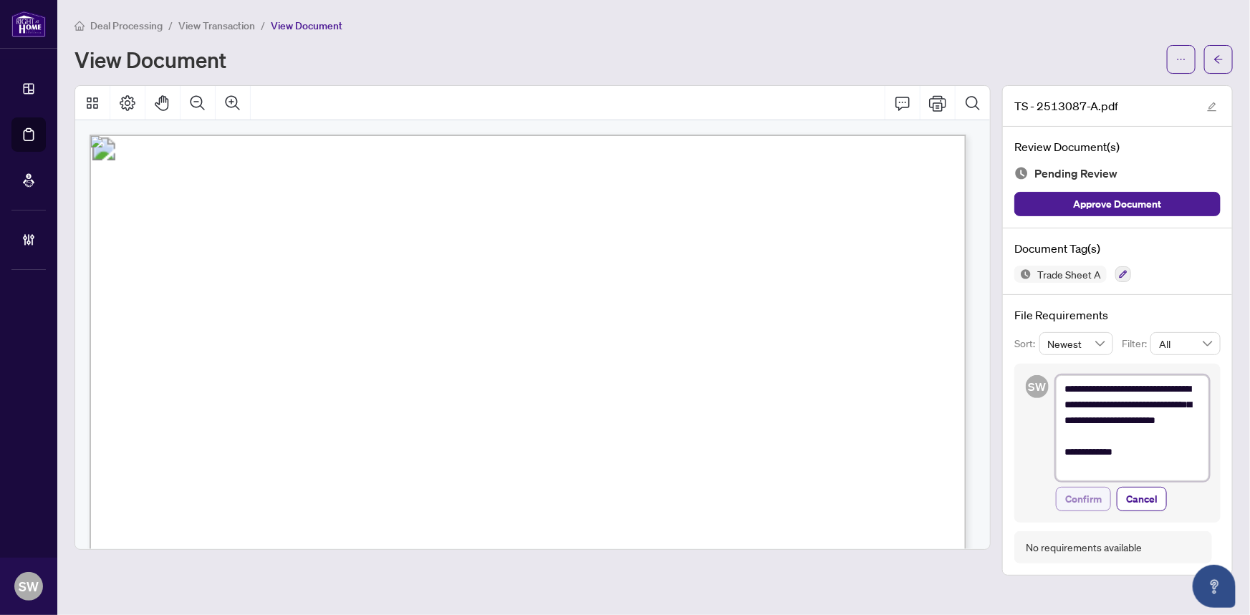
type textarea "**********"
click at [1079, 501] on span "Confirm" at bounding box center [1083, 499] width 37 height 23
type textarea "**********"
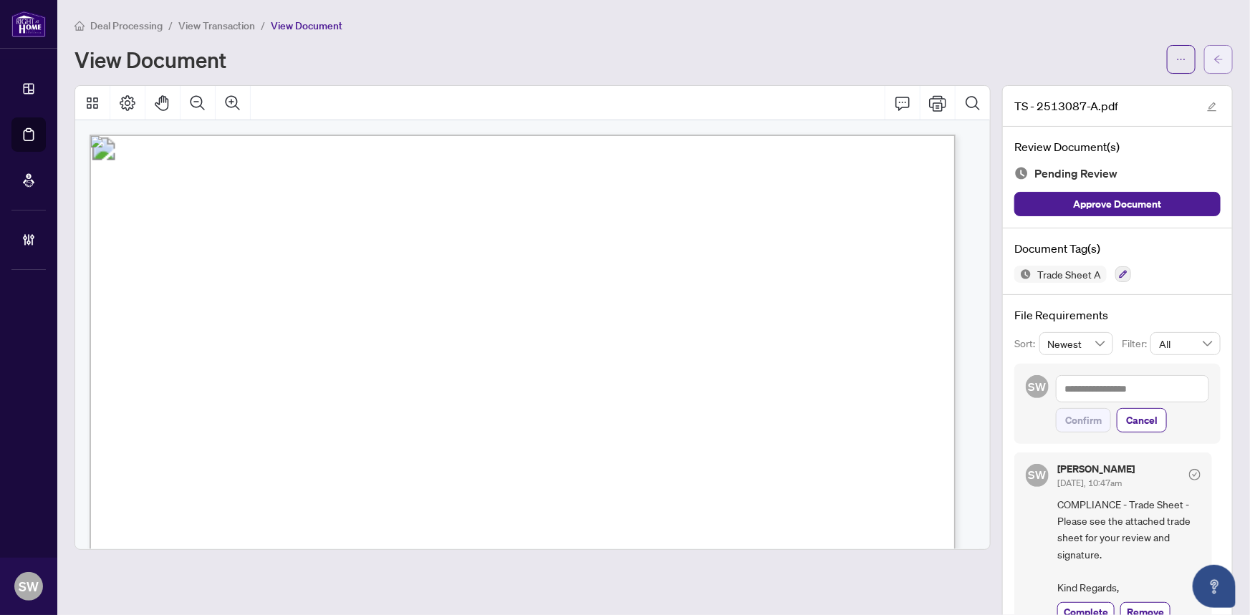
click at [1215, 50] on button "button" at bounding box center [1218, 59] width 29 height 29
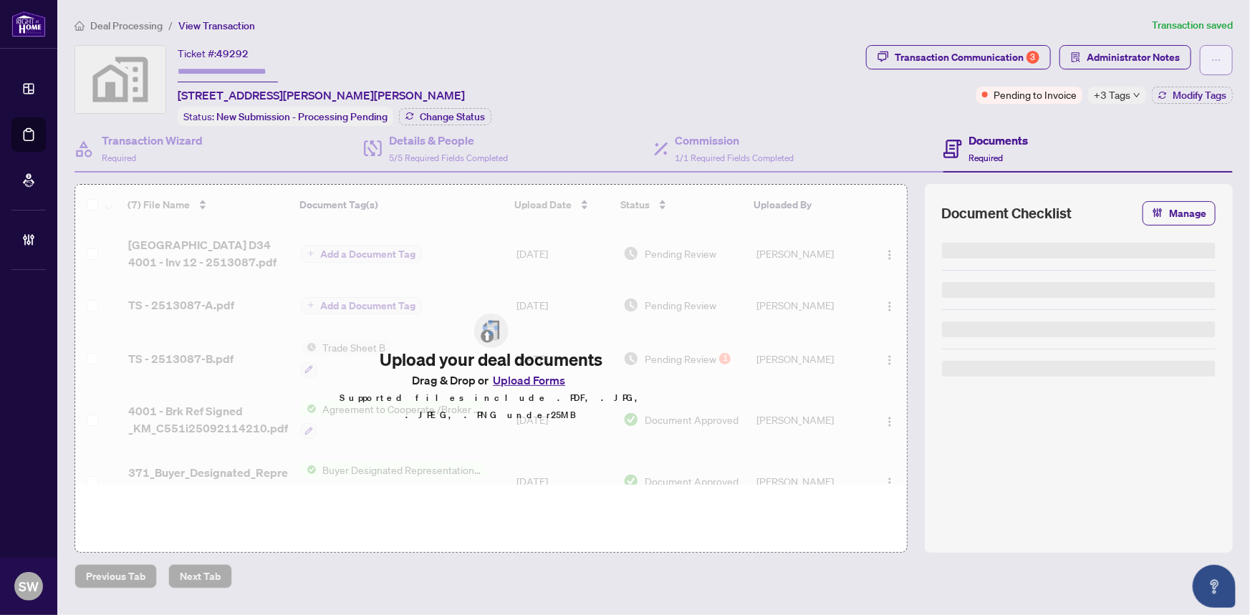
type input "*******"
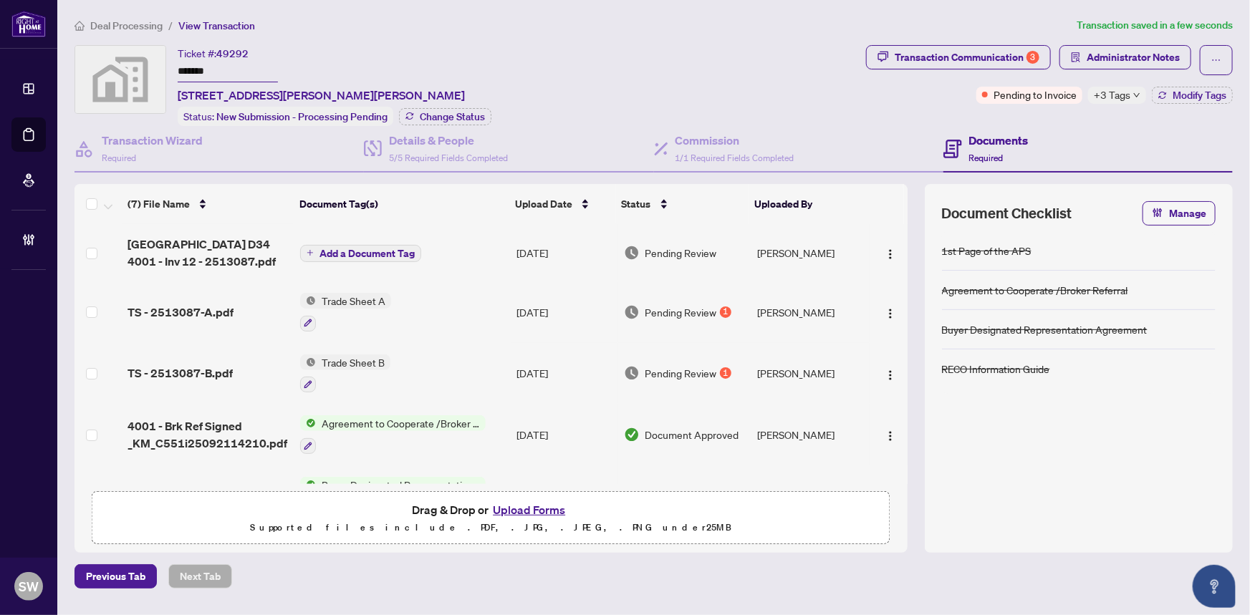
click at [314, 250] on button "Add a Document Tag" at bounding box center [360, 253] width 121 height 17
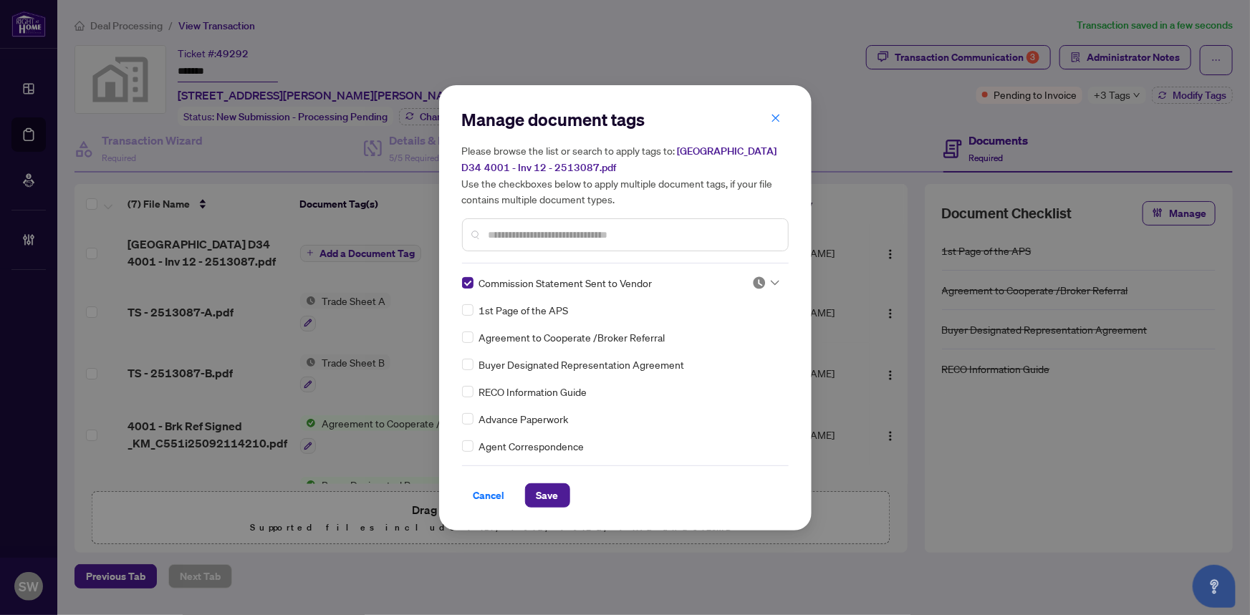
click at [765, 282] on div at bounding box center [765, 283] width 27 height 14
click at [730, 354] on div "Approved" at bounding box center [719, 352] width 92 height 16
click at [542, 492] on span "Save" at bounding box center [547, 495] width 22 height 23
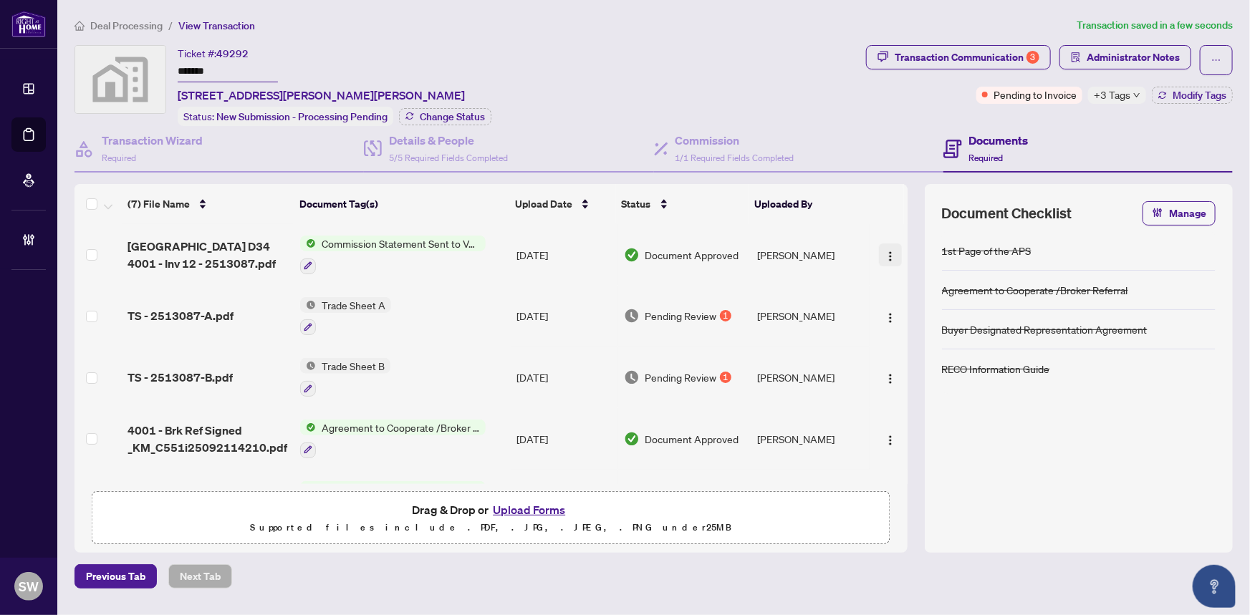
click at [889, 247] on span "button" at bounding box center [890, 255] width 11 height 16
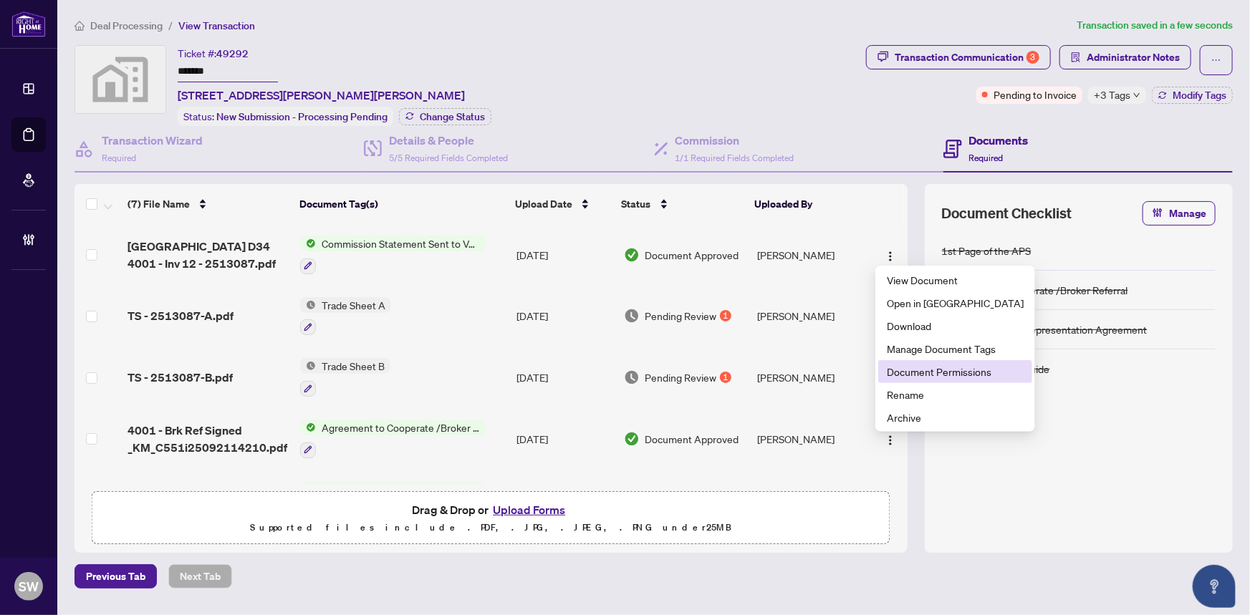
click at [928, 371] on span "Document Permissions" at bounding box center [955, 372] width 137 height 16
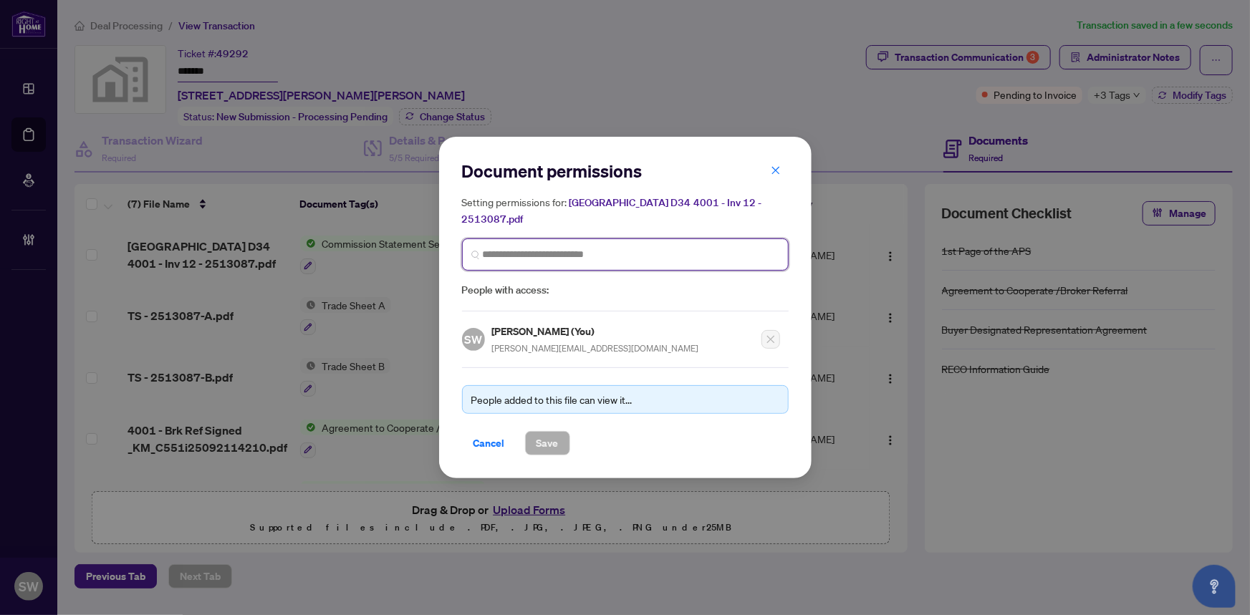
click at [539, 250] on input "search" at bounding box center [631, 254] width 297 height 15
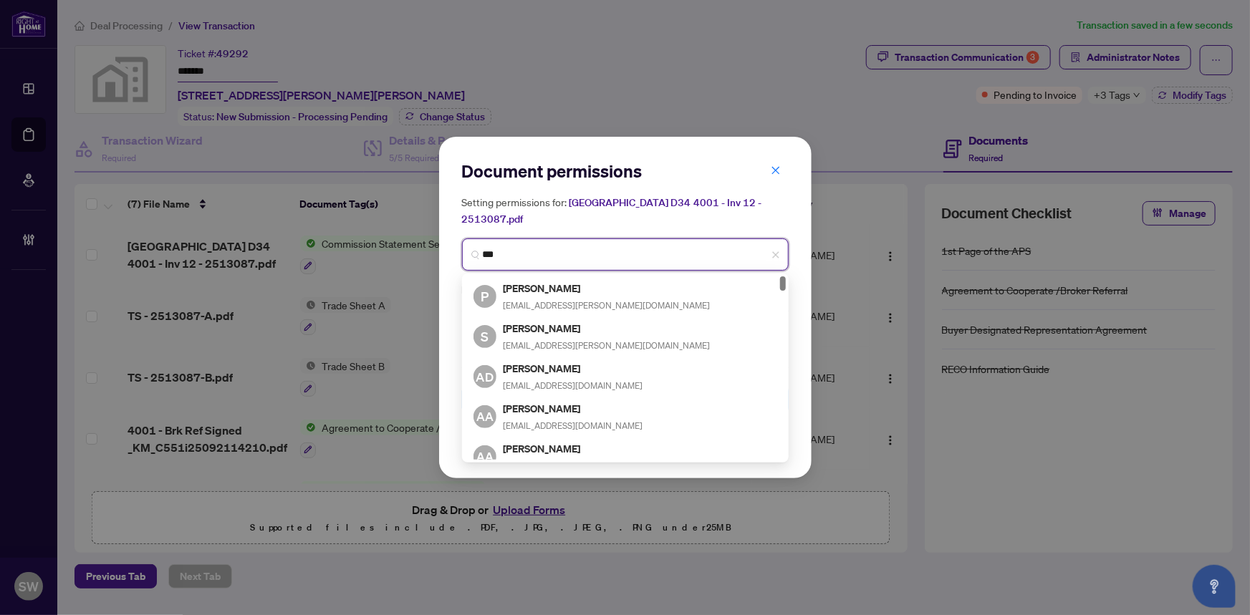
type input "****"
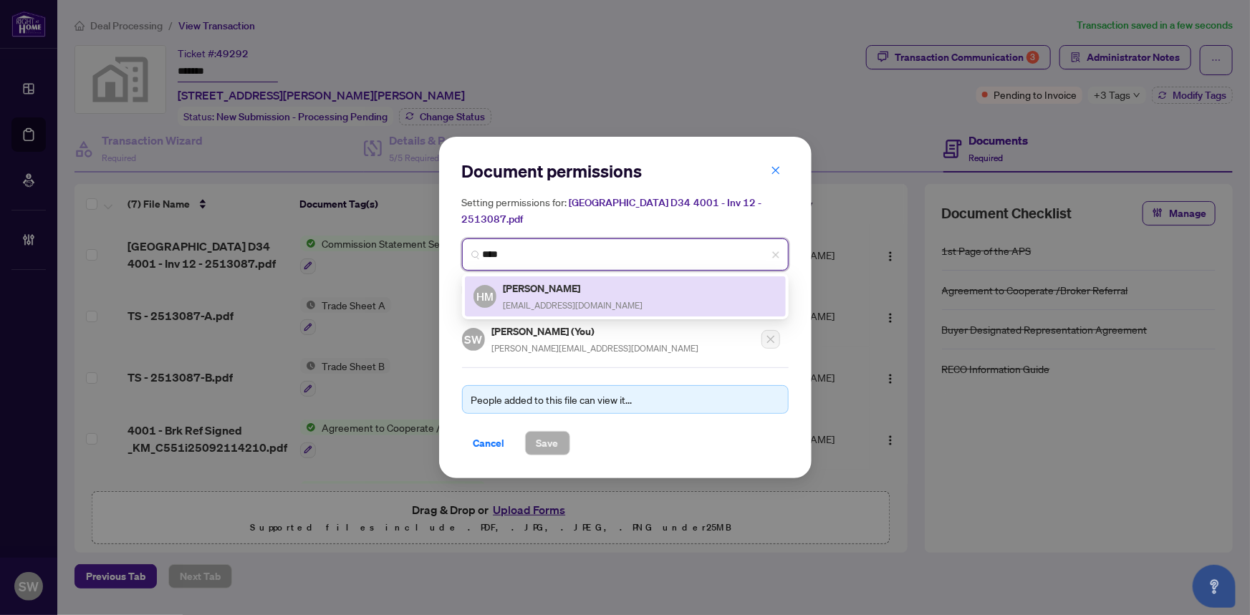
click at [553, 289] on h5 "Hamza Moazam" at bounding box center [573, 288] width 140 height 16
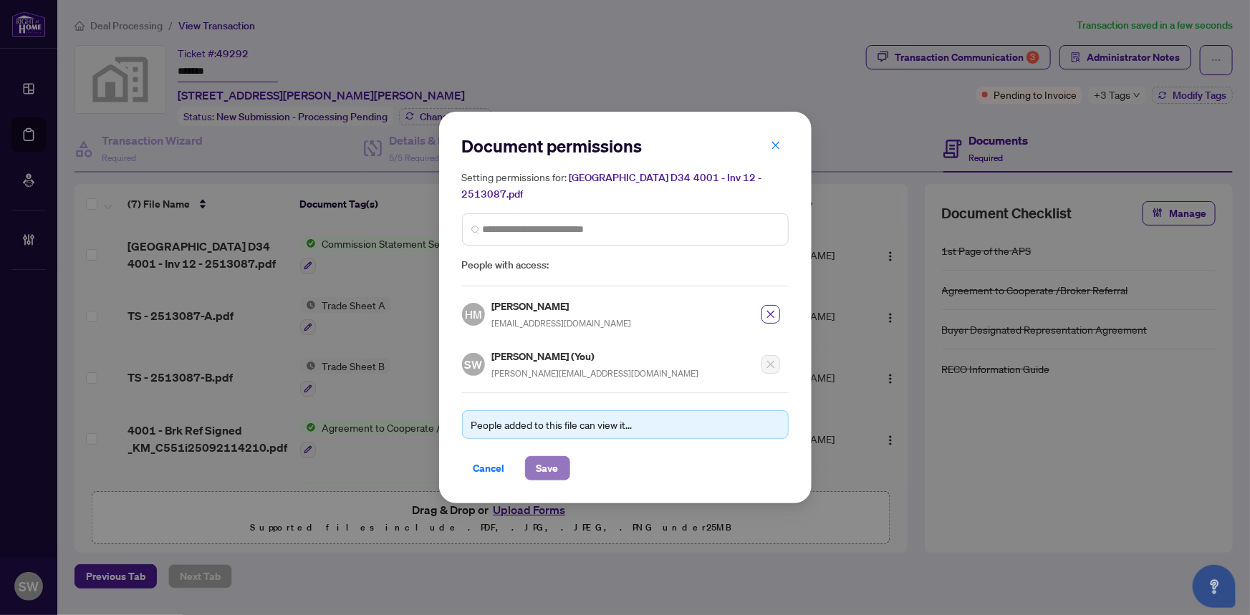
click at [559, 464] on button "Save" at bounding box center [547, 468] width 45 height 24
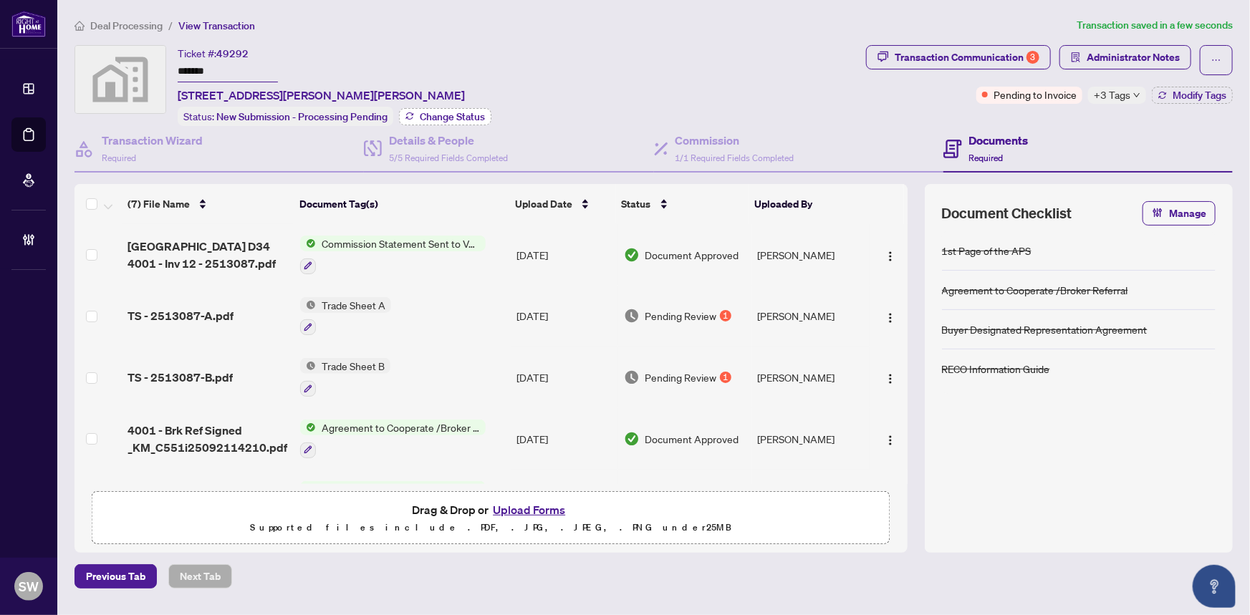
click at [477, 115] on span "Change Status" at bounding box center [452, 117] width 65 height 10
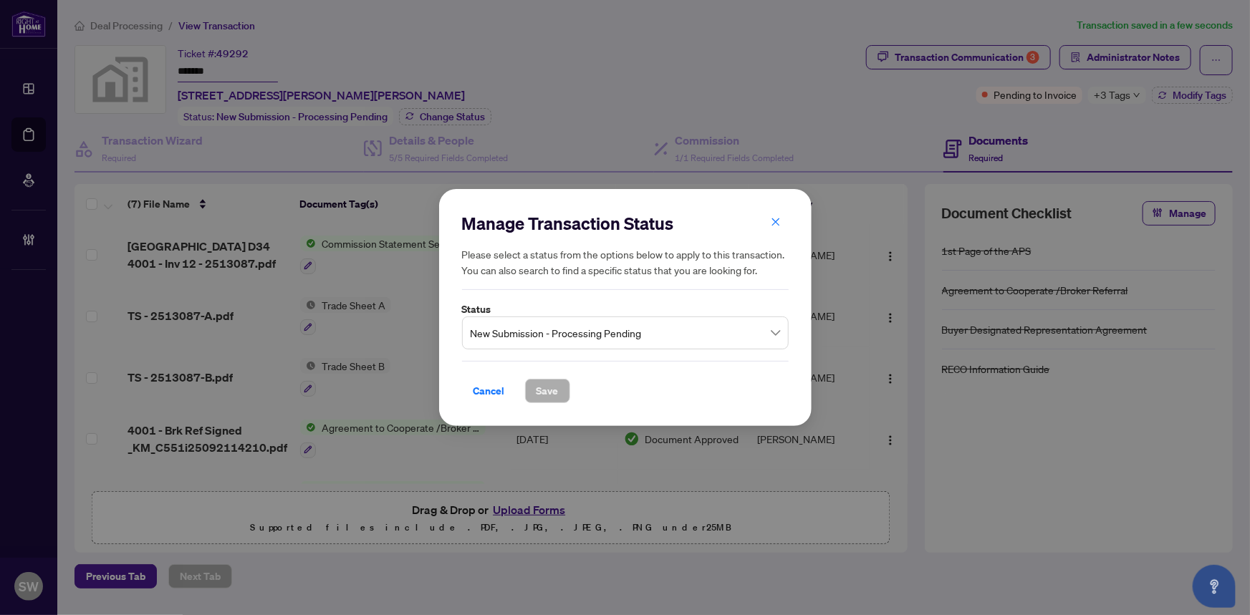
click at [529, 330] on span "New Submission - Processing Pending" at bounding box center [625, 332] width 309 height 27
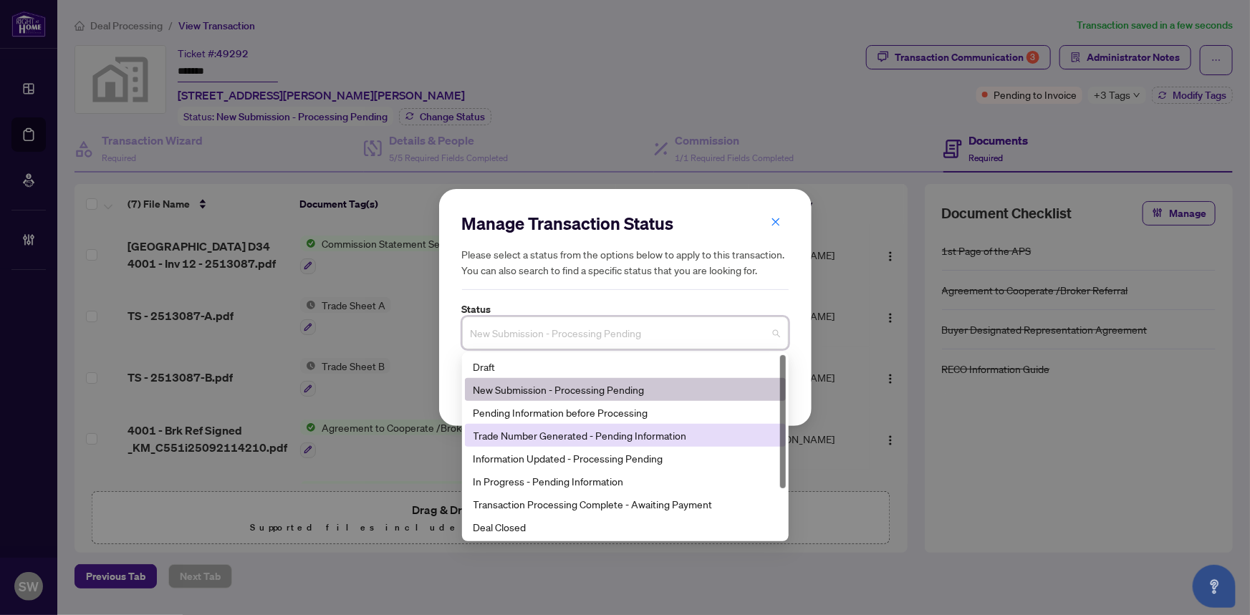
click at [531, 442] on div "Trade Number Generated - Pending Information" at bounding box center [625, 436] width 304 height 16
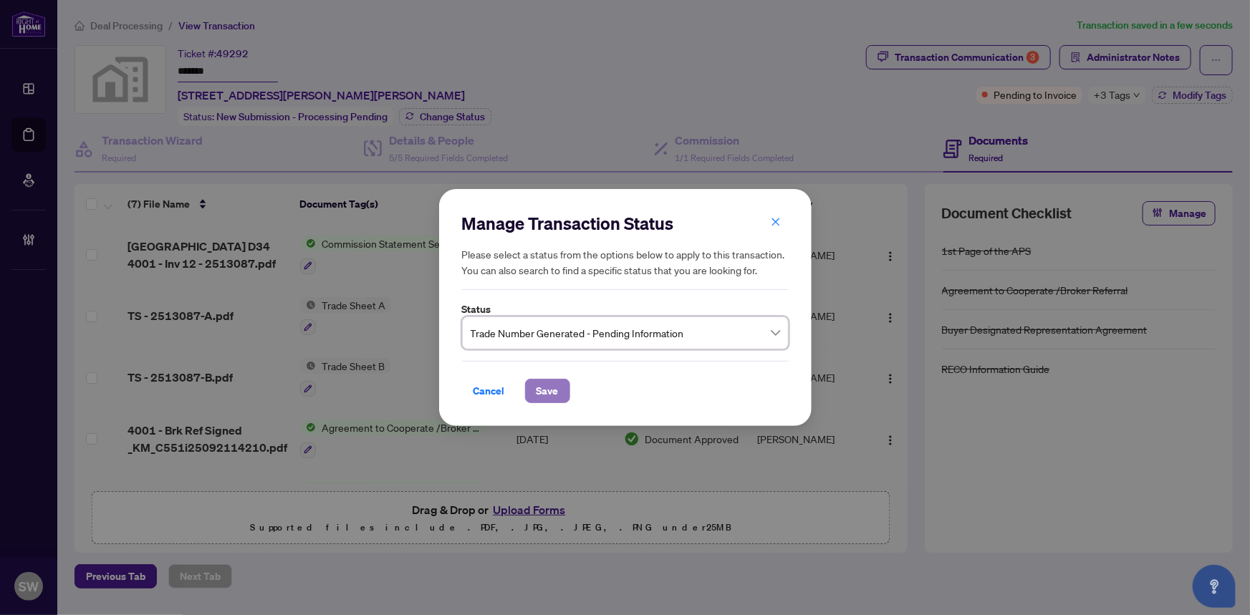
click at [546, 381] on span "Save" at bounding box center [547, 391] width 22 height 23
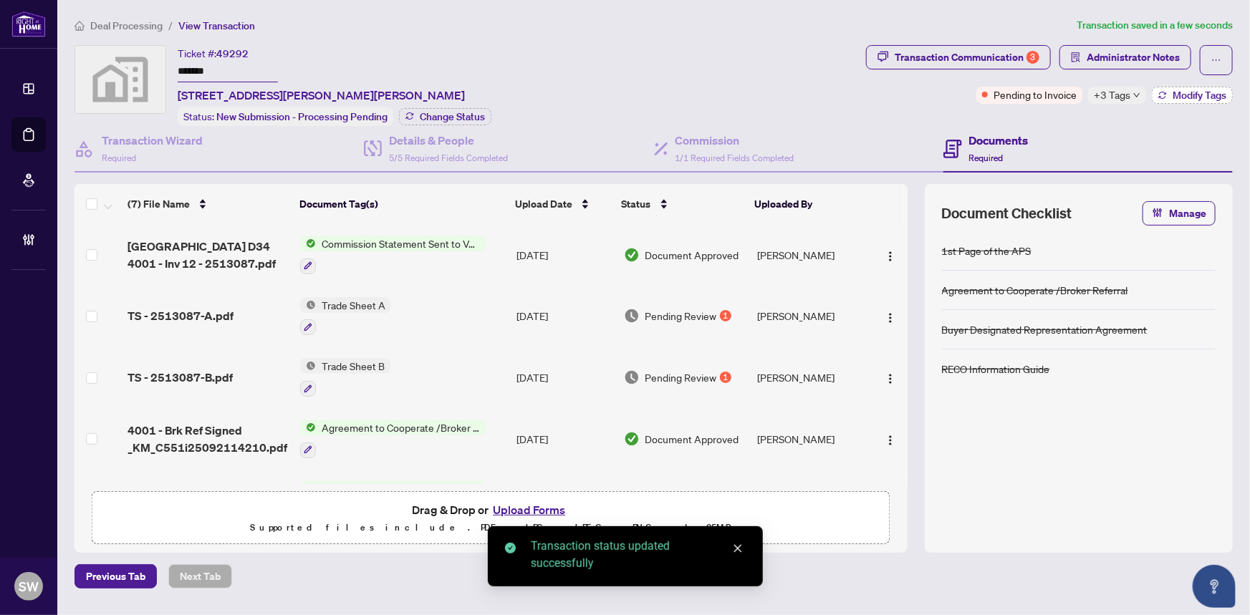
click at [1175, 90] on span "Modify Tags" at bounding box center [1199, 95] width 54 height 10
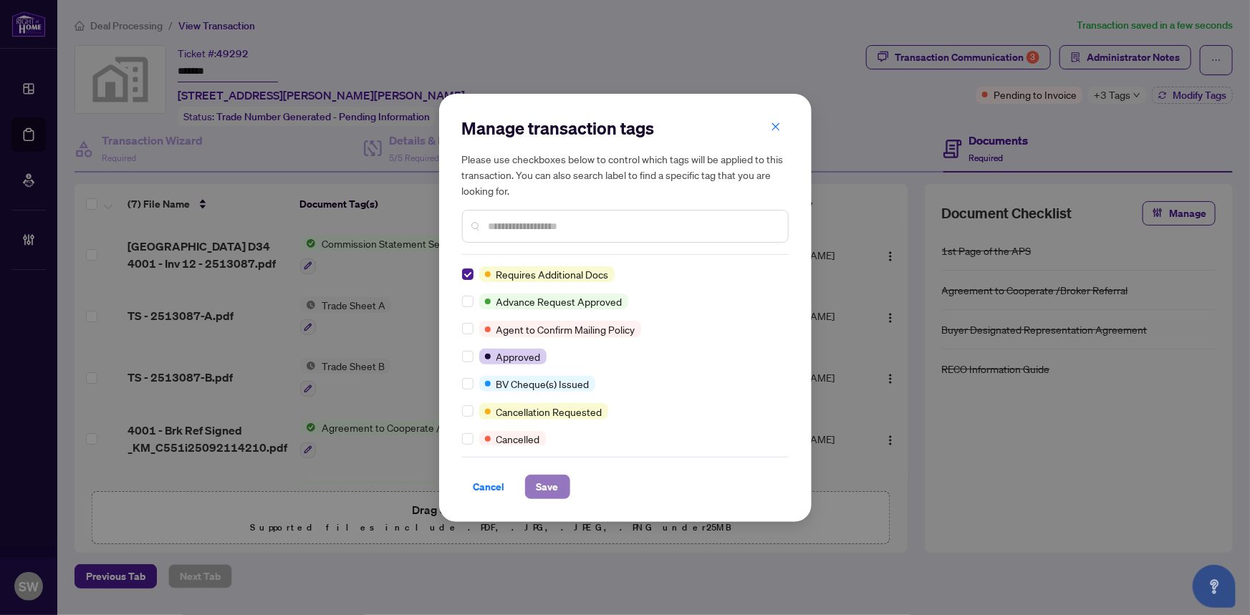
click at [560, 493] on button "Save" at bounding box center [547, 487] width 45 height 24
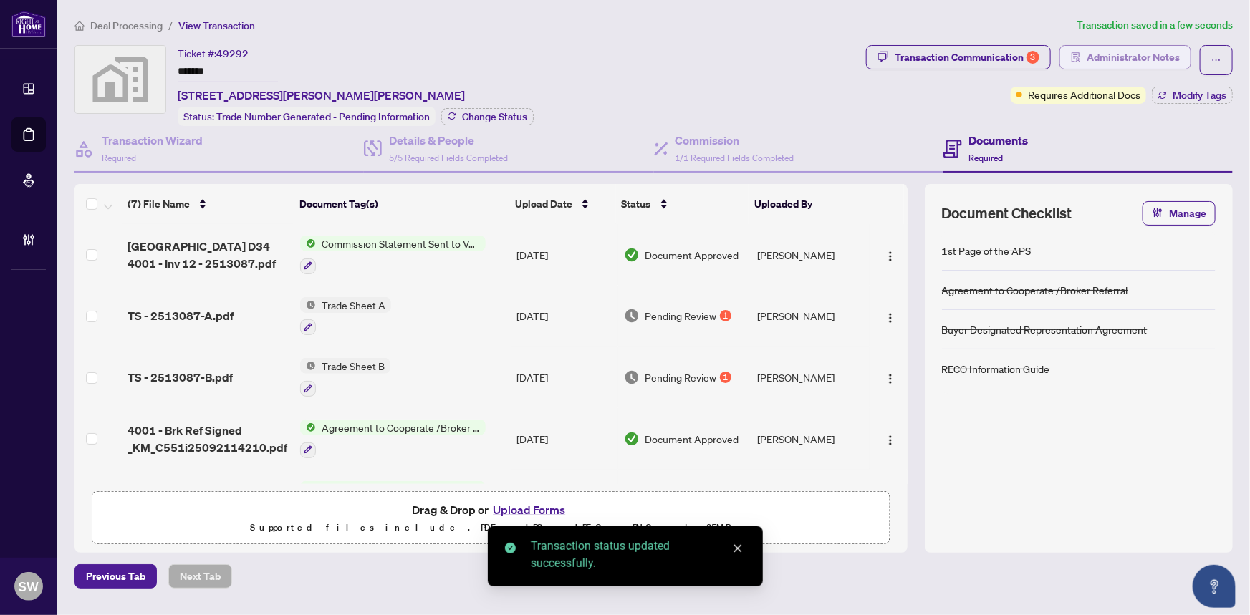
click at [1114, 63] on span "Administrator Notes" at bounding box center [1132, 57] width 93 height 23
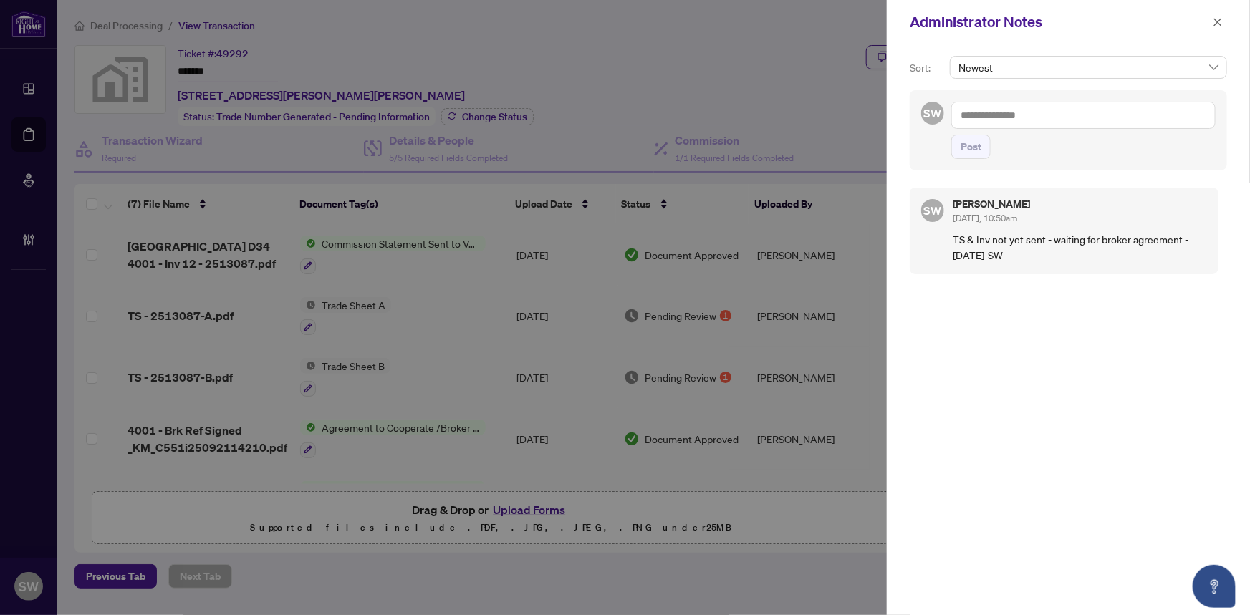
click at [1018, 109] on textarea at bounding box center [1083, 115] width 264 height 27
click at [1066, 107] on textarea "**********" at bounding box center [1083, 115] width 264 height 27
paste textarea "**********"
type textarea "**********"
click at [971, 141] on span "Post" at bounding box center [970, 146] width 21 height 23
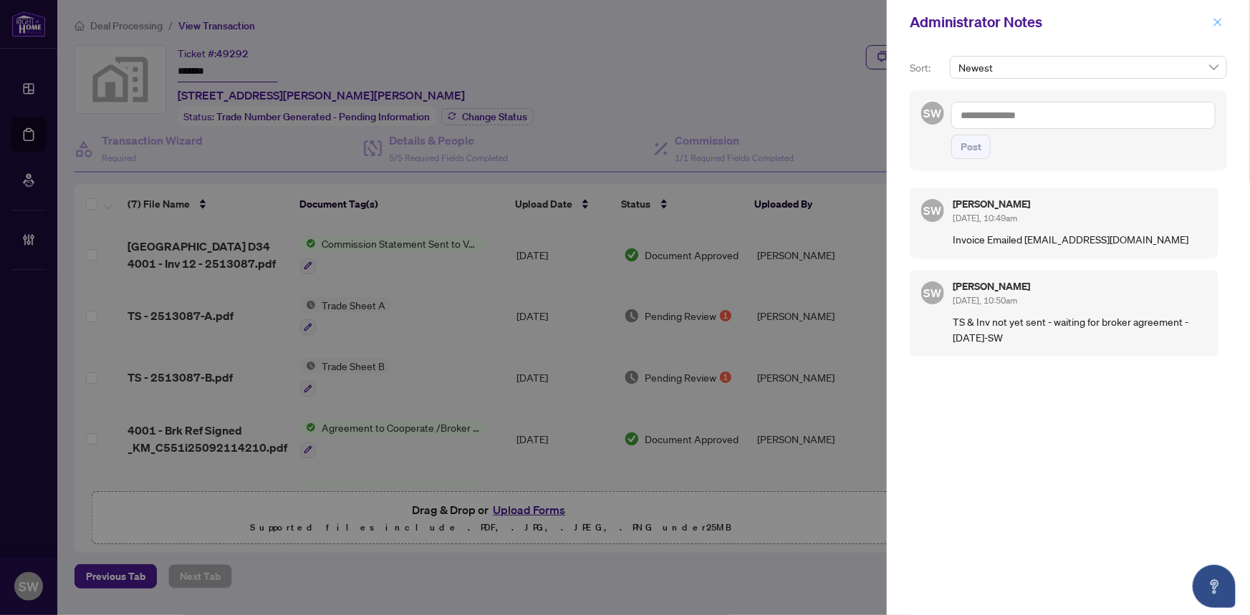
click at [1220, 20] on icon "close" at bounding box center [1218, 22] width 10 height 10
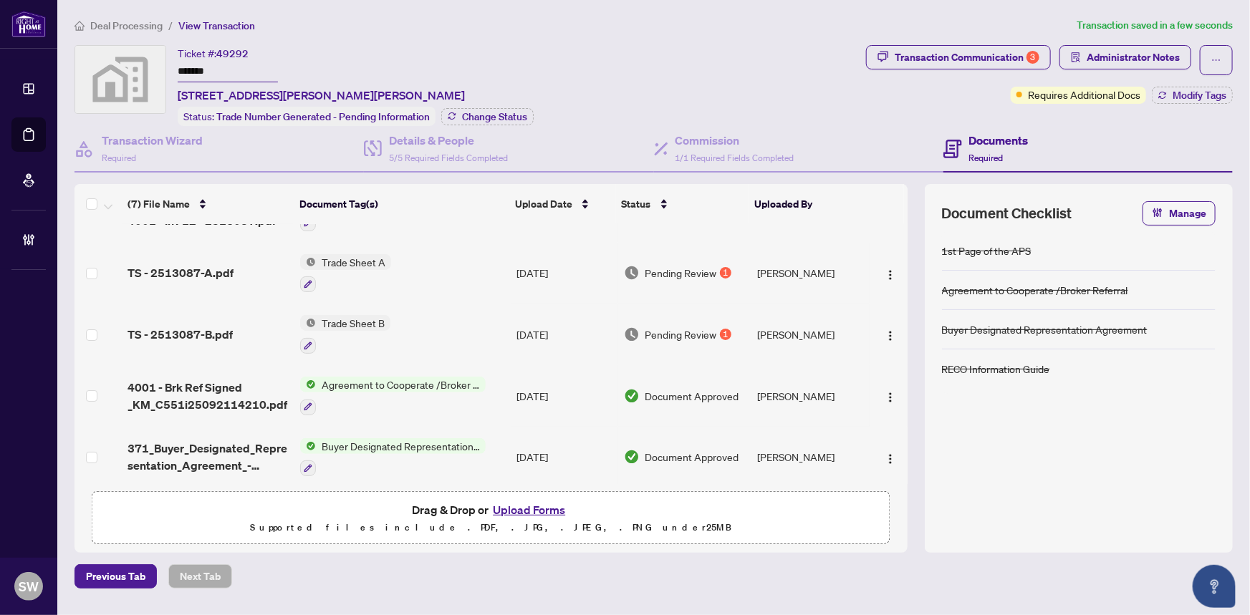
scroll to position [64, 0]
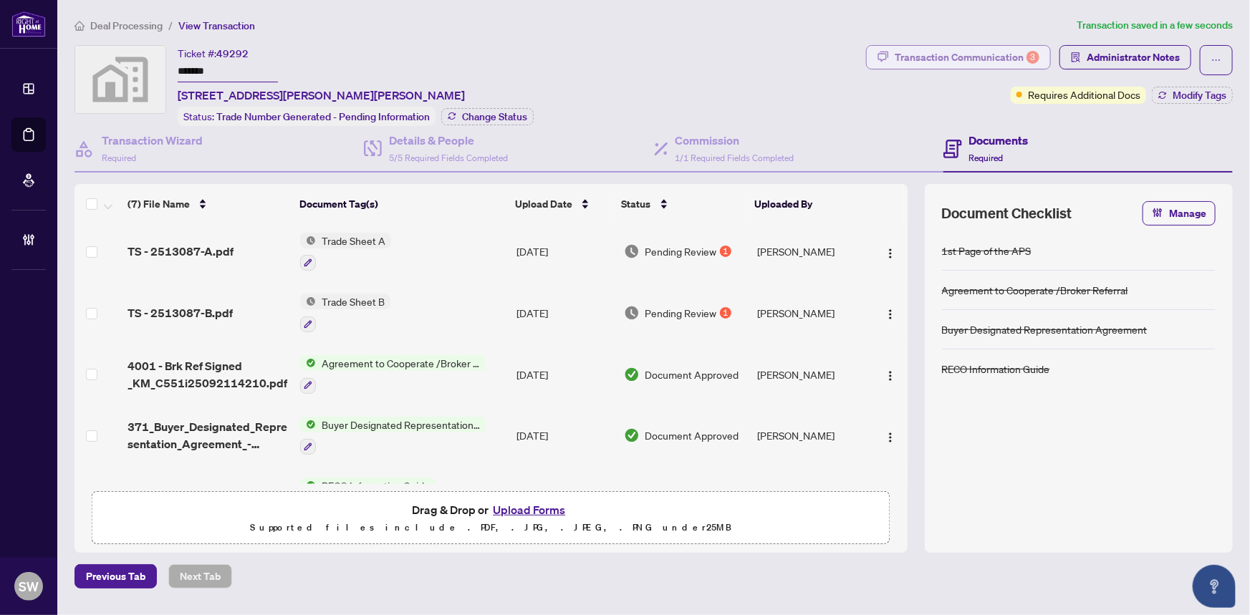
click at [922, 62] on div "Transaction Communication 3" at bounding box center [967, 57] width 145 height 23
type textarea "**********"
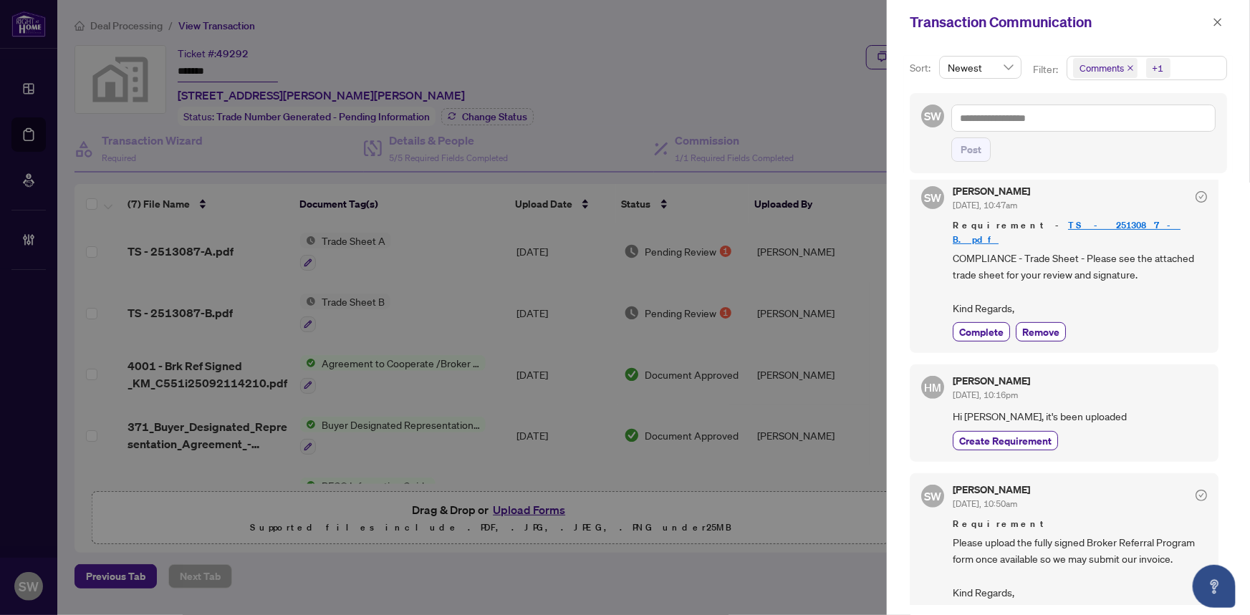
scroll to position [2, 0]
click at [995, 608] on span "Complete" at bounding box center [981, 615] width 44 height 15
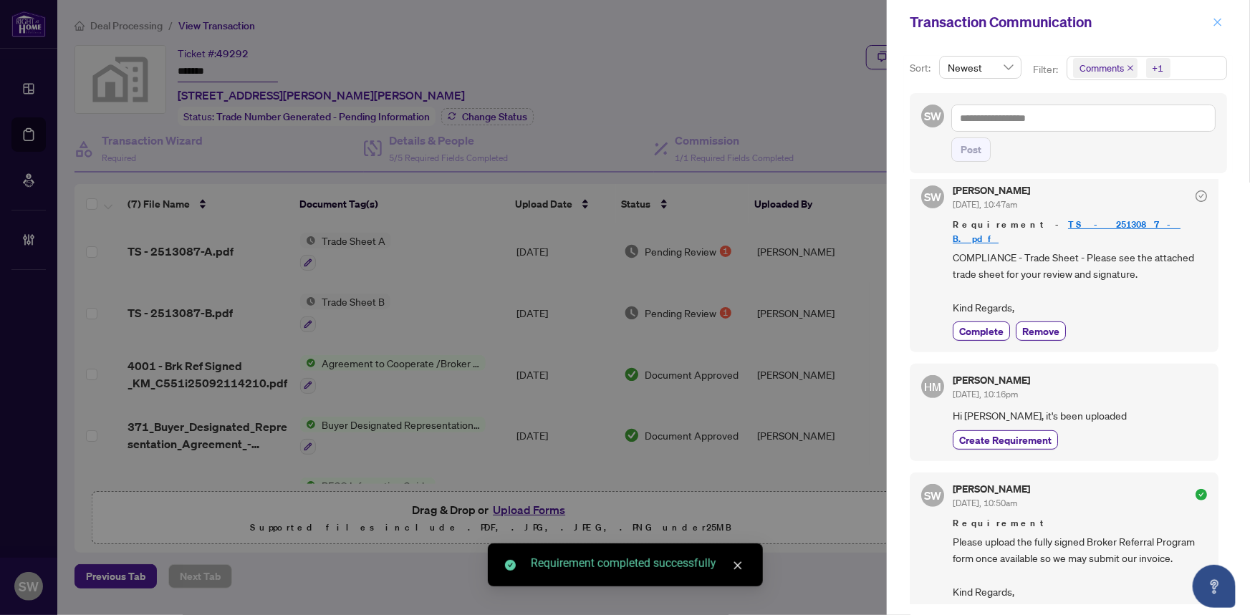
click at [1218, 21] on icon "close" at bounding box center [1218, 22] width 8 height 8
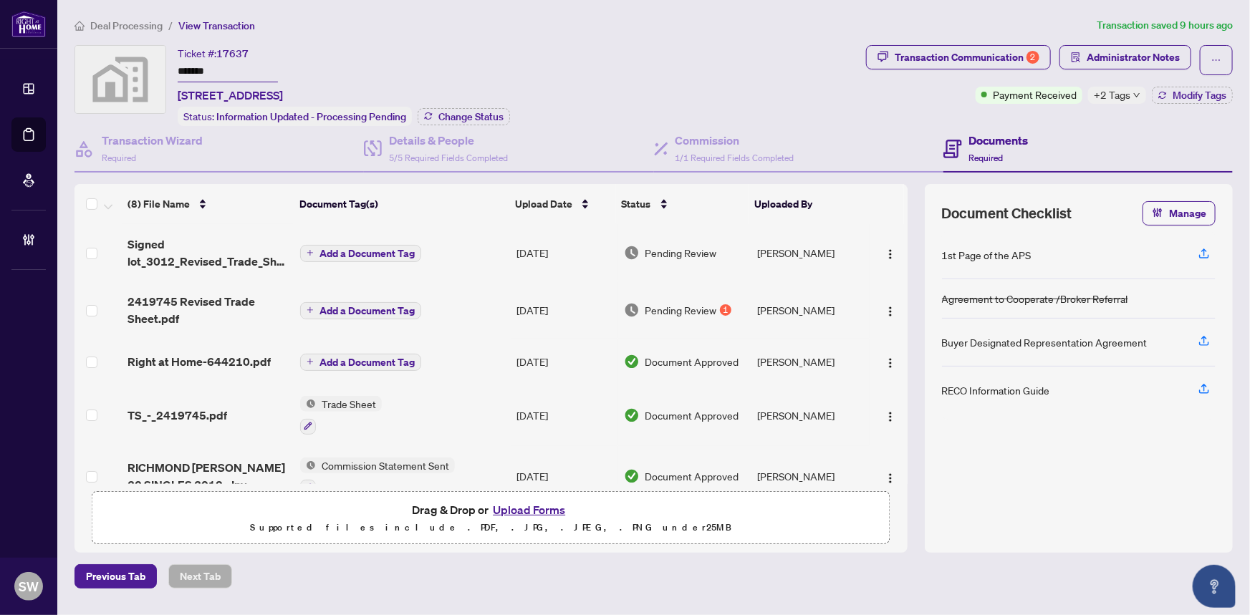
click at [199, 76] on input "*******" at bounding box center [228, 72] width 100 height 21
click at [190, 265] on span "Signed lot_3012_Revised_Trade_Sheet.pdf" at bounding box center [208, 253] width 162 height 34
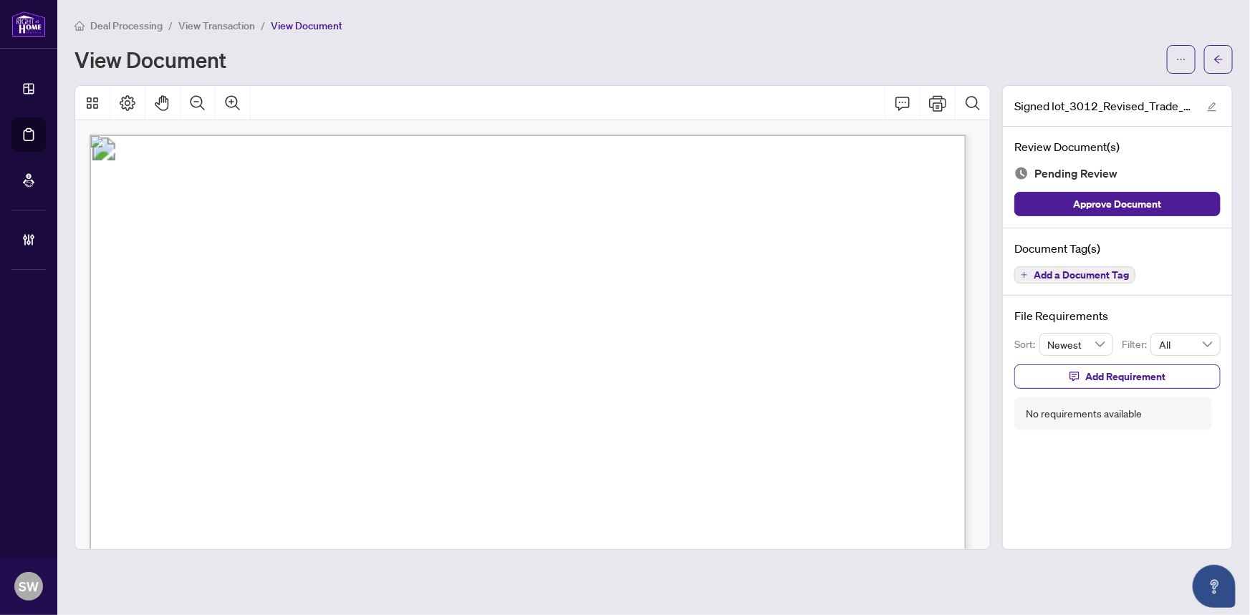
click at [1063, 275] on span "Add a Document Tag" at bounding box center [1080, 275] width 95 height 10
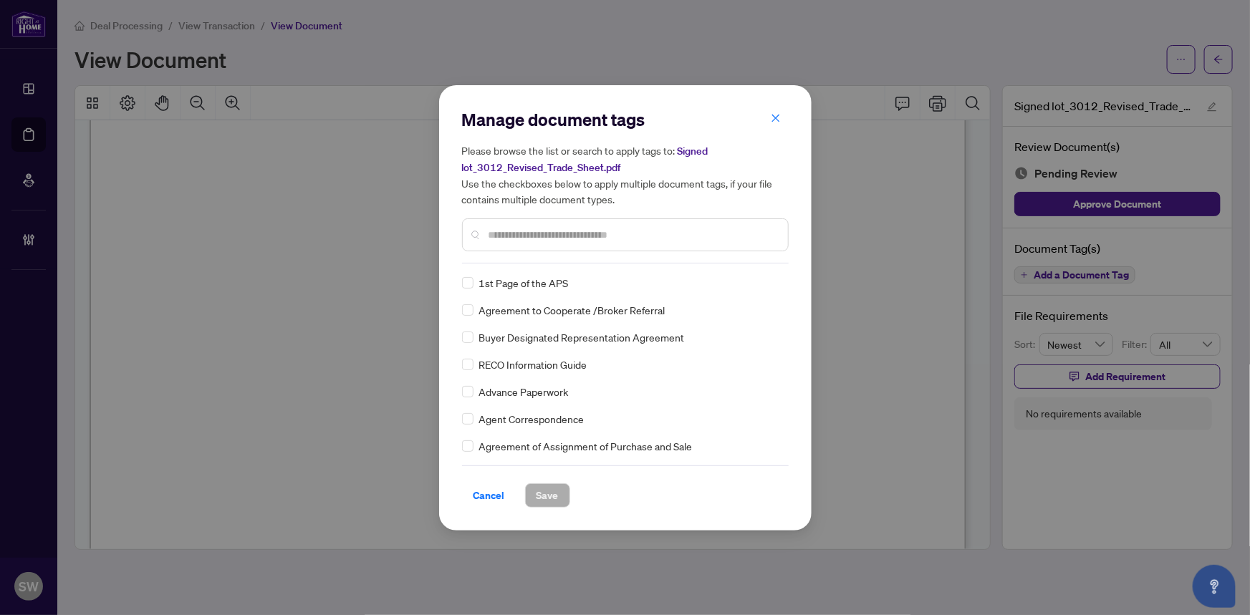
click at [509, 236] on input "text" at bounding box center [632, 235] width 288 height 16
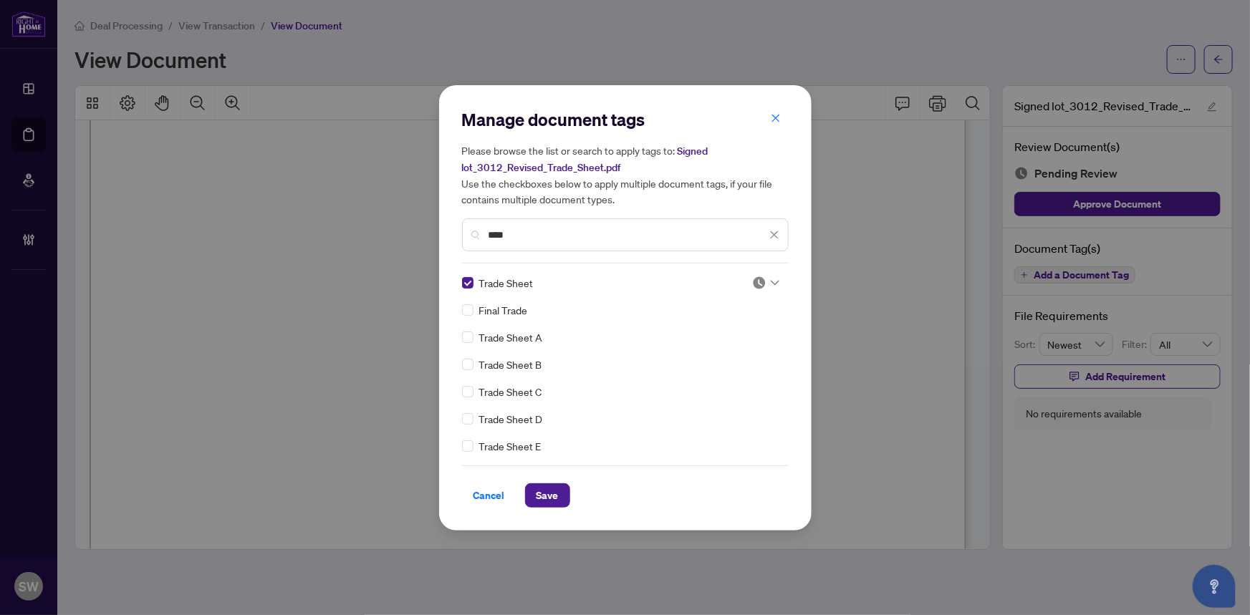
click at [766, 284] on div at bounding box center [765, 283] width 27 height 14
click at [718, 349] on div "Approved" at bounding box center [719, 352] width 92 height 16
drag, startPoint x: 520, startPoint y: 231, endPoint x: 461, endPoint y: 228, distance: 58.8
click at [462, 228] on div "****" at bounding box center [625, 234] width 327 height 33
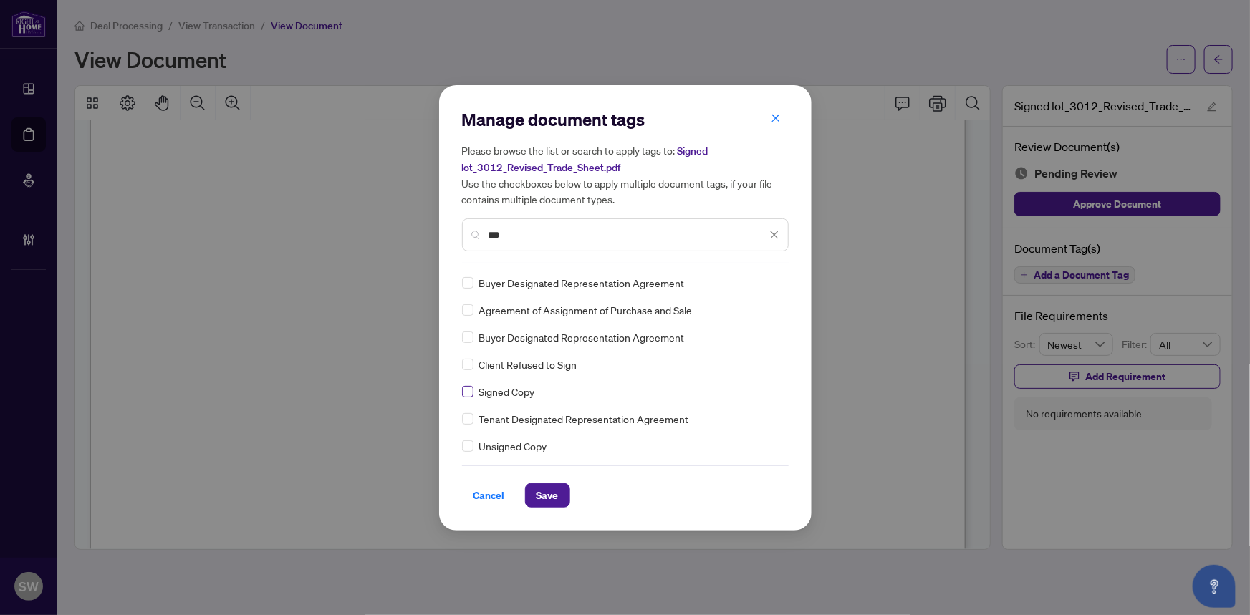
type input "***"
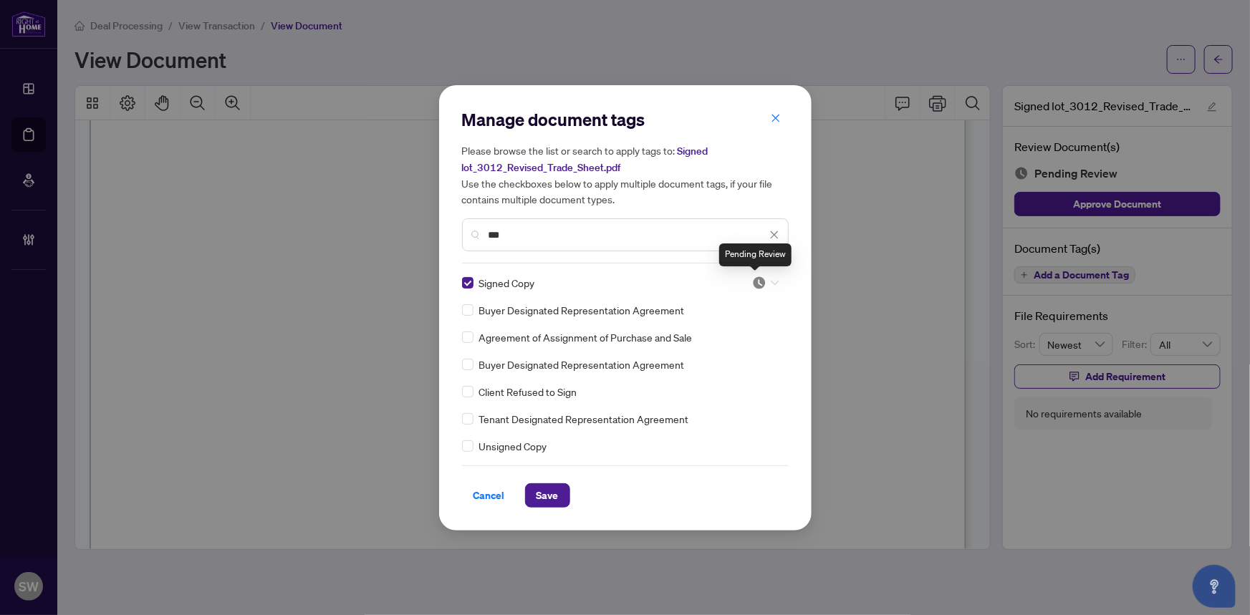
click at [758, 285] on img at bounding box center [759, 283] width 14 height 14
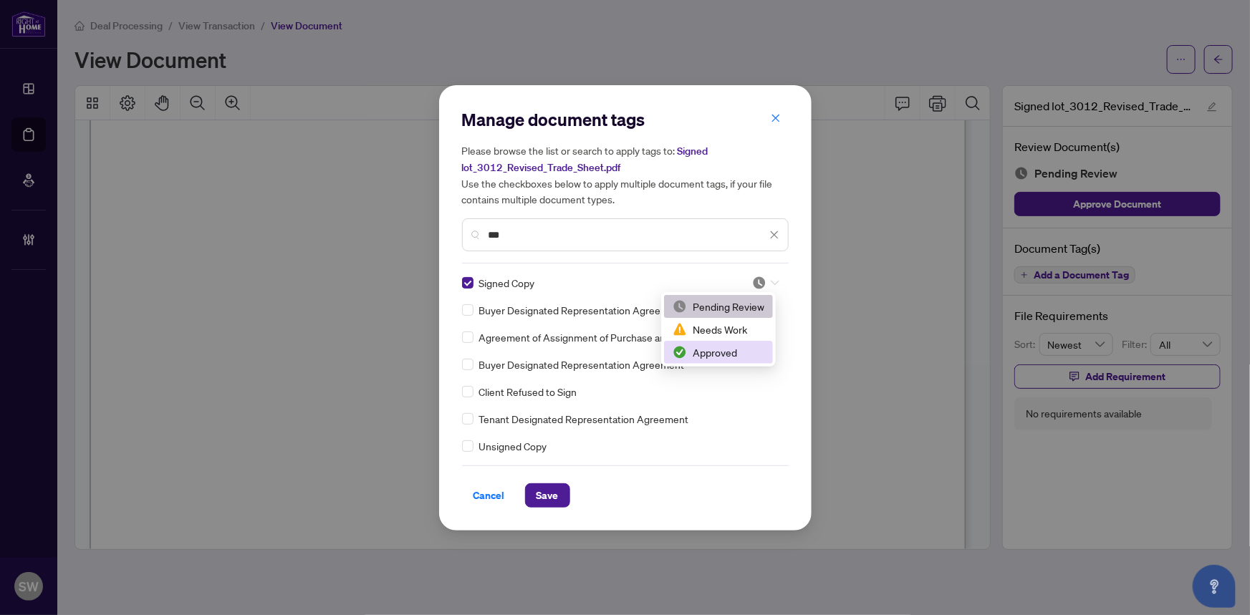
click at [733, 350] on div "Approved" at bounding box center [719, 352] width 92 height 16
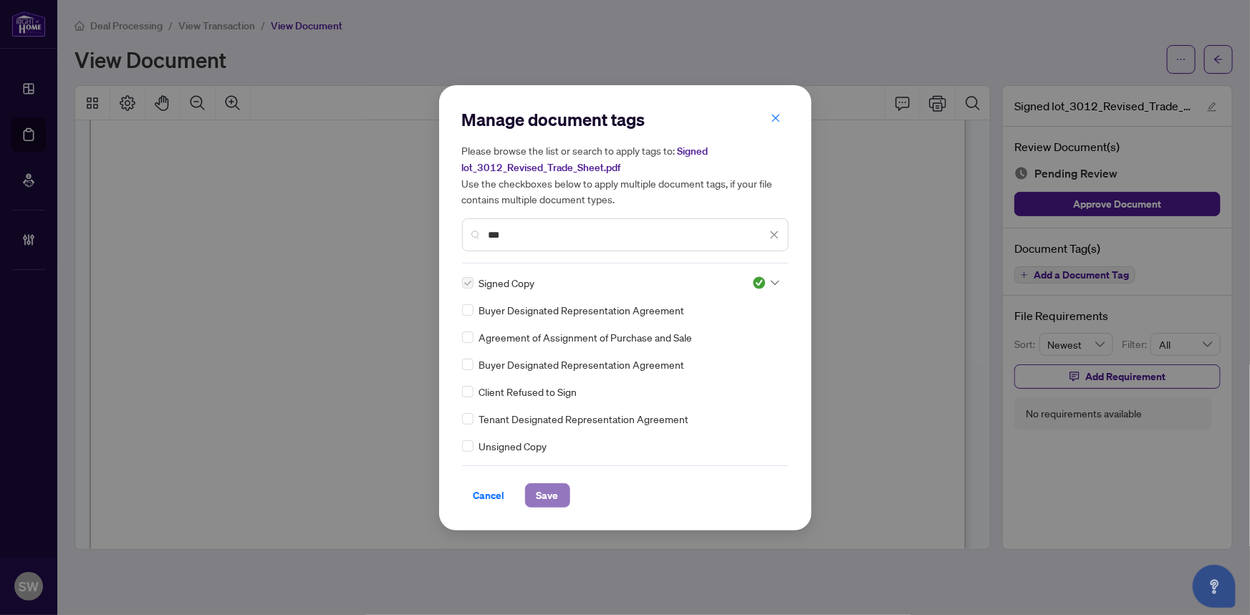
click at [559, 493] on button "Save" at bounding box center [547, 495] width 45 height 24
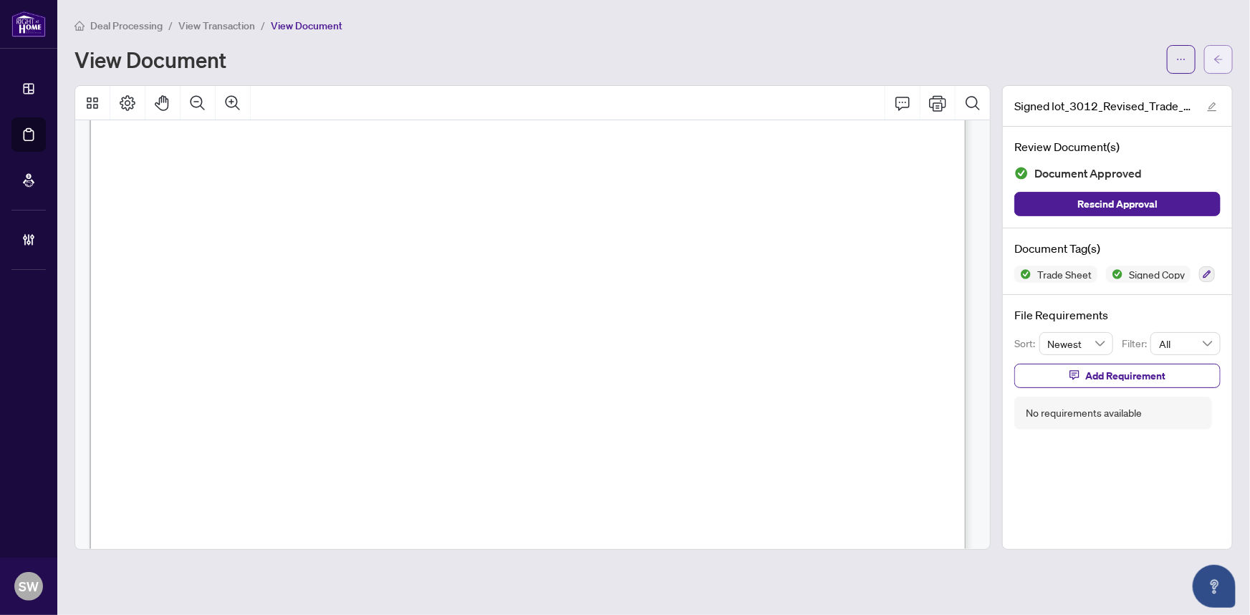
click at [1208, 66] on button "button" at bounding box center [1218, 59] width 29 height 29
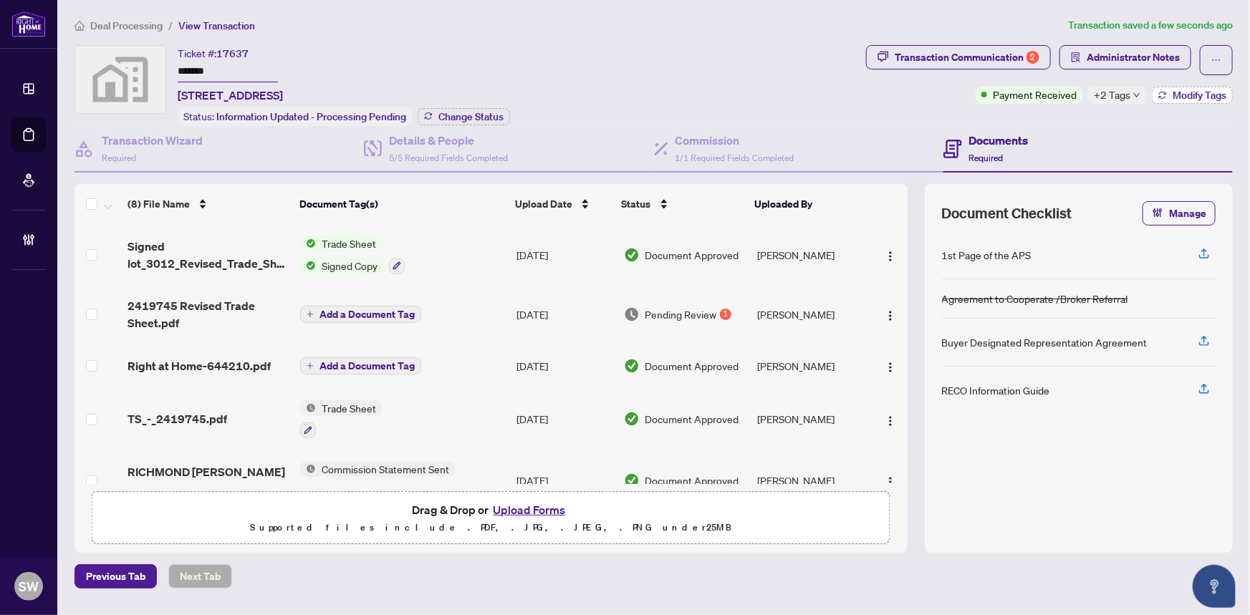
click at [1179, 96] on span "Modify Tags" at bounding box center [1199, 95] width 54 height 10
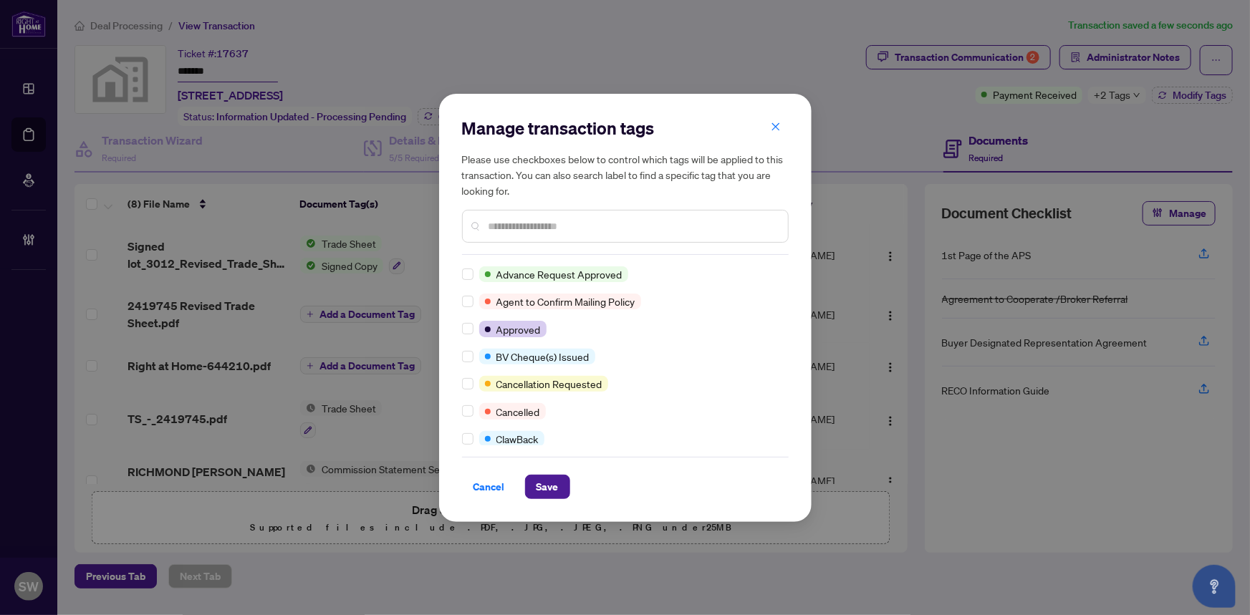
click at [497, 225] on input "text" at bounding box center [632, 226] width 288 height 16
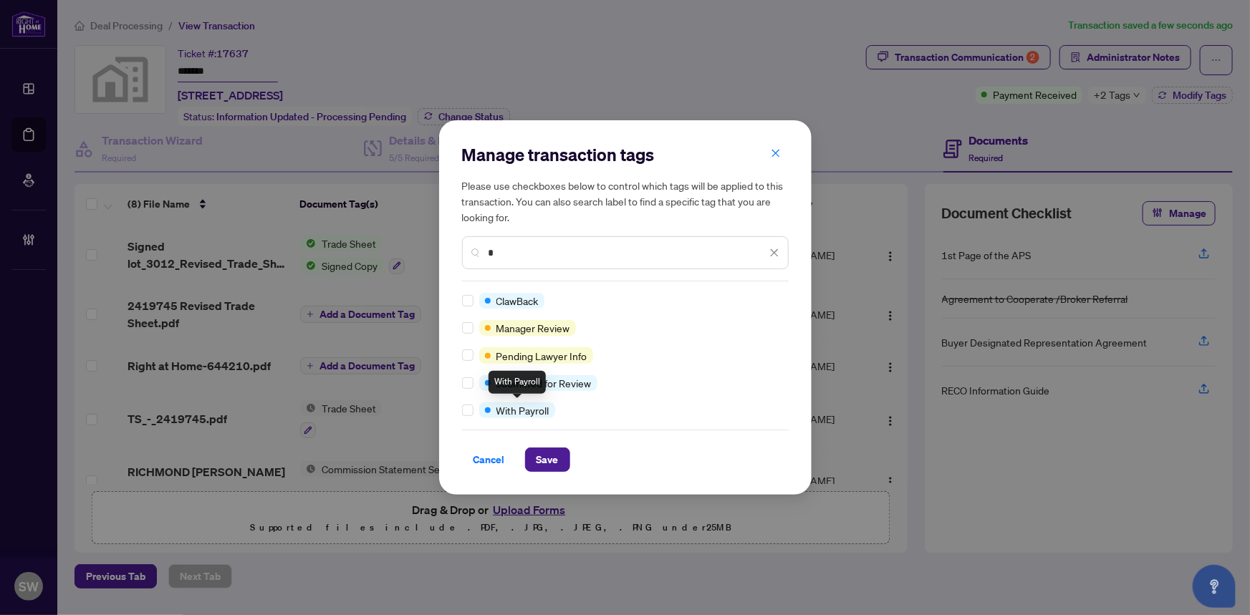
type input "*"
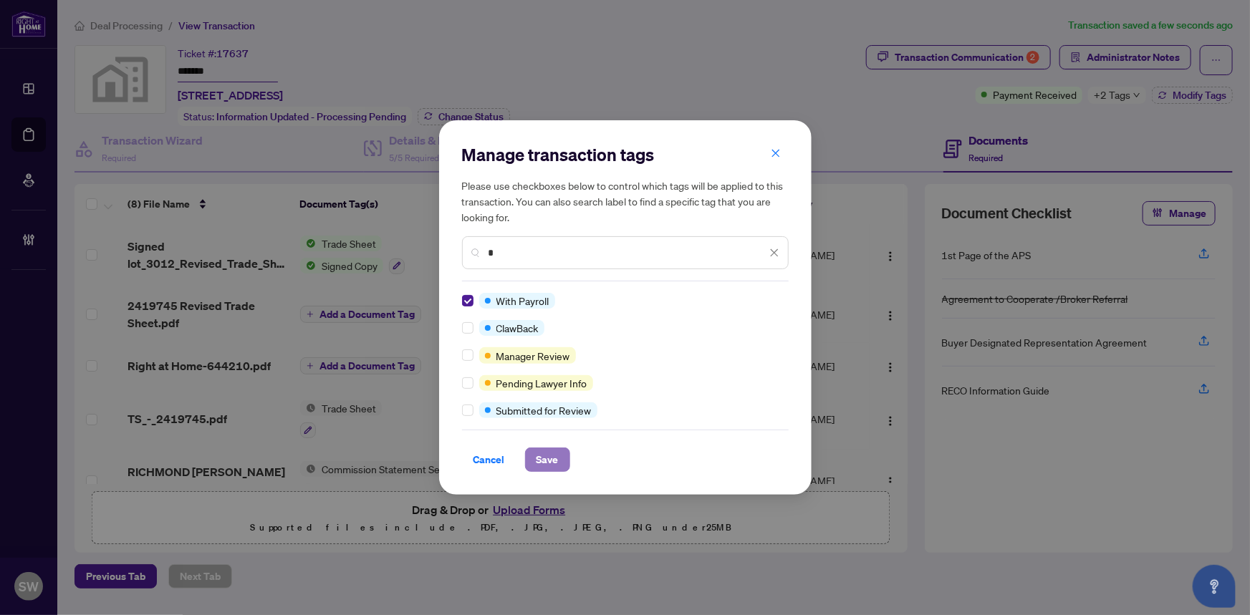
click at [550, 459] on span "Save" at bounding box center [547, 459] width 22 height 23
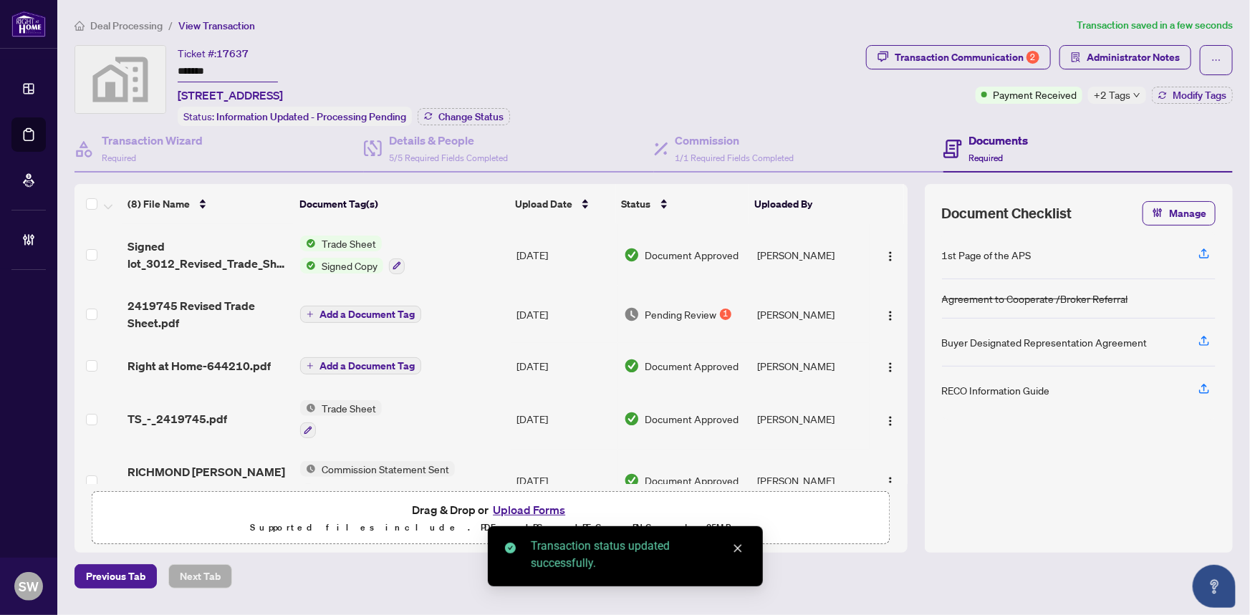
click at [466, 113] on span "Change Status" at bounding box center [470, 117] width 65 height 10
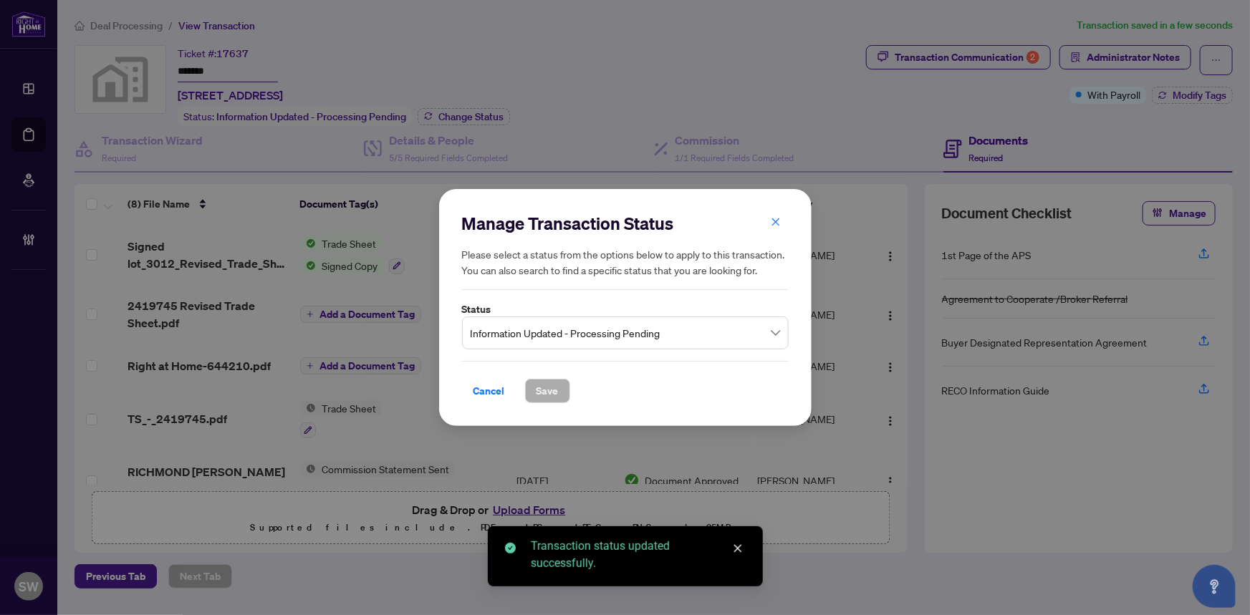
click at [516, 332] on span "Information Updated - Processing Pending" at bounding box center [625, 332] width 309 height 27
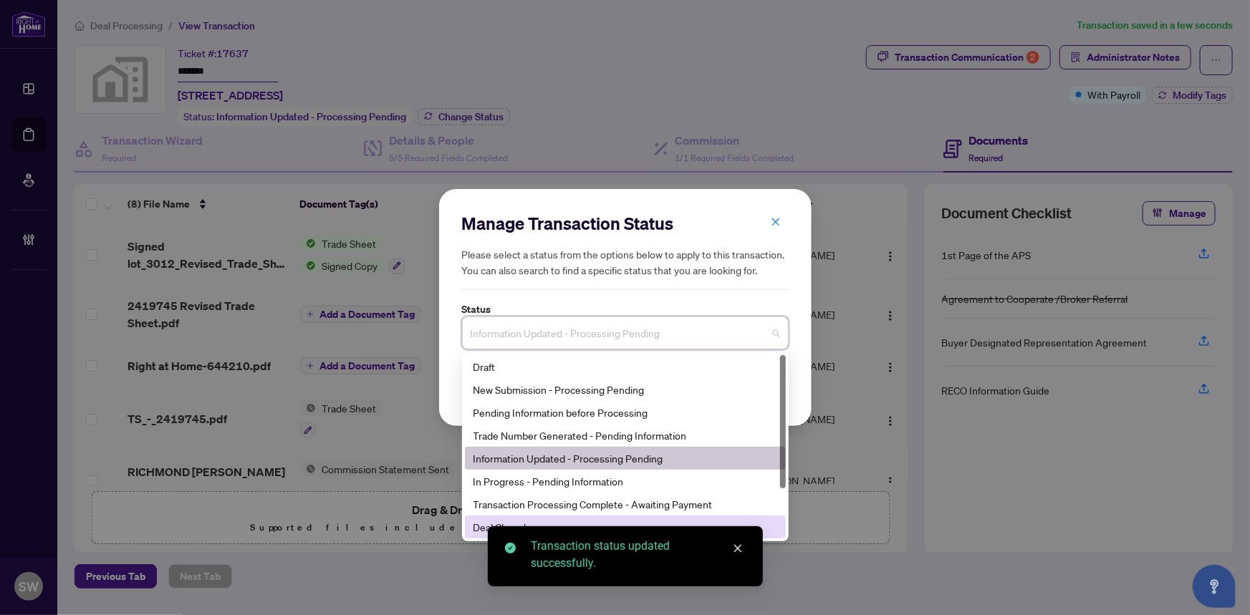
click at [482, 527] on div "Deal Closed" at bounding box center [625, 527] width 304 height 16
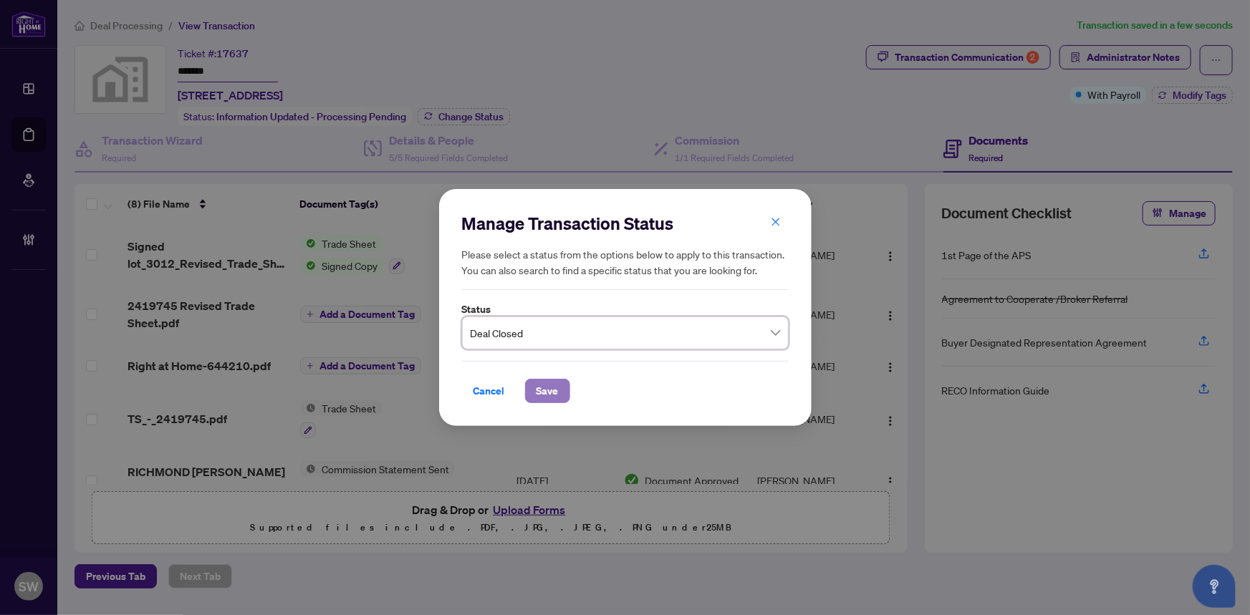
click at [544, 392] on span "Save" at bounding box center [547, 391] width 22 height 23
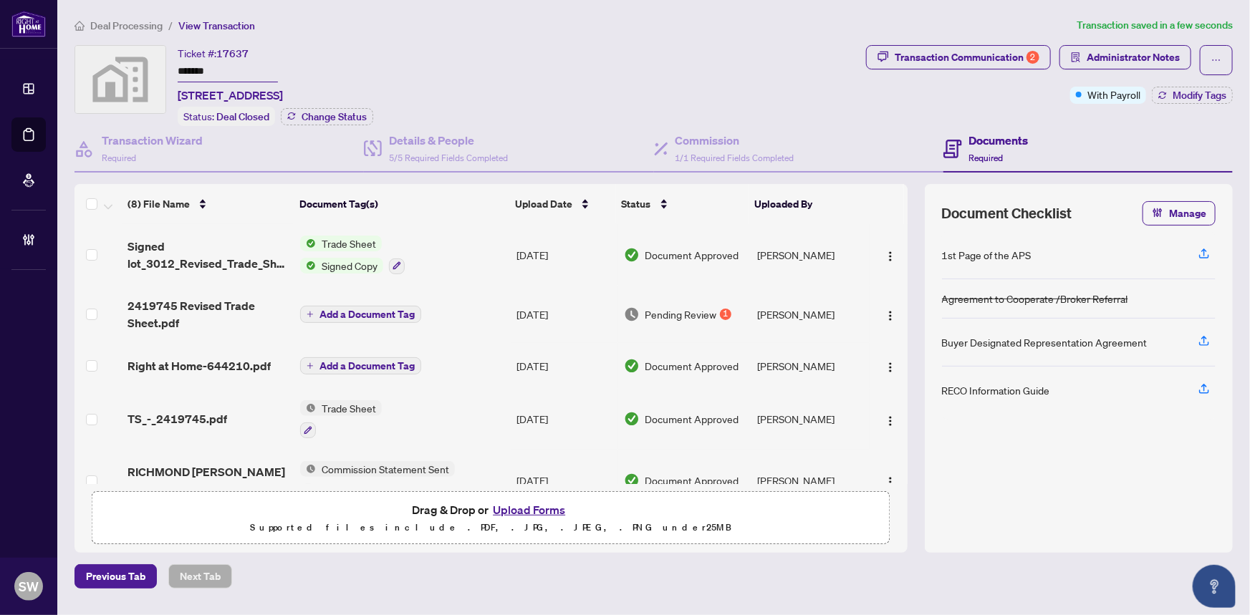
click at [232, 50] on span "17637" at bounding box center [232, 53] width 32 height 13
copy span "17637"
click at [1003, 57] on div "Transaction Communication 2" at bounding box center [967, 57] width 145 height 23
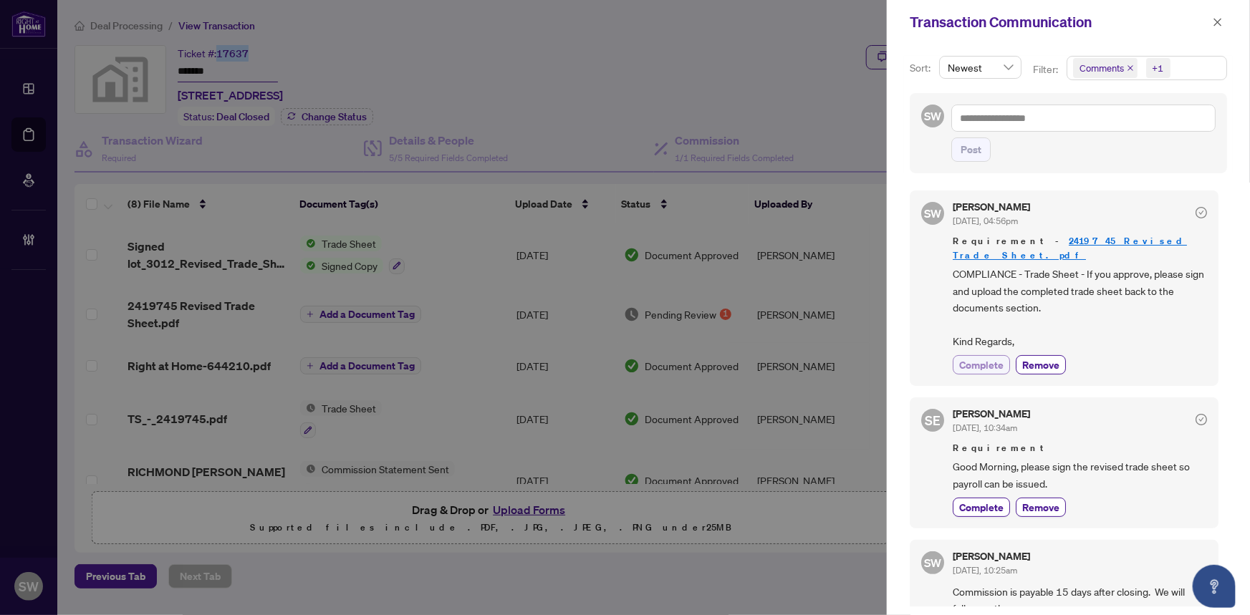
click at [988, 357] on span "Complete" at bounding box center [981, 364] width 44 height 15
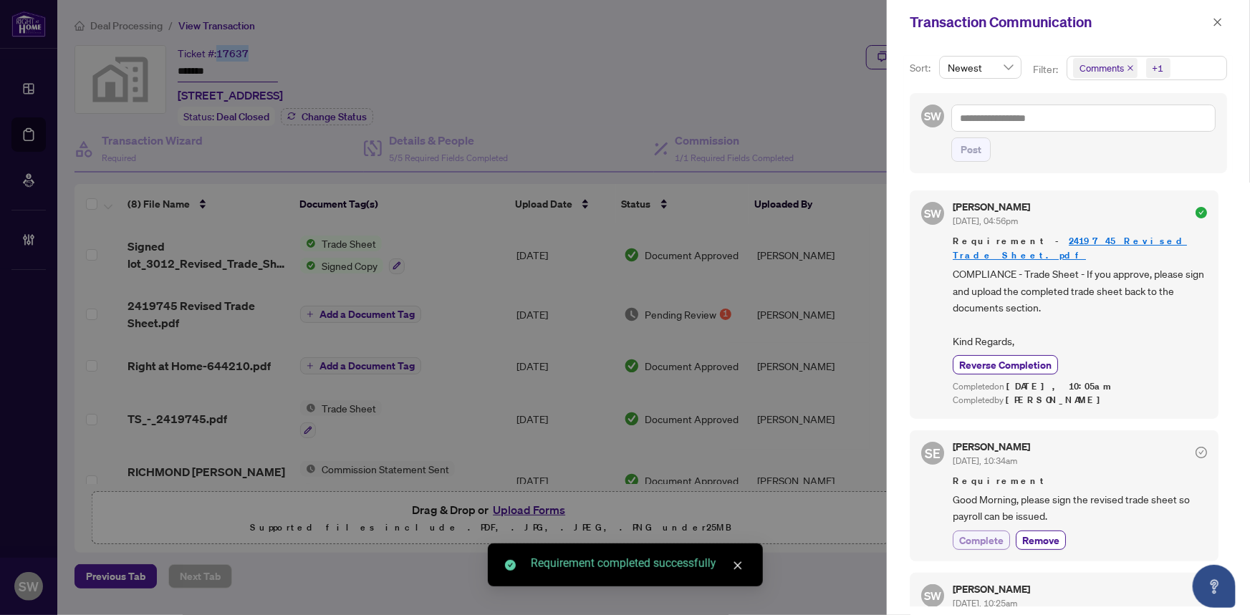
click at [983, 533] on span "Complete" at bounding box center [981, 540] width 44 height 15
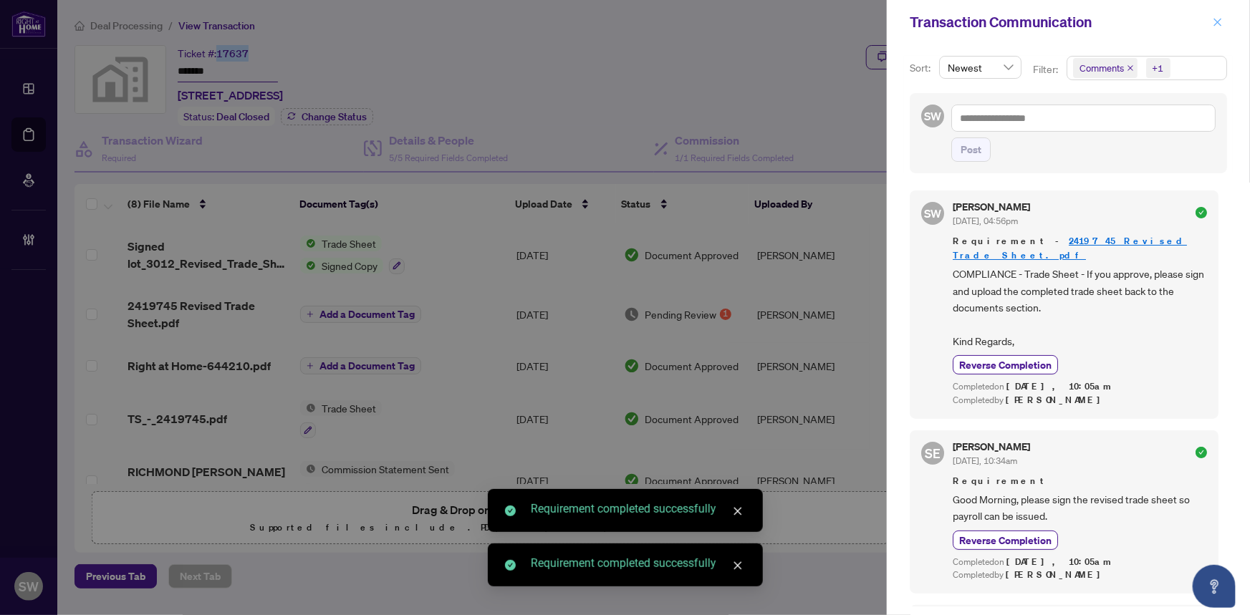
click at [1216, 24] on icon "close" at bounding box center [1218, 22] width 10 height 10
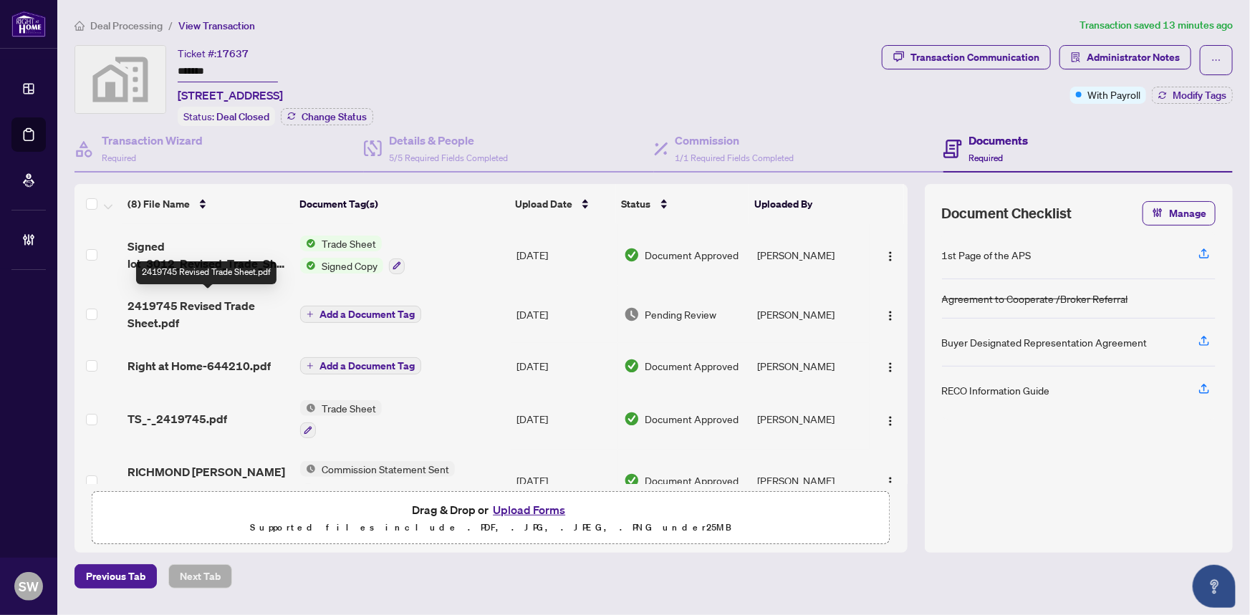
click at [222, 301] on span "2419745 Revised Trade Sheet.pdf" at bounding box center [208, 314] width 162 height 34
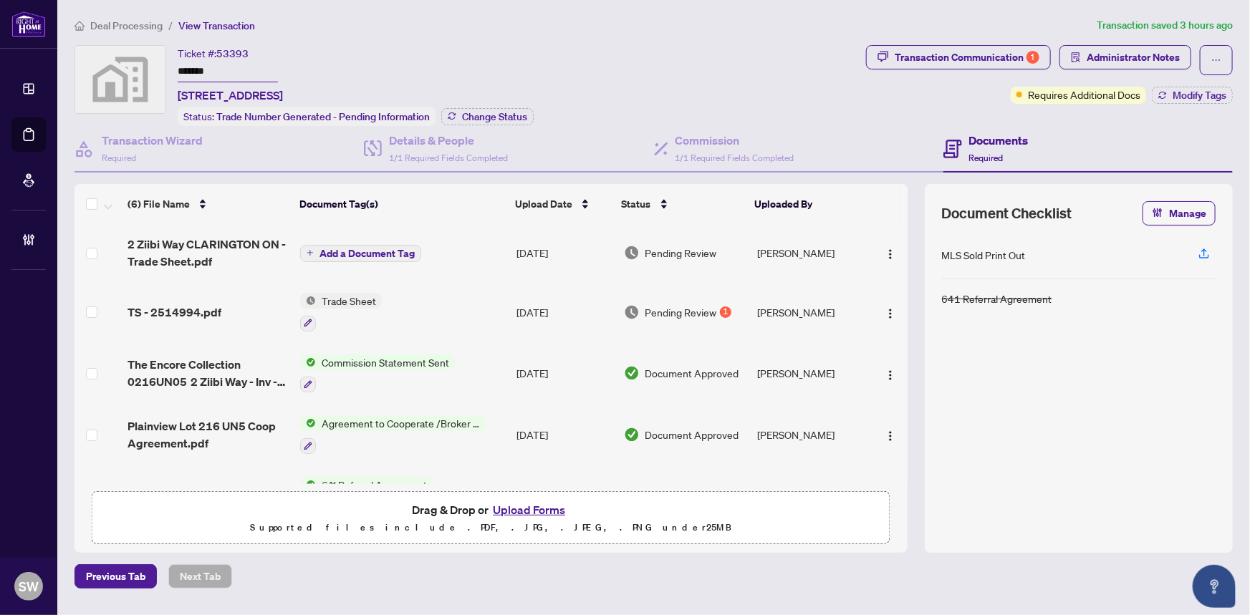
click at [200, 70] on input "*******" at bounding box center [228, 72] width 100 height 21
click at [209, 244] on span "2 Ziibi Way CLARINGTON ON - Trade Sheet.pdf" at bounding box center [208, 253] width 162 height 34
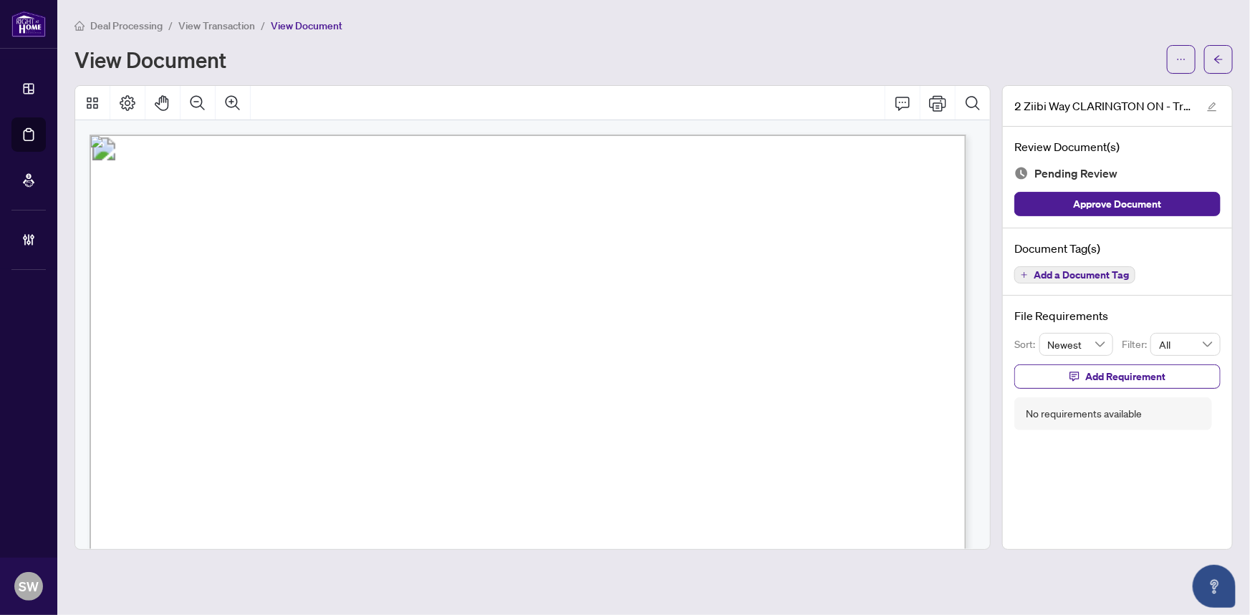
scroll to position [390, 0]
click at [1093, 271] on span "Add a Document Tag" at bounding box center [1080, 275] width 95 height 10
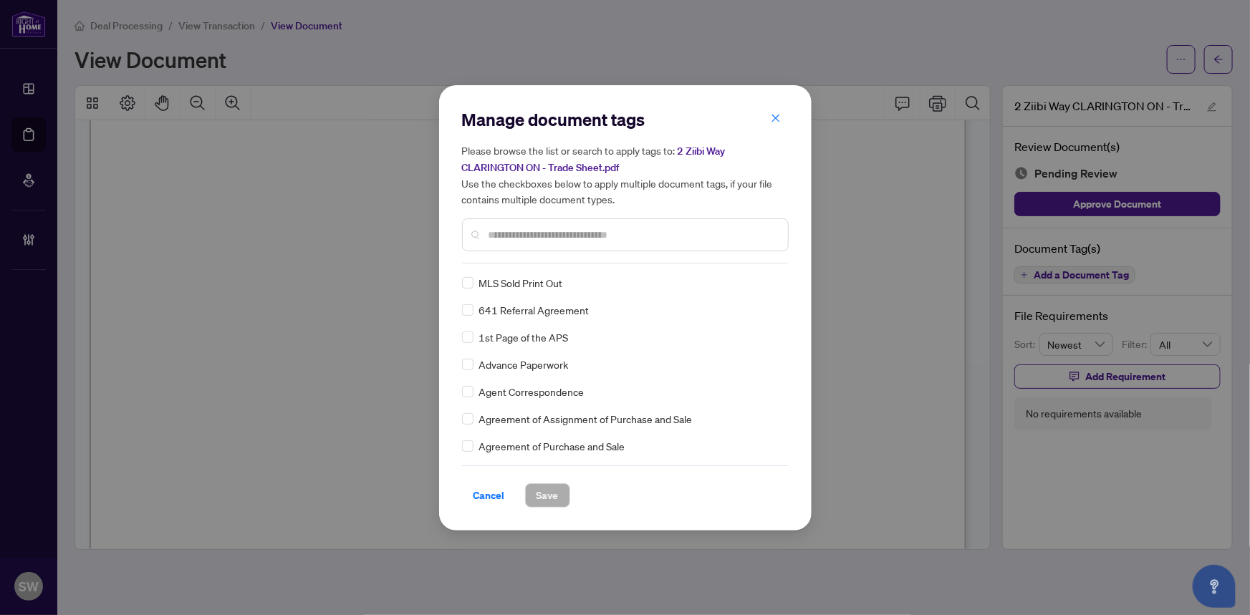
click at [539, 237] on input "text" at bounding box center [632, 235] width 288 height 16
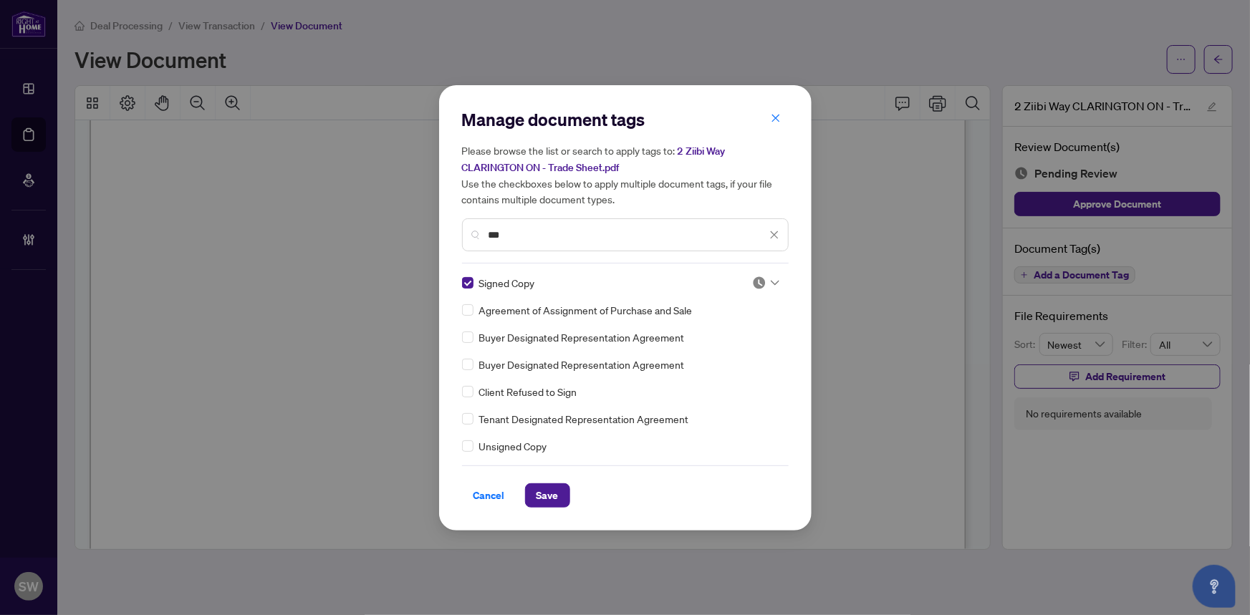
click at [758, 284] on img at bounding box center [759, 283] width 14 height 14
click at [729, 352] on div "Approved" at bounding box center [719, 352] width 92 height 16
drag, startPoint x: 523, startPoint y: 229, endPoint x: 476, endPoint y: 229, distance: 47.3
click at [476, 229] on div "***" at bounding box center [625, 234] width 327 height 33
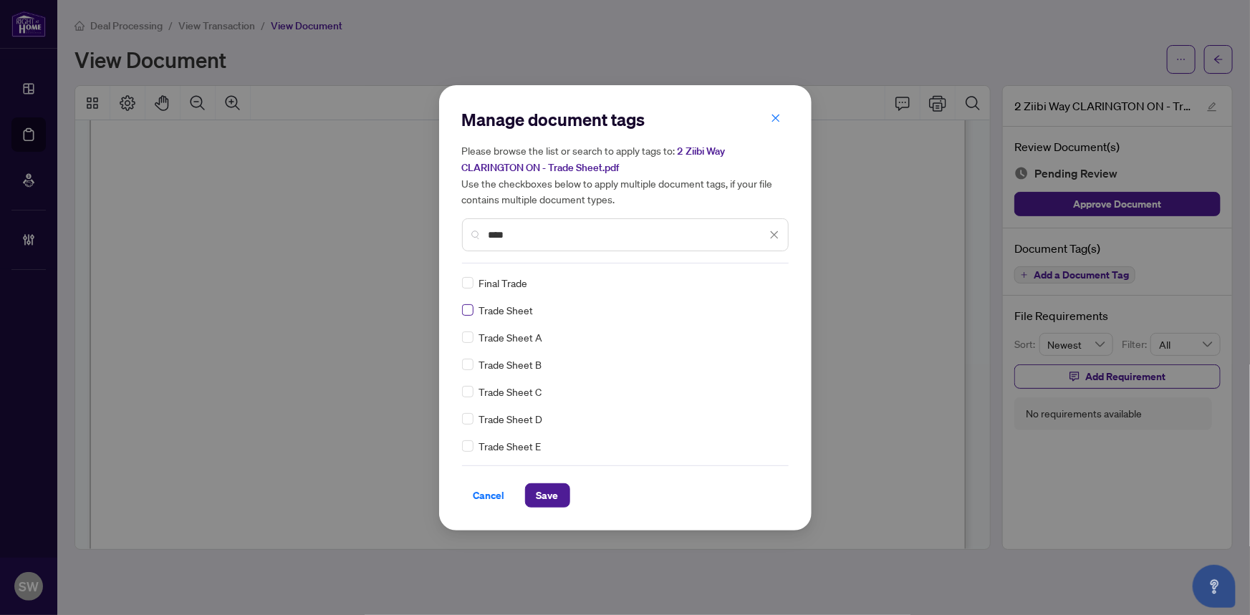
type input "****"
click at [758, 284] on img at bounding box center [759, 283] width 14 height 14
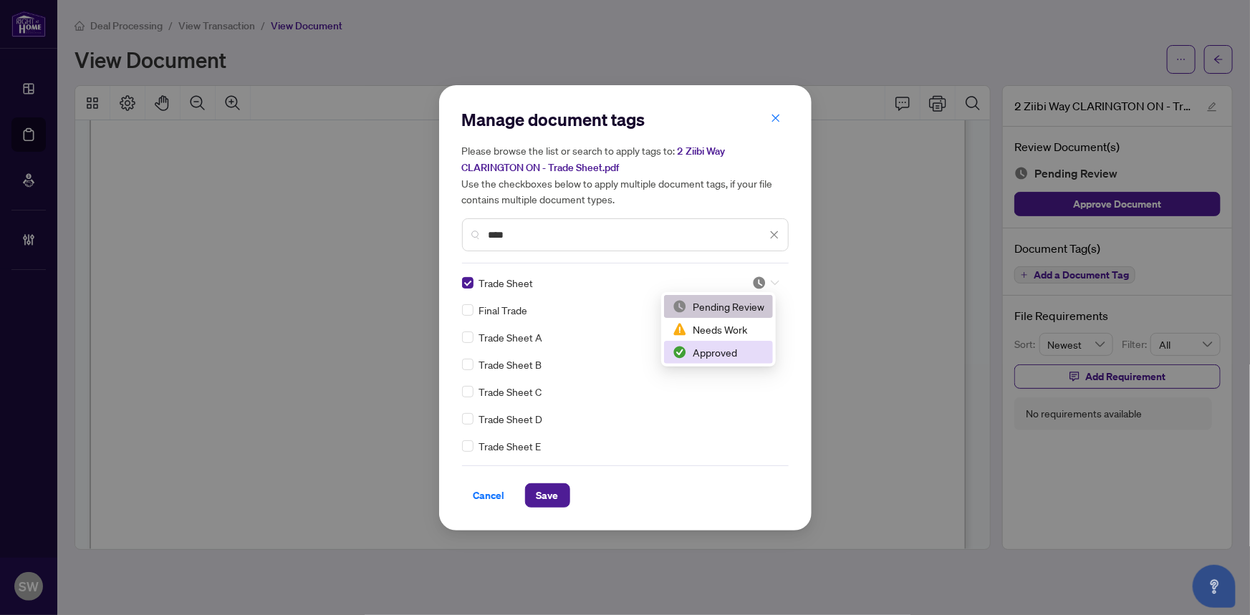
click at [741, 343] on div "Approved" at bounding box center [718, 352] width 109 height 23
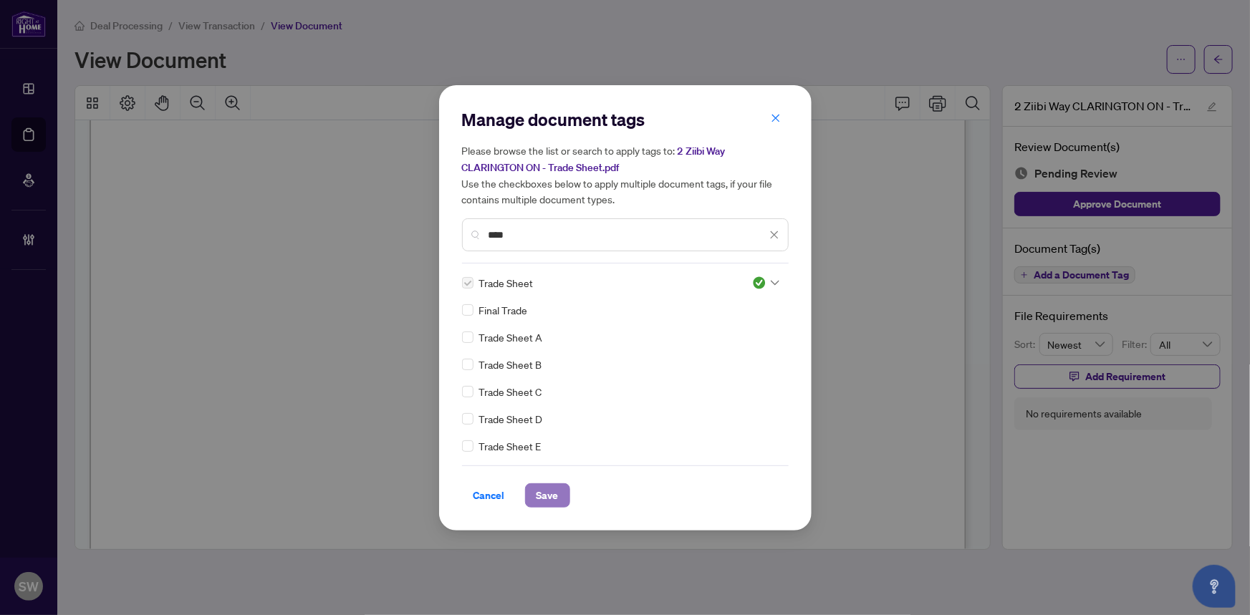
click at [551, 491] on span "Save" at bounding box center [547, 495] width 22 height 23
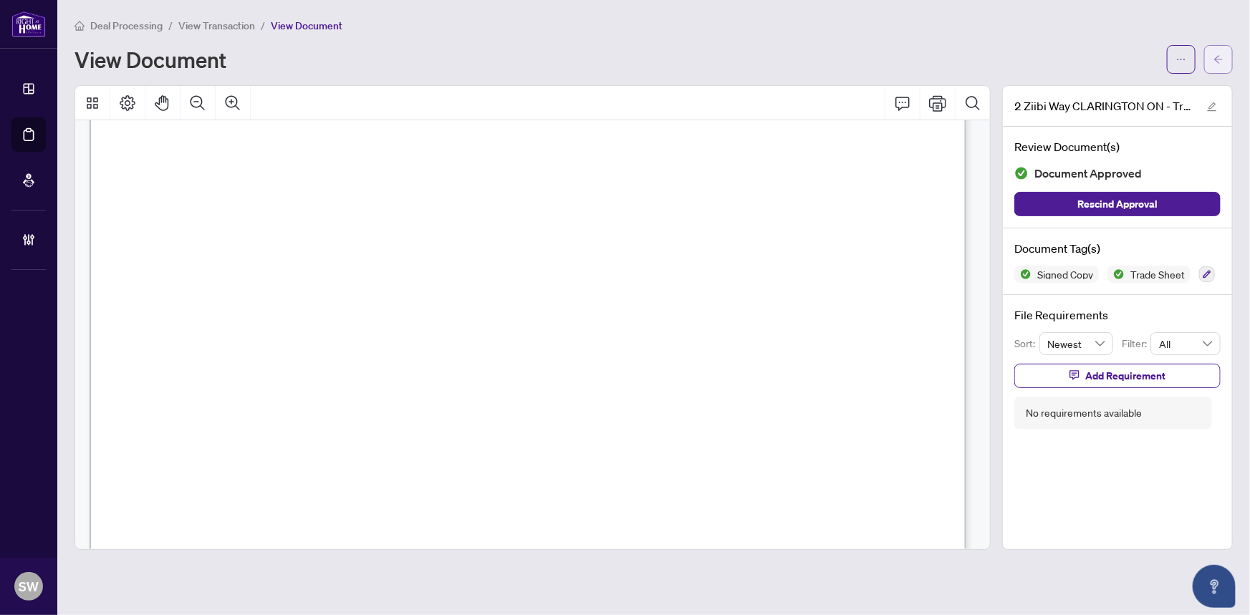
click at [1223, 69] on span "button" at bounding box center [1218, 59] width 10 height 23
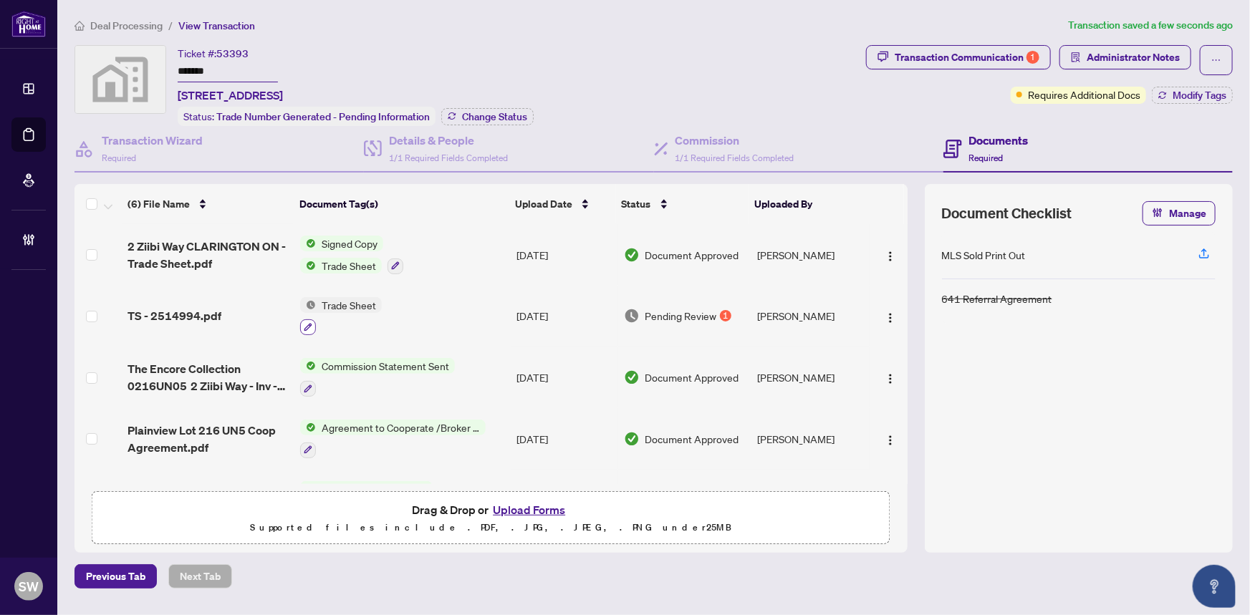
click at [305, 323] on icon "button" at bounding box center [308, 327] width 9 height 9
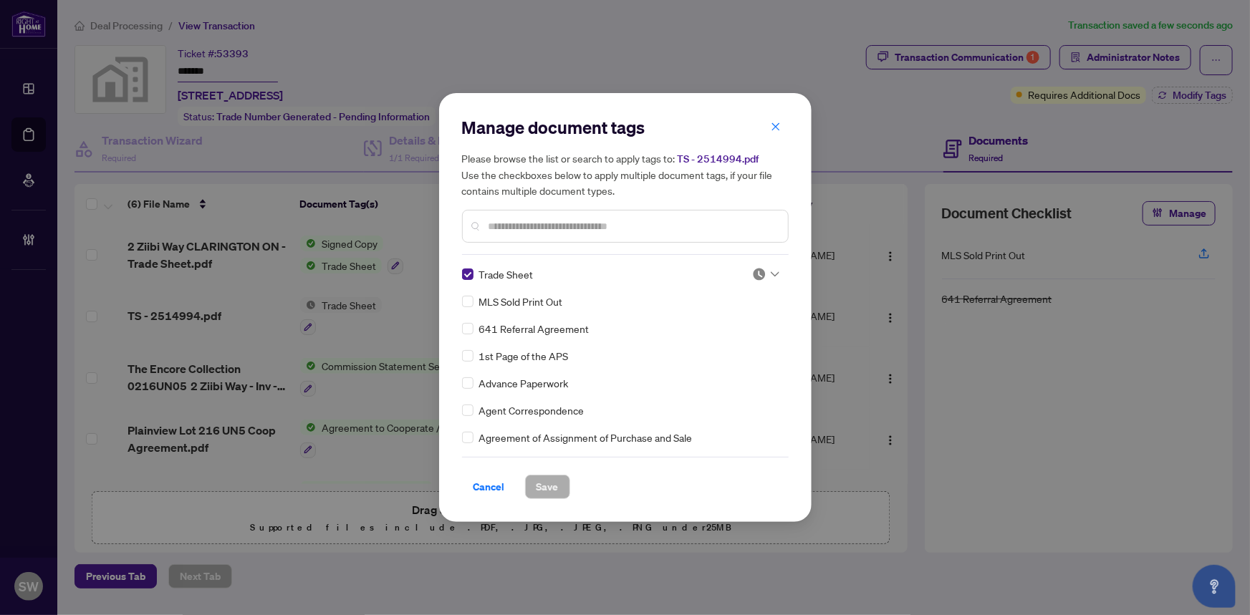
click at [760, 271] on img at bounding box center [759, 274] width 14 height 14
click at [730, 344] on div "Approved" at bounding box center [719, 345] width 92 height 16
click at [544, 494] on span "Save" at bounding box center [547, 487] width 22 height 23
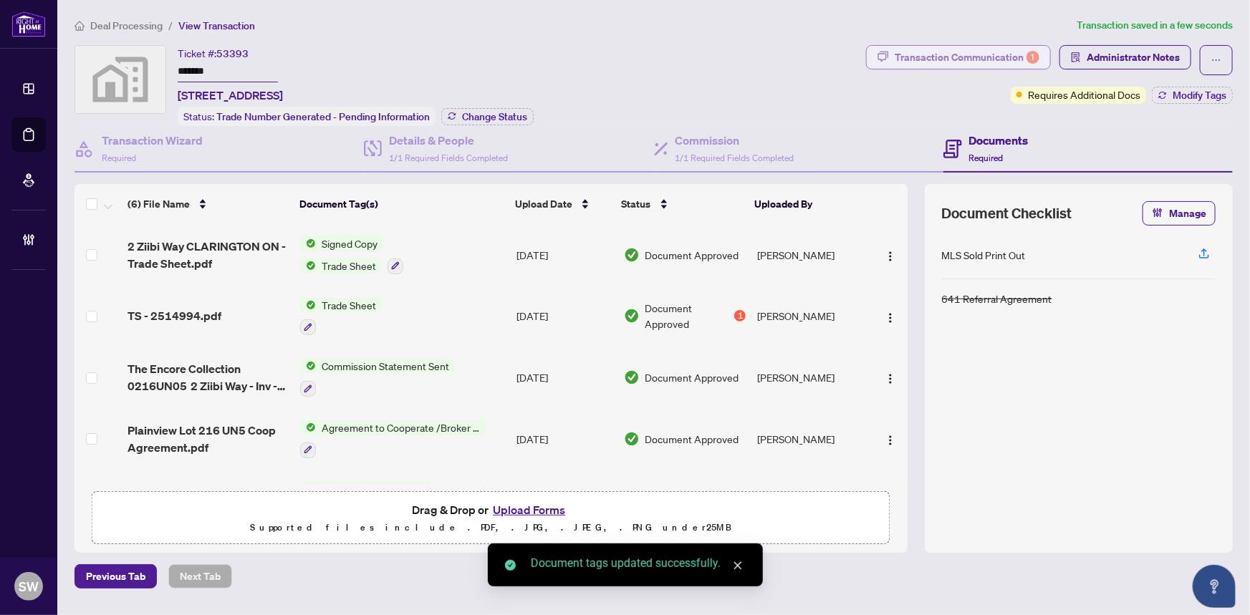
click at [996, 59] on div "Transaction Communication 1" at bounding box center [967, 57] width 145 height 23
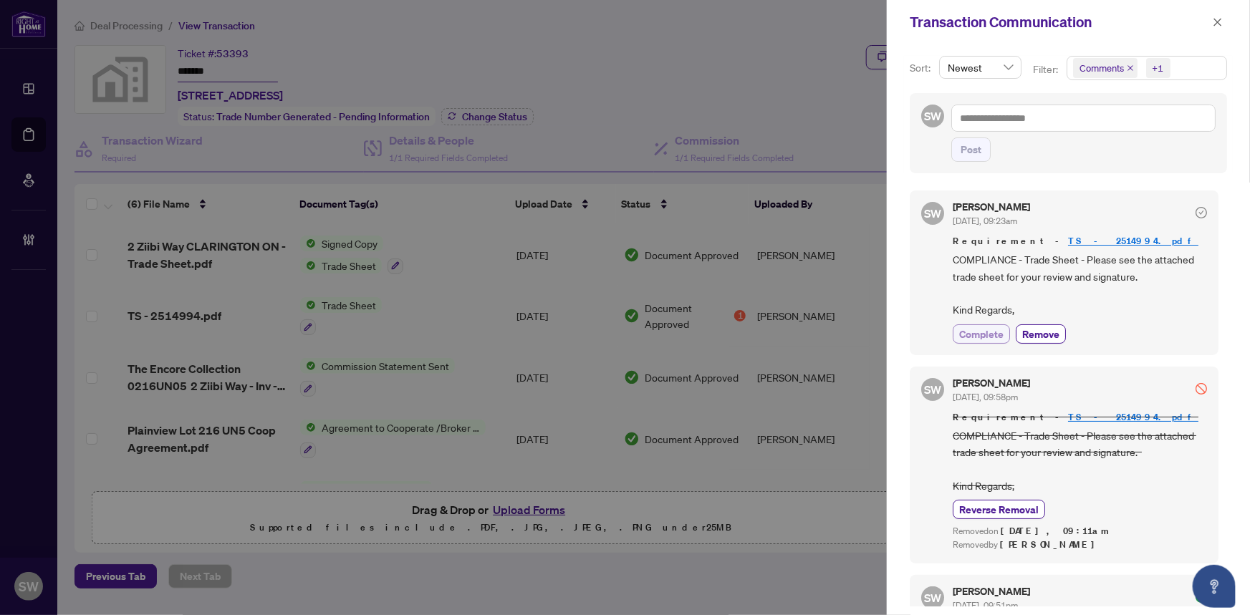
click at [975, 331] on span "Complete" at bounding box center [981, 334] width 44 height 15
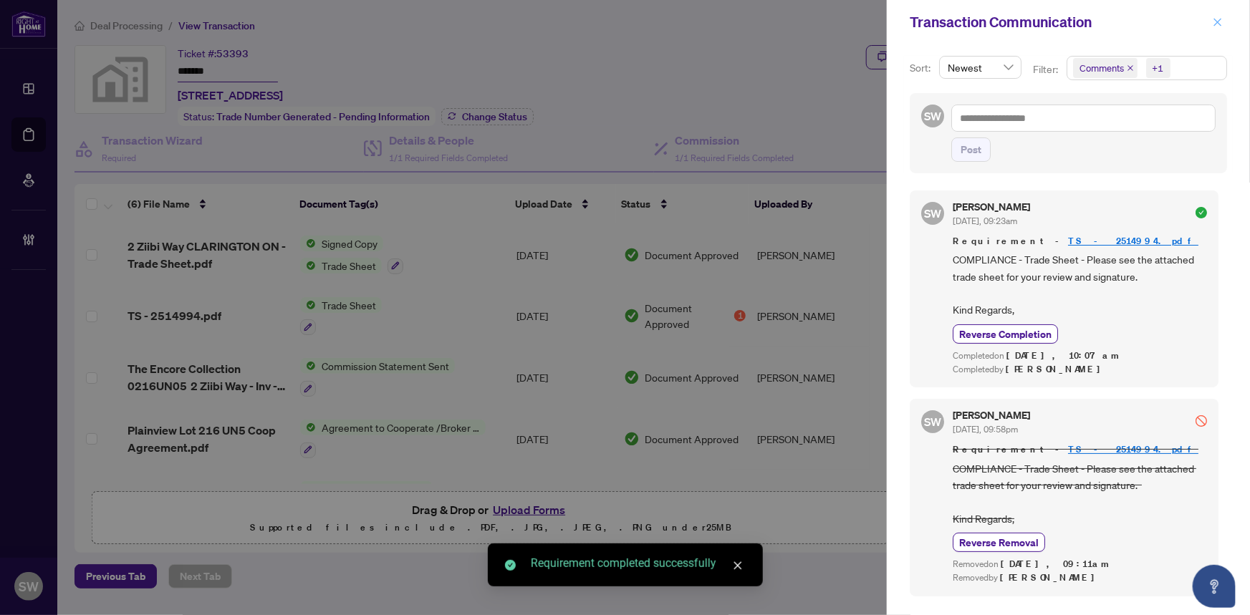
click at [1213, 22] on icon "close" at bounding box center [1218, 22] width 10 height 10
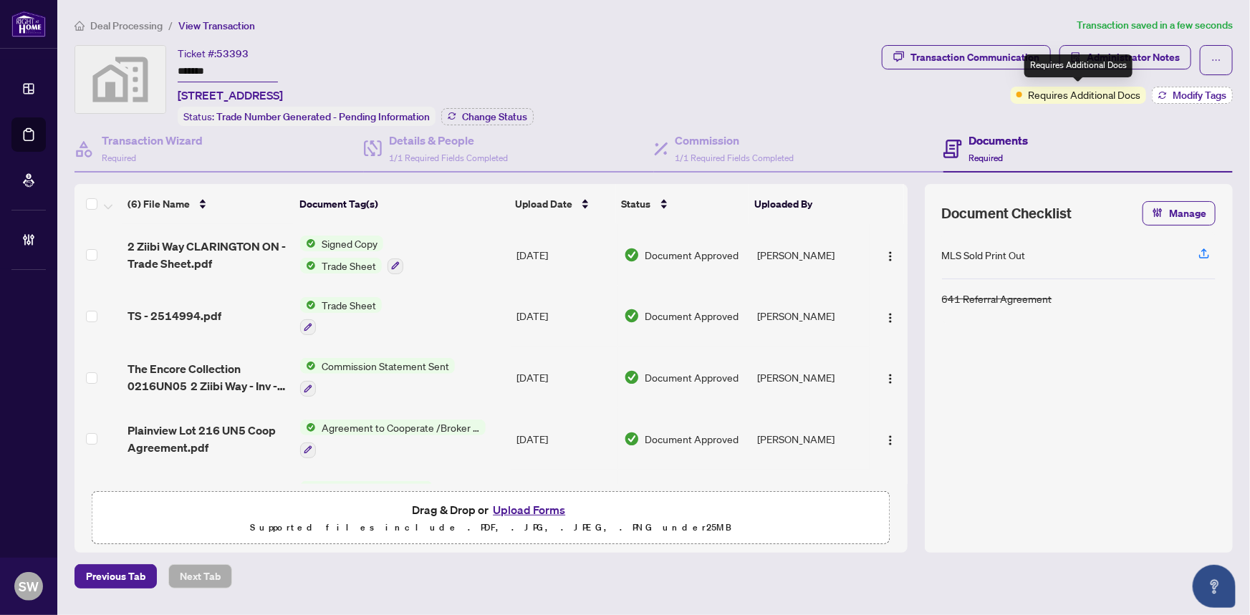
click at [1182, 93] on span "Modify Tags" at bounding box center [1199, 95] width 54 height 10
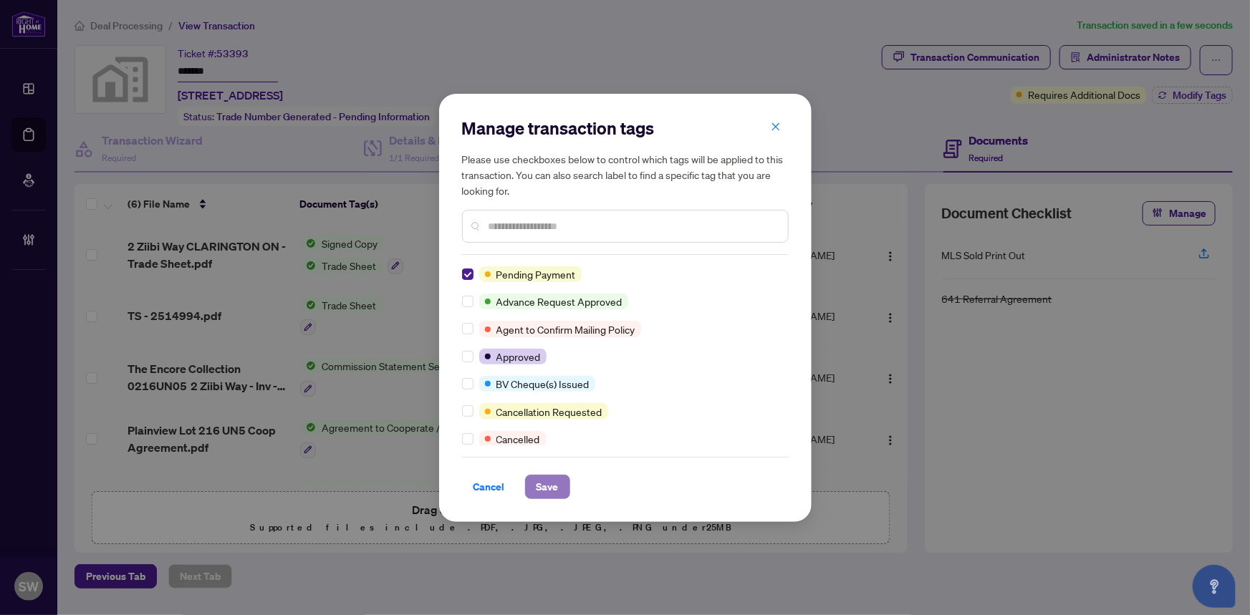
click at [551, 491] on span "Save" at bounding box center [547, 487] width 22 height 23
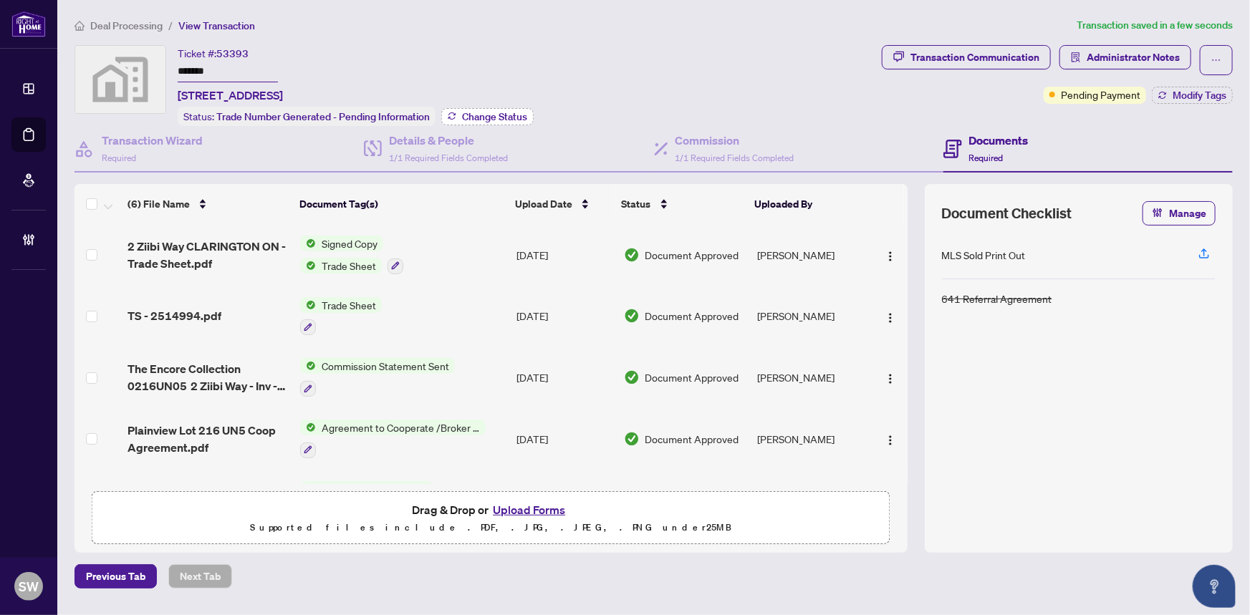
click at [496, 113] on span "Change Status" at bounding box center [494, 117] width 65 height 10
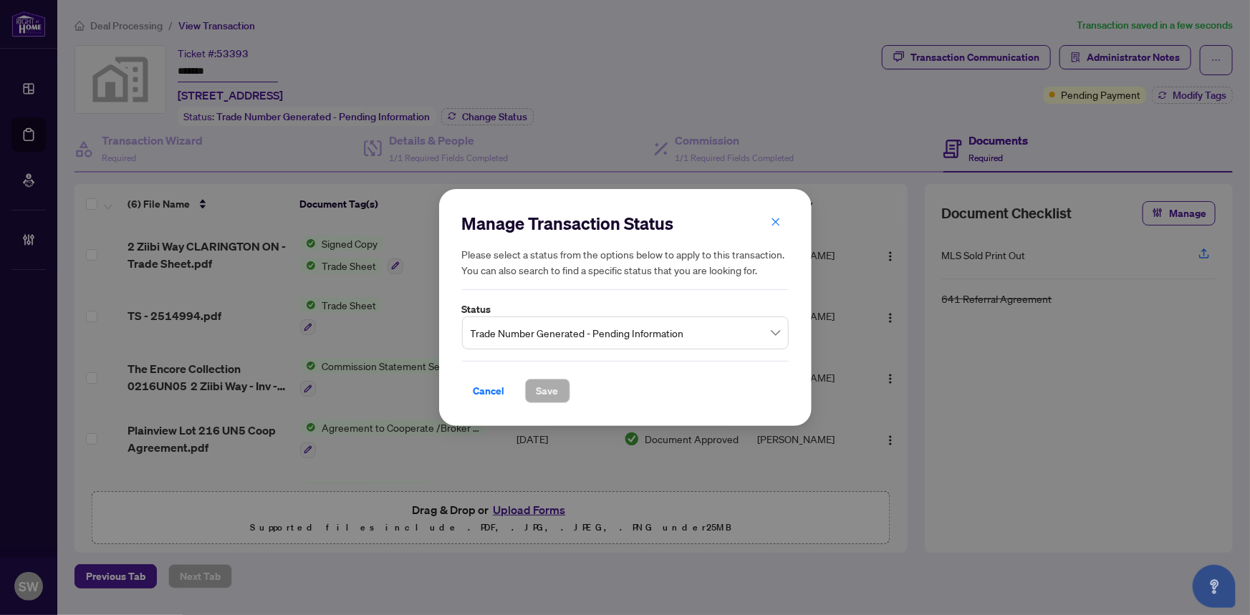
click at [670, 336] on span "Trade Number Generated - Pending Information" at bounding box center [625, 332] width 309 height 27
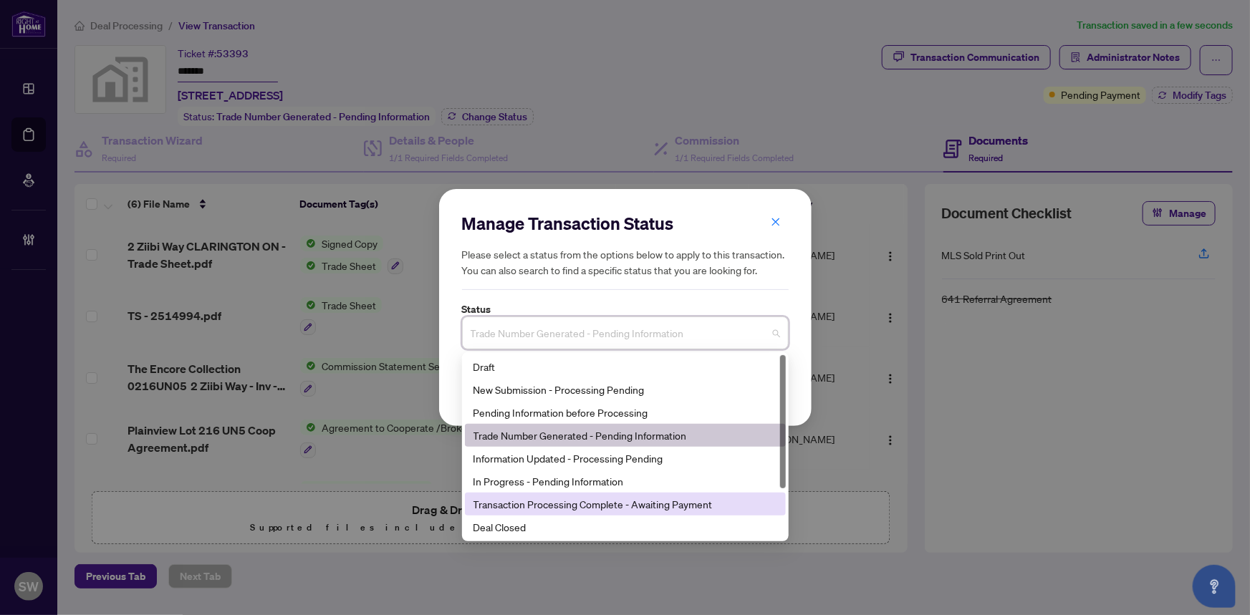
click at [587, 503] on div "Transaction Processing Complete - Awaiting Payment" at bounding box center [625, 504] width 304 height 16
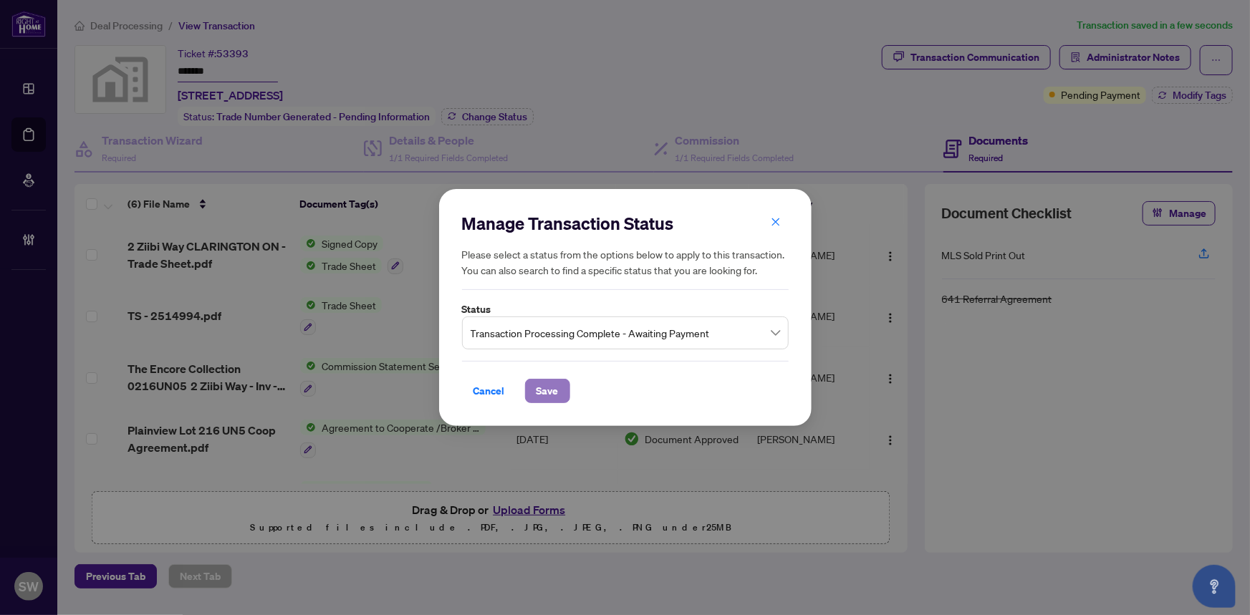
click at [556, 392] on span "Save" at bounding box center [547, 391] width 22 height 23
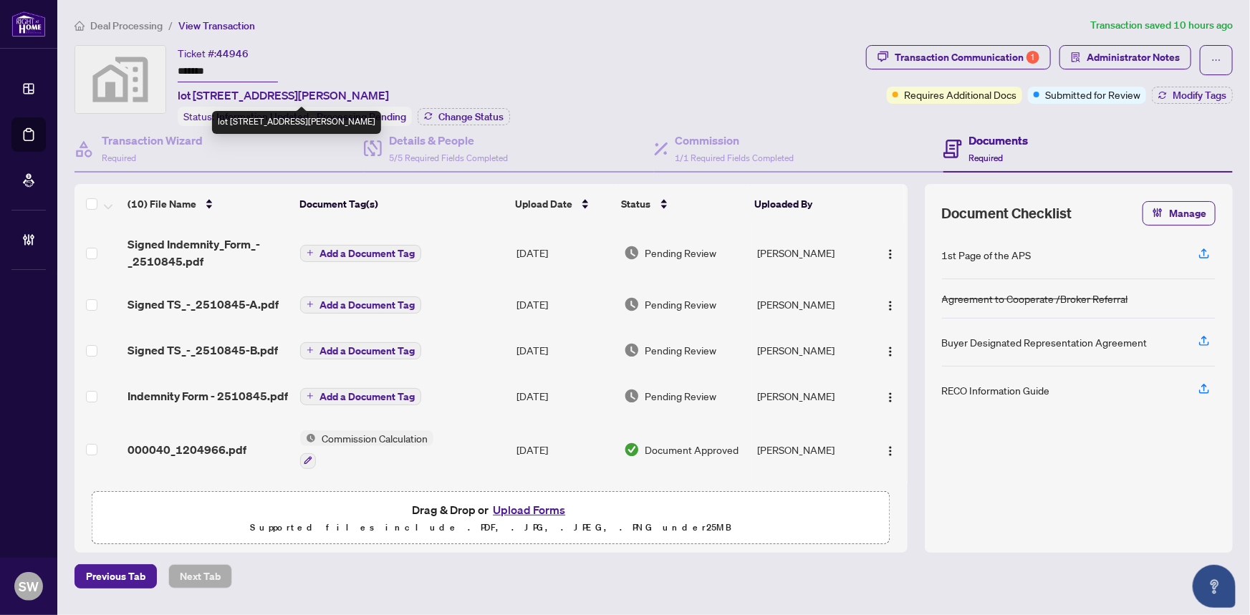
click at [198, 68] on input "*******" at bounding box center [228, 72] width 100 height 21
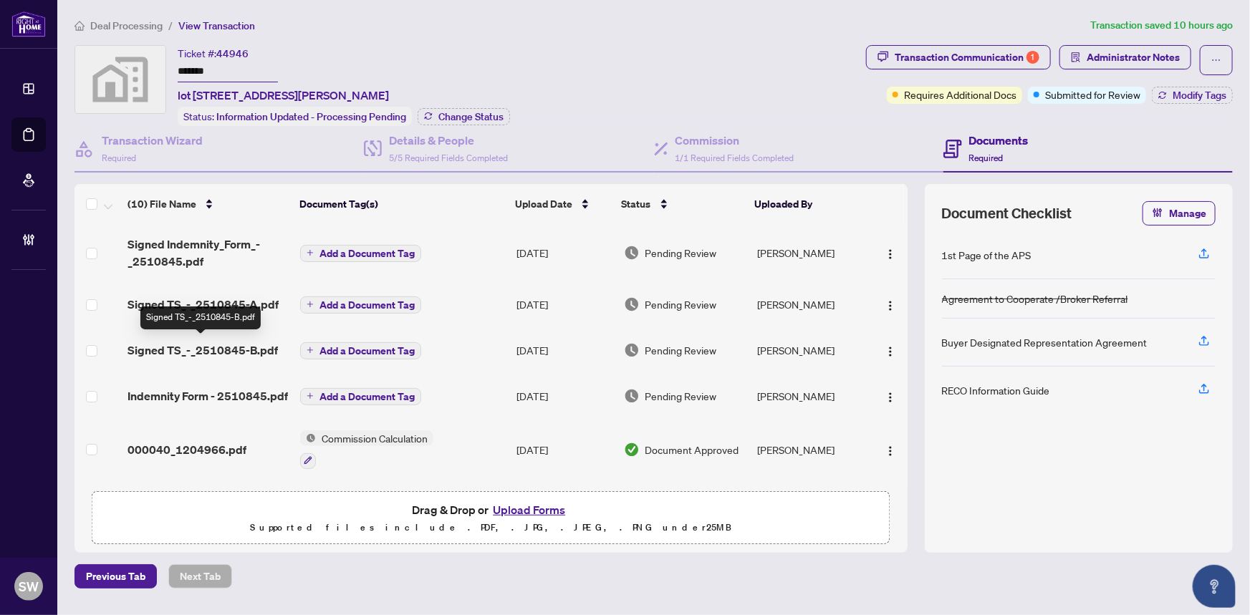
click at [224, 345] on span "Signed TS_-_2510845-B.pdf" at bounding box center [202, 350] width 150 height 17
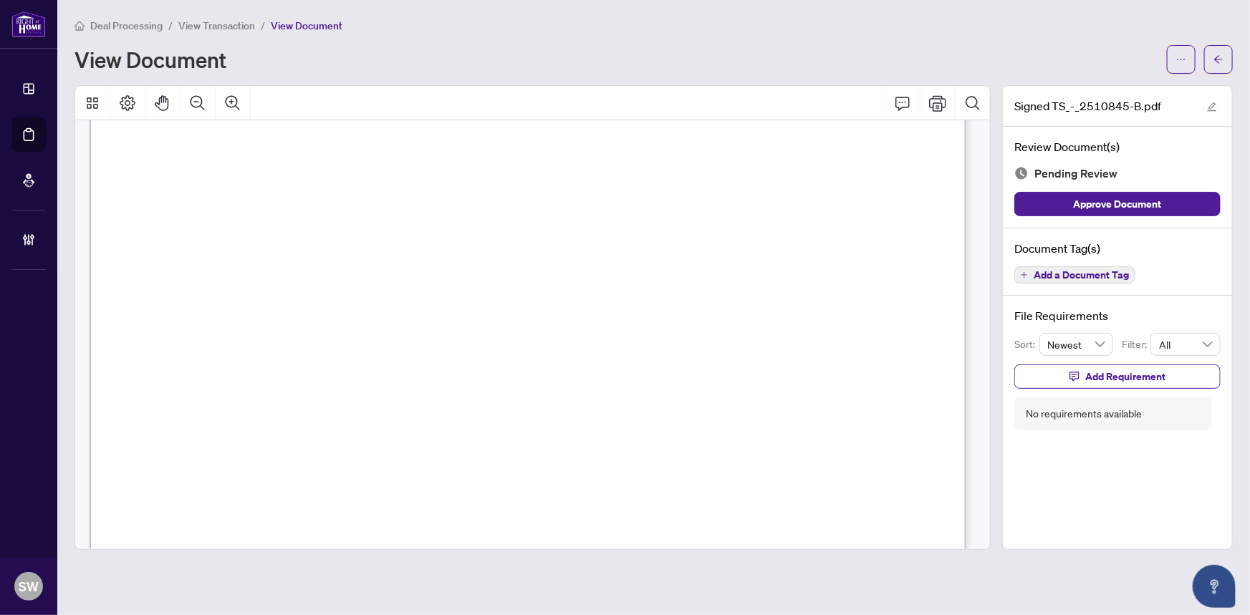
scroll to position [456, 0]
click at [1062, 276] on span "Add a Document Tag" at bounding box center [1080, 275] width 95 height 10
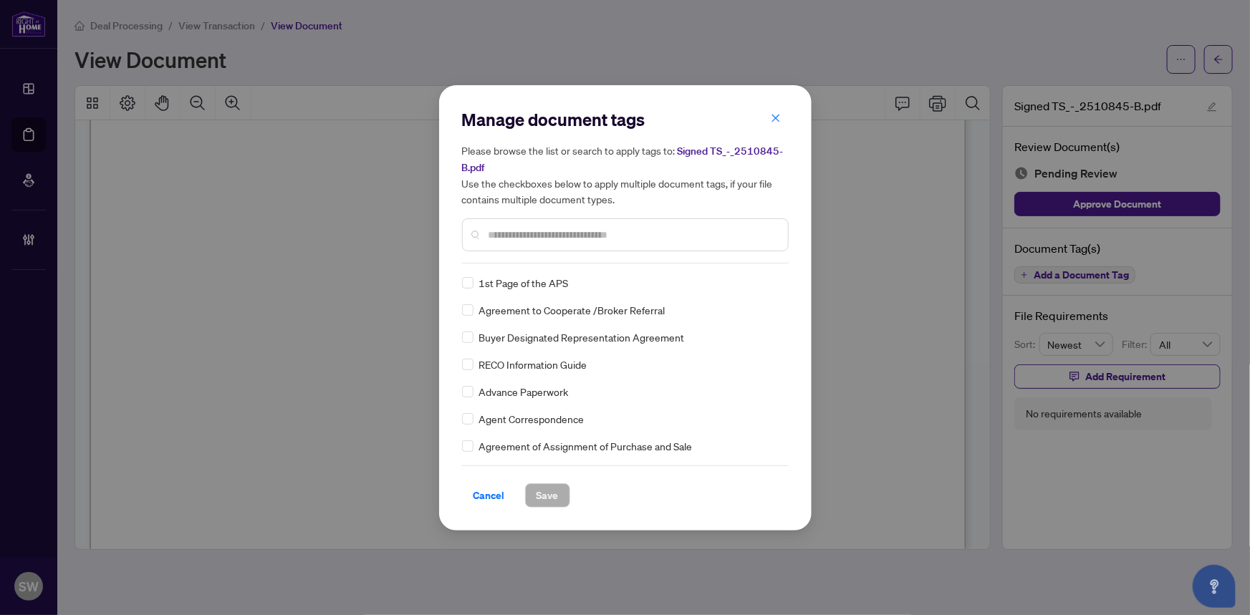
click at [522, 236] on input "text" at bounding box center [632, 235] width 288 height 16
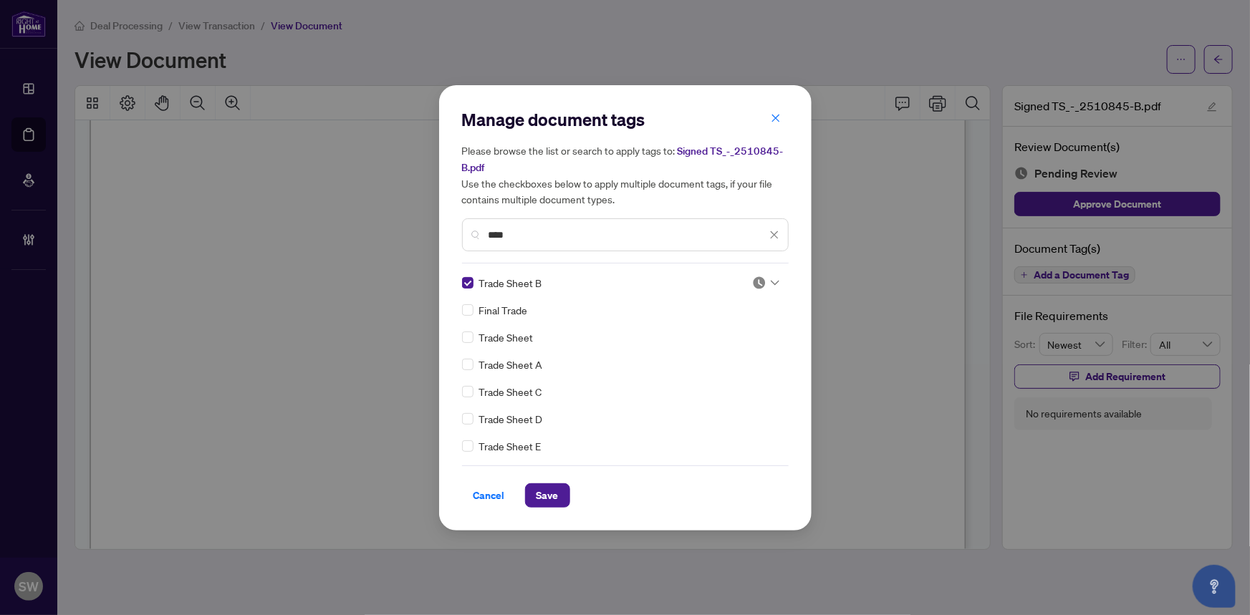
click at [755, 282] on img at bounding box center [759, 283] width 14 height 14
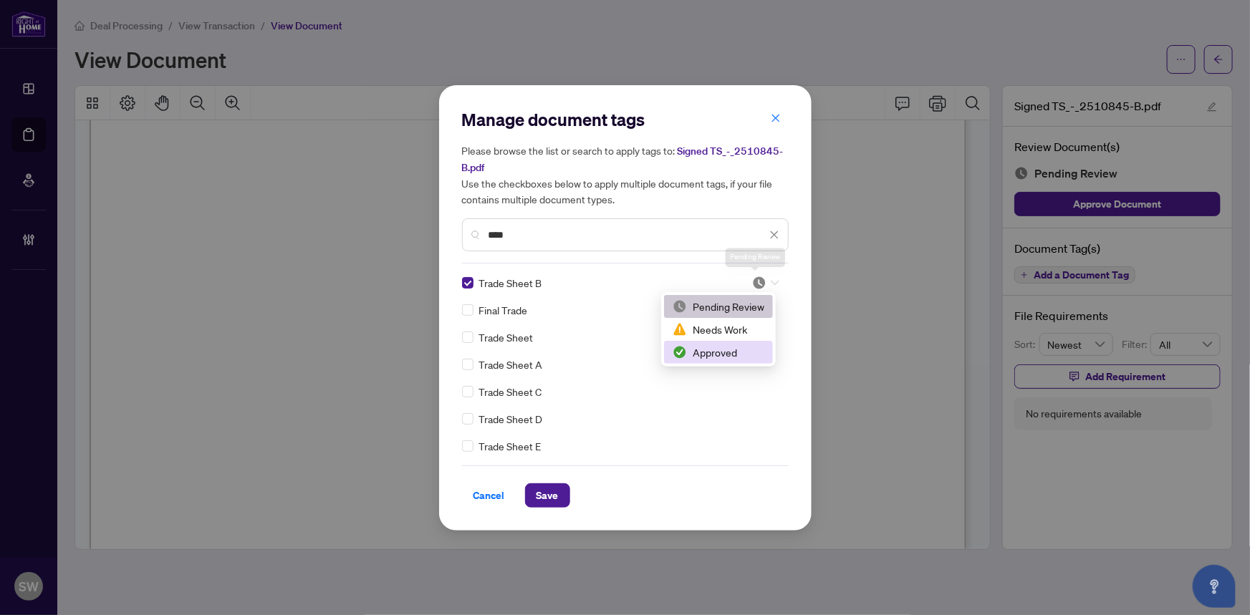
click at [712, 350] on div "Approved" at bounding box center [719, 352] width 92 height 16
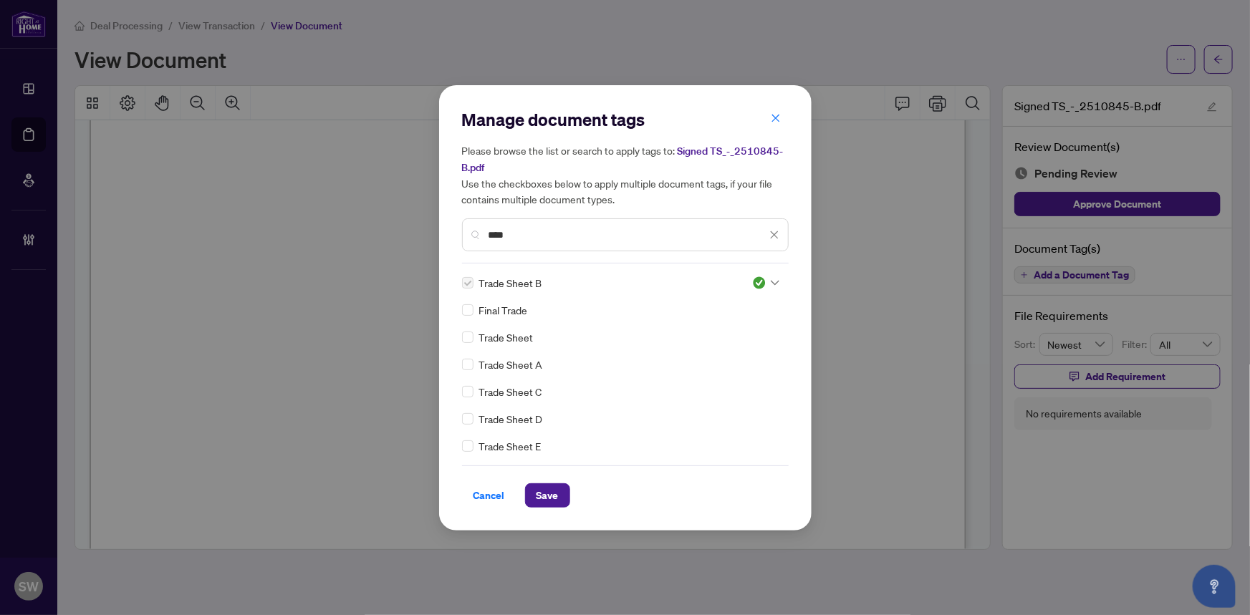
drag, startPoint x: 510, startPoint y: 227, endPoint x: 471, endPoint y: 229, distance: 39.4
click at [471, 229] on div "****" at bounding box center [625, 234] width 327 height 33
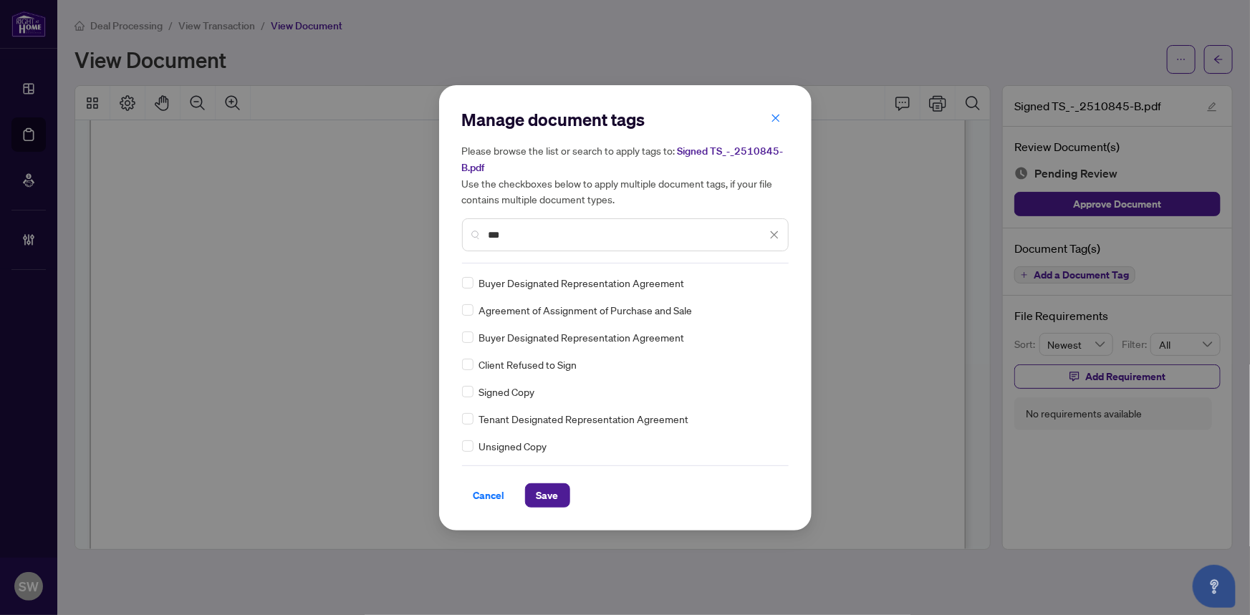
type input "***"
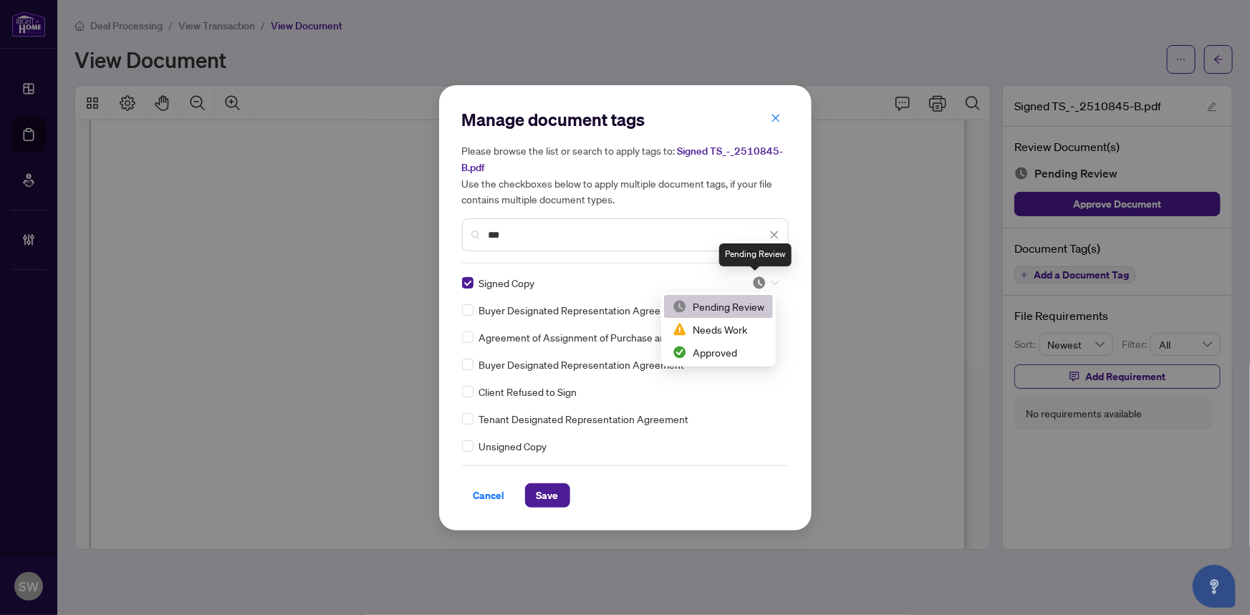
click at [761, 278] on img at bounding box center [759, 283] width 14 height 14
click at [729, 346] on div "Approved" at bounding box center [719, 352] width 92 height 16
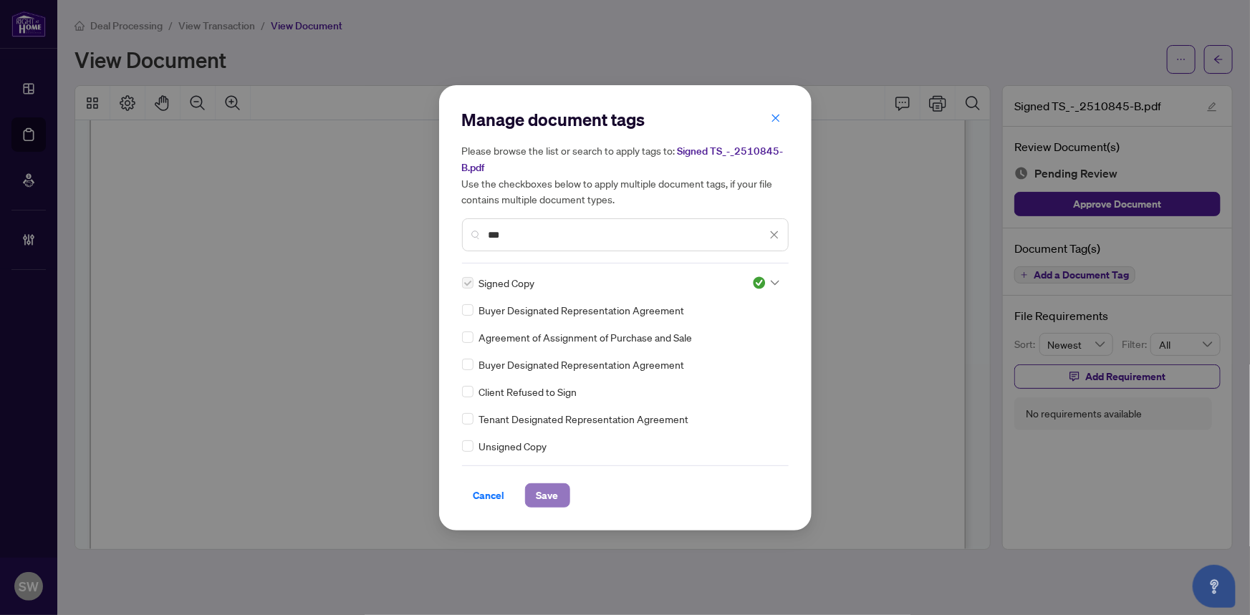
click at [559, 496] on button "Save" at bounding box center [547, 495] width 45 height 24
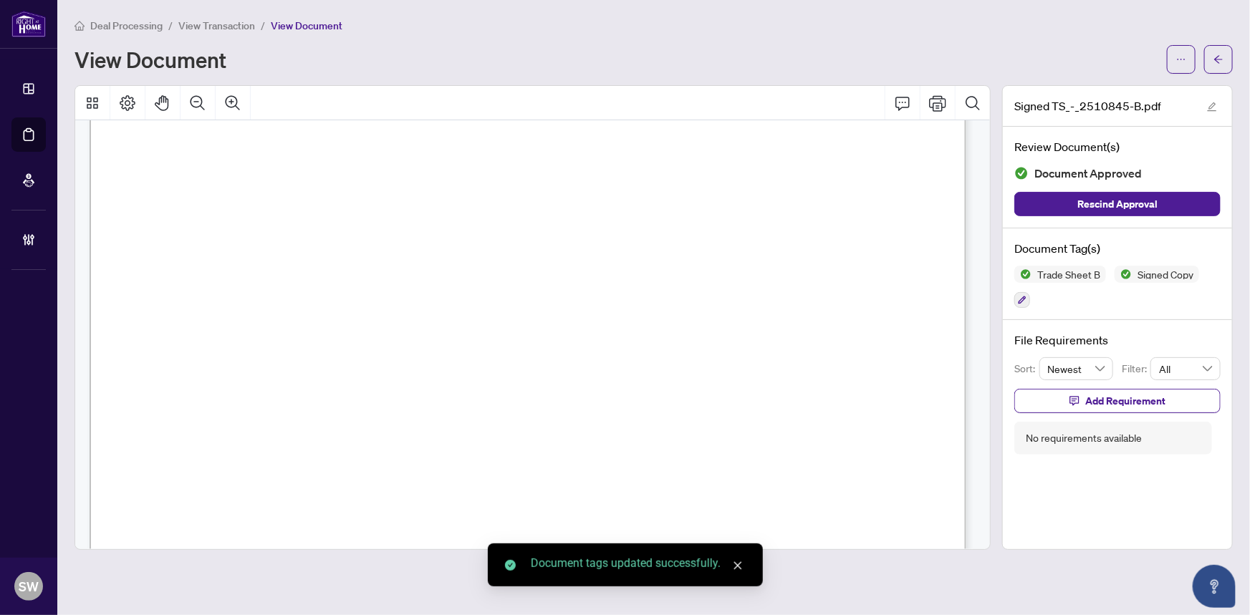
click at [1224, 59] on button "button" at bounding box center [1218, 59] width 29 height 29
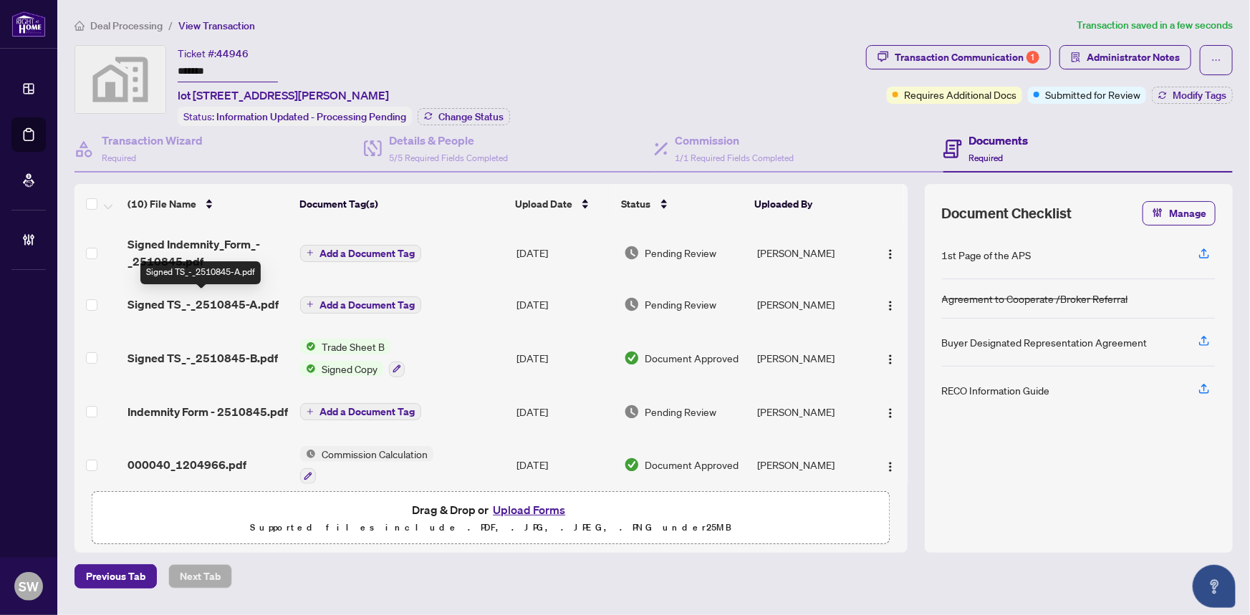
click at [236, 300] on span "Signed TS_-_2510845-A.pdf" at bounding box center [202, 304] width 151 height 17
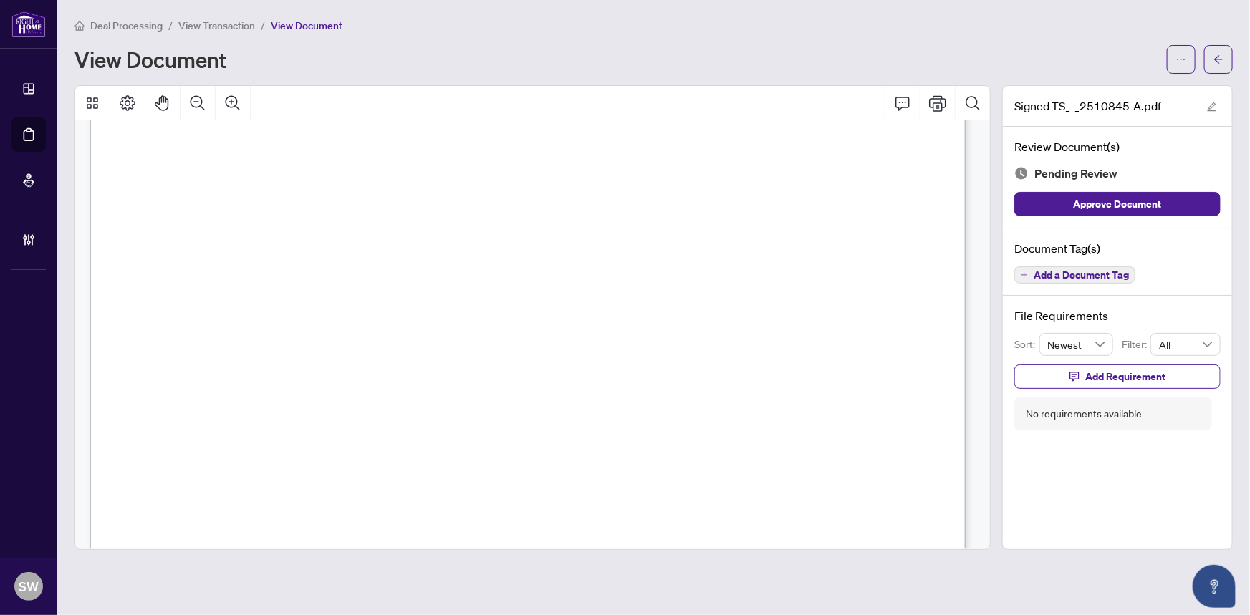
scroll to position [390, 0]
click at [1101, 273] on span "Add a Document Tag" at bounding box center [1080, 275] width 95 height 10
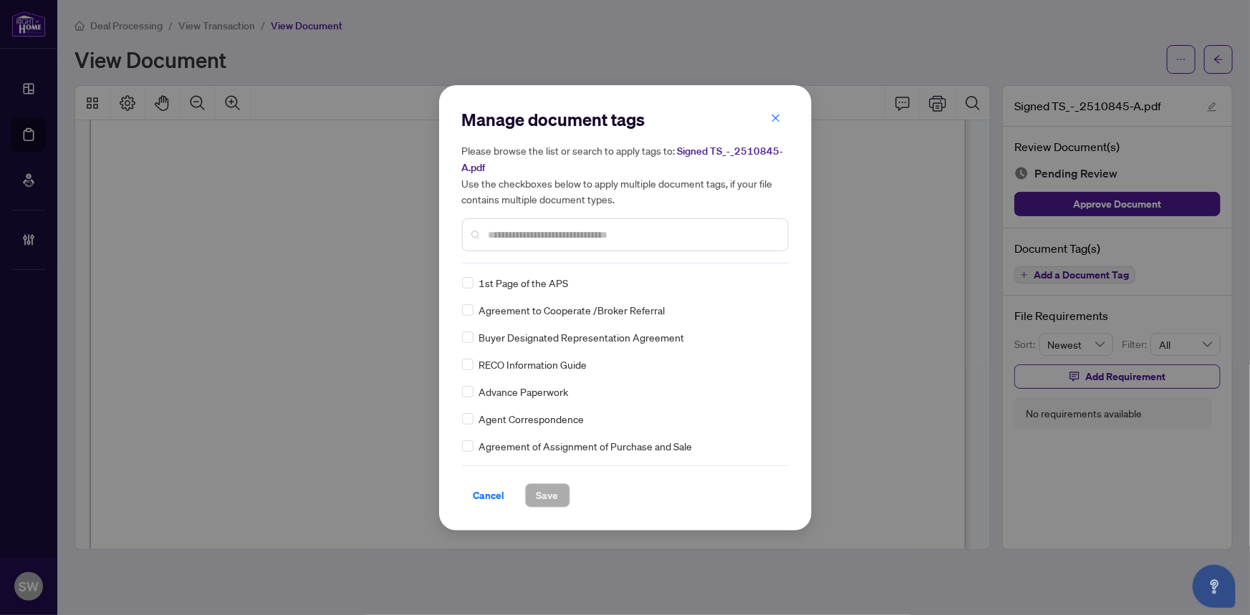
click at [521, 233] on input "text" at bounding box center [632, 235] width 288 height 16
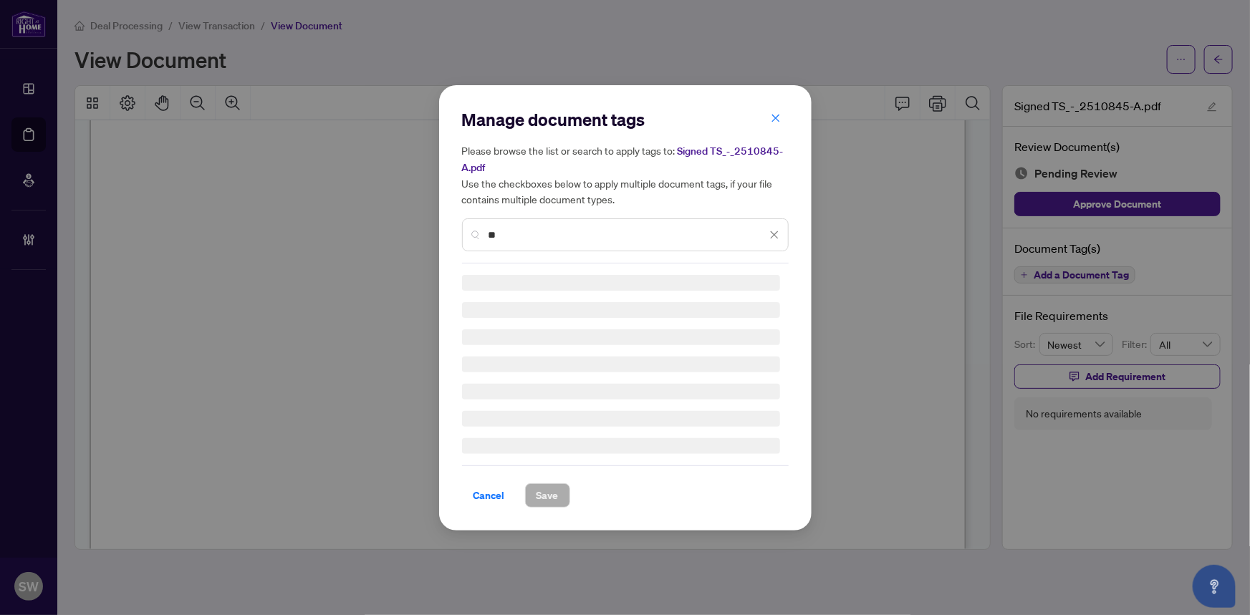
drag, startPoint x: 521, startPoint y: 233, endPoint x: 497, endPoint y: 236, distance: 24.5
click at [497, 236] on input "**" at bounding box center [627, 235] width 278 height 16
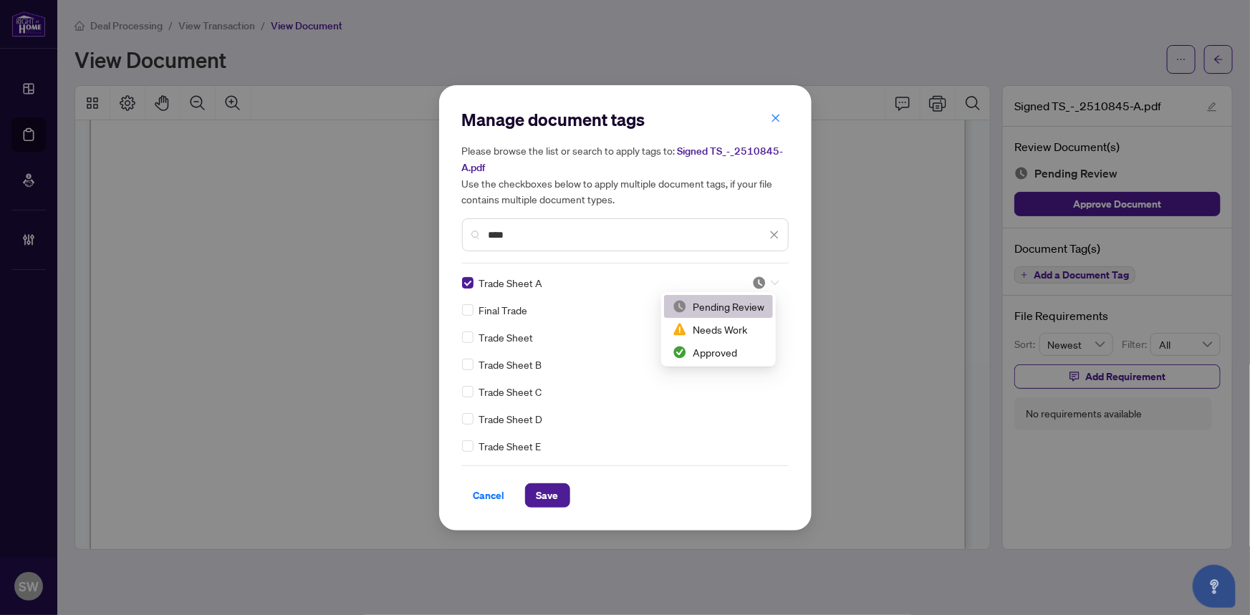
click at [771, 281] on icon at bounding box center [775, 283] width 9 height 6
click at [725, 350] on div "Approved" at bounding box center [719, 352] width 92 height 16
drag, startPoint x: 519, startPoint y: 232, endPoint x: 464, endPoint y: 226, distance: 55.5
click at [464, 226] on div "****" at bounding box center [625, 234] width 327 height 33
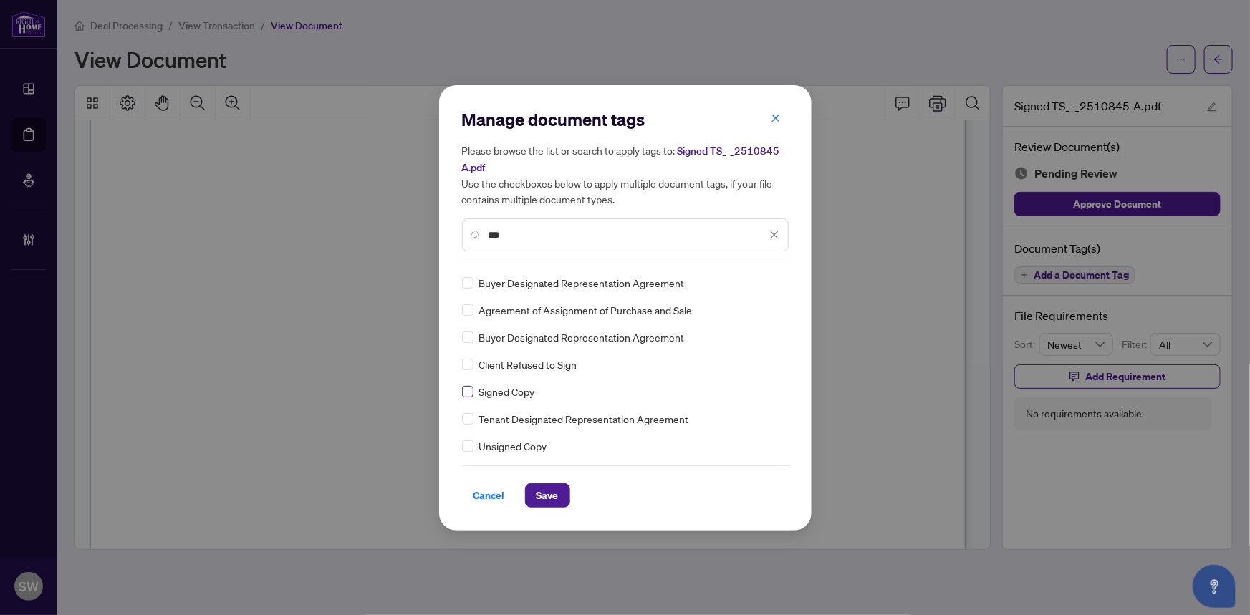
type input "***"
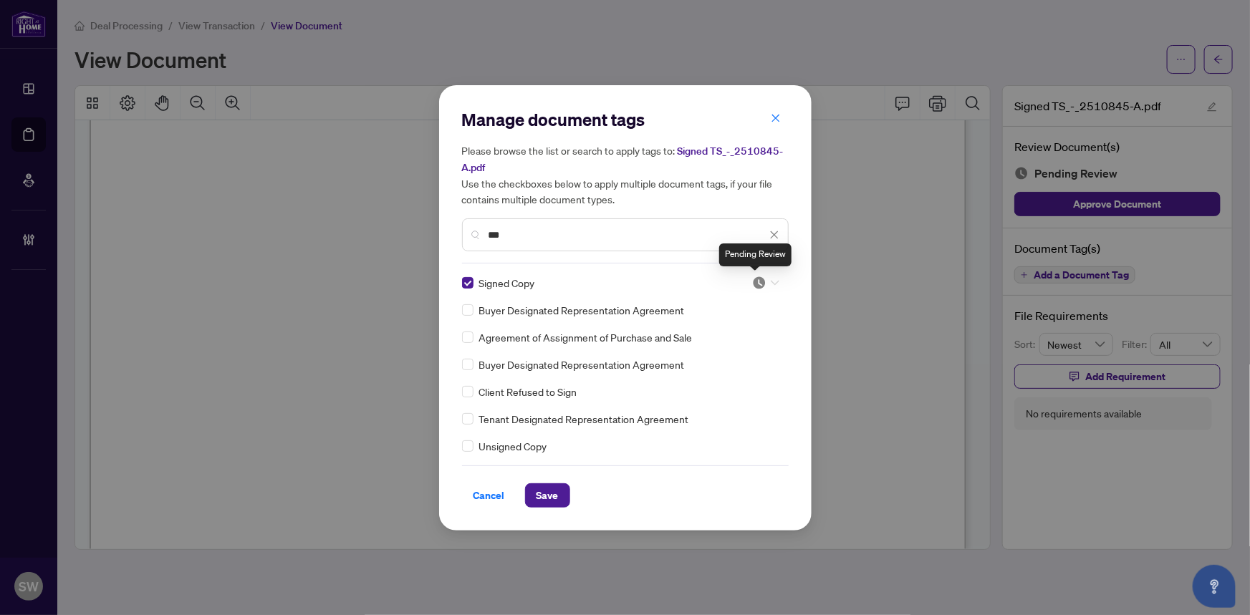
click at [755, 284] on img at bounding box center [759, 283] width 14 height 14
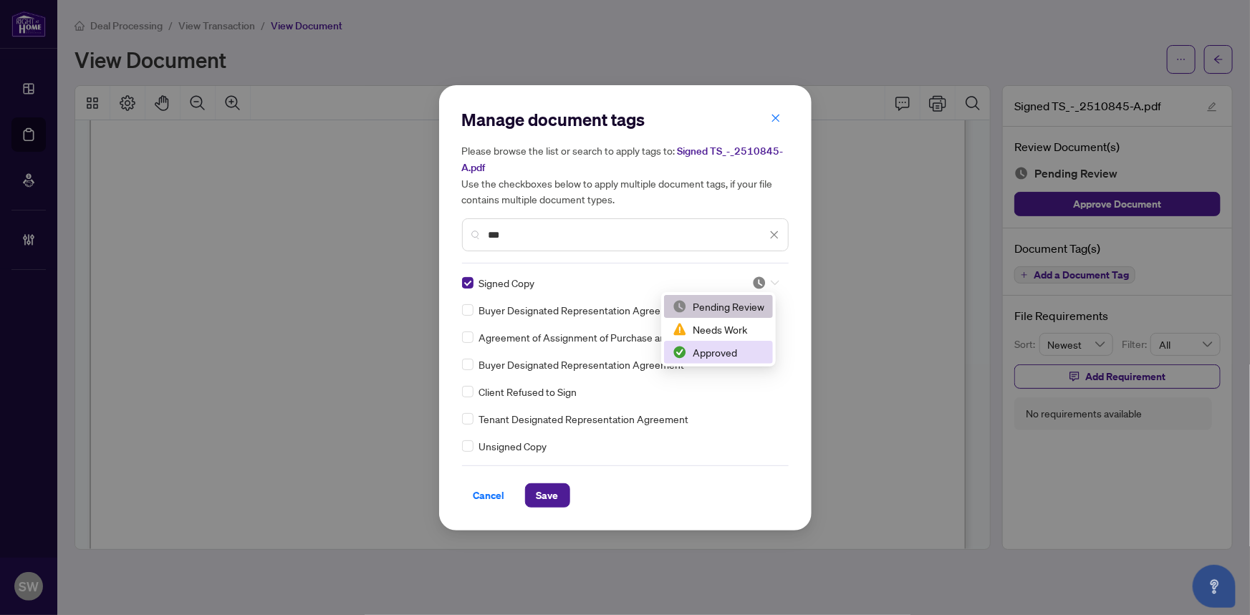
click at [733, 350] on div "Approved" at bounding box center [719, 352] width 92 height 16
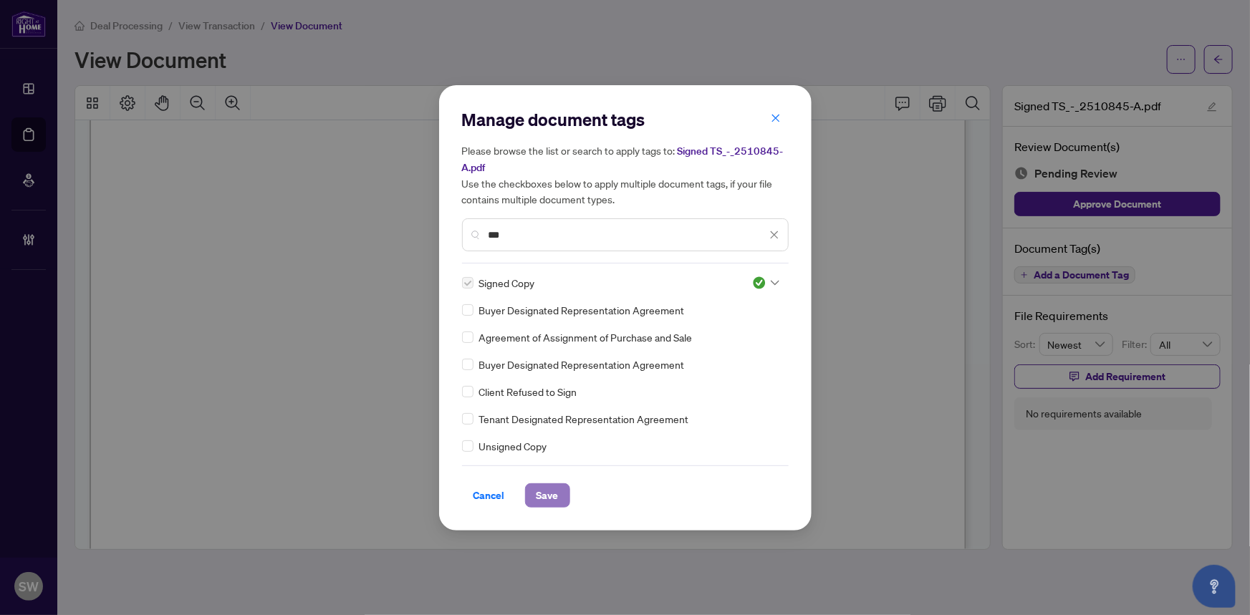
click at [551, 497] on span "Save" at bounding box center [547, 495] width 22 height 23
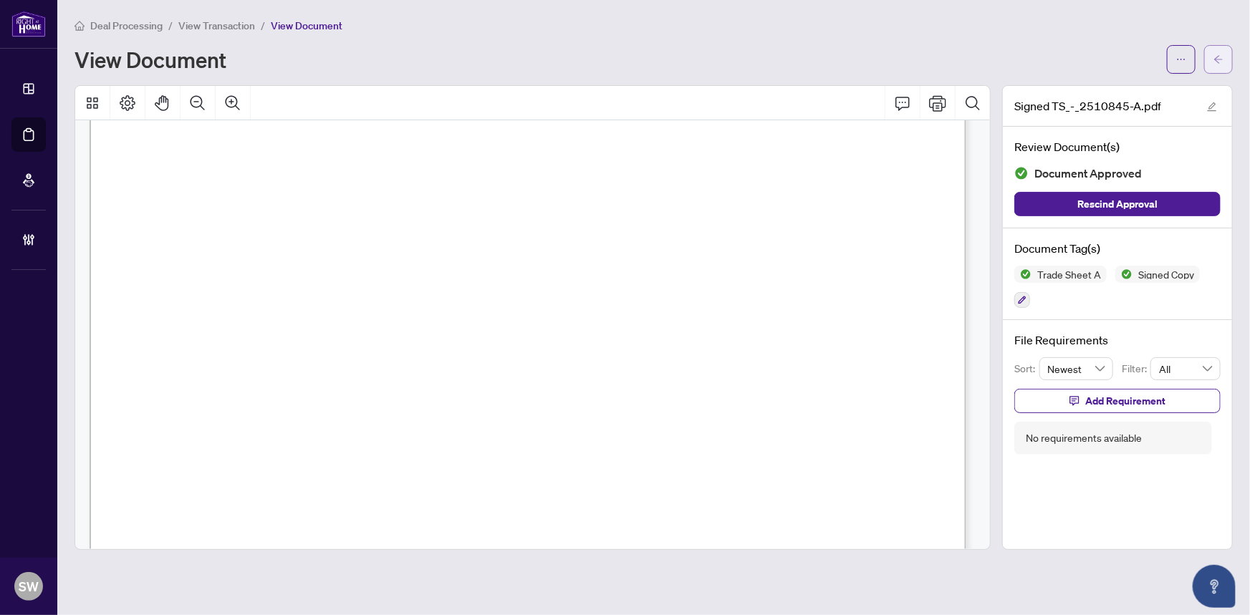
click at [1222, 66] on span "button" at bounding box center [1218, 59] width 10 height 23
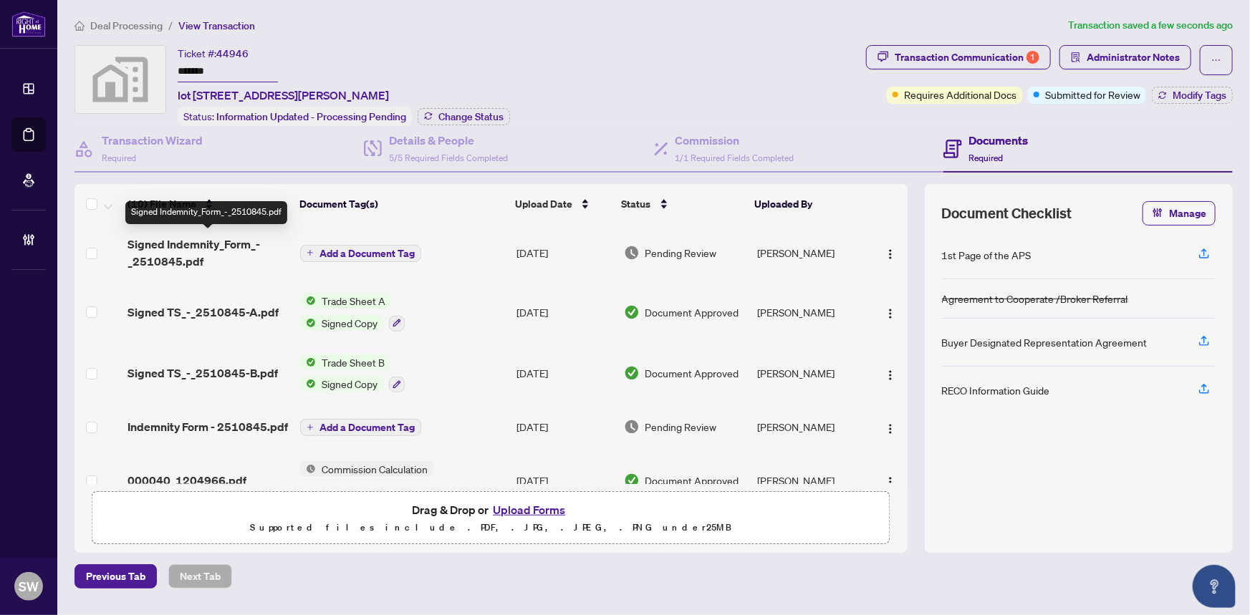
click at [202, 252] on span "Signed Indemnity_Form_-_2510845.pdf" at bounding box center [208, 253] width 162 height 34
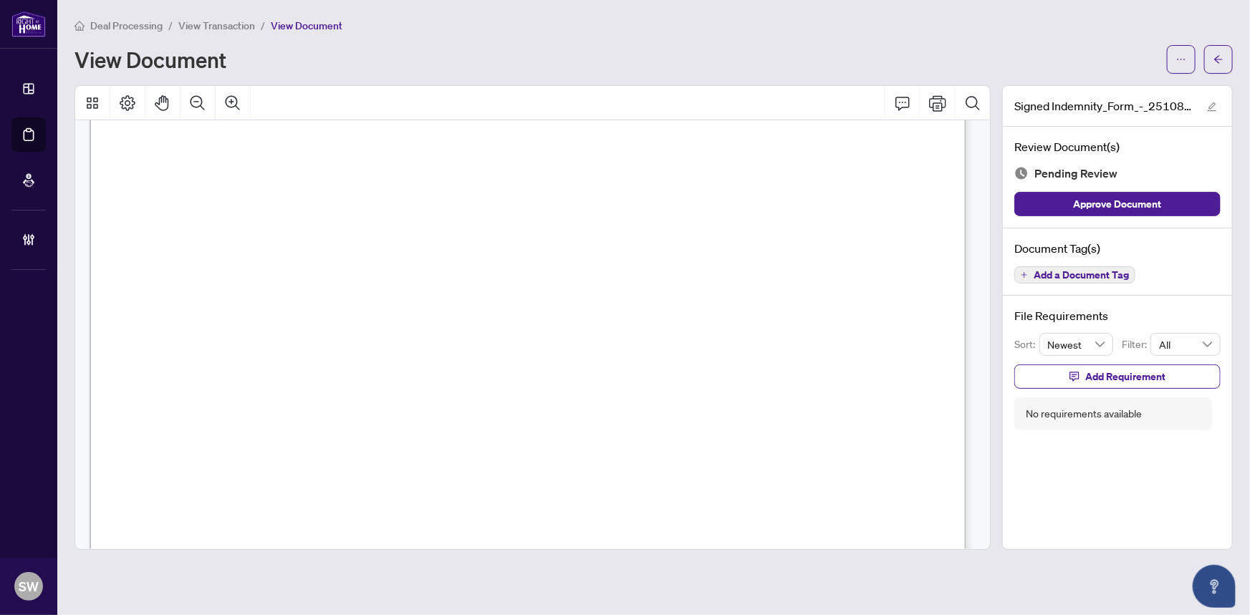
scroll to position [4806, 0]
click at [1113, 272] on span "Add a Document Tag" at bounding box center [1080, 275] width 95 height 10
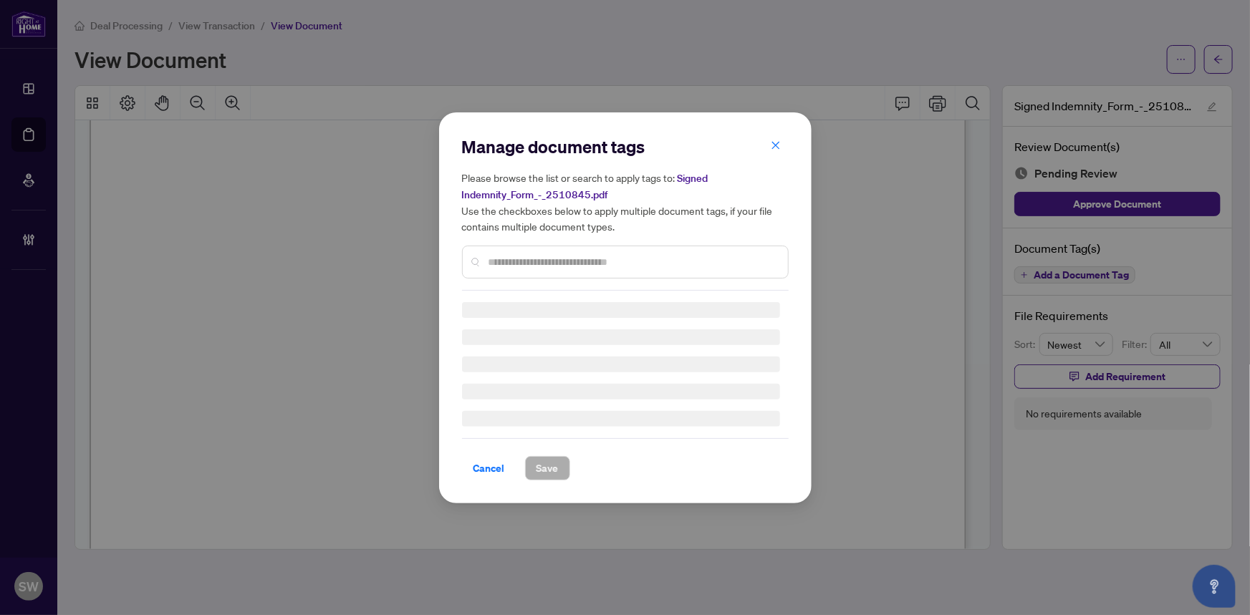
click at [544, 257] on div "Manage document tags Please browse the list or search to apply tags to: Signed …" at bounding box center [625, 212] width 327 height 155
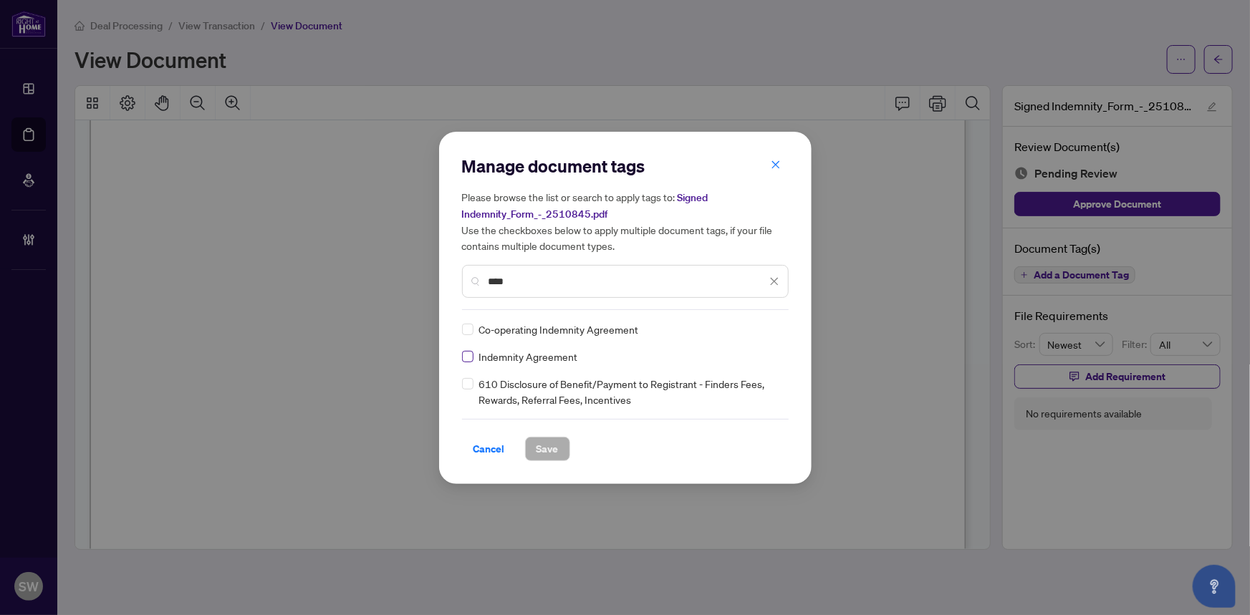
type input "****"
click at [763, 329] on img at bounding box center [759, 329] width 14 height 14
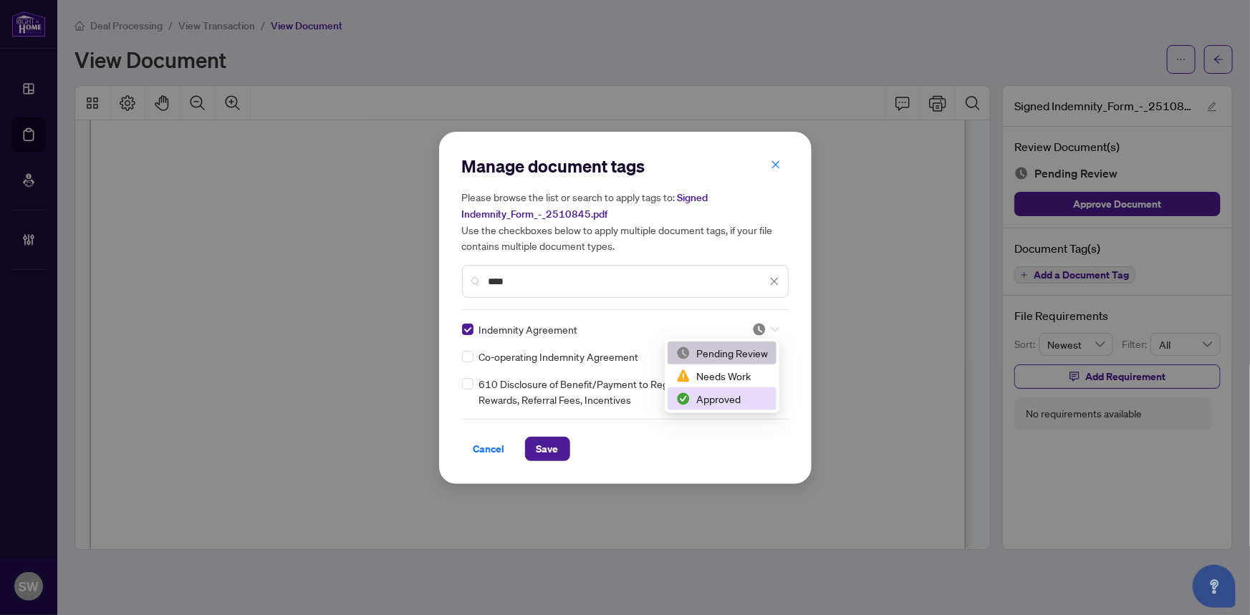
click at [717, 395] on div "Approved" at bounding box center [722, 399] width 92 height 16
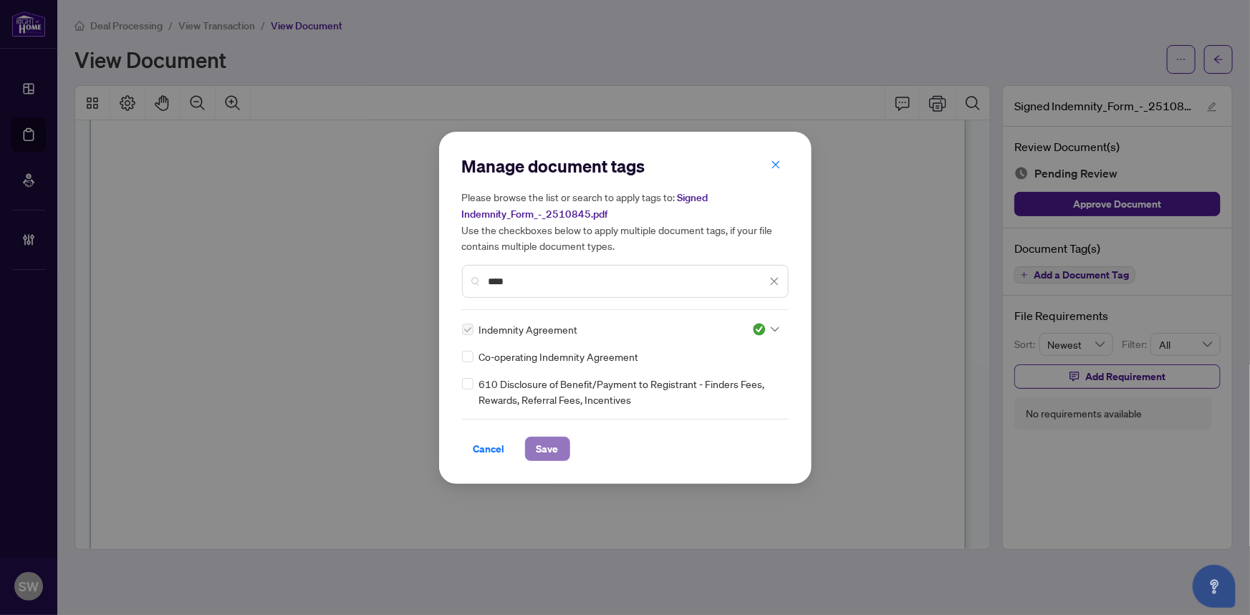
click at [546, 445] on span "Save" at bounding box center [547, 449] width 22 height 23
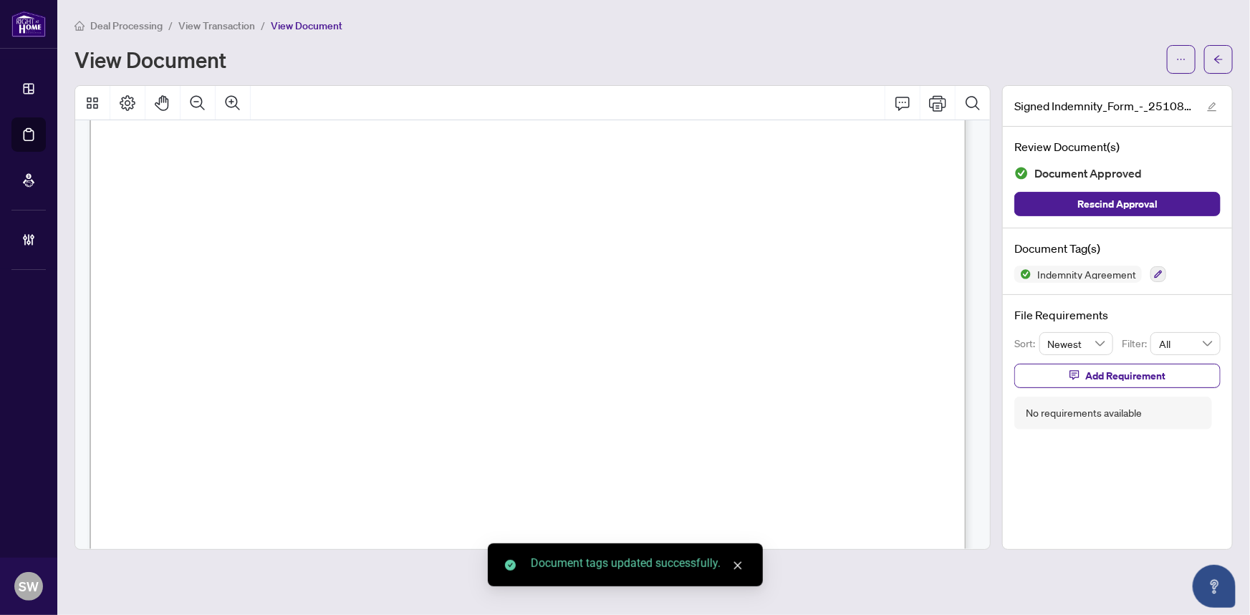
click at [1225, 62] on button "button" at bounding box center [1218, 59] width 29 height 29
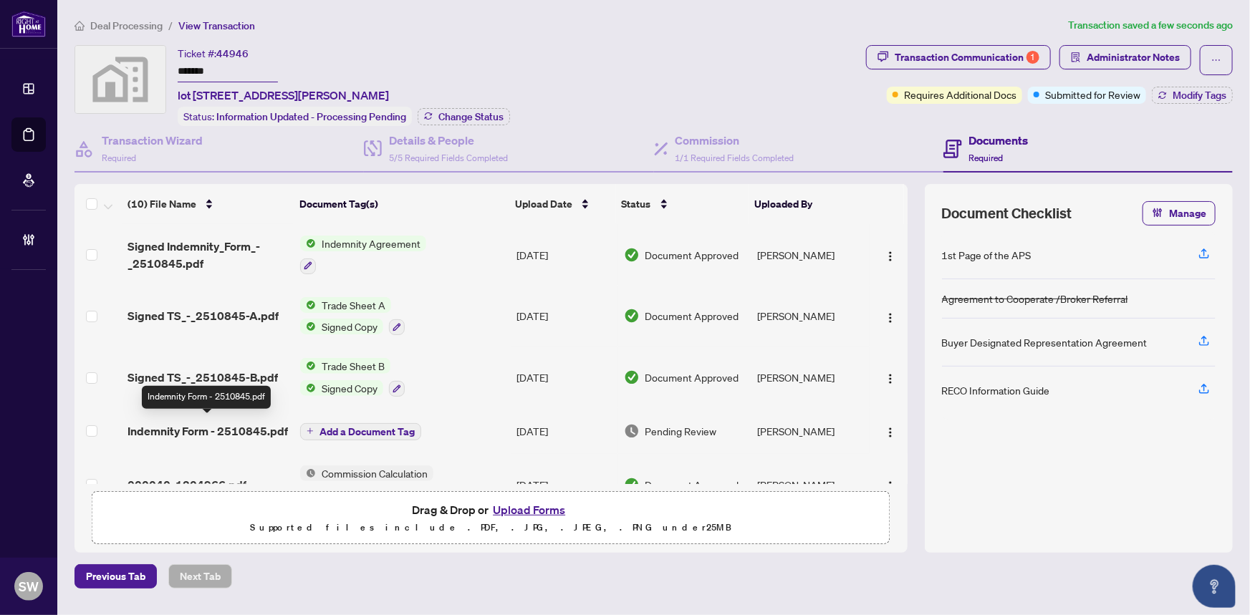
click at [277, 423] on span "Indemnity Form - 2510845.pdf" at bounding box center [207, 431] width 160 height 17
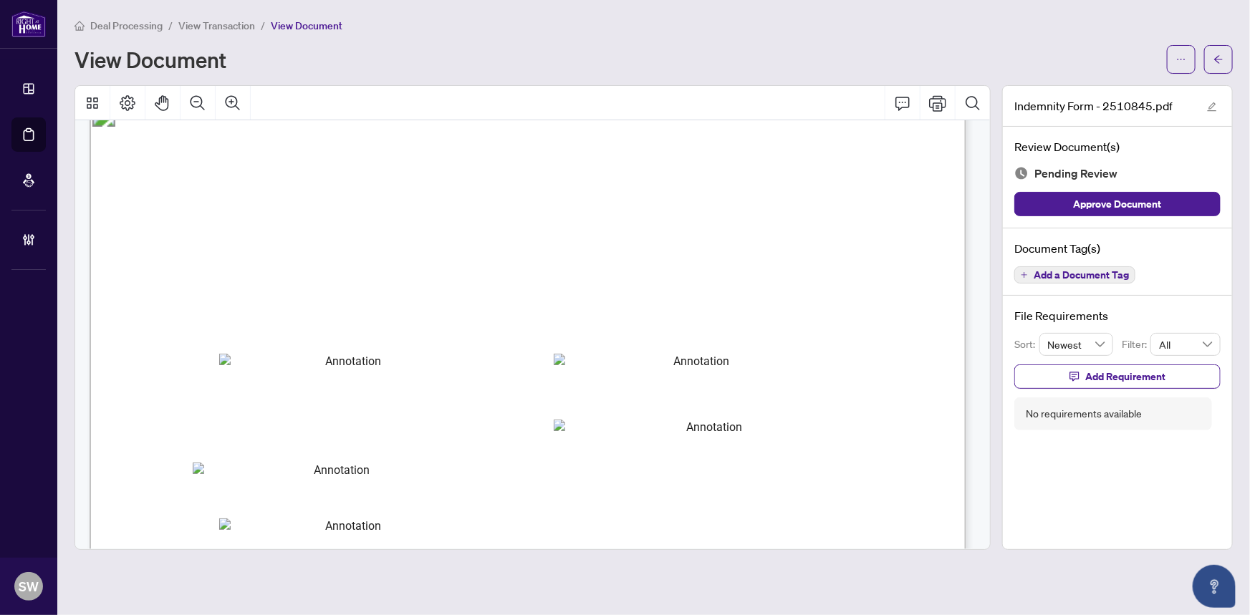
scroll to position [4872, 0]
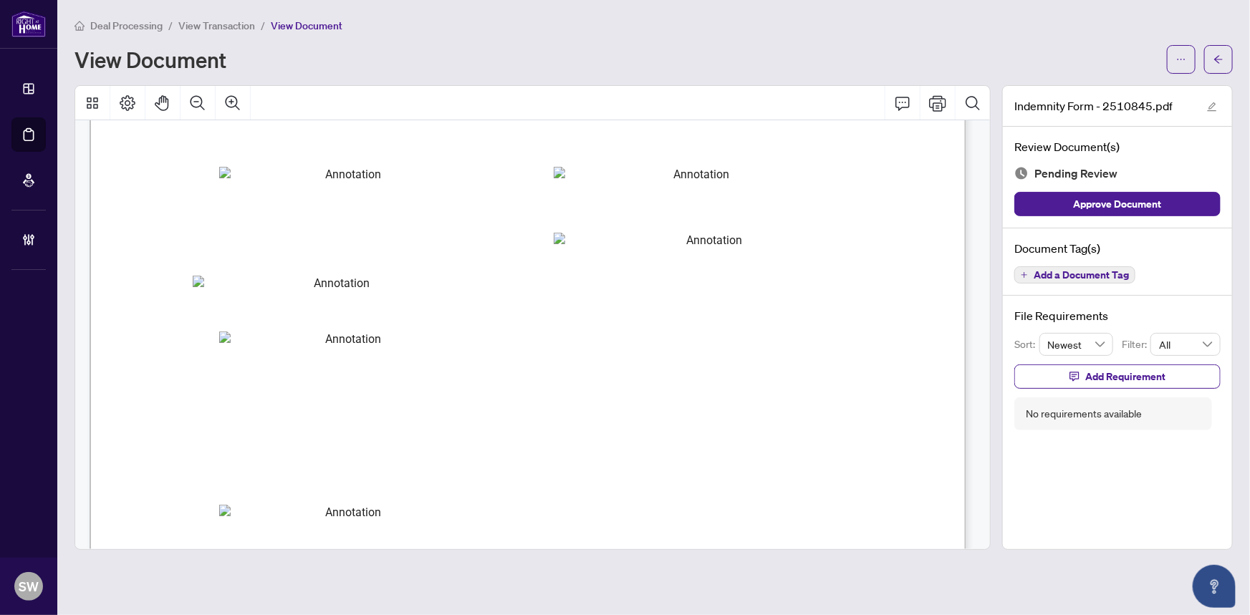
click at [1115, 277] on span "Add a Document Tag" at bounding box center [1080, 275] width 95 height 10
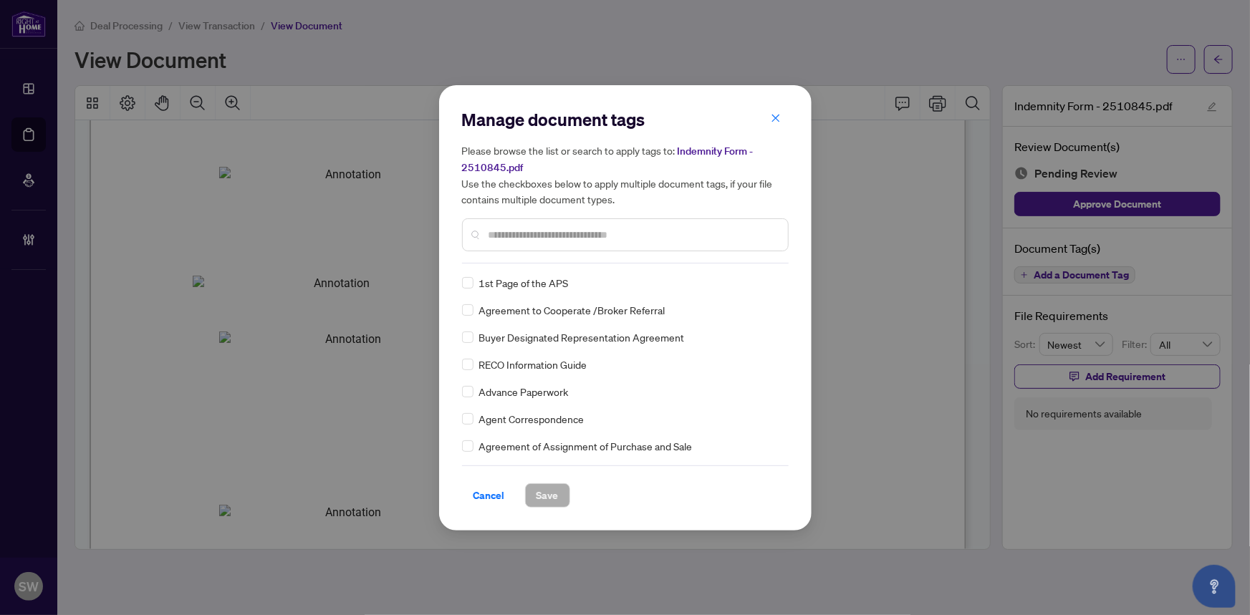
click at [524, 237] on input "text" at bounding box center [632, 235] width 288 height 16
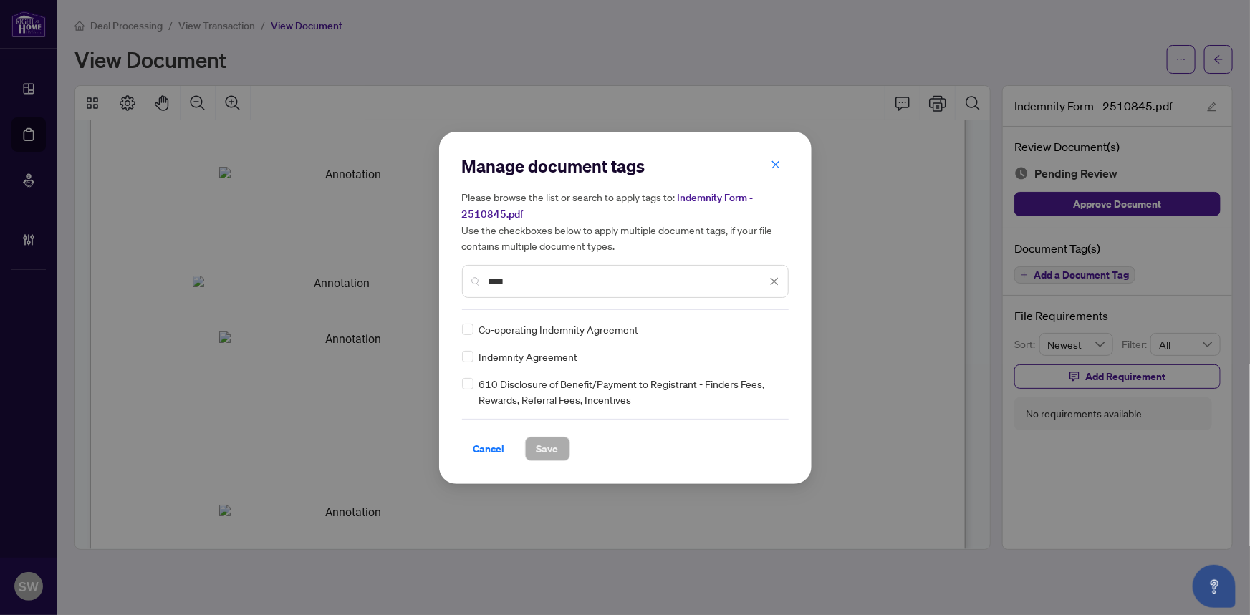
type input "****"
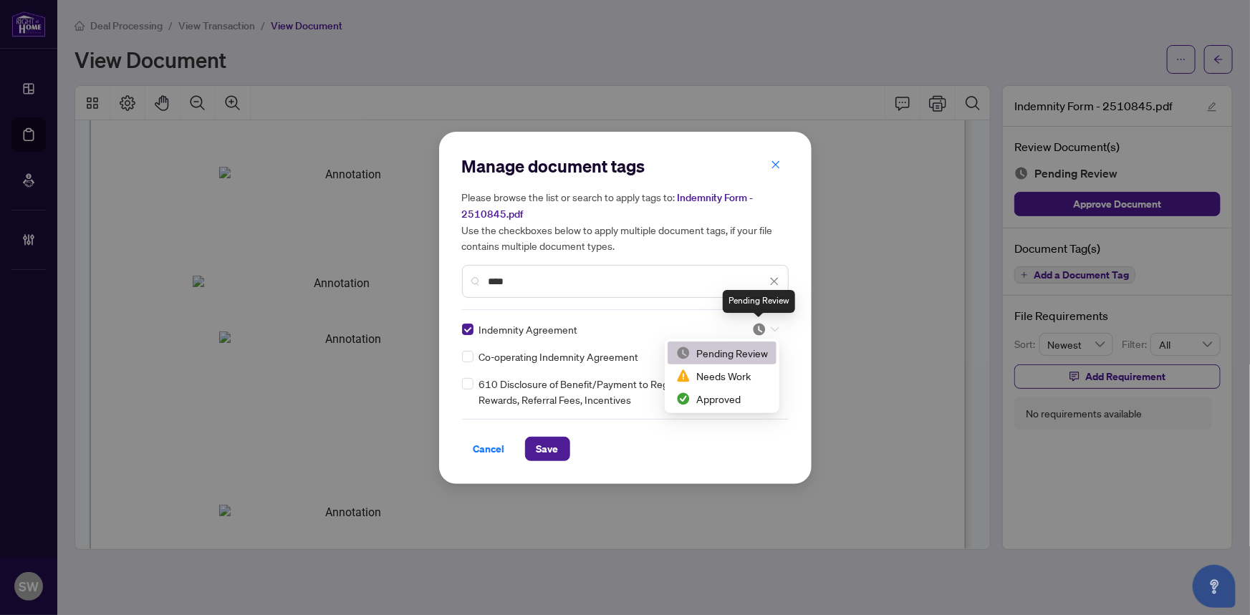
click at [764, 329] on img at bounding box center [759, 329] width 14 height 14
click at [727, 400] on div "Approved" at bounding box center [722, 399] width 92 height 16
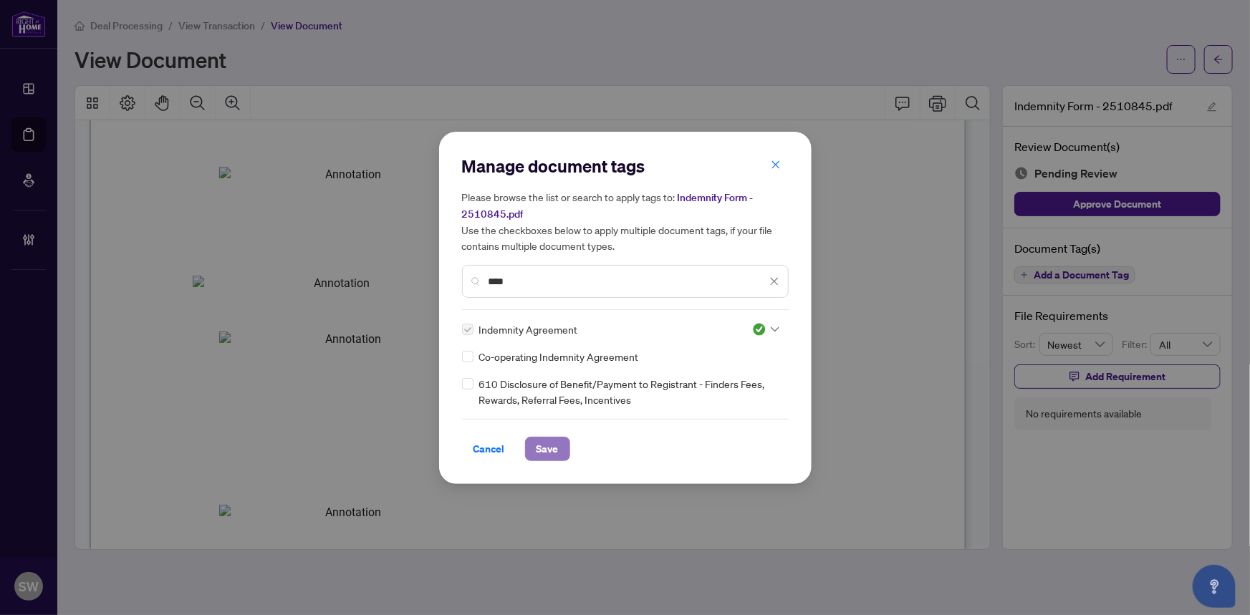
click at [559, 450] on button "Save" at bounding box center [547, 449] width 45 height 24
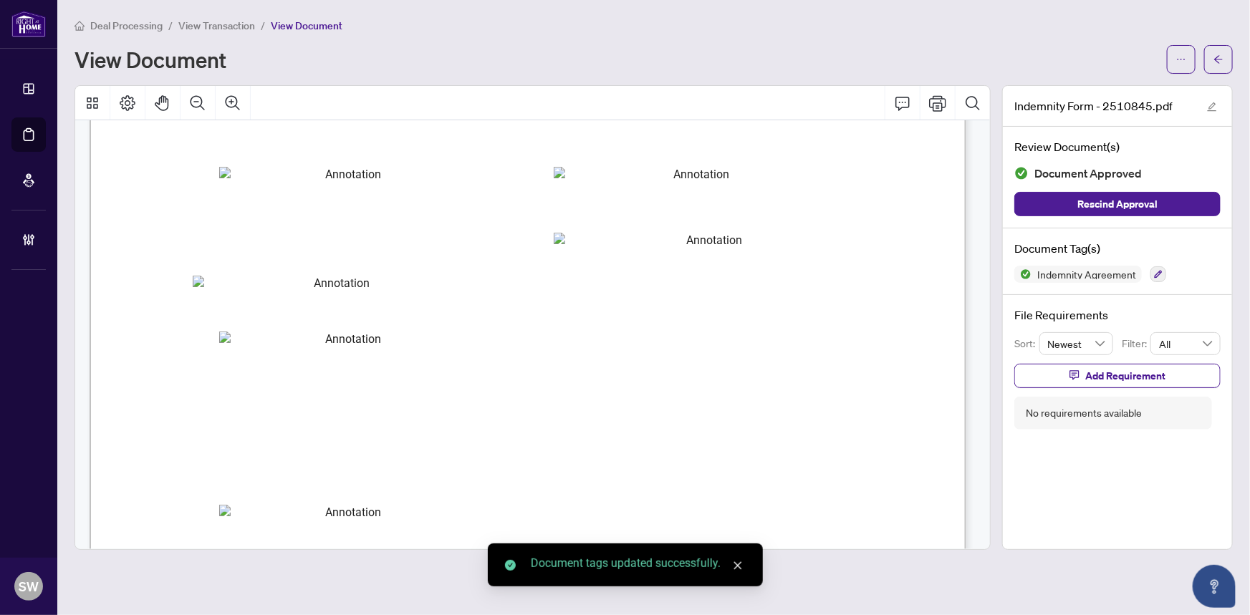
click at [1223, 64] on span "button" at bounding box center [1218, 59] width 10 height 23
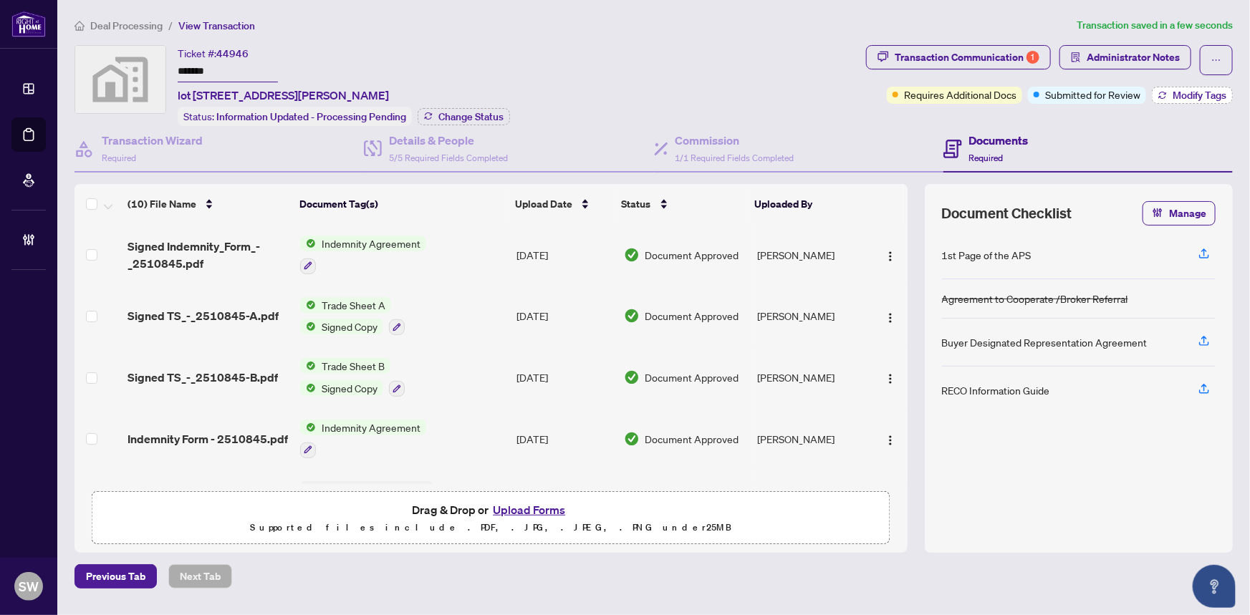
click at [1175, 98] on span "Modify Tags" at bounding box center [1199, 95] width 54 height 10
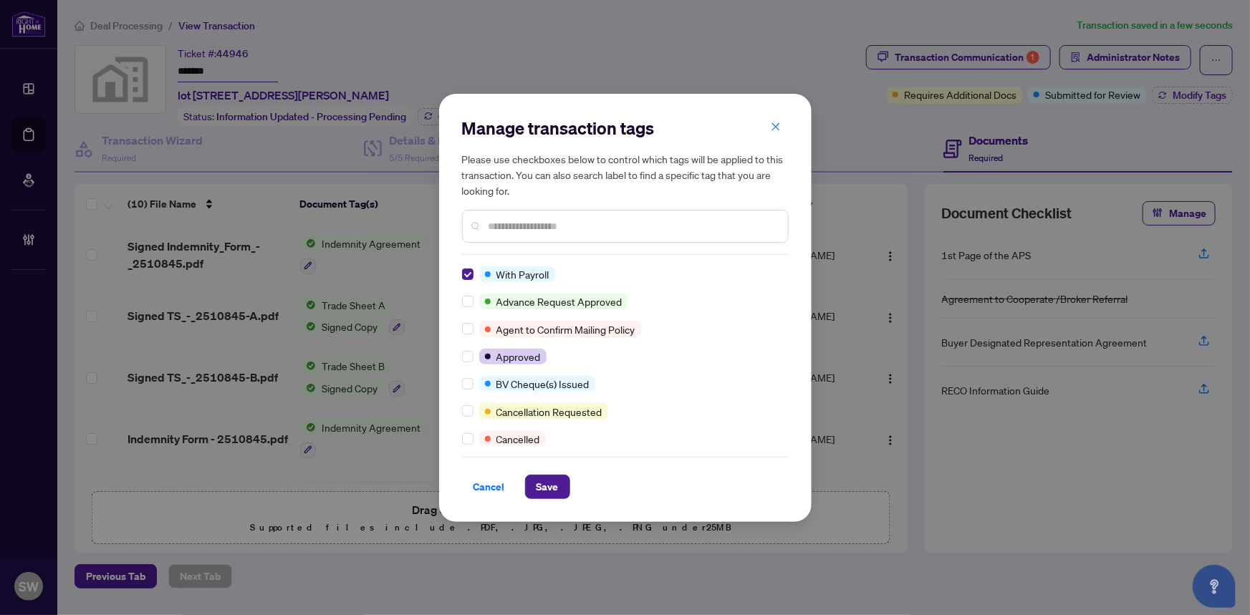
click at [536, 216] on div at bounding box center [625, 226] width 327 height 33
click at [536, 220] on input "text" at bounding box center [632, 226] width 288 height 16
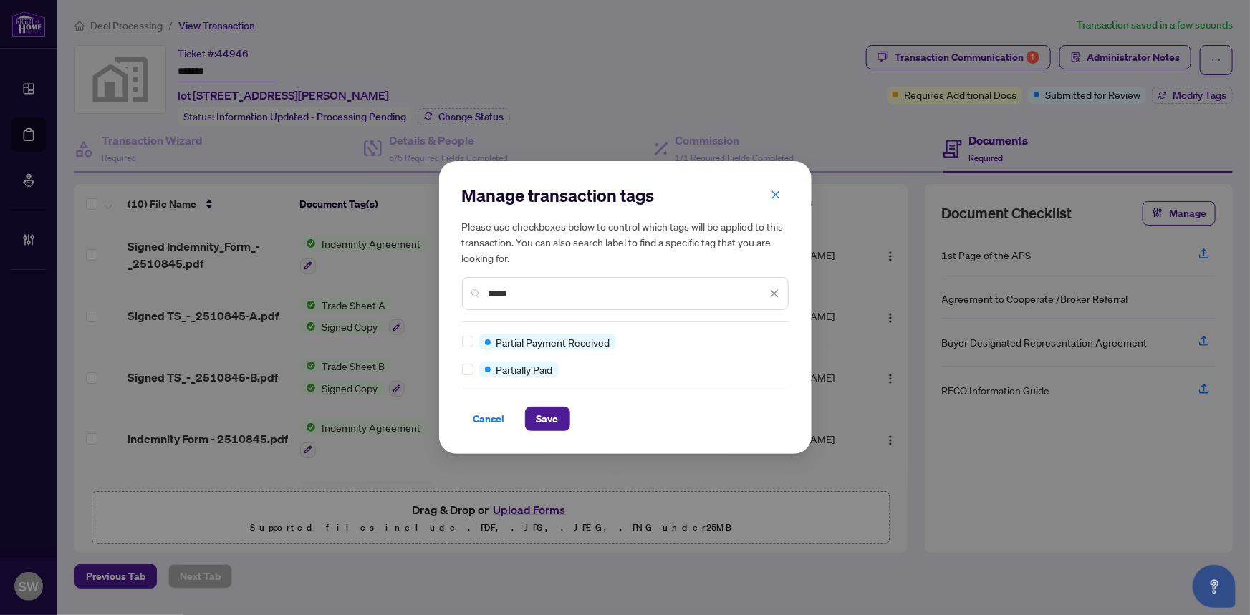
type input "*****"
click at [544, 419] on span "Save" at bounding box center [547, 419] width 22 height 23
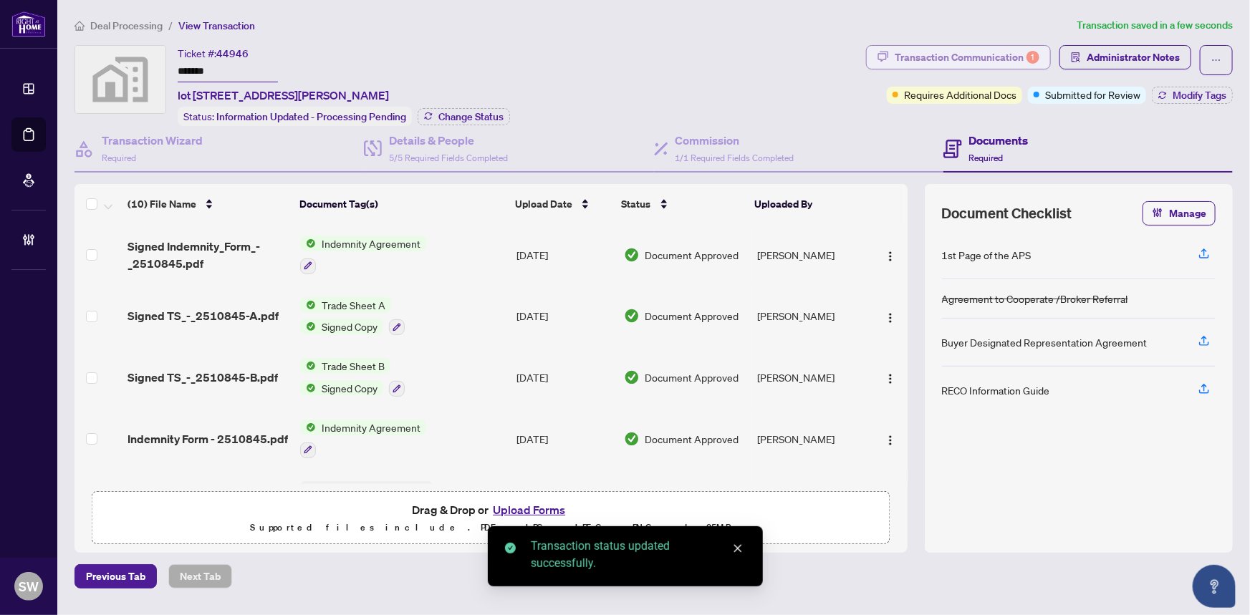
click at [981, 64] on div "Transaction Communication 1" at bounding box center [967, 57] width 145 height 23
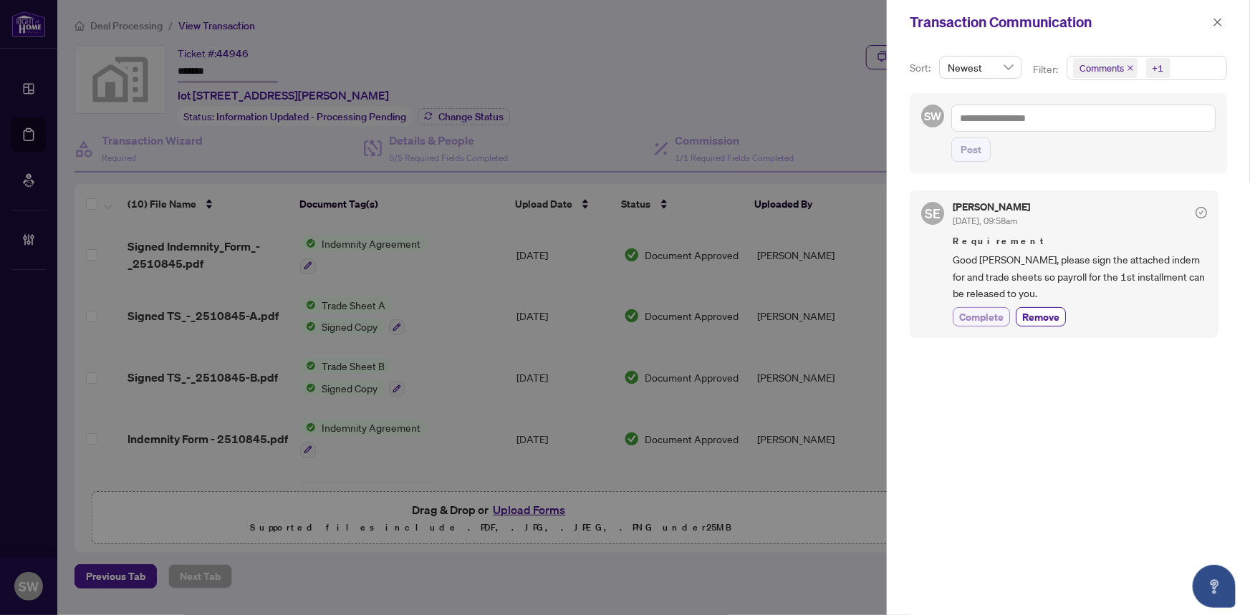
click at [996, 315] on span "Complete" at bounding box center [981, 316] width 44 height 15
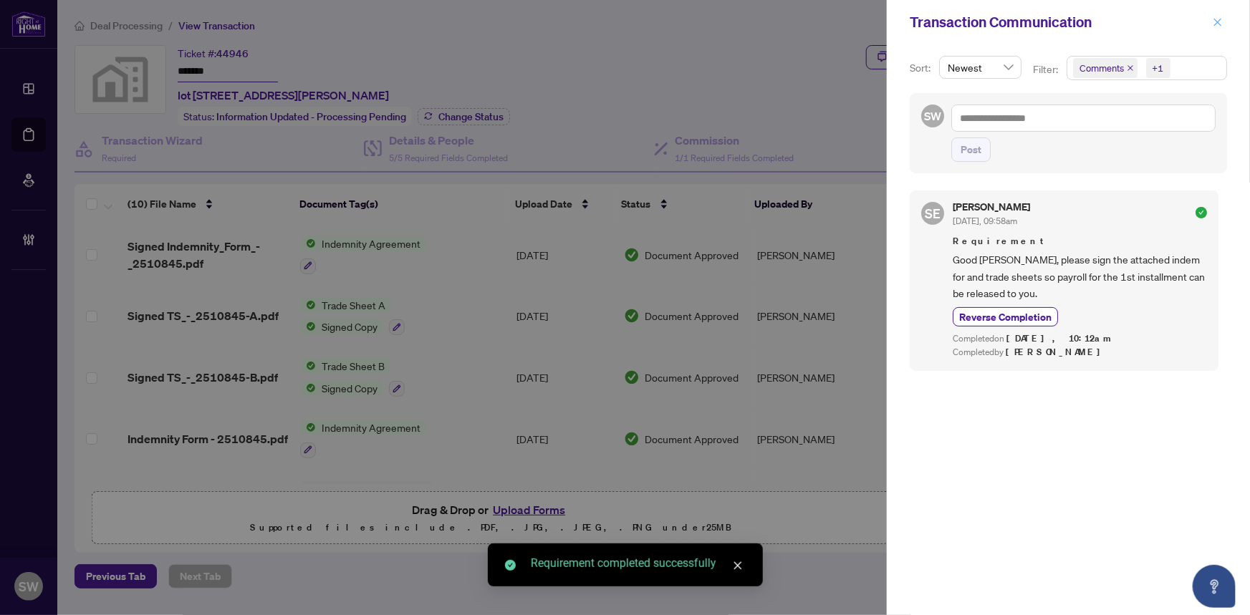
click at [1211, 21] on button "button" at bounding box center [1217, 22] width 19 height 17
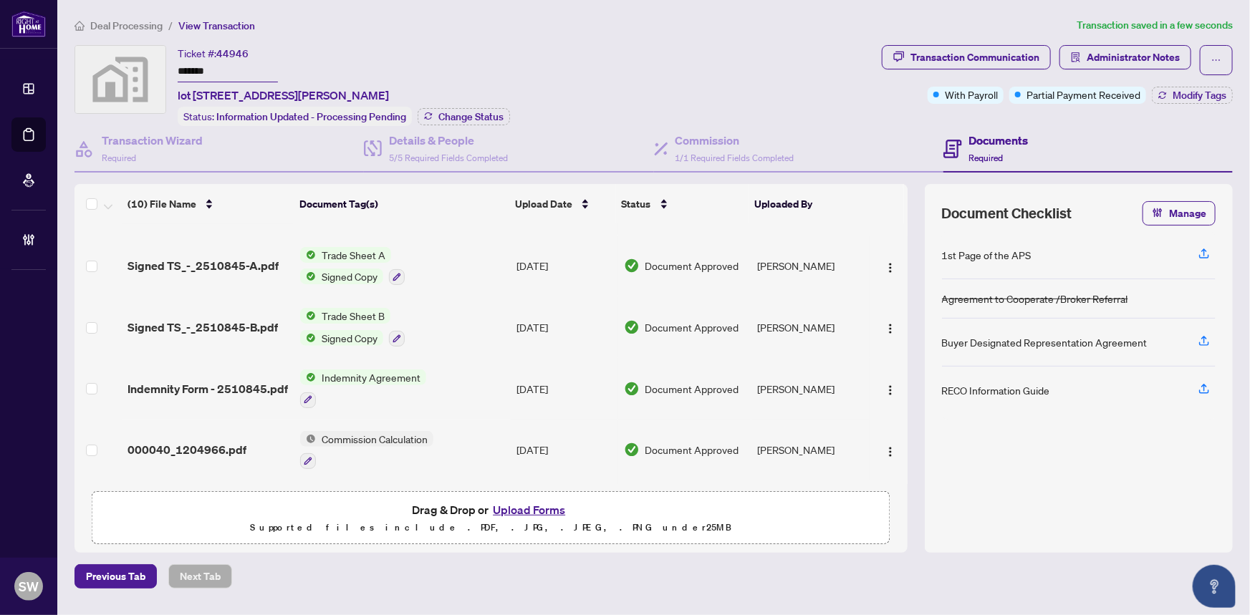
scroll to position [195, 0]
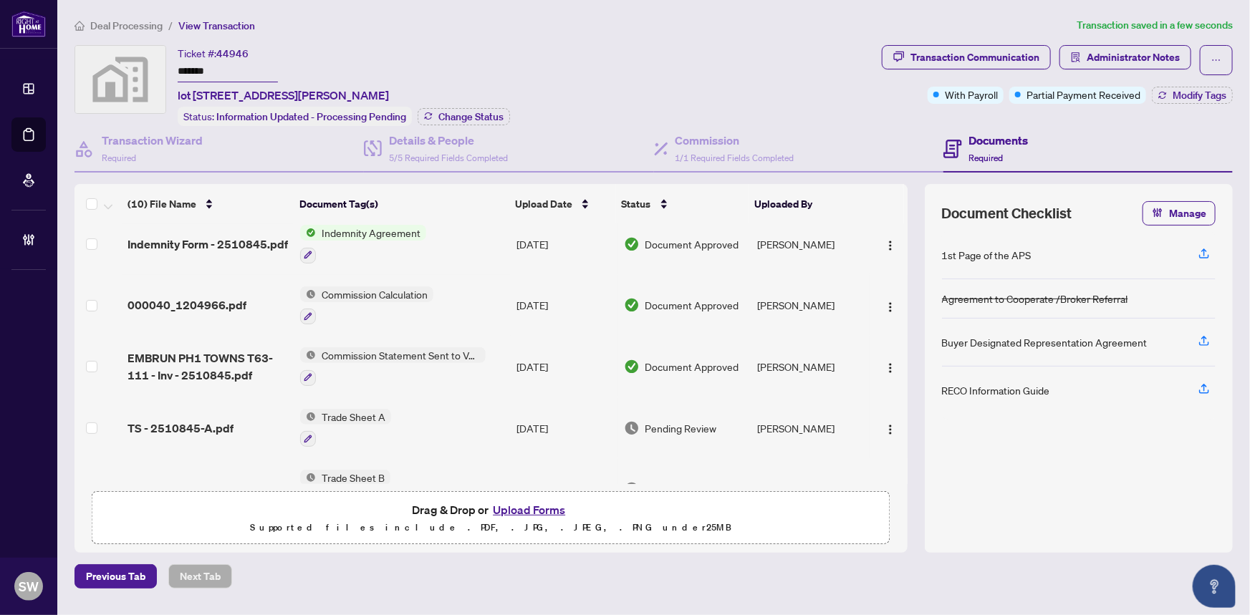
click at [193, 67] on input "*******" at bounding box center [228, 72] width 100 height 21
click at [307, 312] on icon "button" at bounding box center [308, 316] width 9 height 9
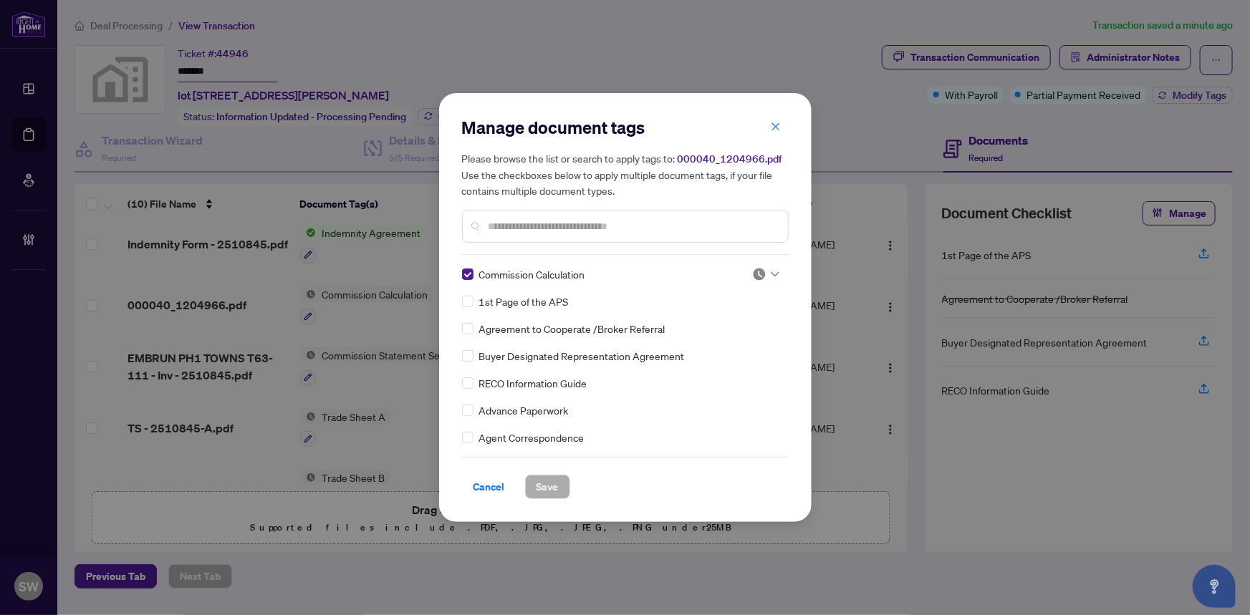
click at [765, 277] on div at bounding box center [765, 274] width 27 height 14
click at [729, 342] on div "Approved" at bounding box center [719, 345] width 92 height 16
click at [550, 481] on span "Save" at bounding box center [547, 487] width 22 height 23
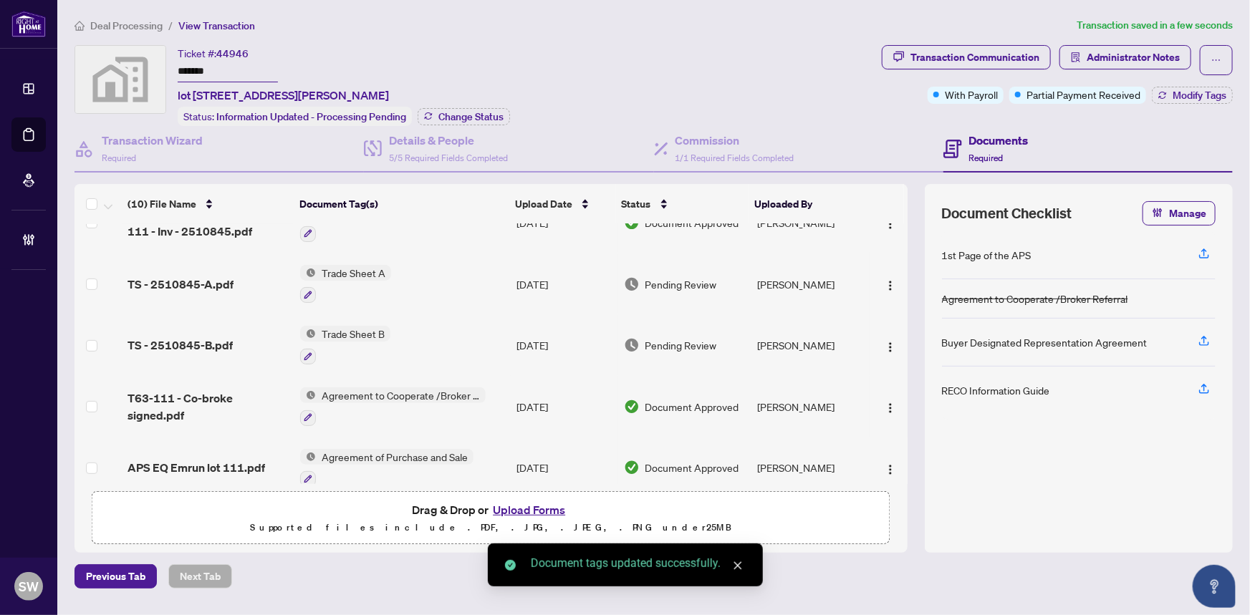
scroll to position [352, 0]
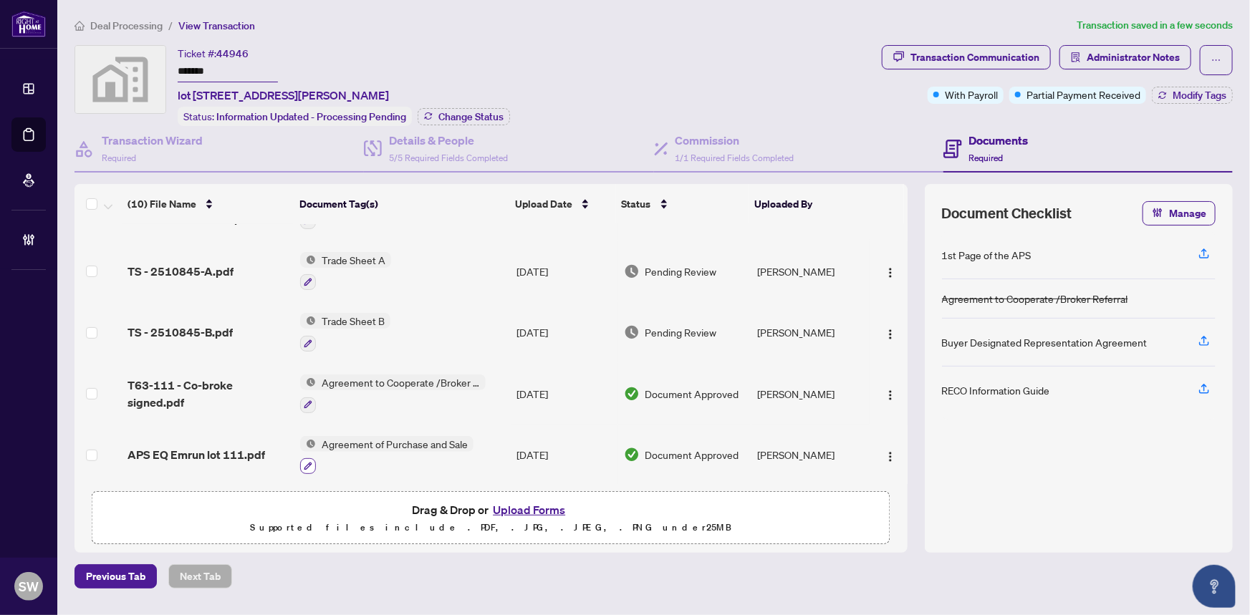
click at [307, 463] on icon "button" at bounding box center [308, 467] width 8 height 8
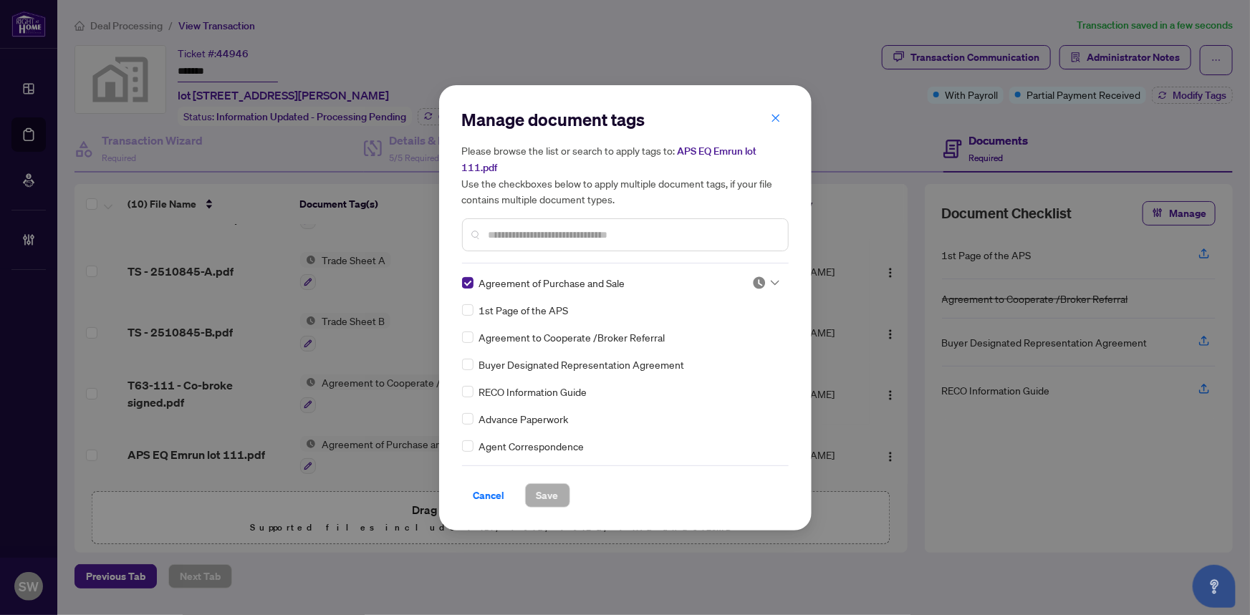
click at [759, 280] on img at bounding box center [759, 283] width 14 height 14
click at [708, 360] on div "Approved" at bounding box center [719, 352] width 92 height 16
click at [559, 501] on button "Save" at bounding box center [547, 495] width 45 height 24
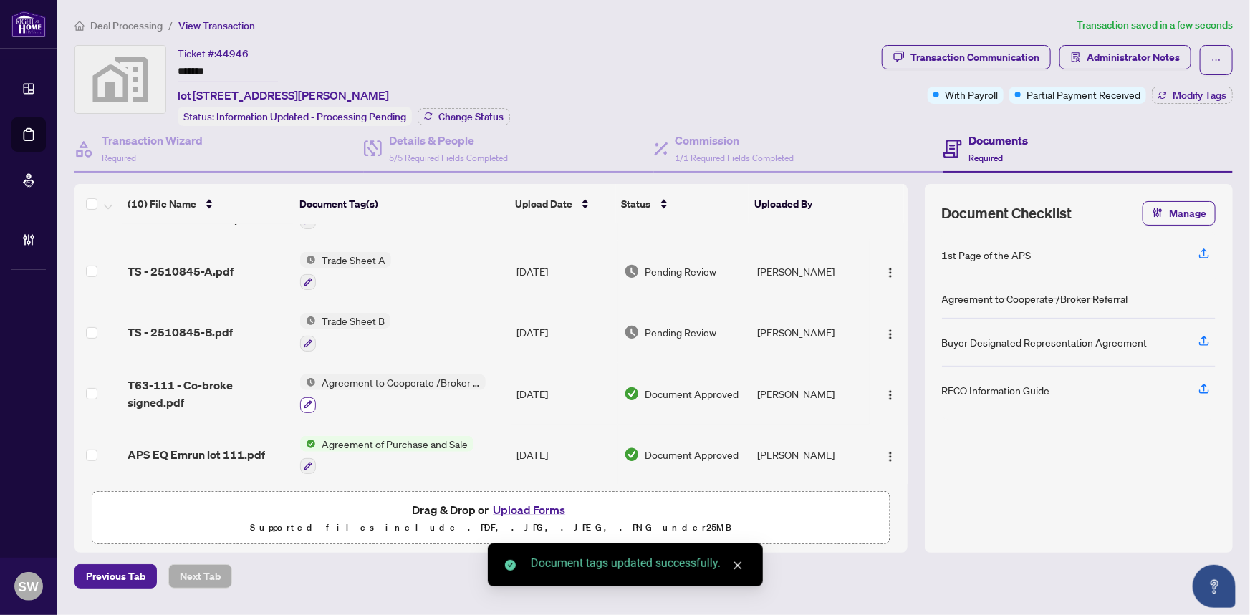
click at [307, 400] on icon "button" at bounding box center [308, 404] width 9 height 9
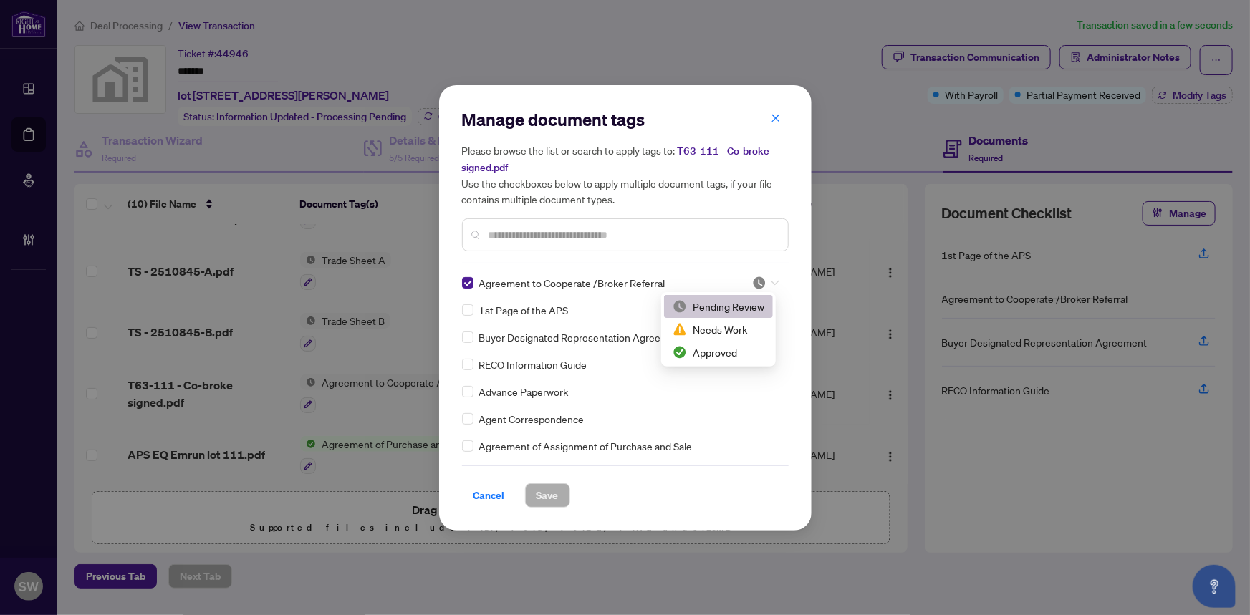
click at [771, 281] on icon at bounding box center [775, 283] width 9 height 6
click at [731, 356] on div "Approved" at bounding box center [719, 352] width 92 height 16
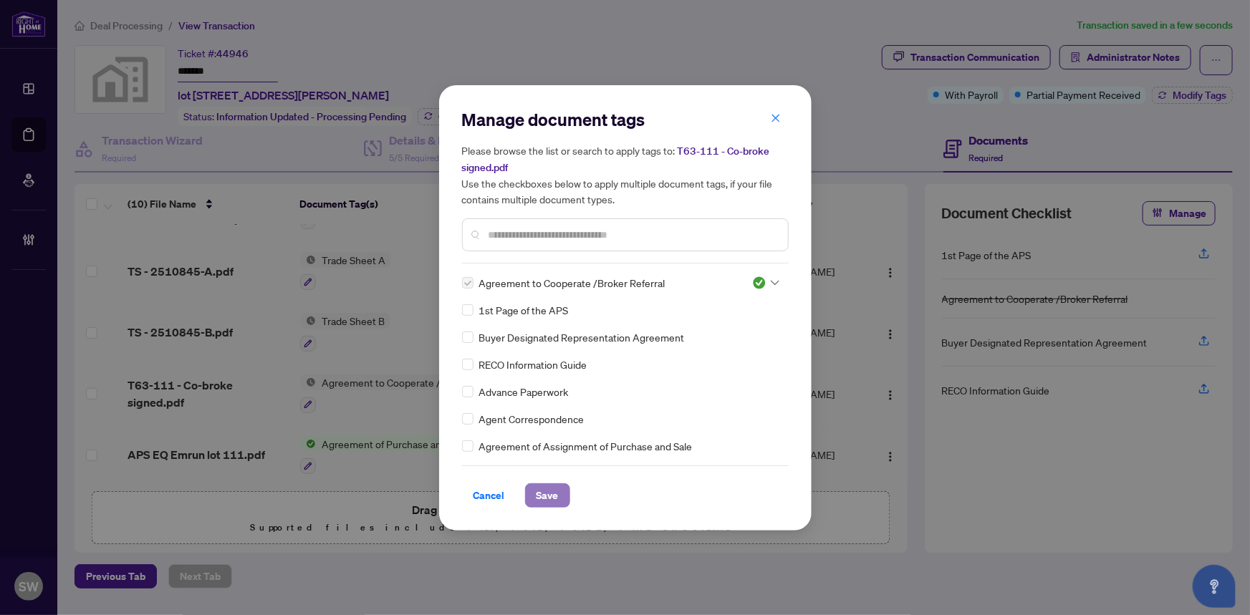
click at [551, 491] on span "Save" at bounding box center [547, 495] width 22 height 23
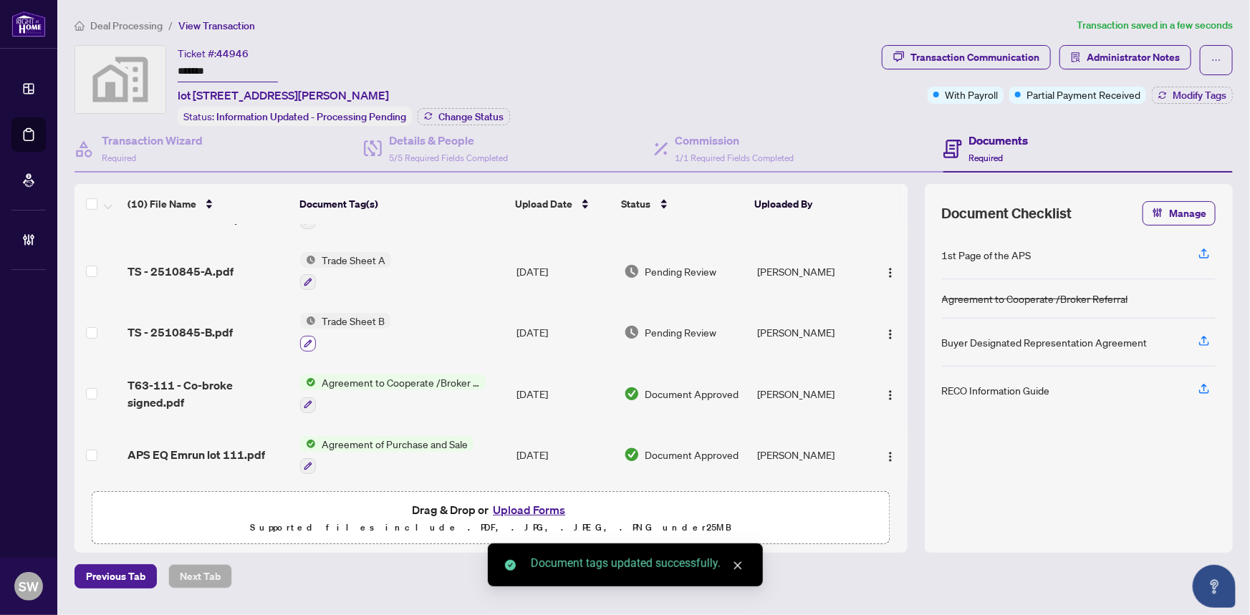
click at [307, 339] on icon "button" at bounding box center [308, 343] width 9 height 9
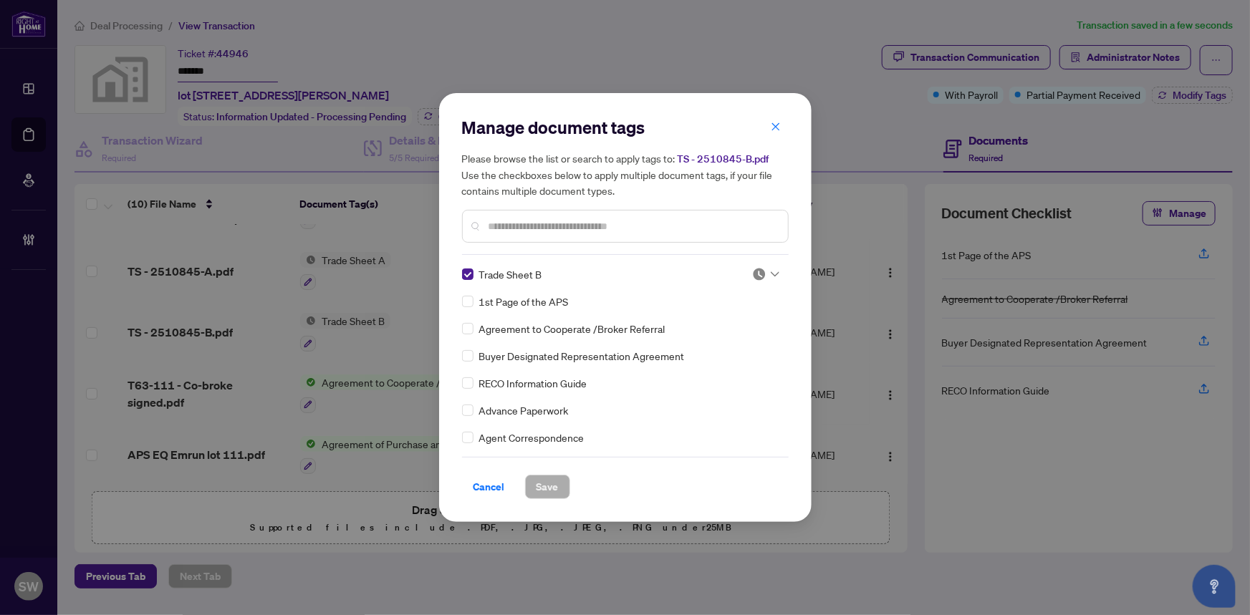
click at [768, 267] on div at bounding box center [765, 274] width 27 height 14
click at [723, 339] on div "Approved" at bounding box center [719, 345] width 92 height 16
click at [559, 495] on button "Save" at bounding box center [547, 487] width 45 height 24
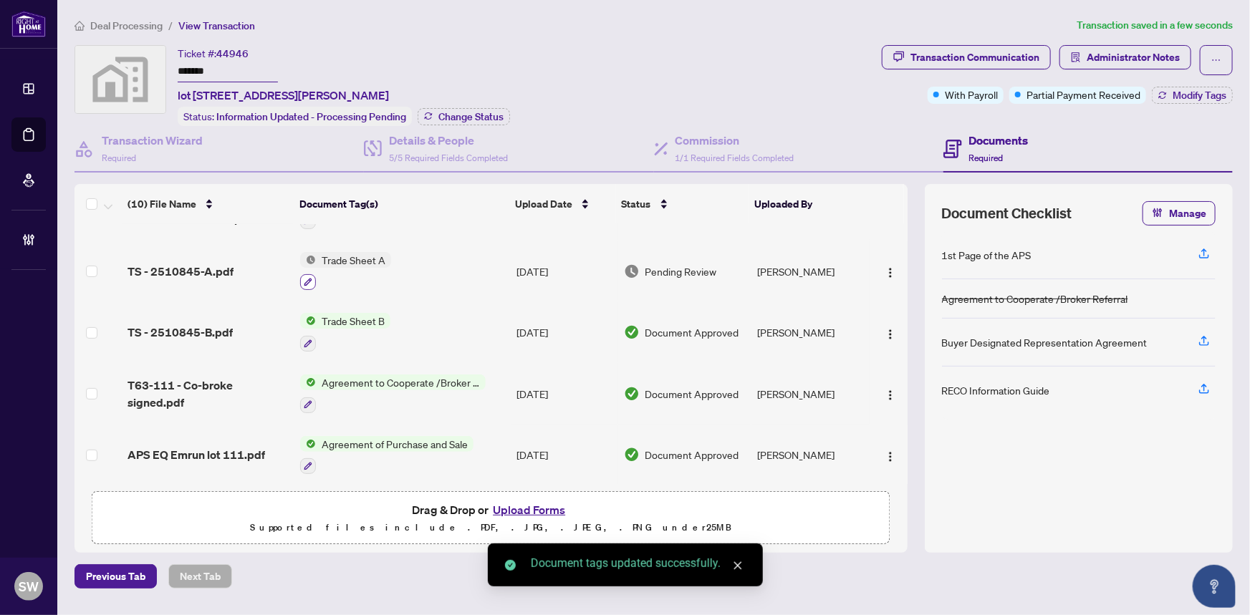
click at [304, 278] on icon "button" at bounding box center [308, 282] width 9 height 9
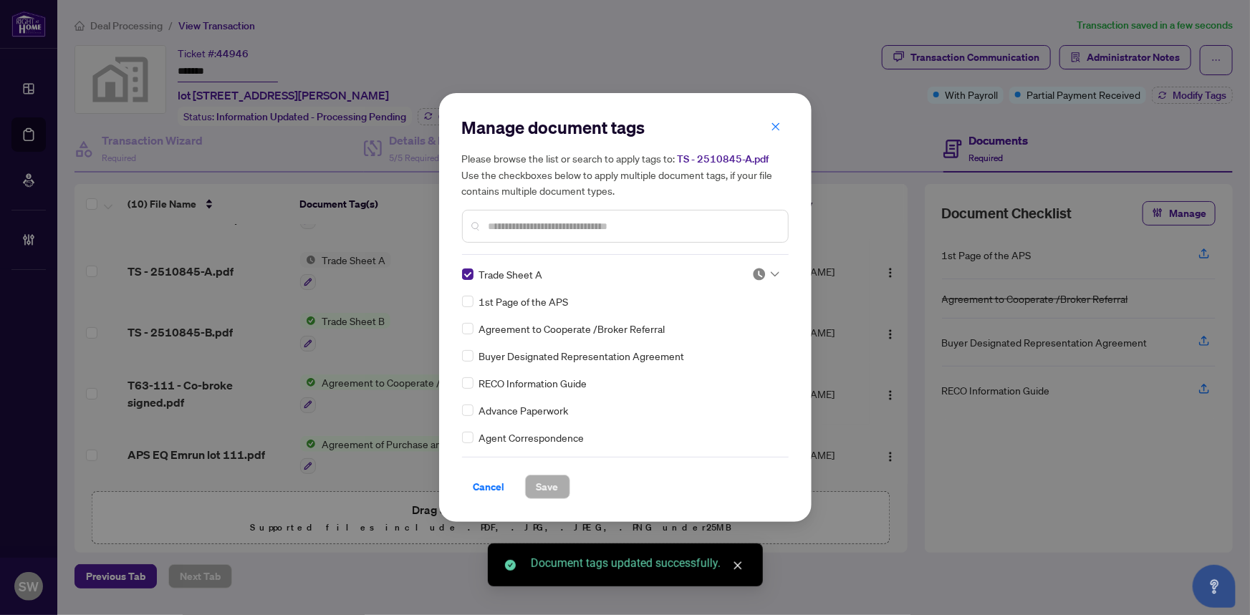
click at [758, 276] on img at bounding box center [759, 274] width 14 height 14
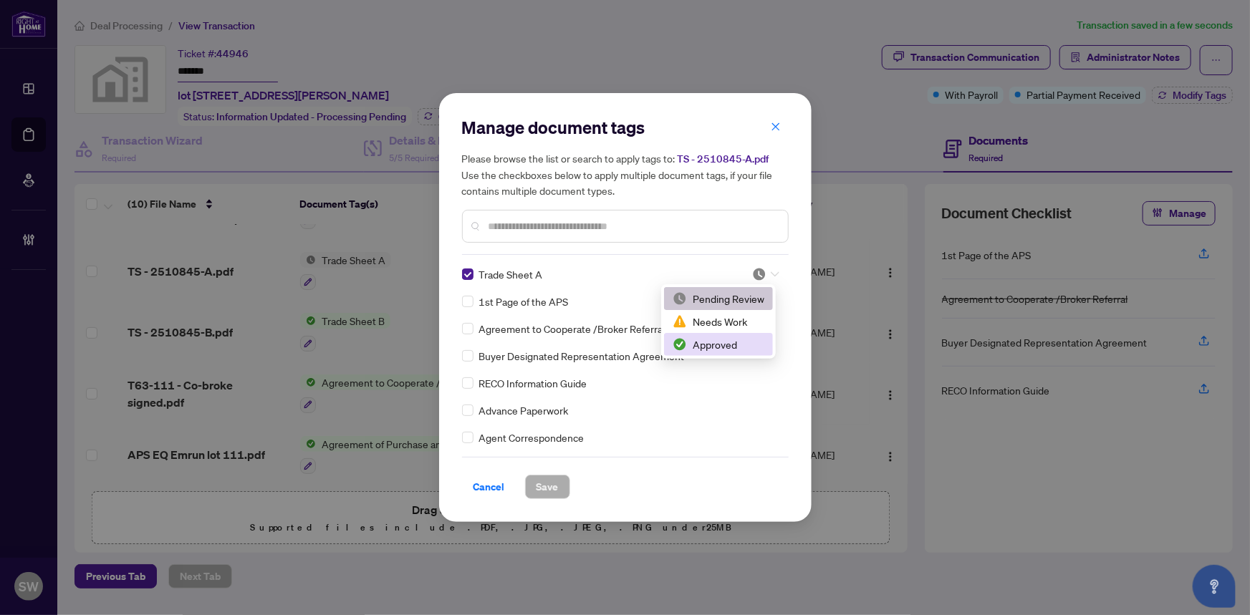
click at [733, 347] on div "Approved" at bounding box center [719, 345] width 92 height 16
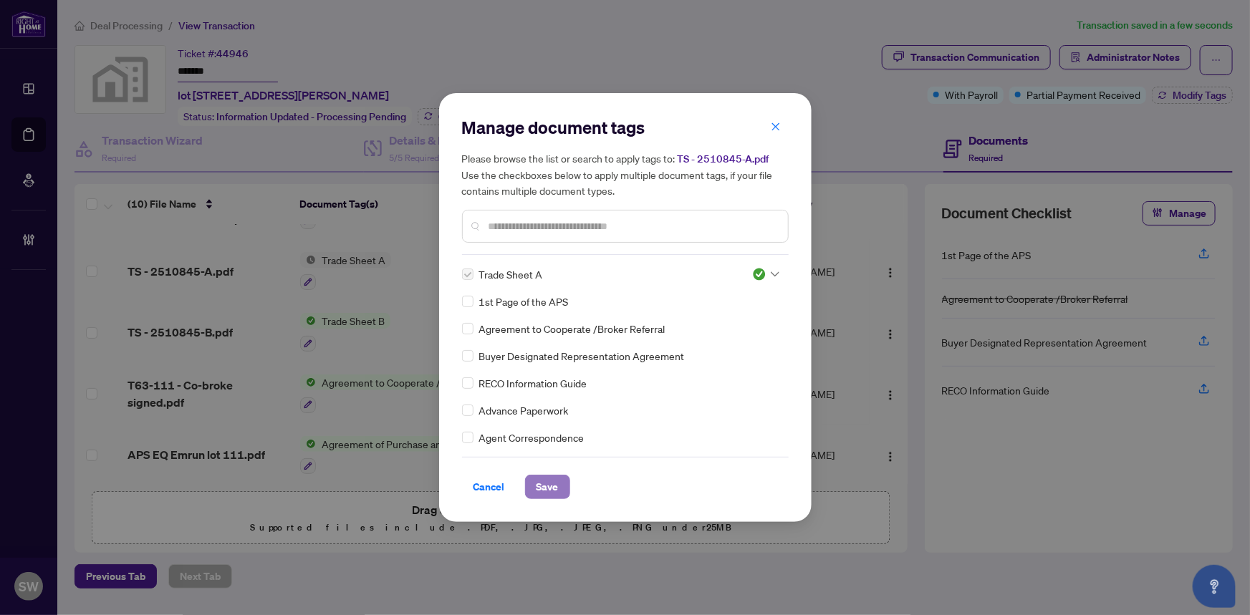
click at [556, 488] on span "Save" at bounding box center [547, 487] width 22 height 23
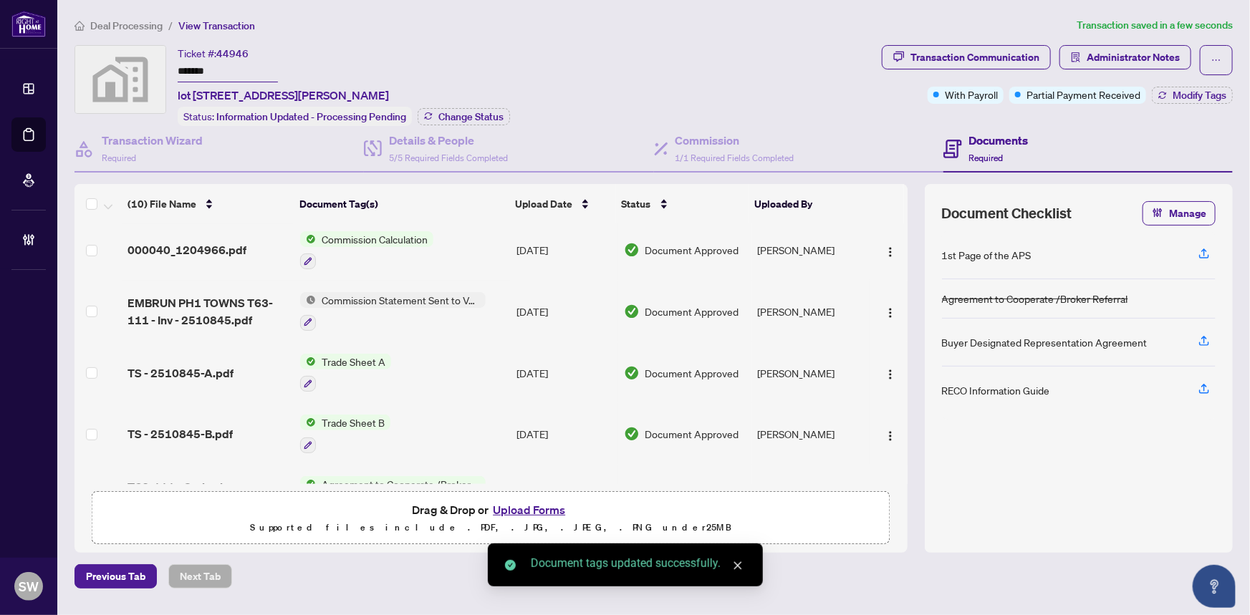
scroll to position [222, 0]
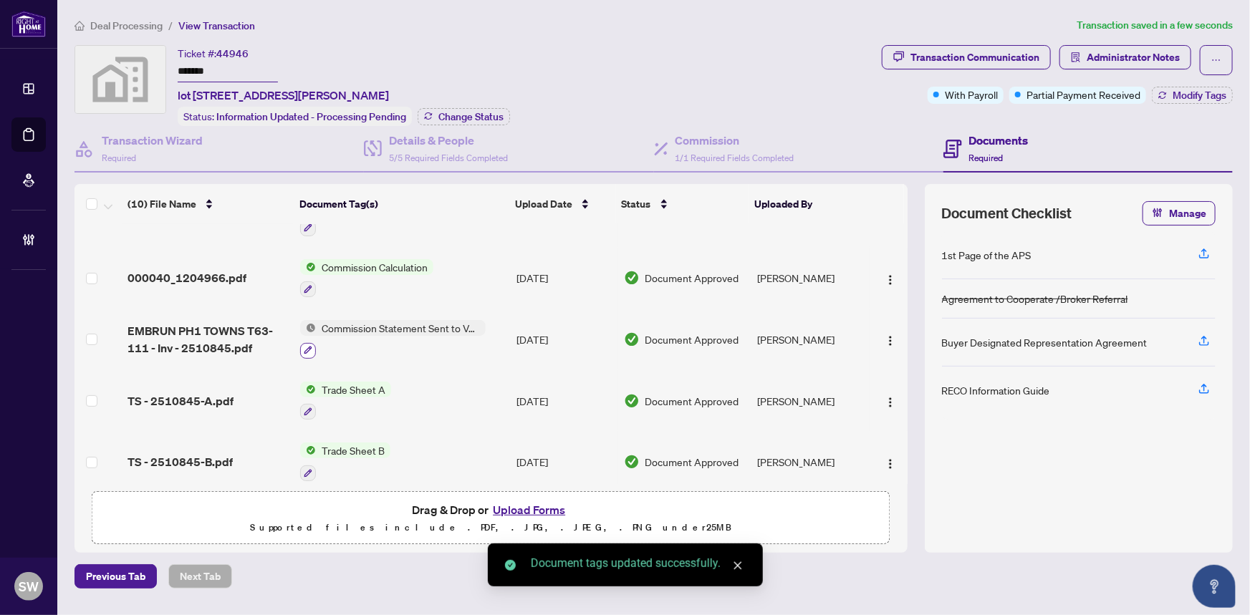
click at [308, 346] on icon "button" at bounding box center [308, 350] width 9 height 9
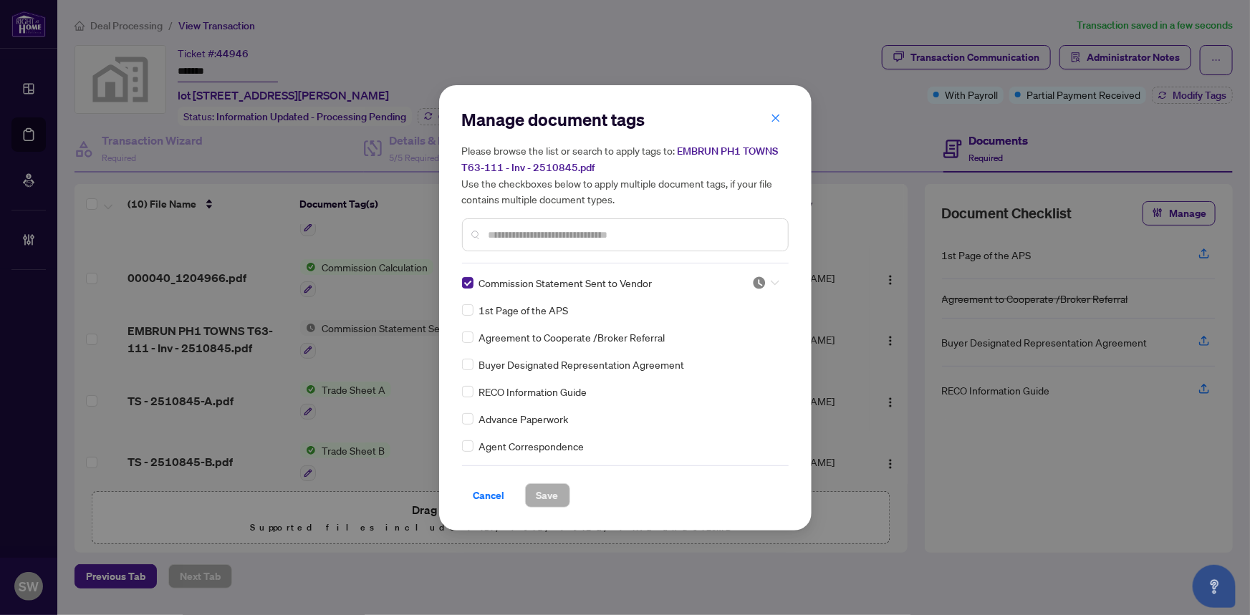
click at [774, 283] on icon at bounding box center [775, 283] width 9 height 6
click at [728, 348] on div "Approved" at bounding box center [719, 352] width 92 height 16
click at [552, 489] on span "Save" at bounding box center [547, 495] width 22 height 23
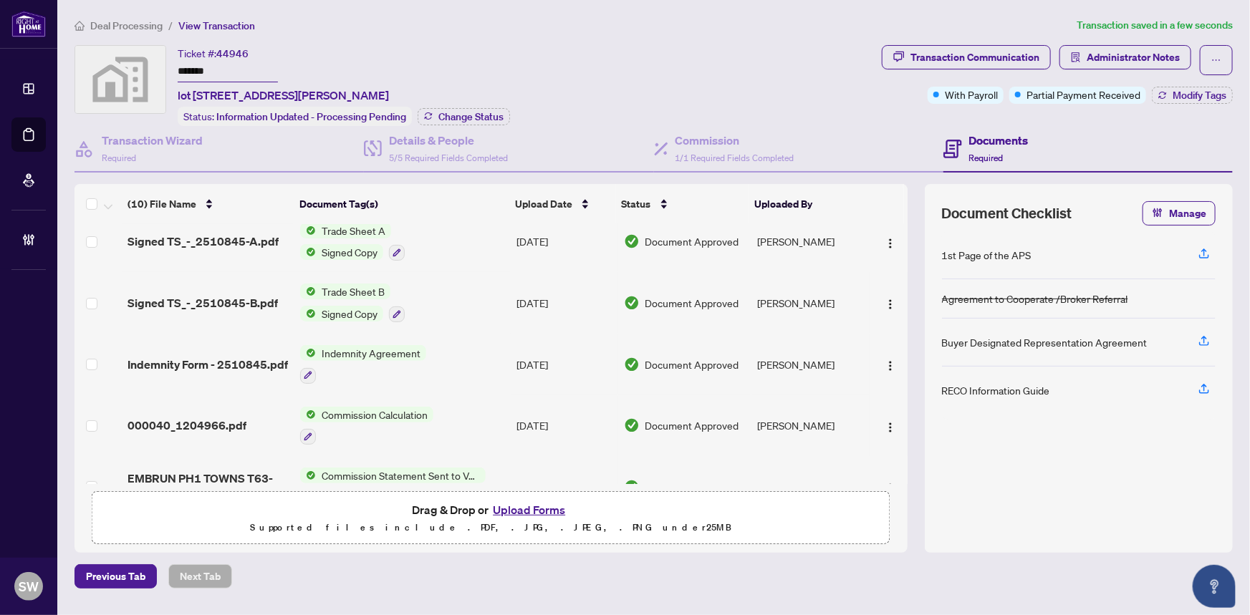
scroll to position [0, 0]
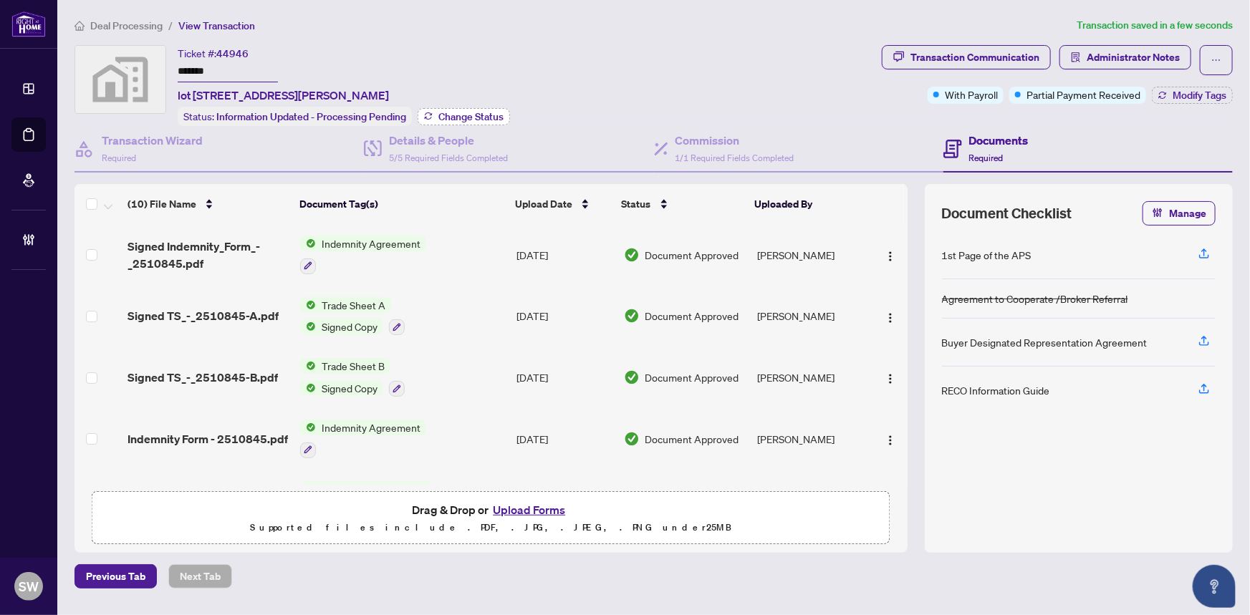
click at [466, 112] on span "Change Status" at bounding box center [470, 117] width 65 height 10
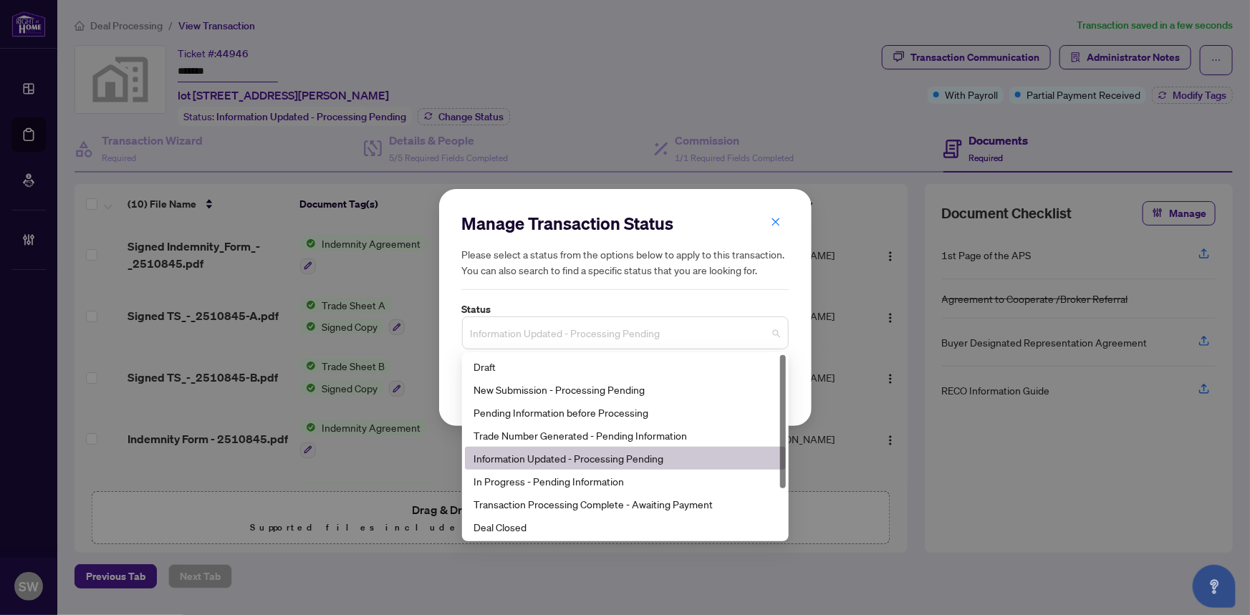
click at [579, 337] on span "Information Updated - Processing Pending" at bounding box center [625, 332] width 309 height 27
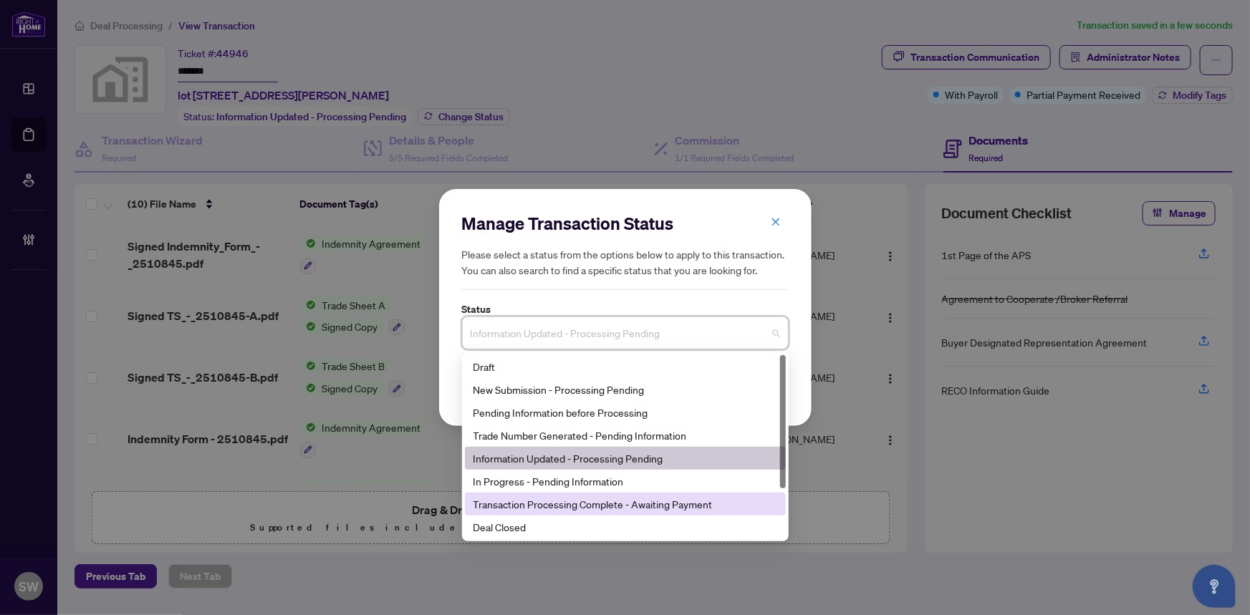
click at [624, 501] on div "Transaction Processing Complete - Awaiting Payment" at bounding box center [625, 504] width 304 height 16
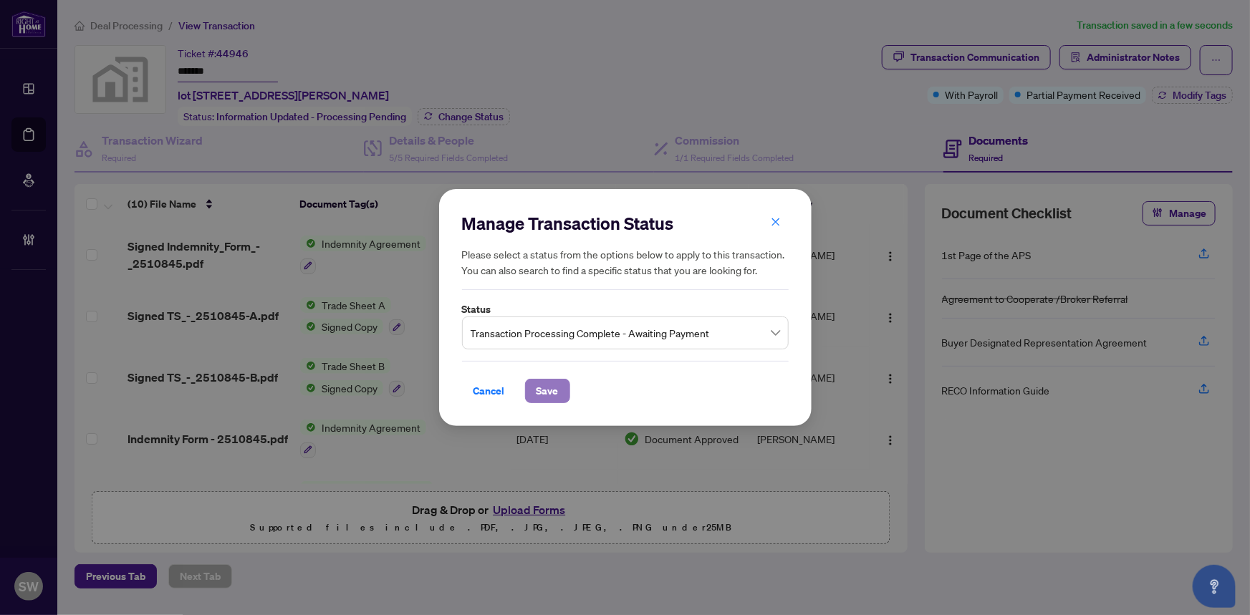
click at [550, 385] on span "Save" at bounding box center [547, 391] width 22 height 23
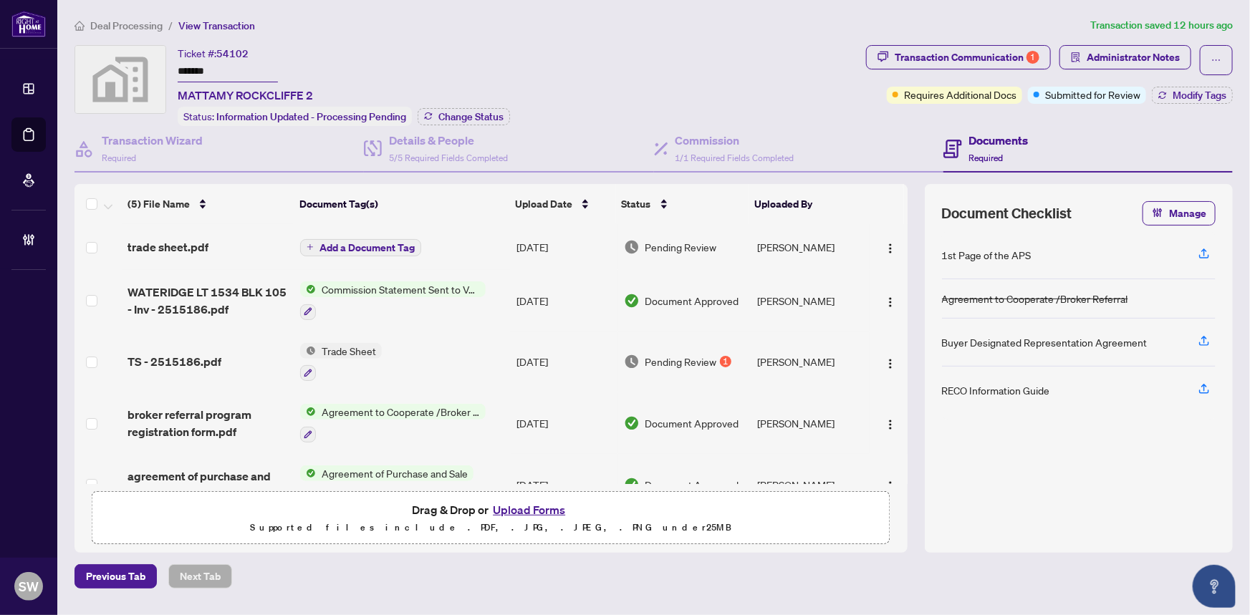
click at [198, 70] on input "*******" at bounding box center [228, 72] width 100 height 21
click at [193, 241] on span "trade sheet.pdf" at bounding box center [167, 246] width 81 height 17
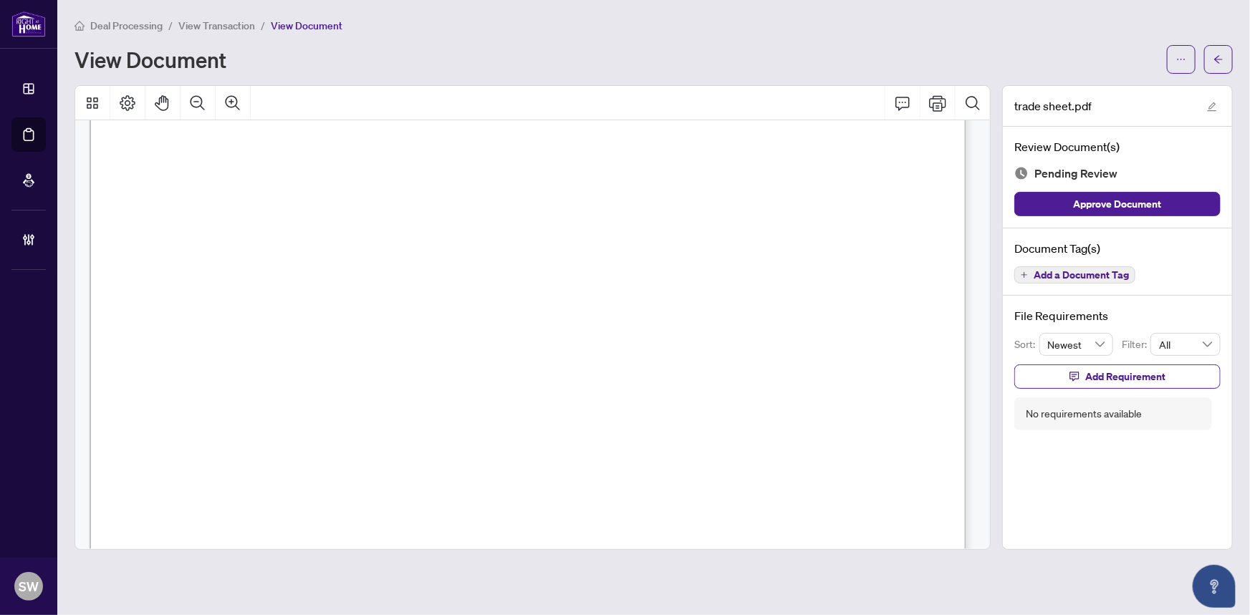
scroll to position [390, 0]
click at [1056, 271] on span "Add a Document Tag" at bounding box center [1080, 275] width 95 height 10
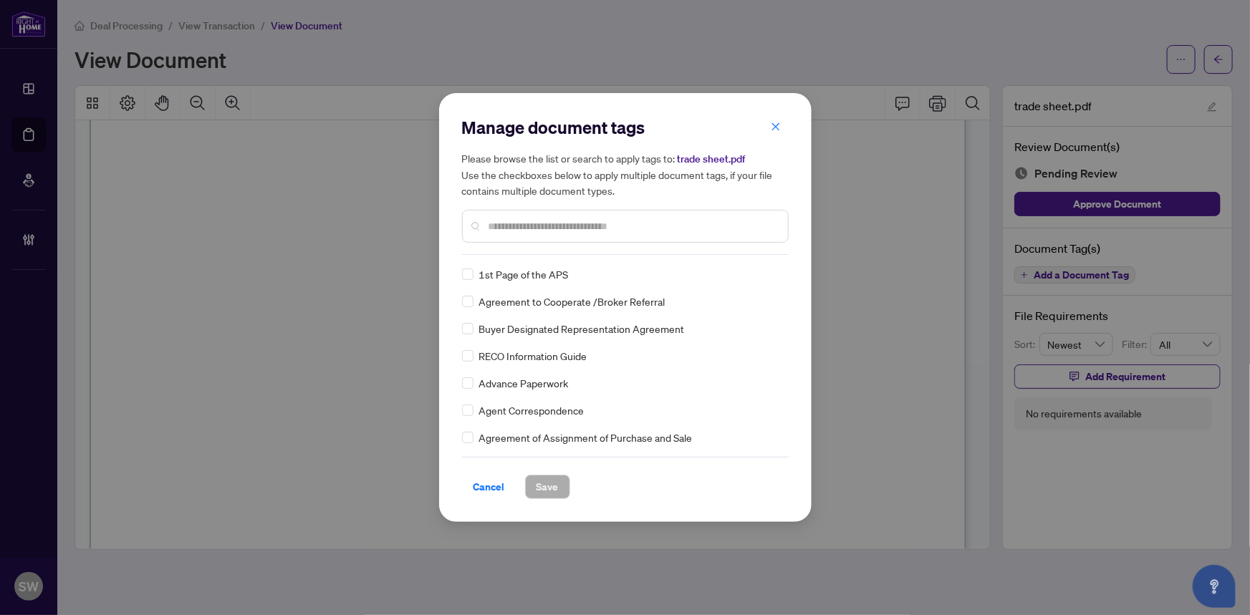
click at [636, 233] on input "text" at bounding box center [632, 226] width 288 height 16
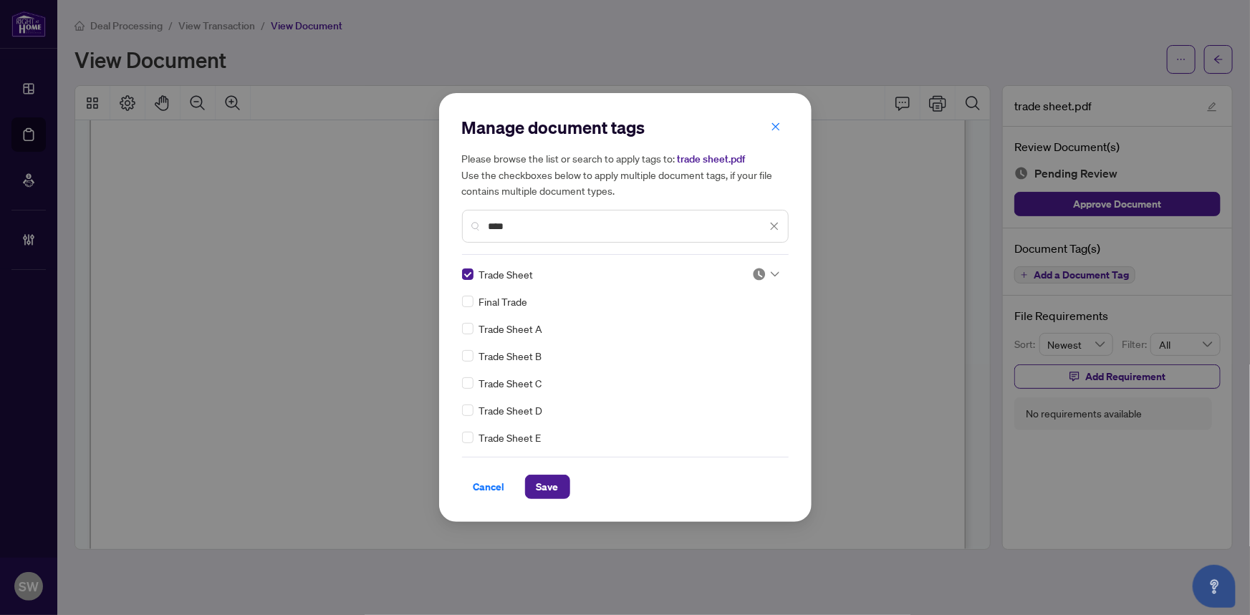
click at [758, 274] on img at bounding box center [759, 274] width 14 height 14
click at [732, 337] on div "Approved" at bounding box center [719, 345] width 92 height 16
drag, startPoint x: 551, startPoint y: 228, endPoint x: 398, endPoint y: 211, distance: 153.4
click at [398, 211] on div "Manage document tags Please browse the list or search to apply tags to: trade s…" at bounding box center [625, 307] width 1250 height 615
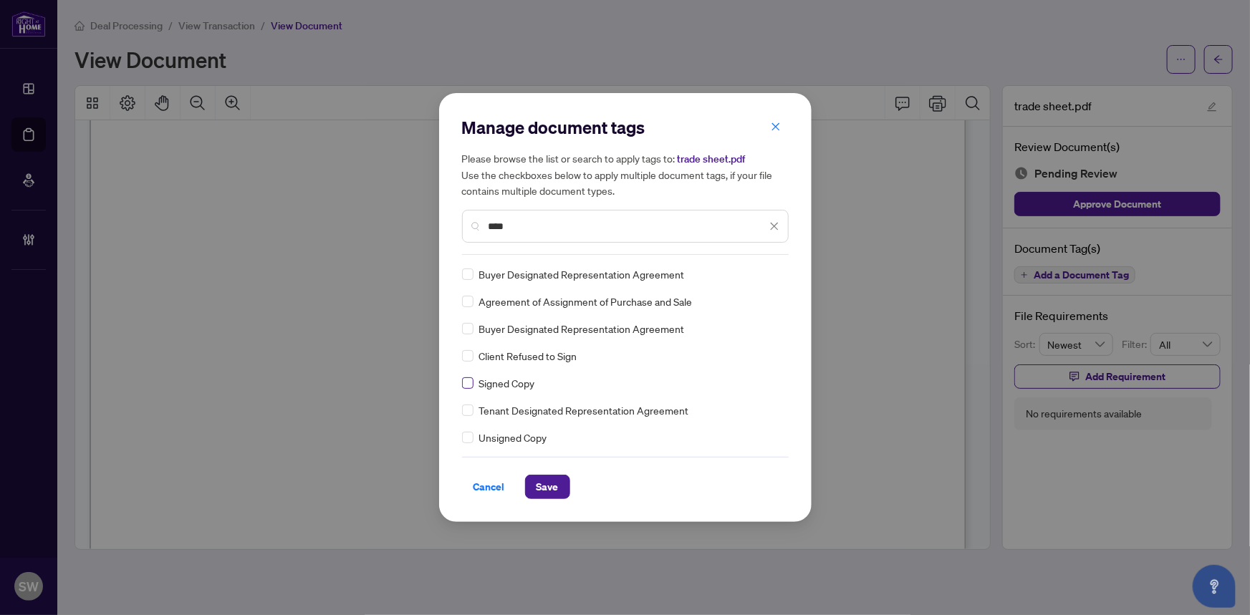
type input "****"
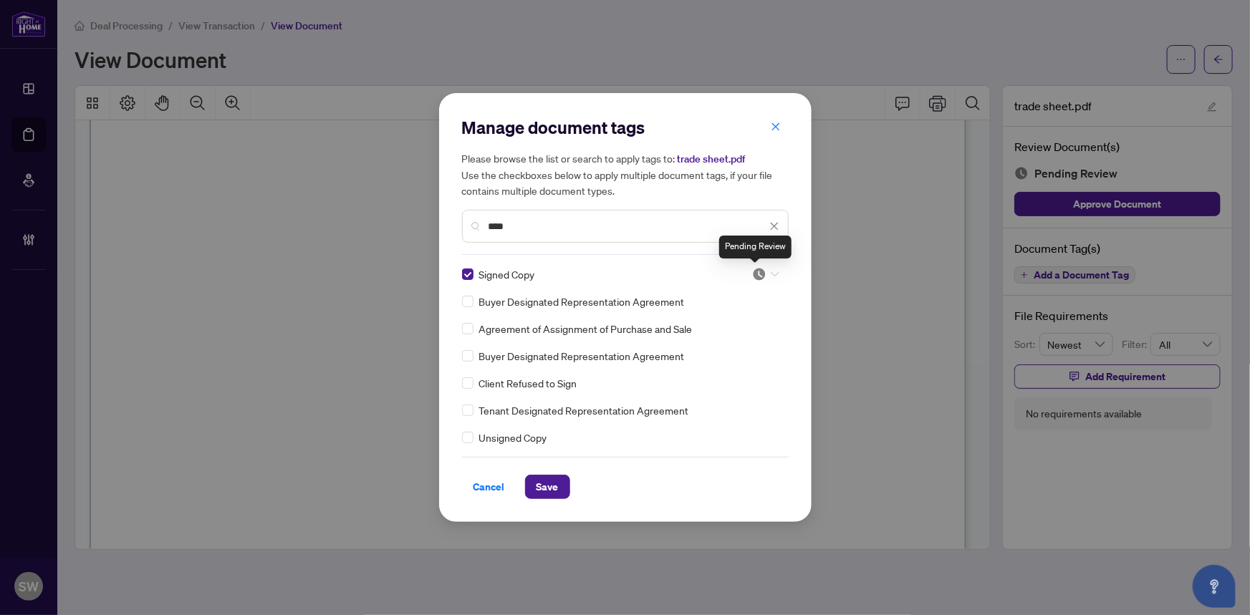
click at [753, 275] on img at bounding box center [759, 274] width 14 height 14
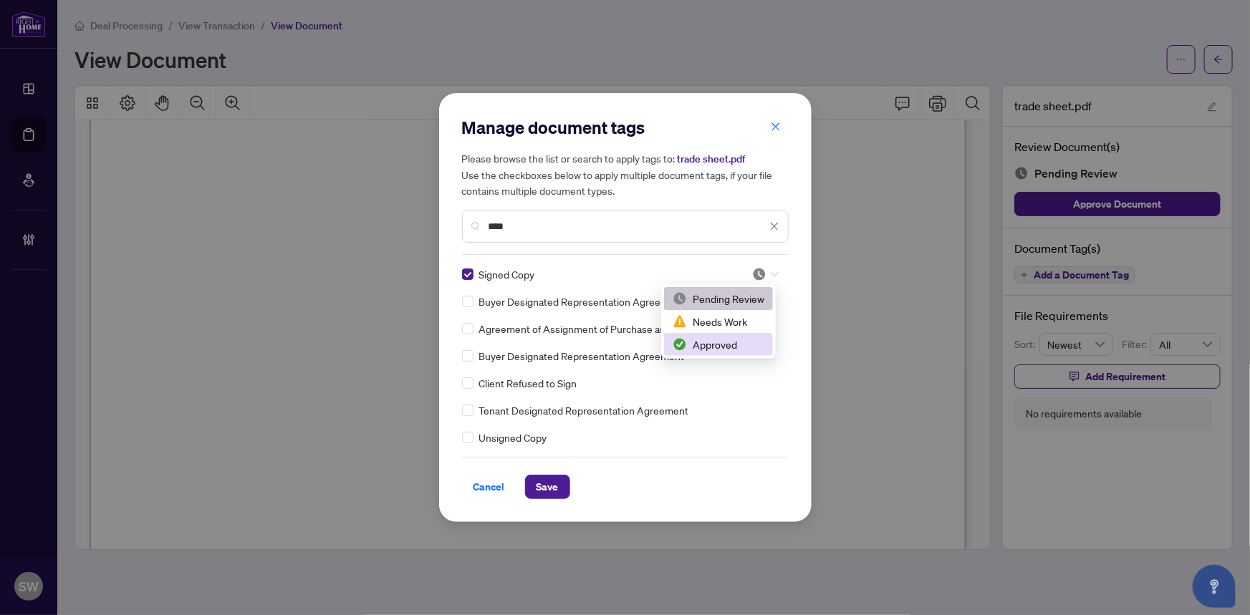
click at [733, 340] on div "Approved" at bounding box center [719, 345] width 92 height 16
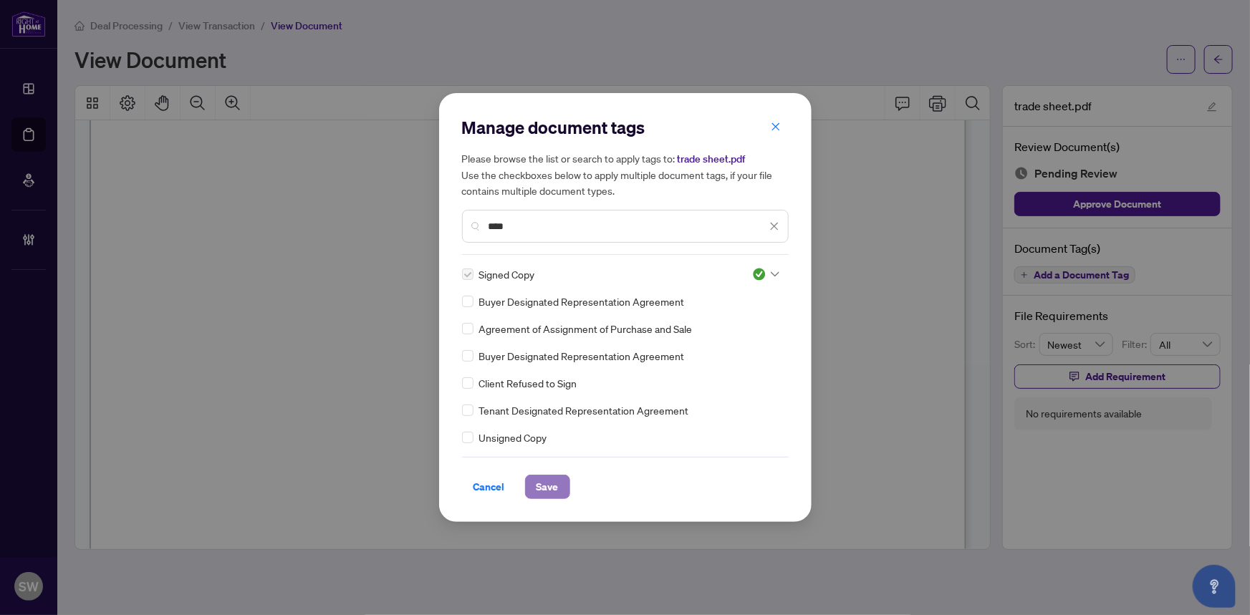
click at [551, 487] on span "Save" at bounding box center [547, 487] width 22 height 23
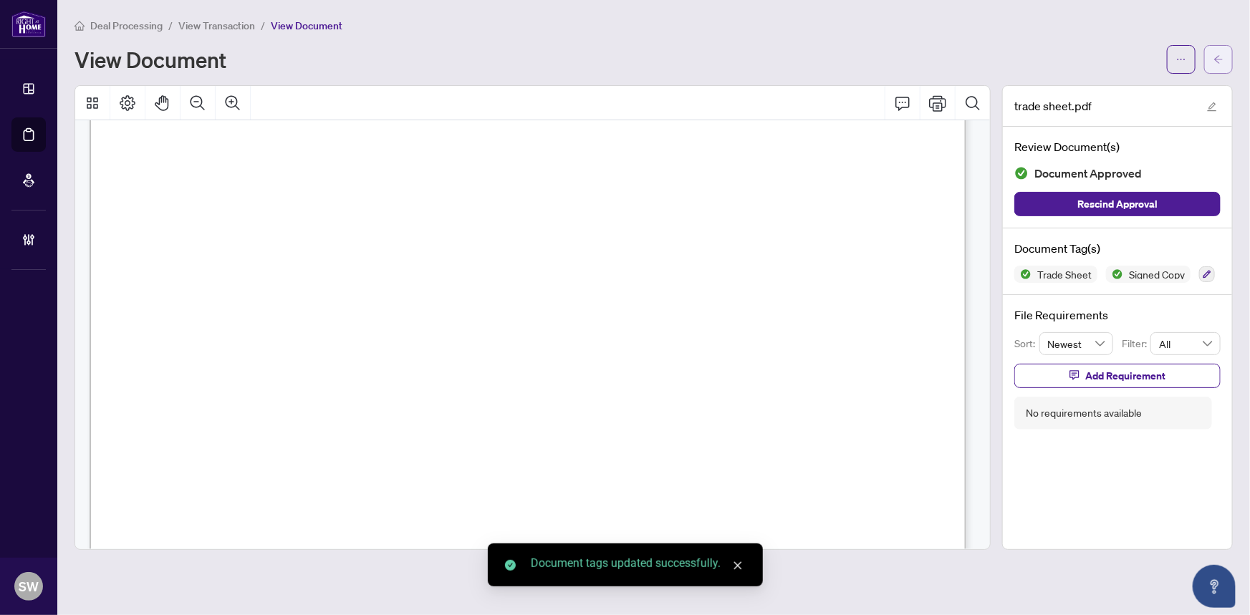
click at [1222, 67] on span "button" at bounding box center [1218, 59] width 10 height 23
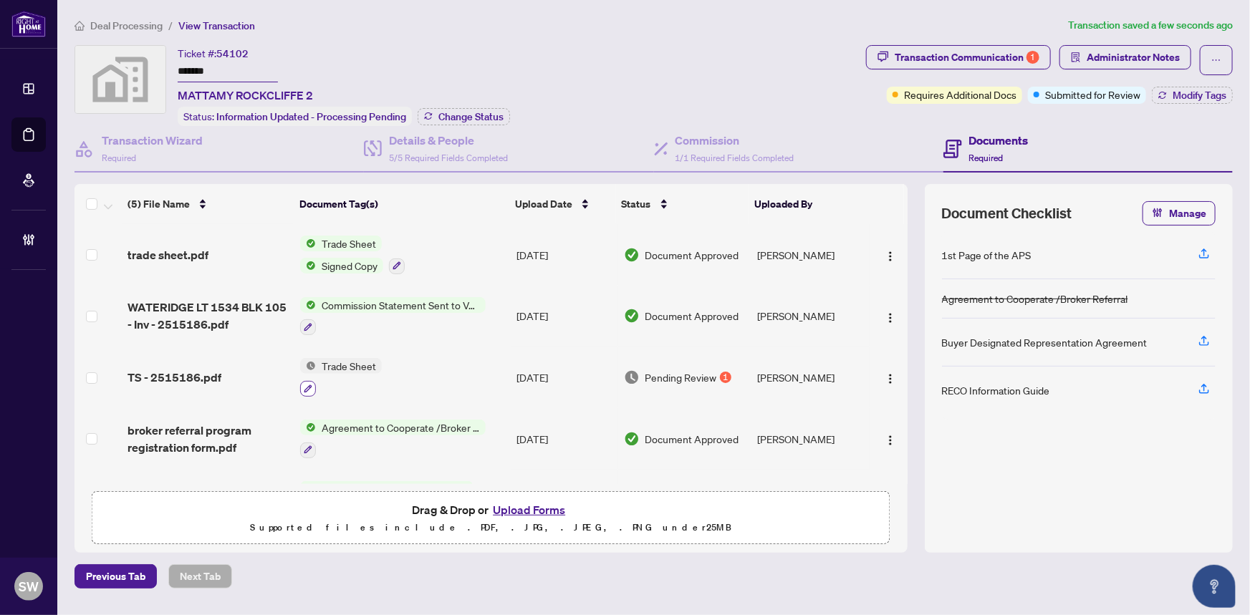
click at [307, 385] on icon "button" at bounding box center [308, 389] width 9 height 9
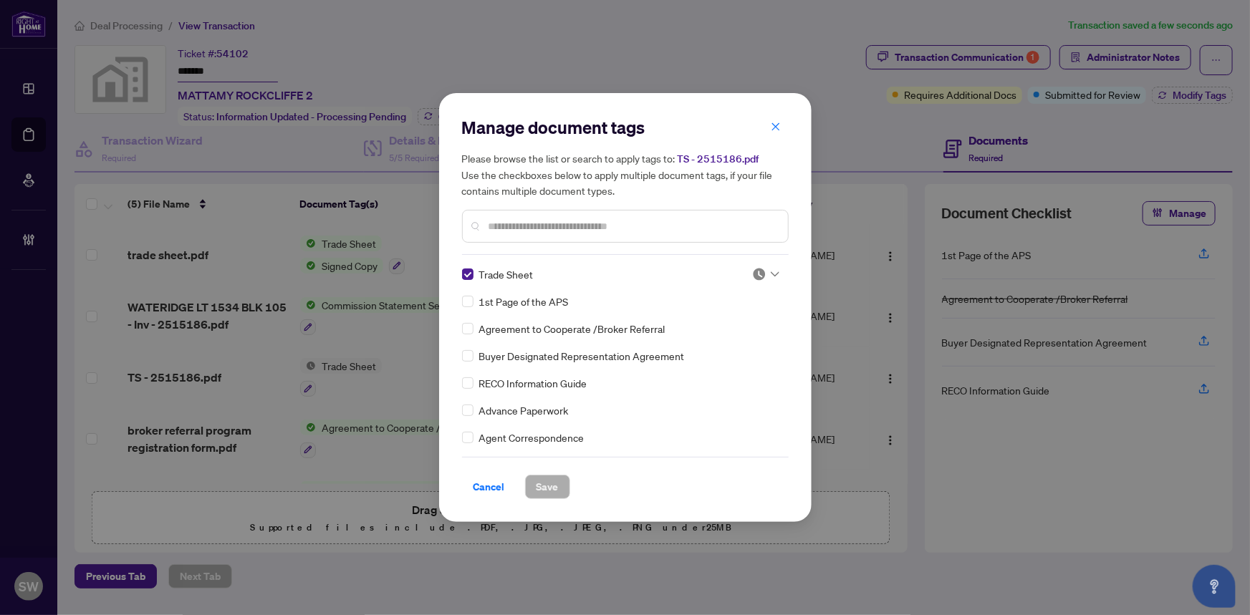
click at [763, 274] on div at bounding box center [765, 274] width 27 height 14
click at [716, 342] on div "Approved" at bounding box center [719, 345] width 92 height 16
click at [547, 487] on span "Save" at bounding box center [547, 487] width 22 height 23
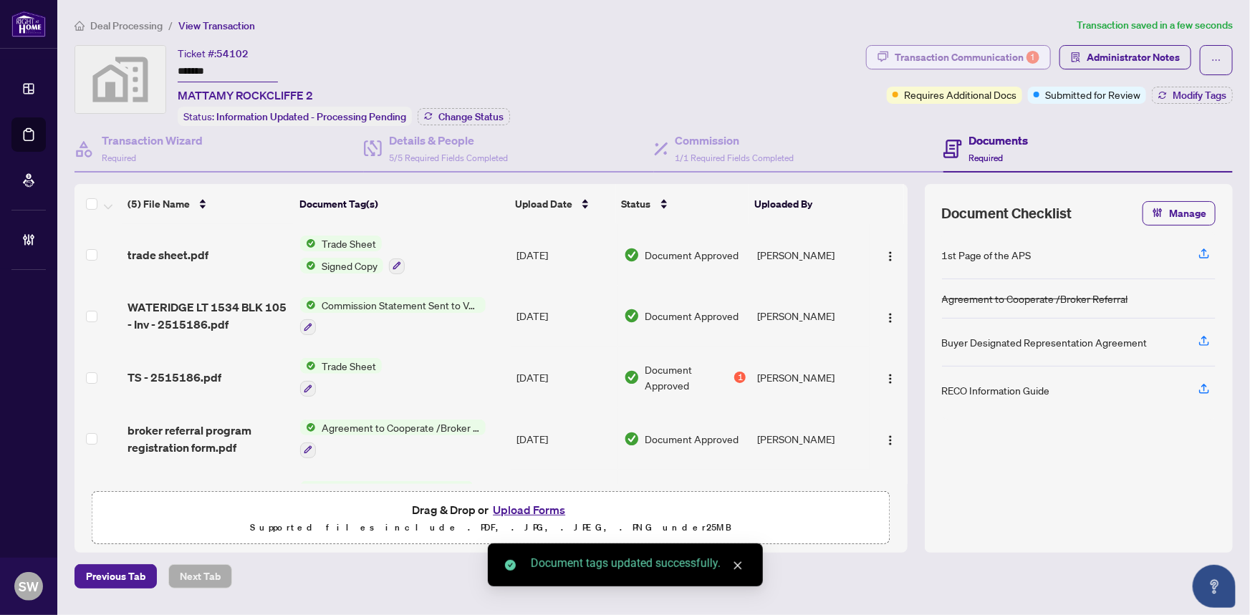
click at [954, 57] on div "Transaction Communication 1" at bounding box center [967, 57] width 145 height 23
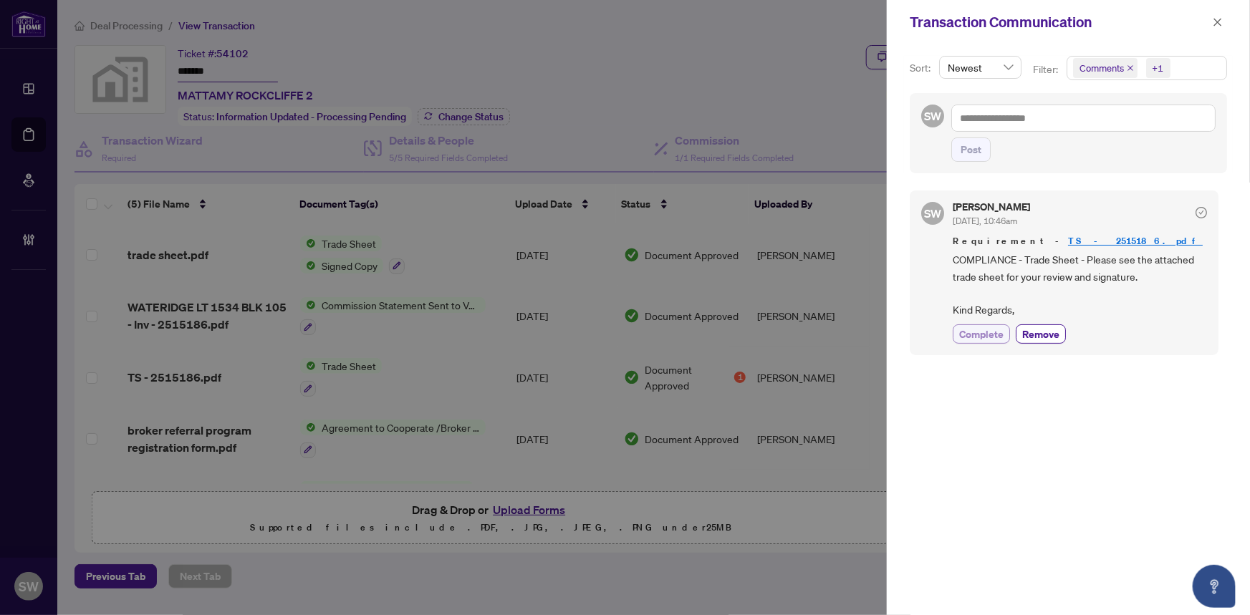
click at [1000, 333] on span "Complete" at bounding box center [981, 334] width 44 height 15
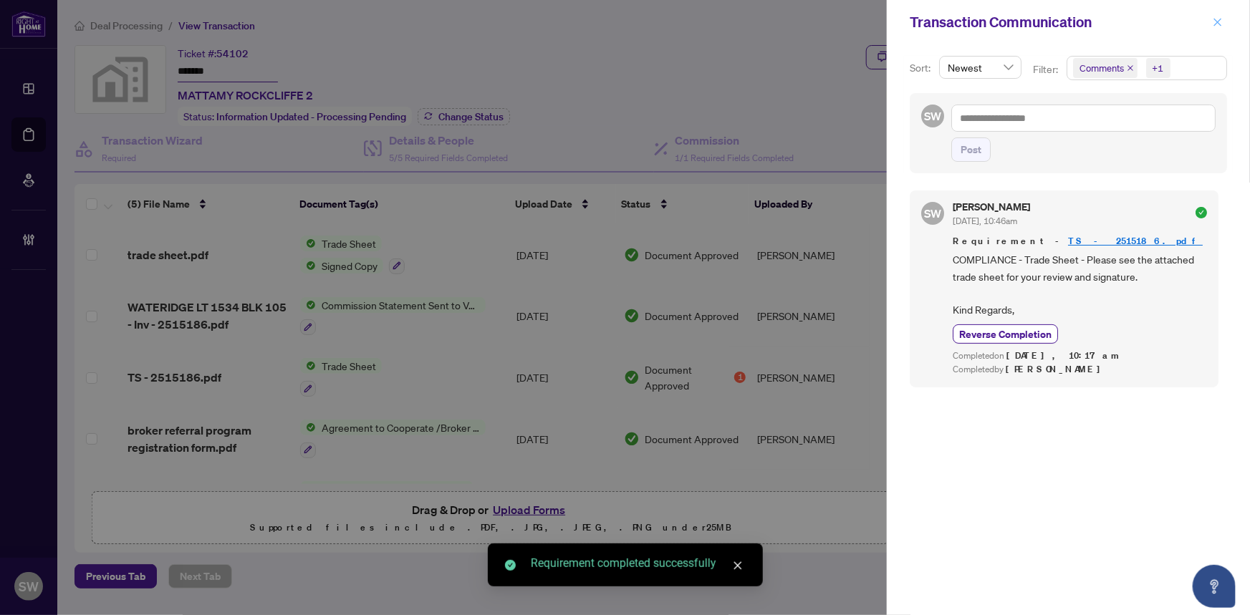
click at [1219, 23] on icon "close" at bounding box center [1218, 22] width 8 height 8
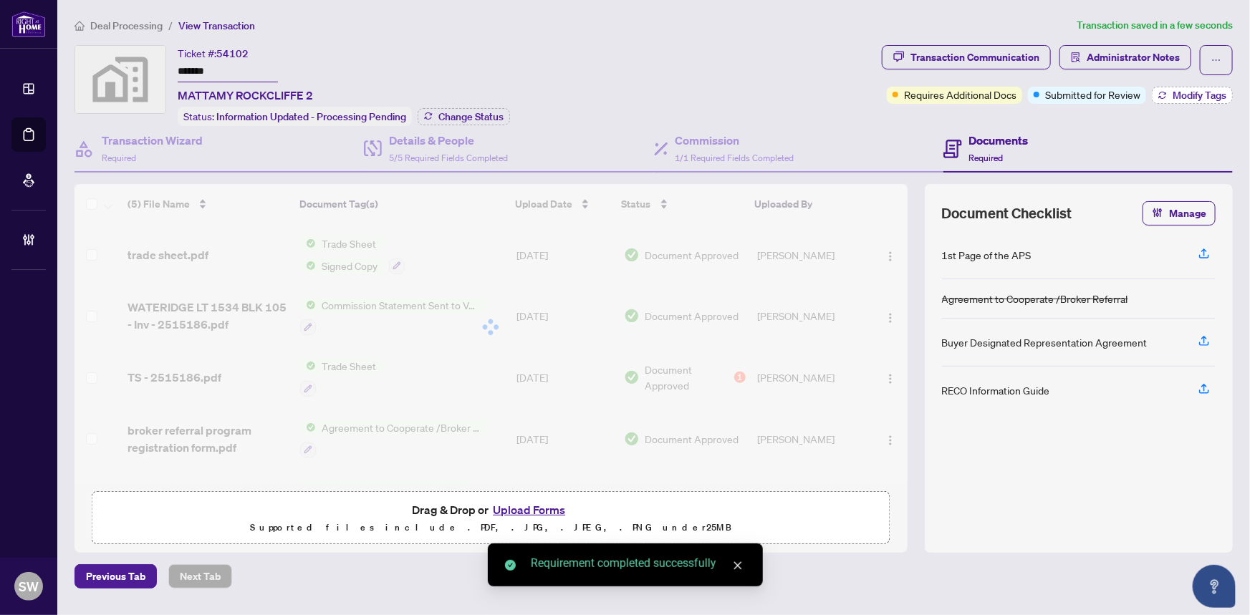
click at [1196, 93] on span "Modify Tags" at bounding box center [1199, 95] width 54 height 10
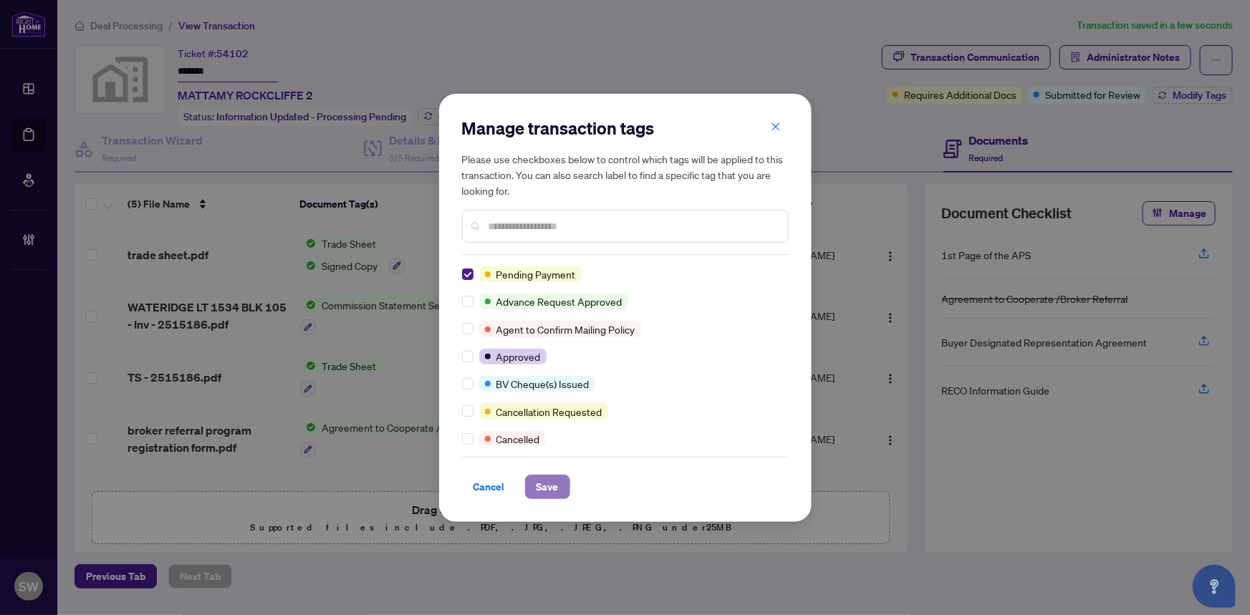
click at [544, 482] on span "Save" at bounding box center [547, 487] width 22 height 23
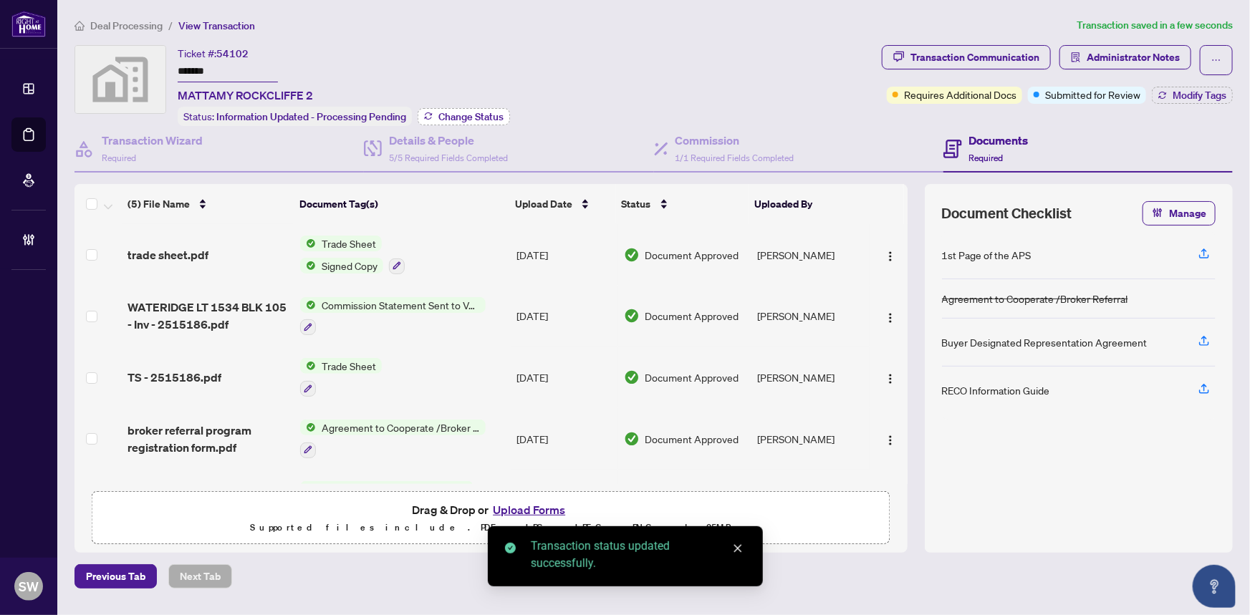
click at [480, 115] on span "Change Status" at bounding box center [470, 117] width 65 height 10
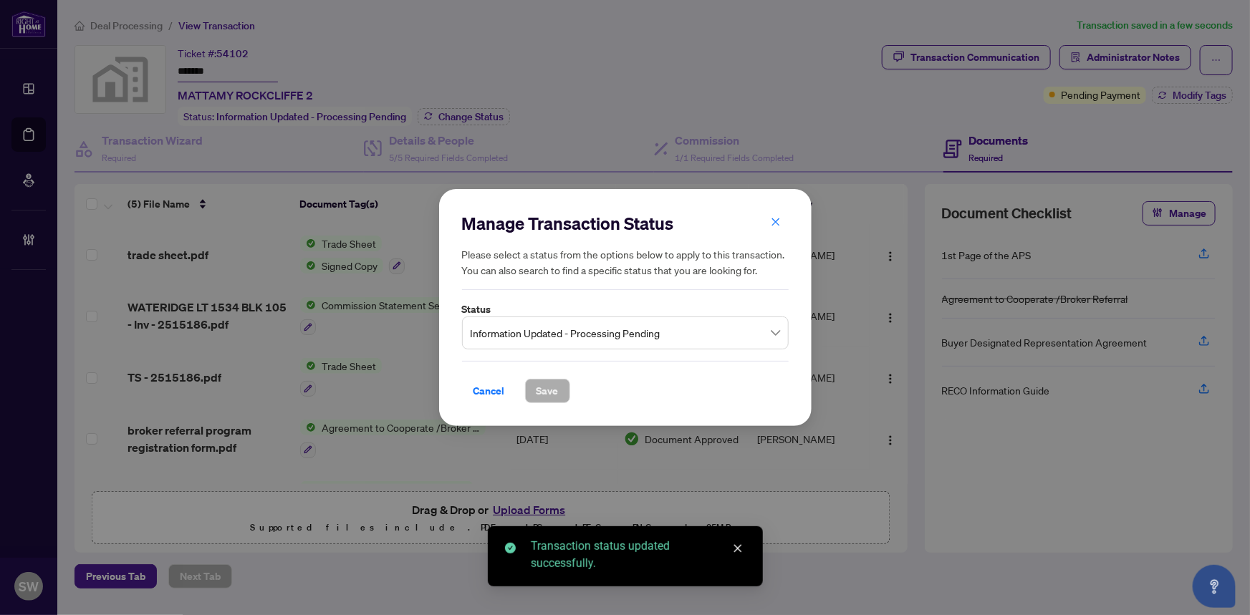
click at [598, 345] on span "Information Updated - Processing Pending" at bounding box center [625, 332] width 309 height 27
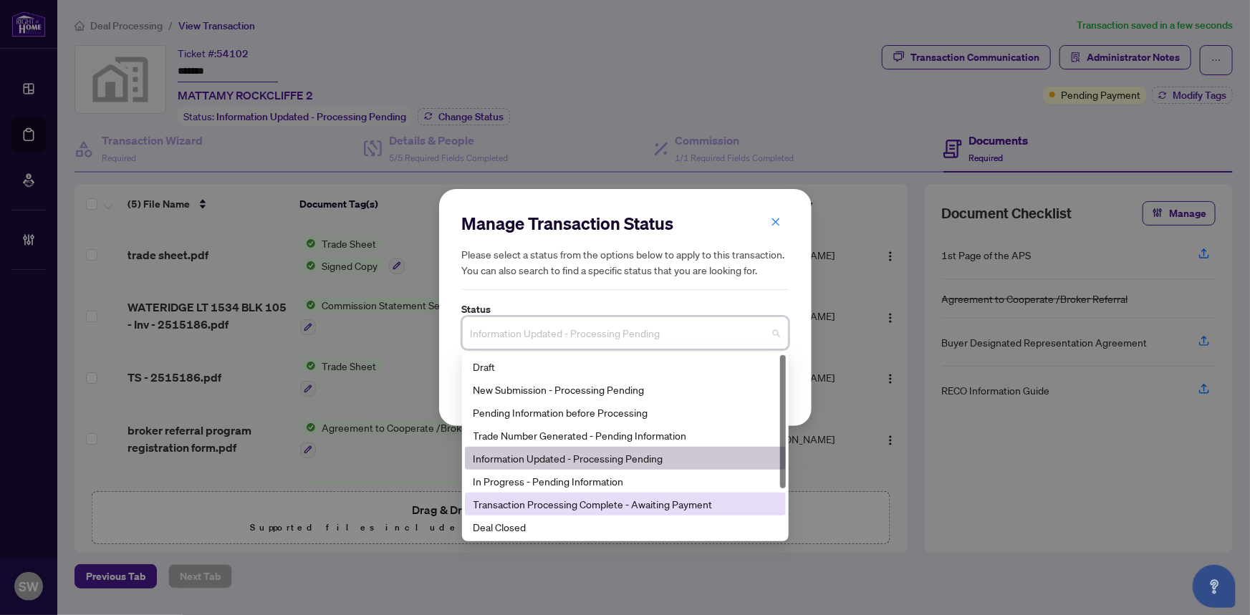
click at [599, 501] on div "Transaction Processing Complete - Awaiting Payment" at bounding box center [625, 504] width 304 height 16
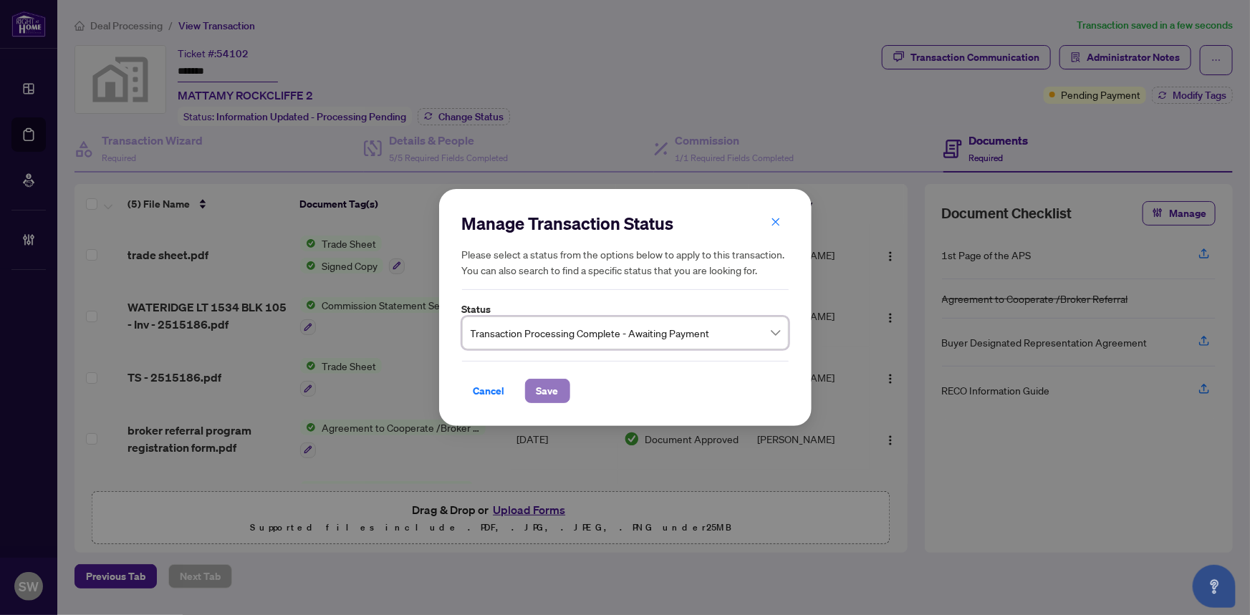
click at [558, 392] on button "Save" at bounding box center [547, 391] width 45 height 24
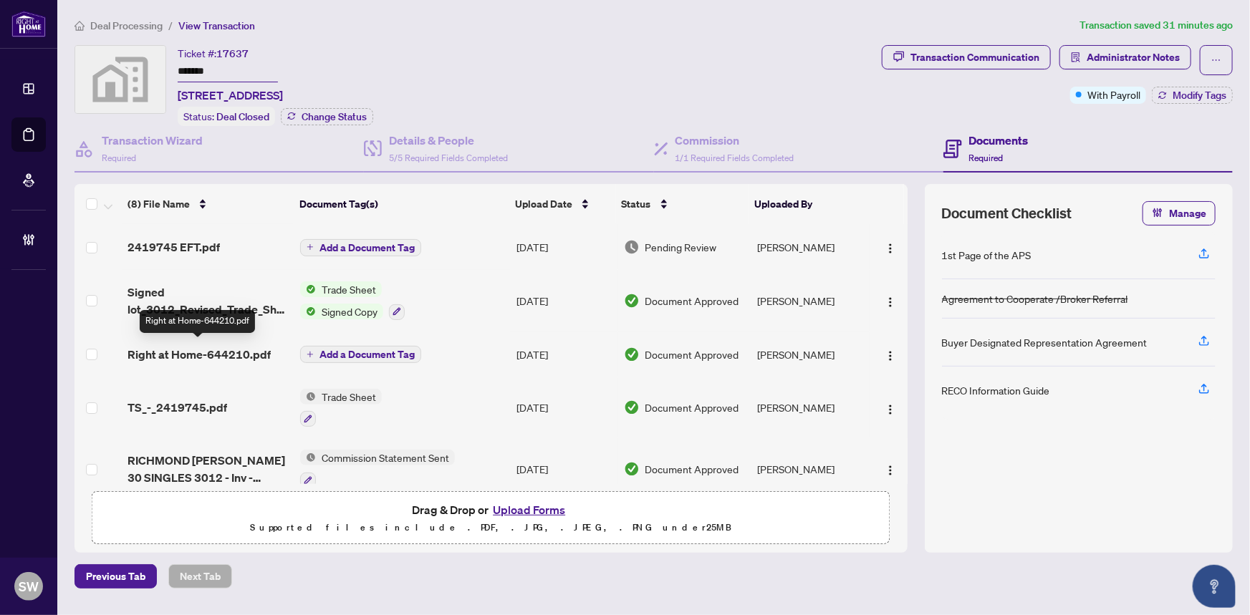
click at [243, 348] on span "Right at Home-644210.pdf" at bounding box center [198, 354] width 143 height 17
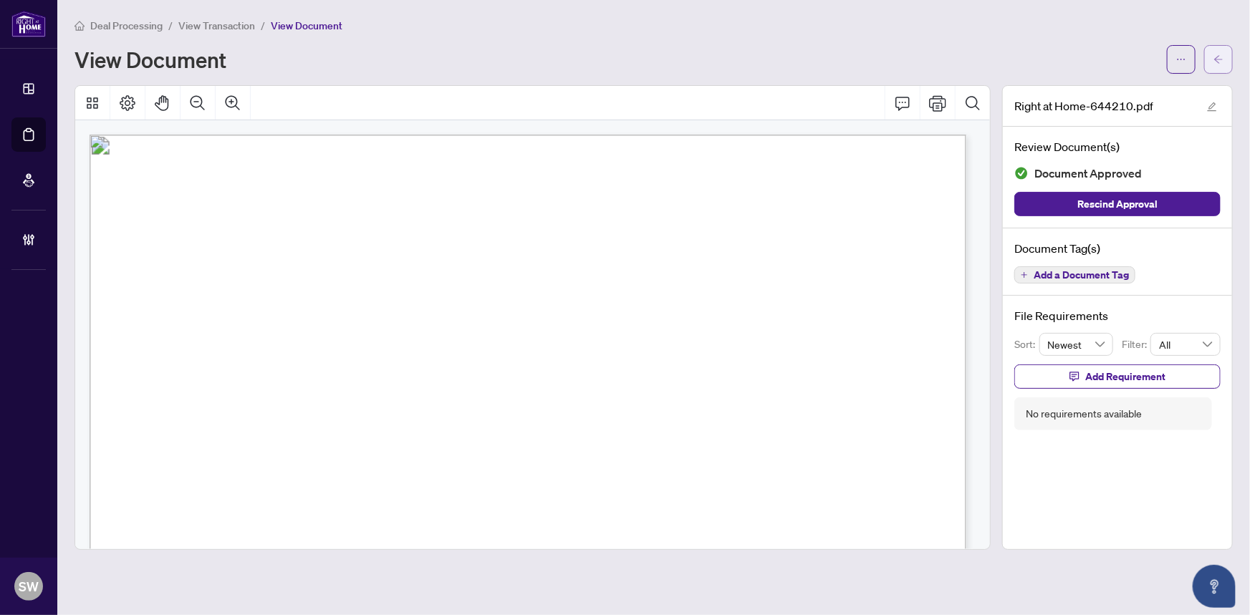
click at [1225, 54] on button "button" at bounding box center [1218, 59] width 29 height 29
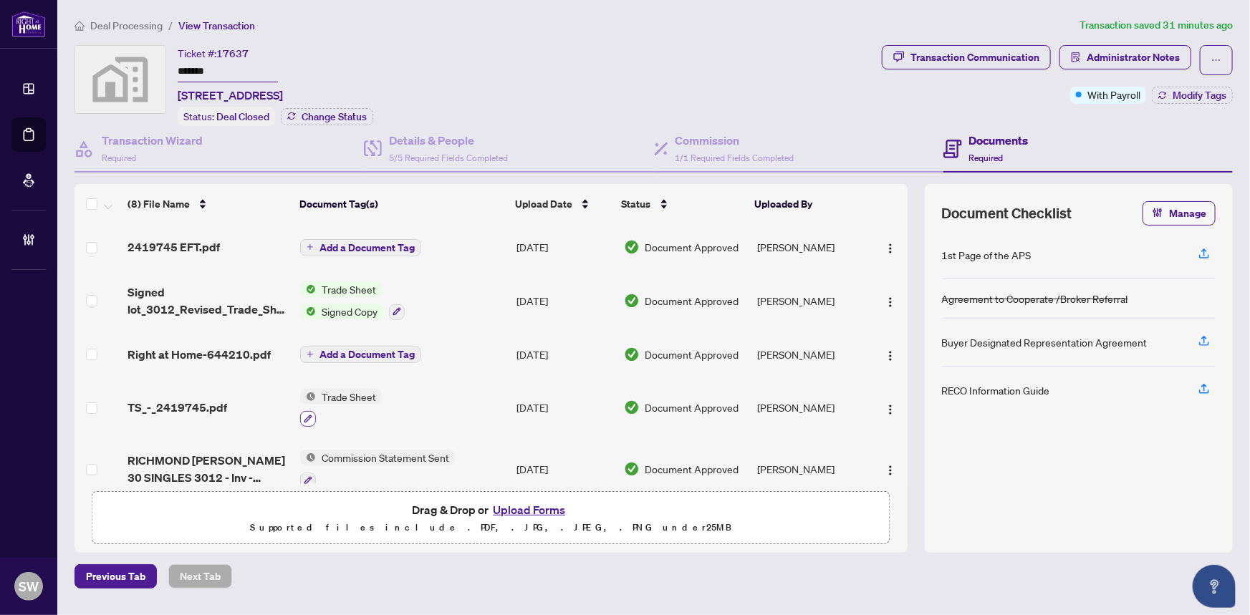
click at [307, 415] on icon "button" at bounding box center [308, 419] width 9 height 9
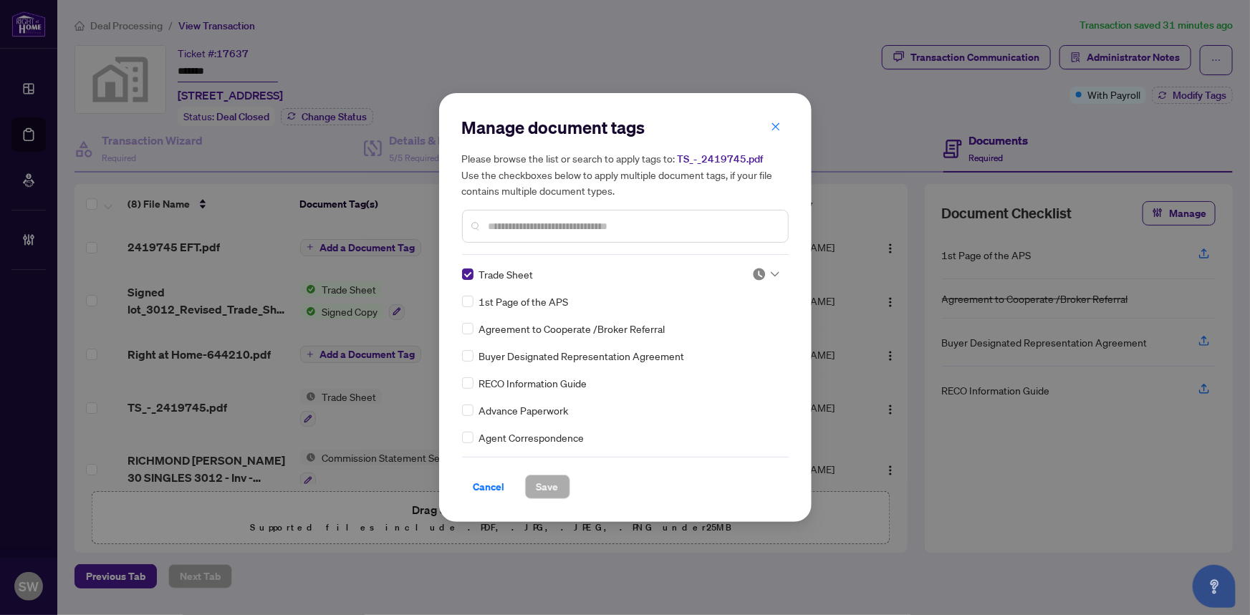
click at [771, 272] on icon at bounding box center [775, 274] width 9 height 6
click at [709, 348] on div "Approved" at bounding box center [719, 345] width 92 height 16
click at [556, 483] on span "Save" at bounding box center [547, 487] width 22 height 23
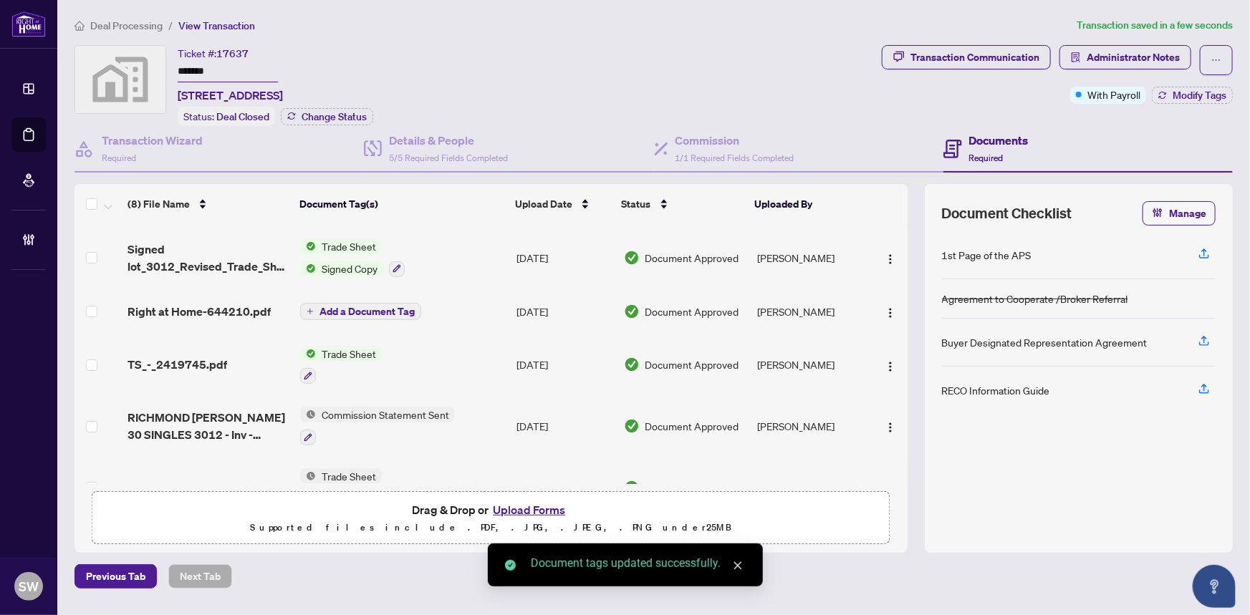
scroll to position [64, 0]
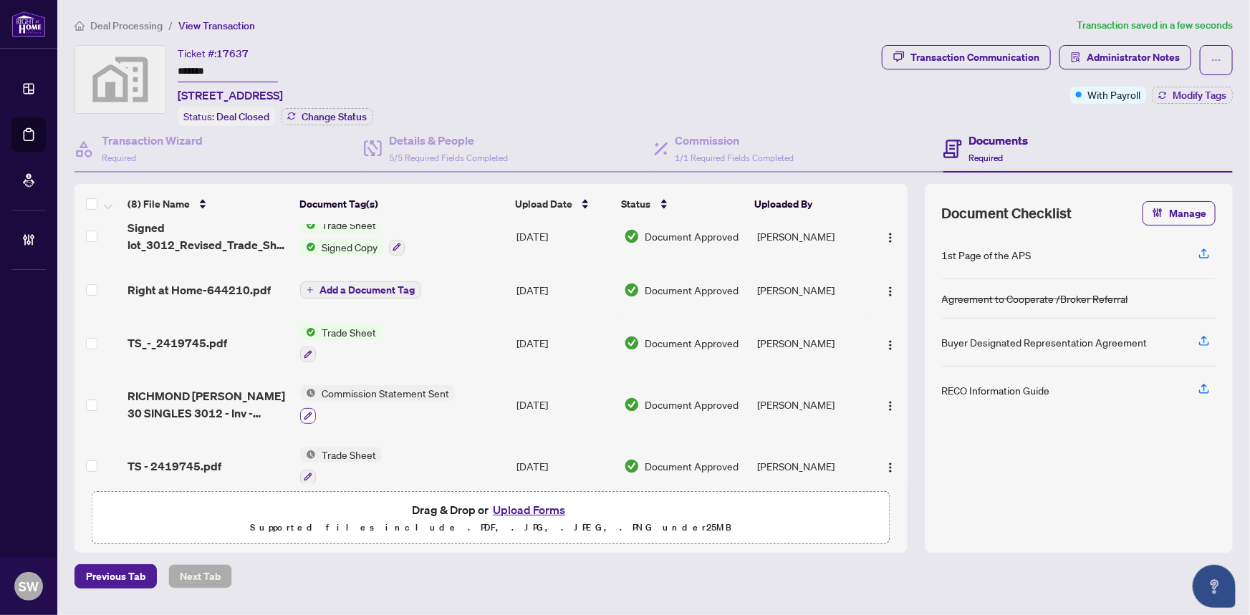
click at [307, 412] on icon "button" at bounding box center [308, 416] width 8 height 8
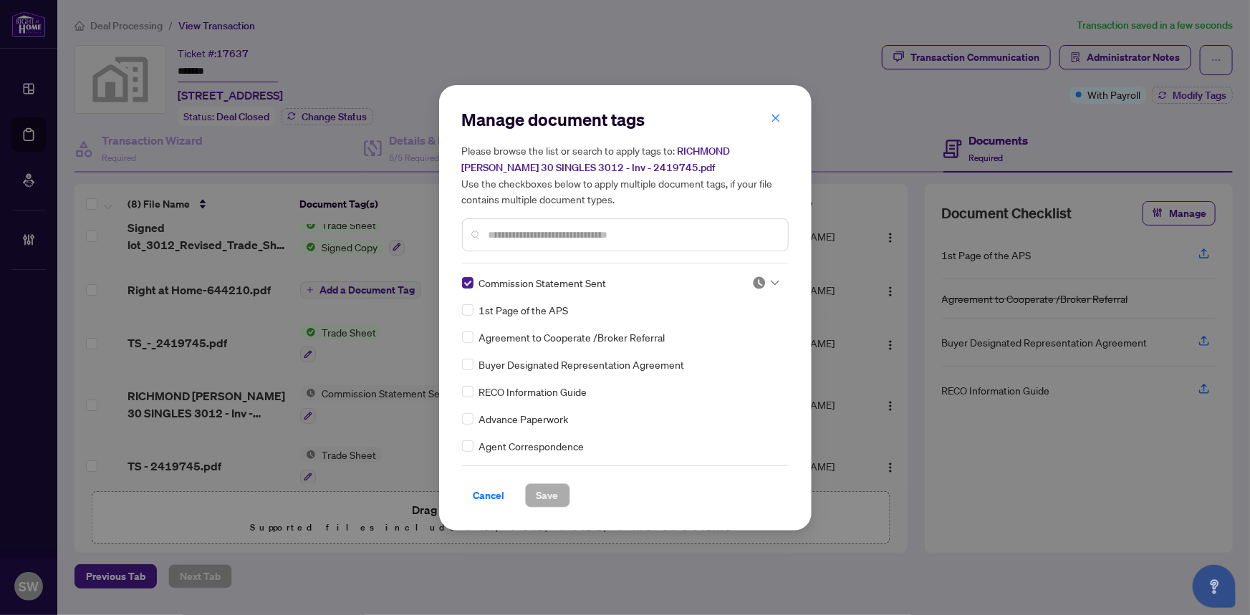
click at [756, 281] on img at bounding box center [759, 283] width 14 height 14
drag, startPoint x: 730, startPoint y: 350, endPoint x: 685, endPoint y: 377, distance: 52.1
click at [728, 350] on div "Approved" at bounding box center [719, 352] width 92 height 16
click at [541, 487] on span "Save" at bounding box center [547, 495] width 22 height 23
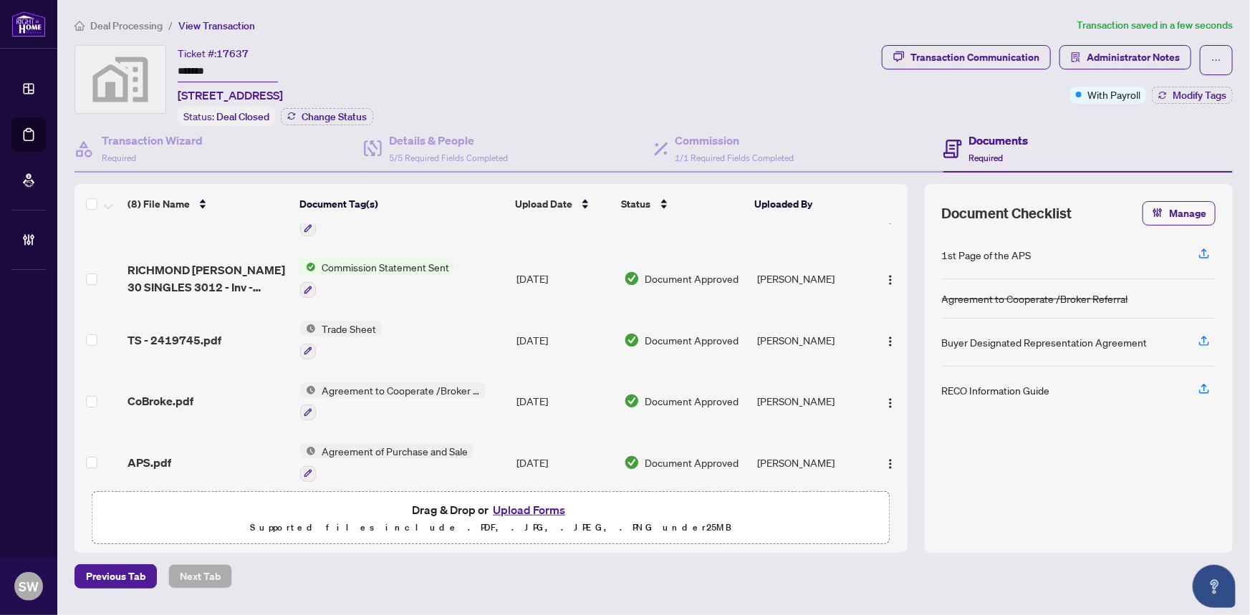
scroll to position [195, 0]
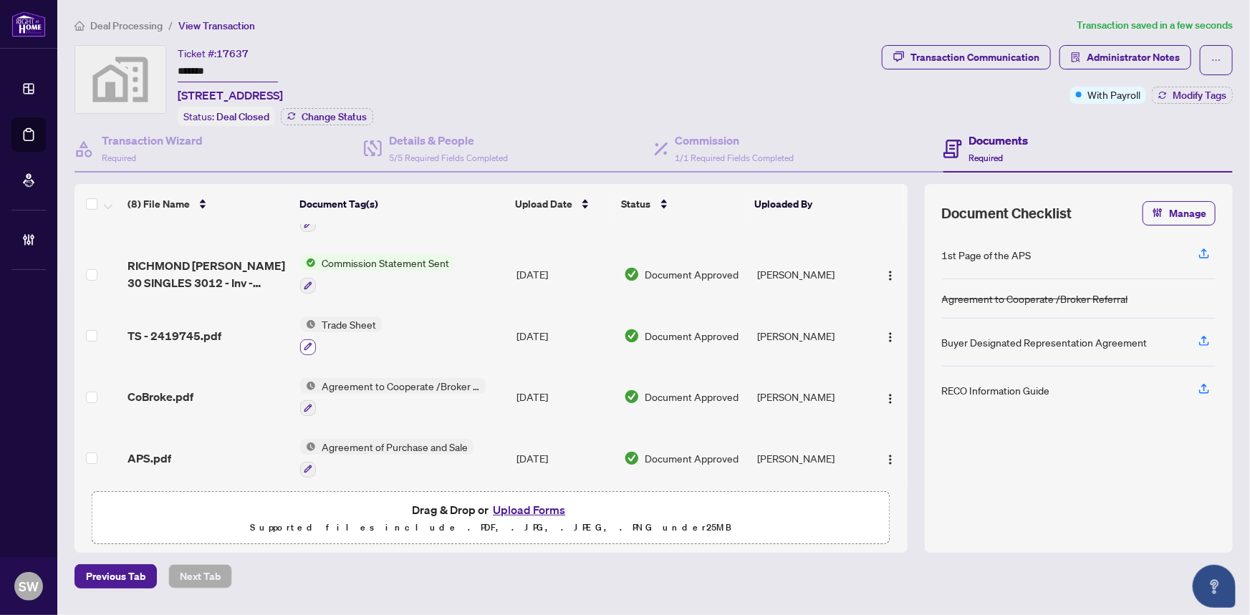
click at [307, 343] on icon "button" at bounding box center [308, 347] width 8 height 8
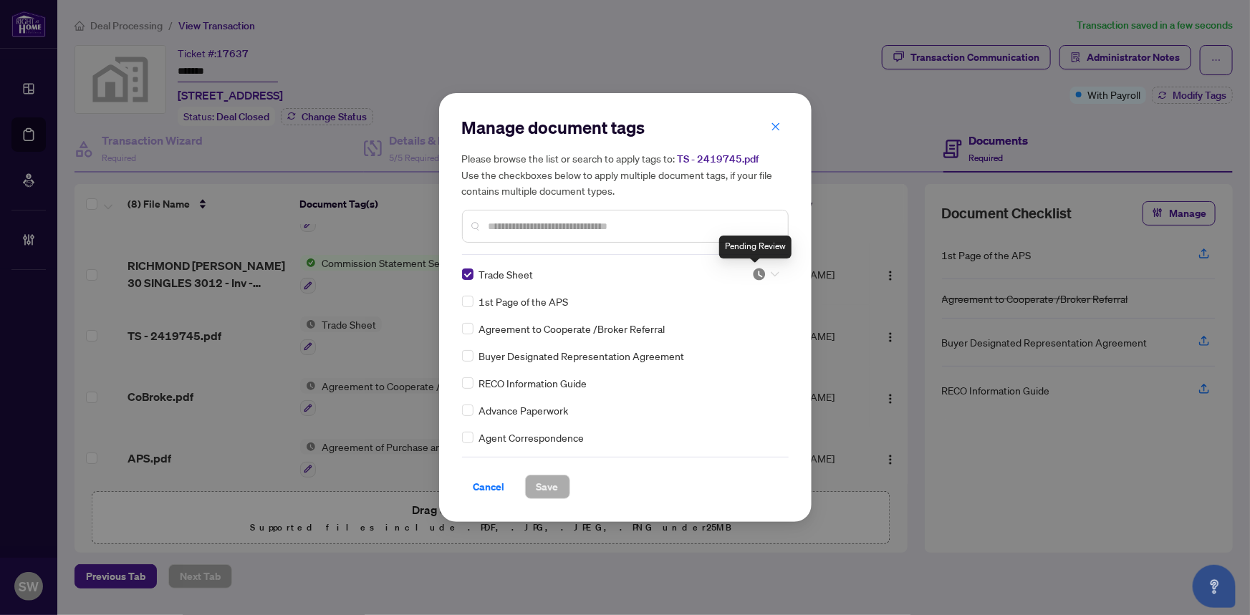
click at [759, 273] on img at bounding box center [759, 274] width 14 height 14
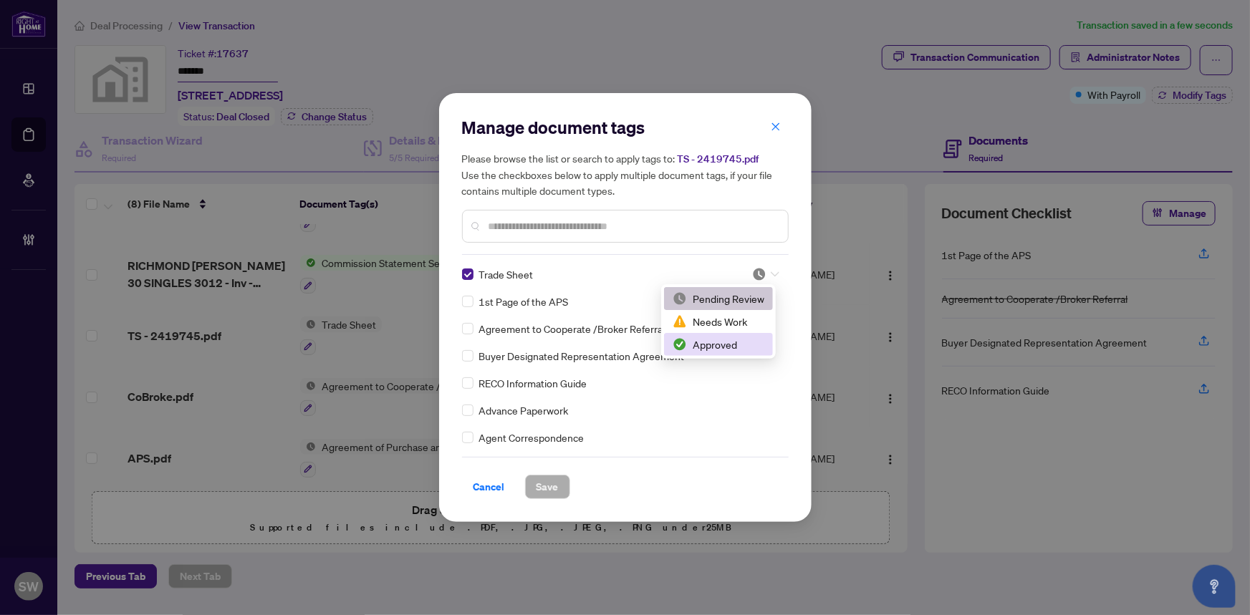
click at [738, 343] on div "Approved" at bounding box center [719, 345] width 92 height 16
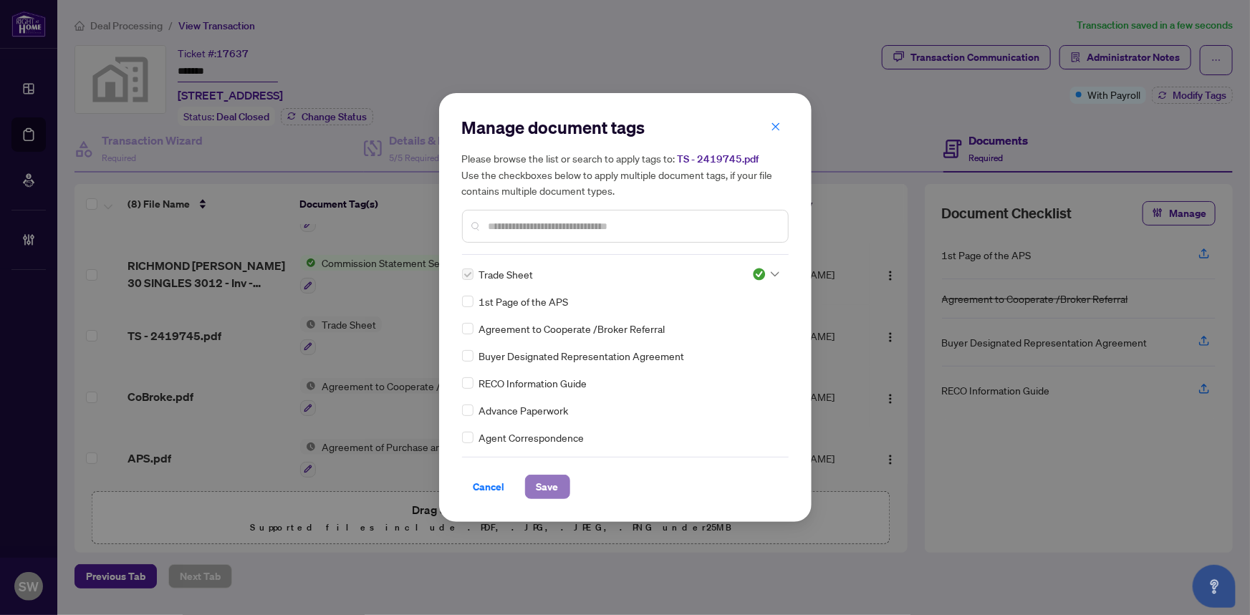
click at [551, 483] on span "Save" at bounding box center [547, 487] width 22 height 23
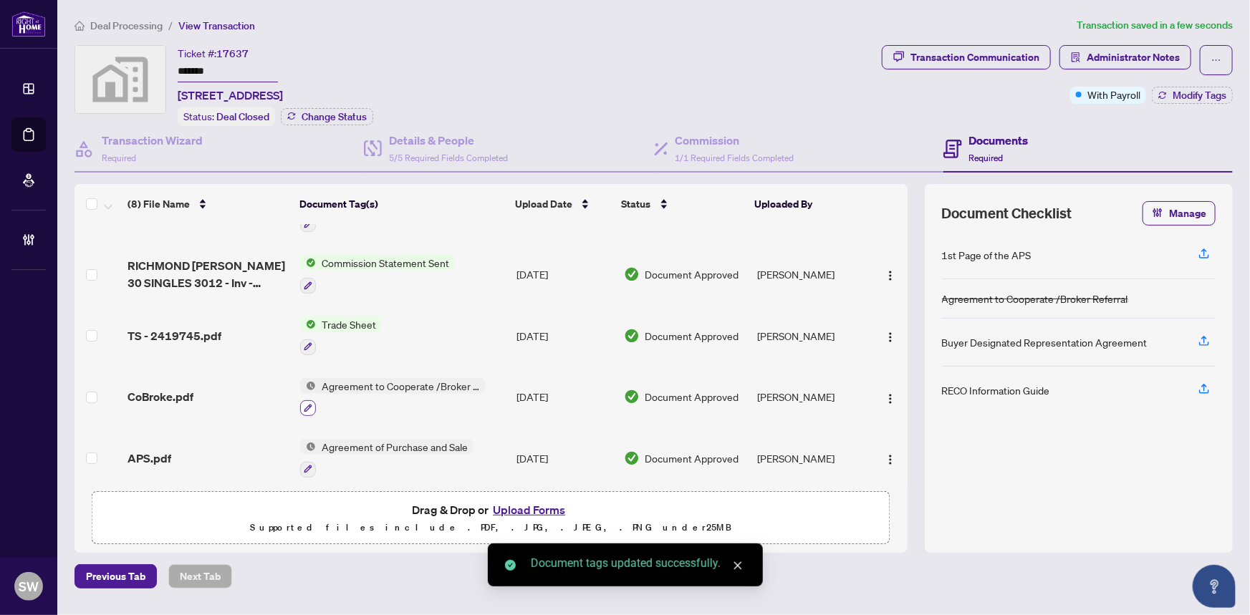
click at [306, 404] on icon "button" at bounding box center [308, 408] width 9 height 9
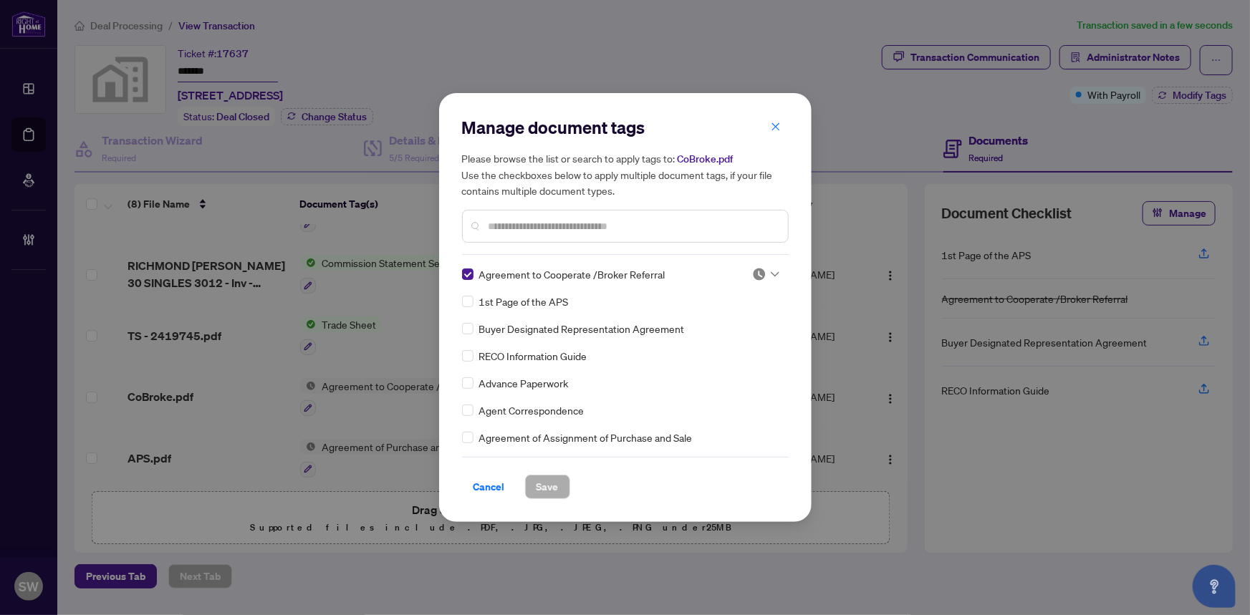
click at [753, 267] on img at bounding box center [759, 274] width 14 height 14
click at [712, 343] on div "Approved" at bounding box center [719, 345] width 92 height 16
click at [553, 484] on span "Save" at bounding box center [547, 487] width 22 height 23
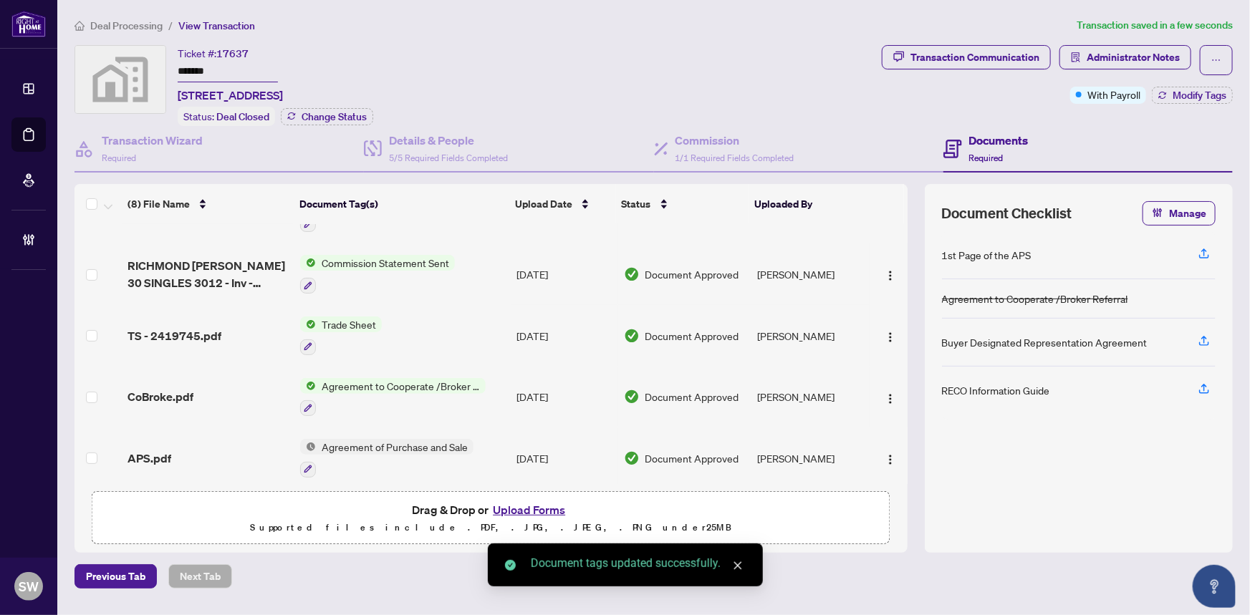
click at [305, 461] on div at bounding box center [308, 469] width 16 height 17
click at [305, 465] on icon "button" at bounding box center [308, 469] width 9 height 9
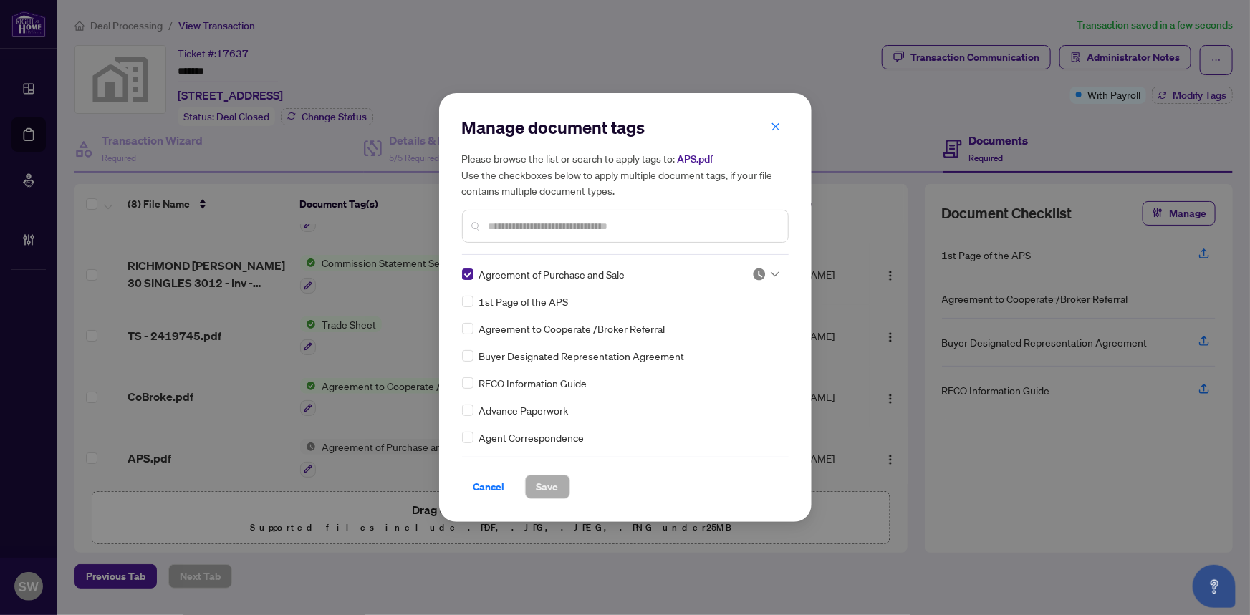
click at [758, 271] on img at bounding box center [759, 274] width 14 height 14
click at [728, 344] on div "Approved" at bounding box center [719, 345] width 92 height 16
click at [567, 476] on button "Save" at bounding box center [547, 487] width 45 height 24
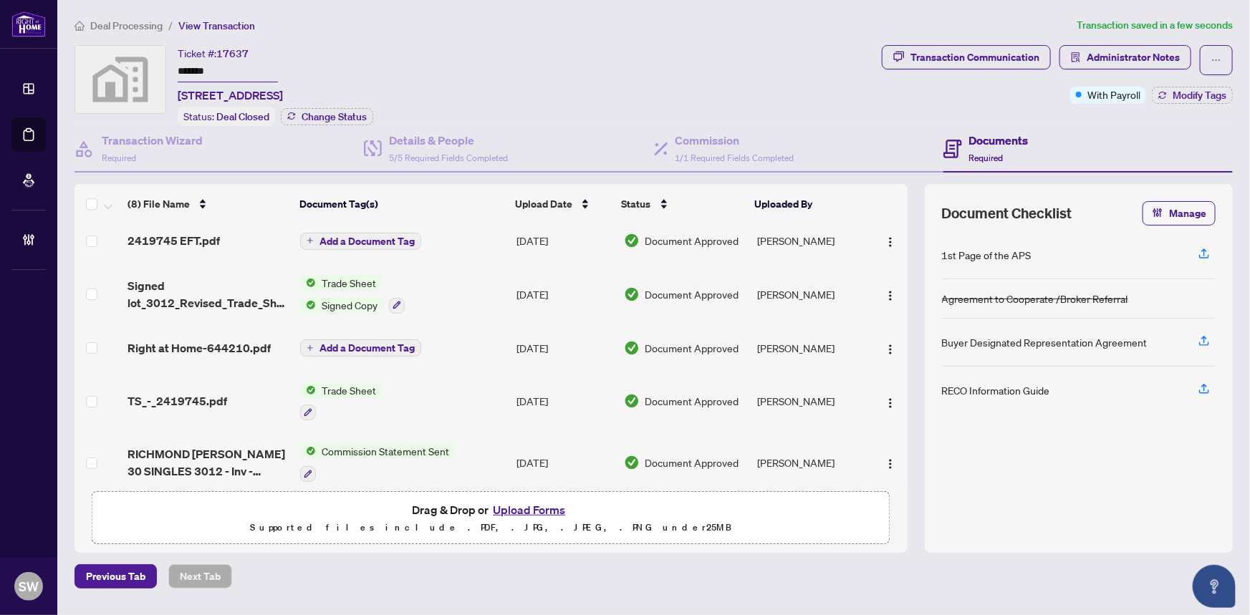
scroll to position [0, 0]
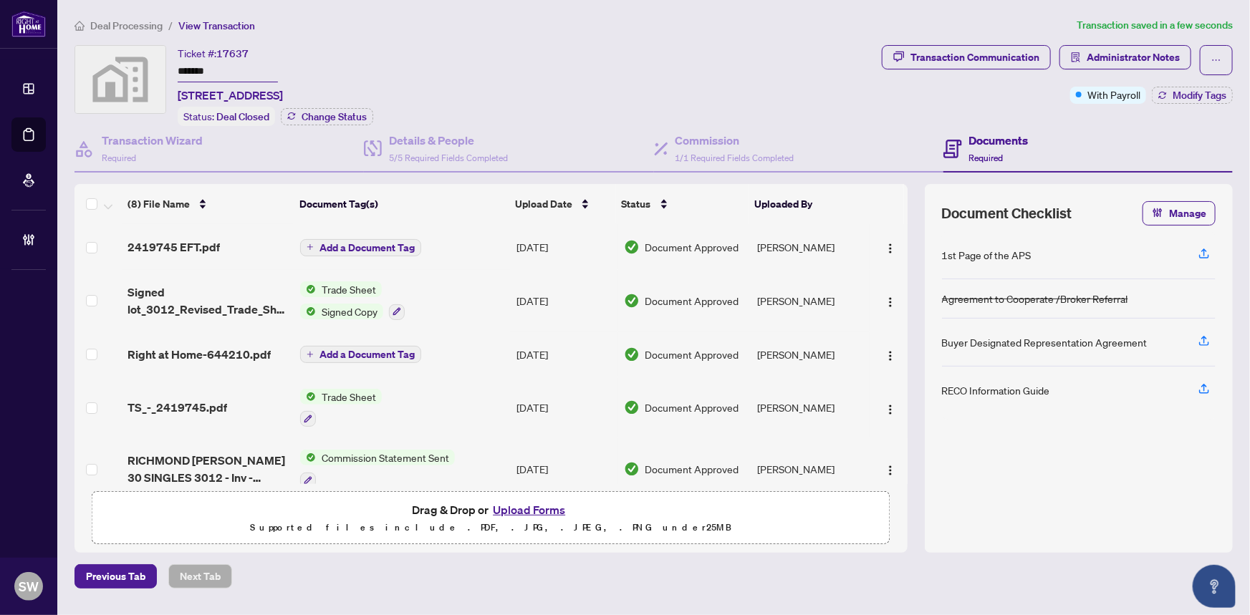
click at [206, 70] on input "*******" at bounding box center [228, 72] width 100 height 21
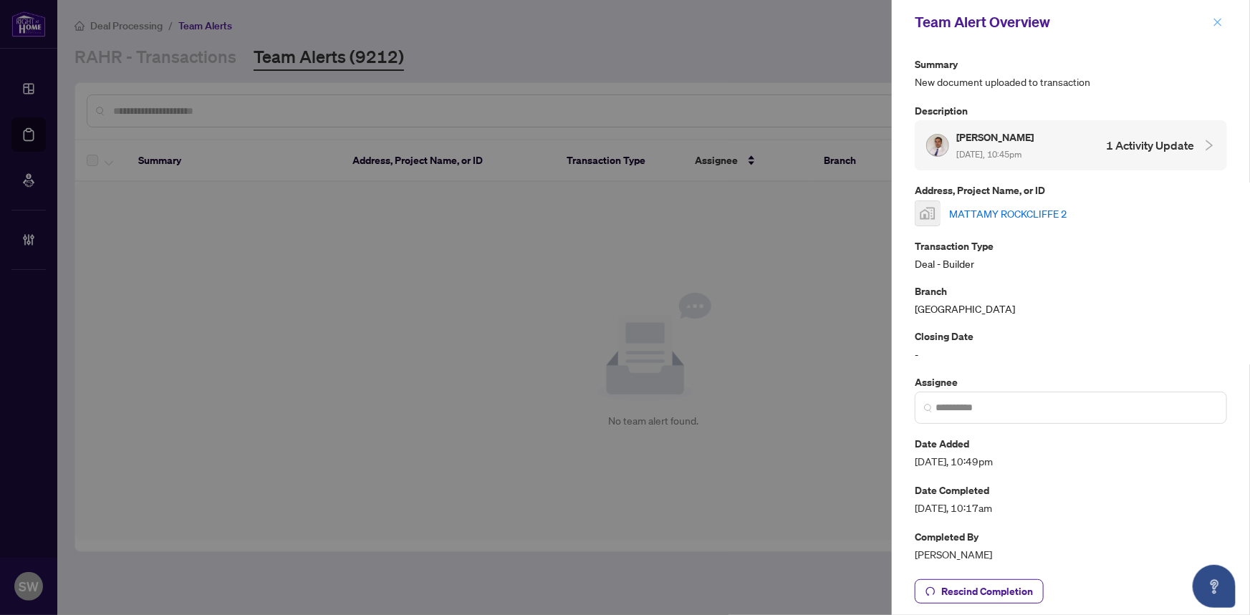
click at [1219, 21] on icon "close" at bounding box center [1218, 22] width 10 height 10
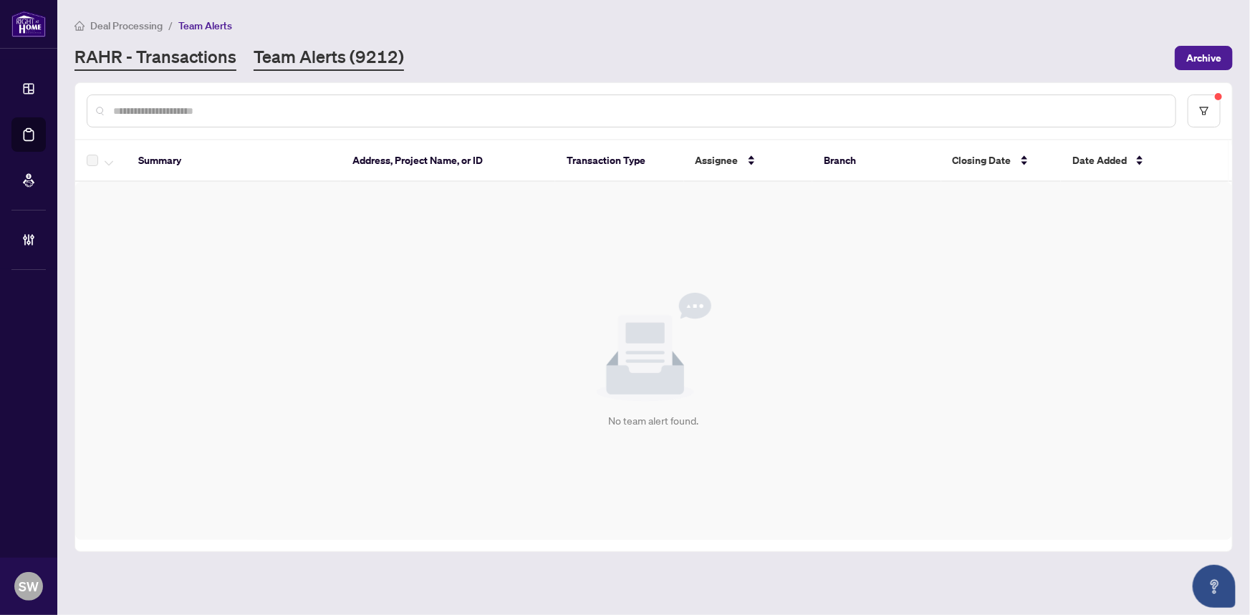
click at [186, 62] on link "RAHR - Transactions" at bounding box center [155, 58] width 162 height 26
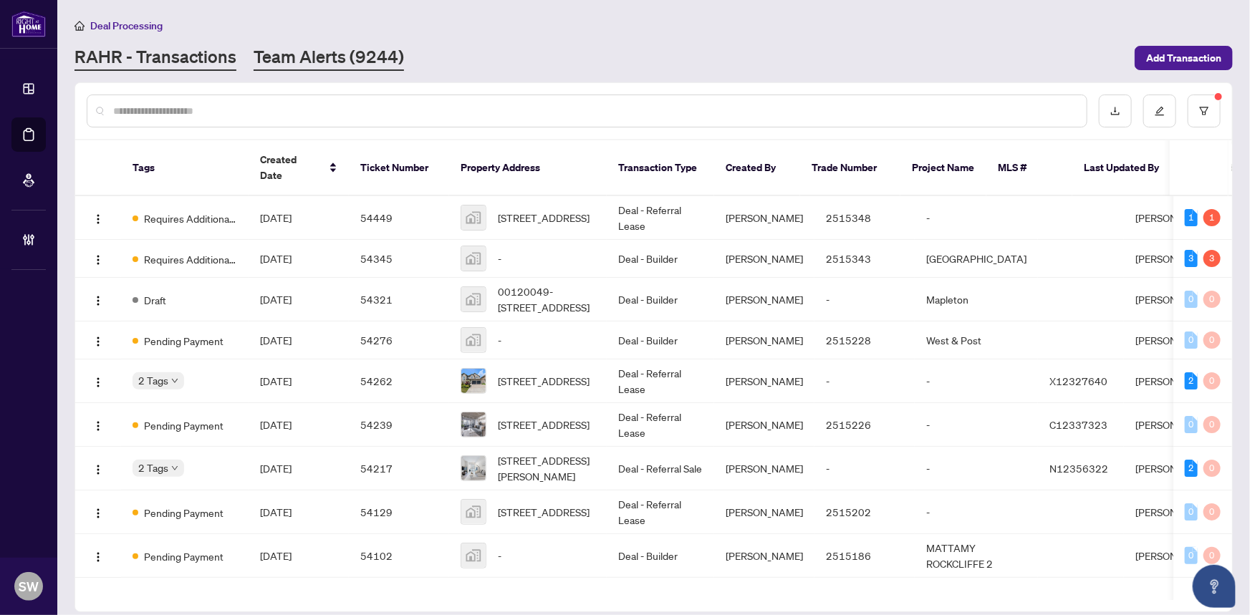
click at [337, 57] on link "Team Alerts (9244)" at bounding box center [329, 58] width 150 height 26
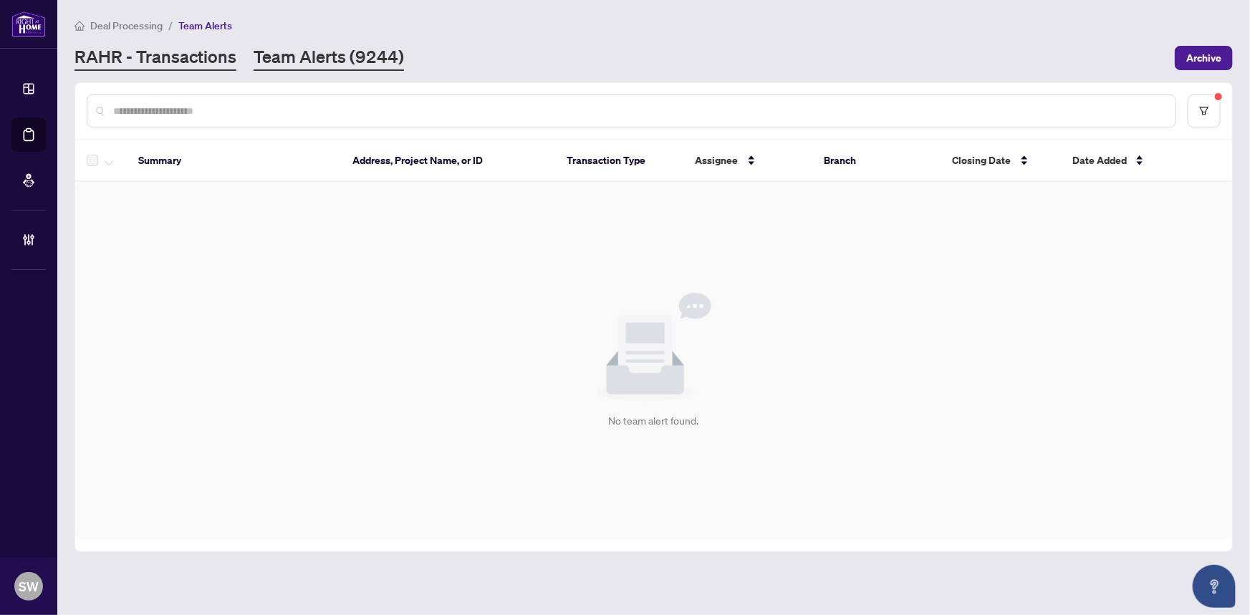
click at [153, 53] on link "RAHR - Transactions" at bounding box center [155, 58] width 162 height 26
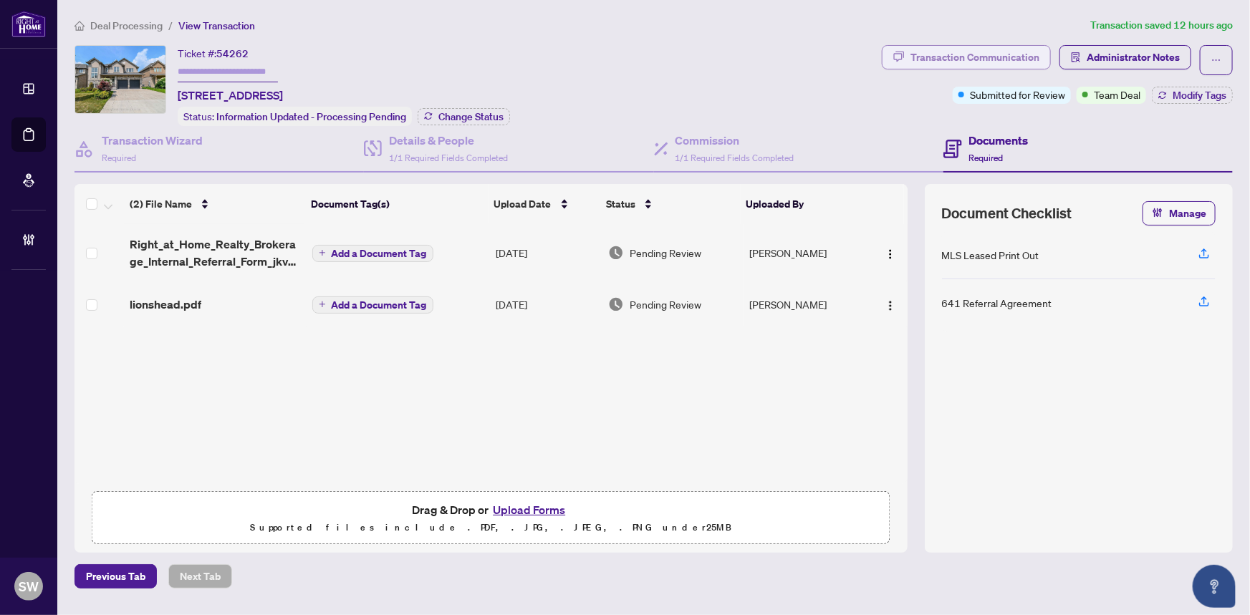
click at [920, 59] on div "Transaction Communication" at bounding box center [974, 57] width 129 height 23
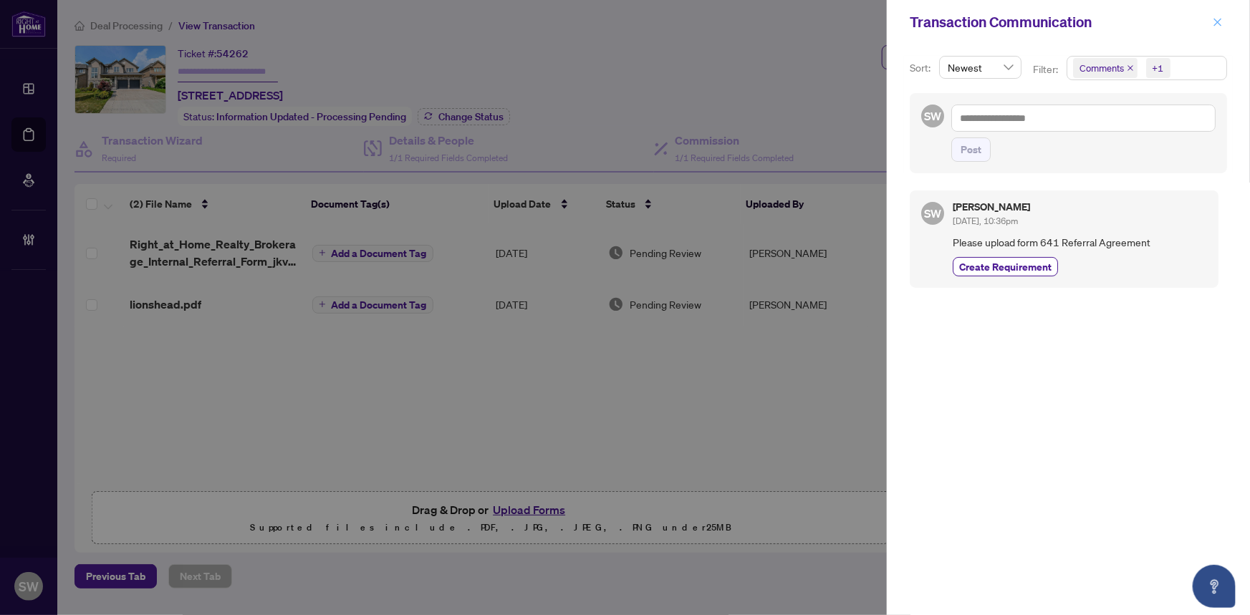
click at [1218, 21] on icon "close" at bounding box center [1218, 22] width 8 height 8
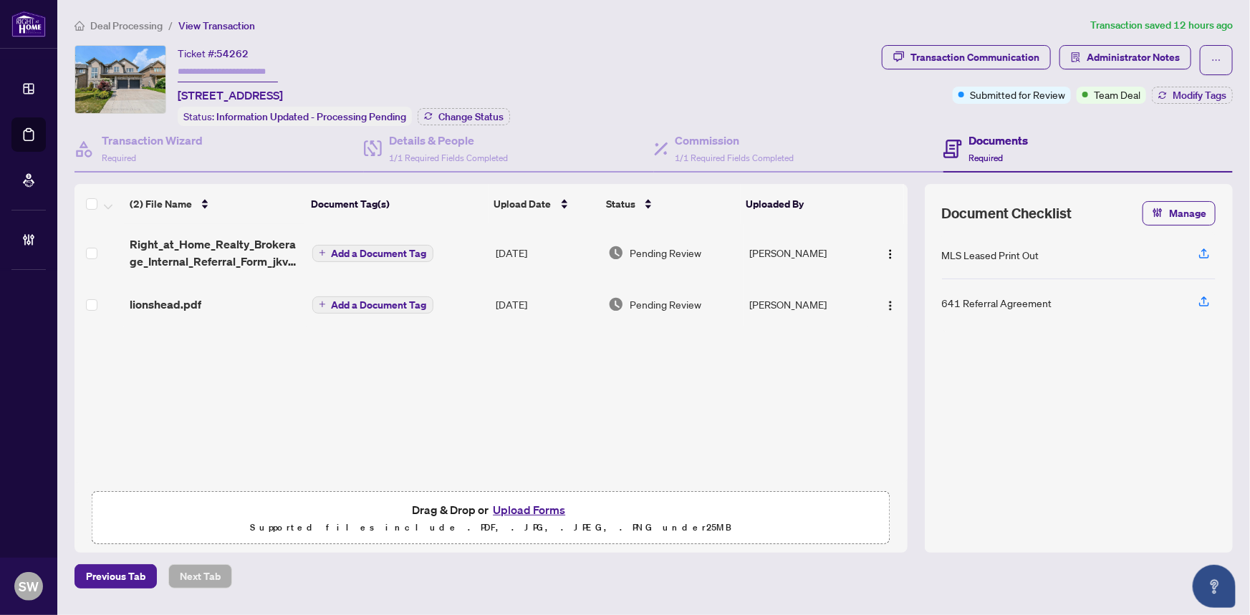
click at [242, 254] on span "Right_at_Home_Realty_Brokerage_Internal_Referral_Form_jkv4_final.pdf" at bounding box center [215, 253] width 170 height 34
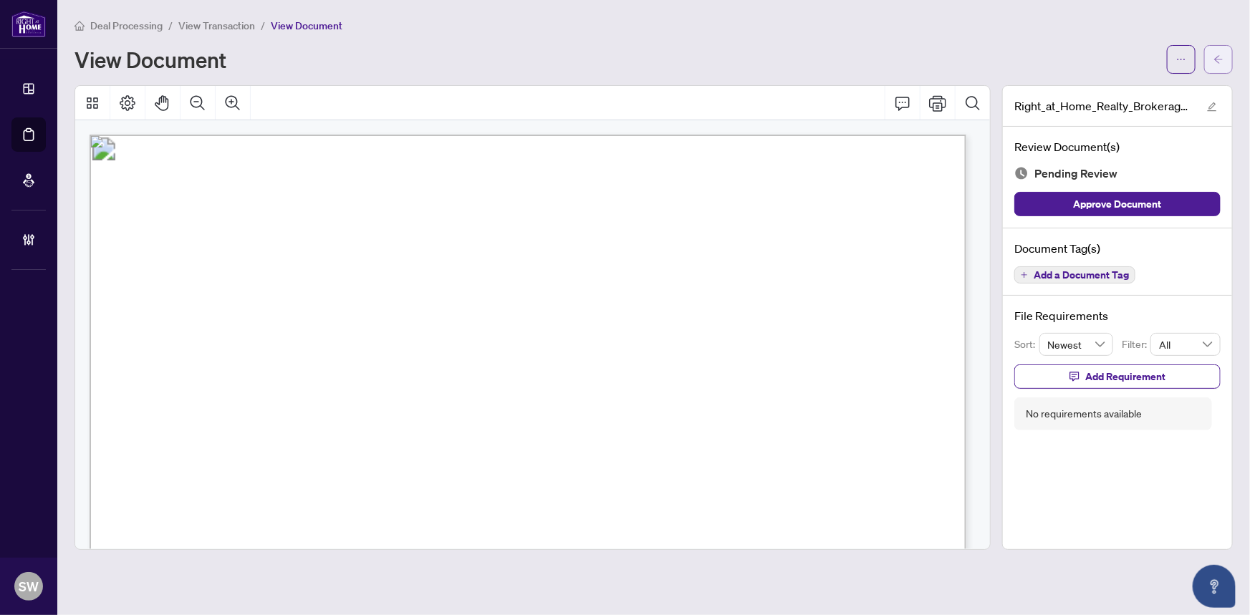
click at [1219, 50] on span "button" at bounding box center [1218, 59] width 10 height 23
